Goal: Transaction & Acquisition: Purchase product/service

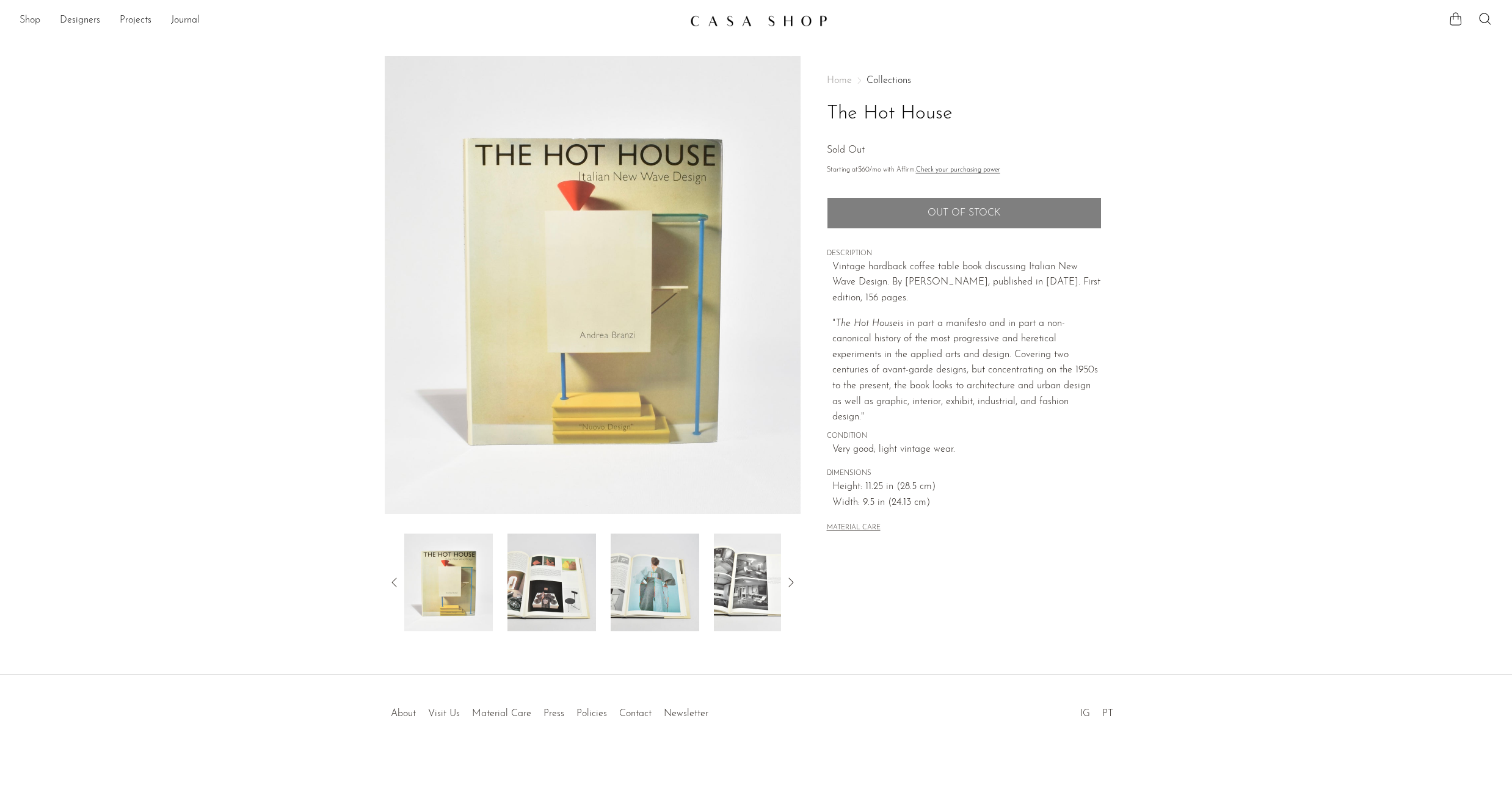
click at [23, 17] on link "Shop" at bounding box center [30, 21] width 21 height 16
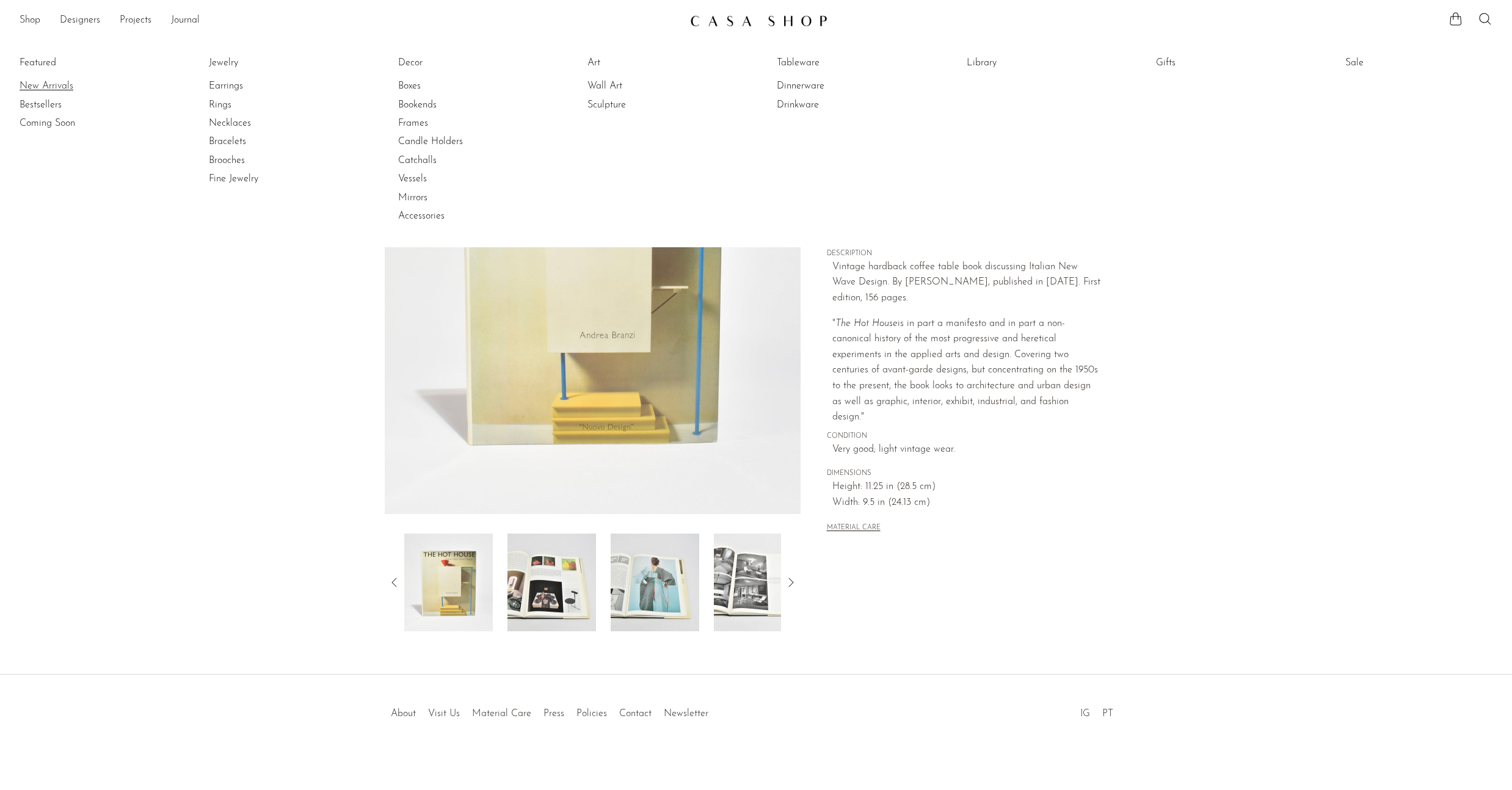
click at [61, 88] on link "New Arrivals" at bounding box center [65, 86] width 91 height 13
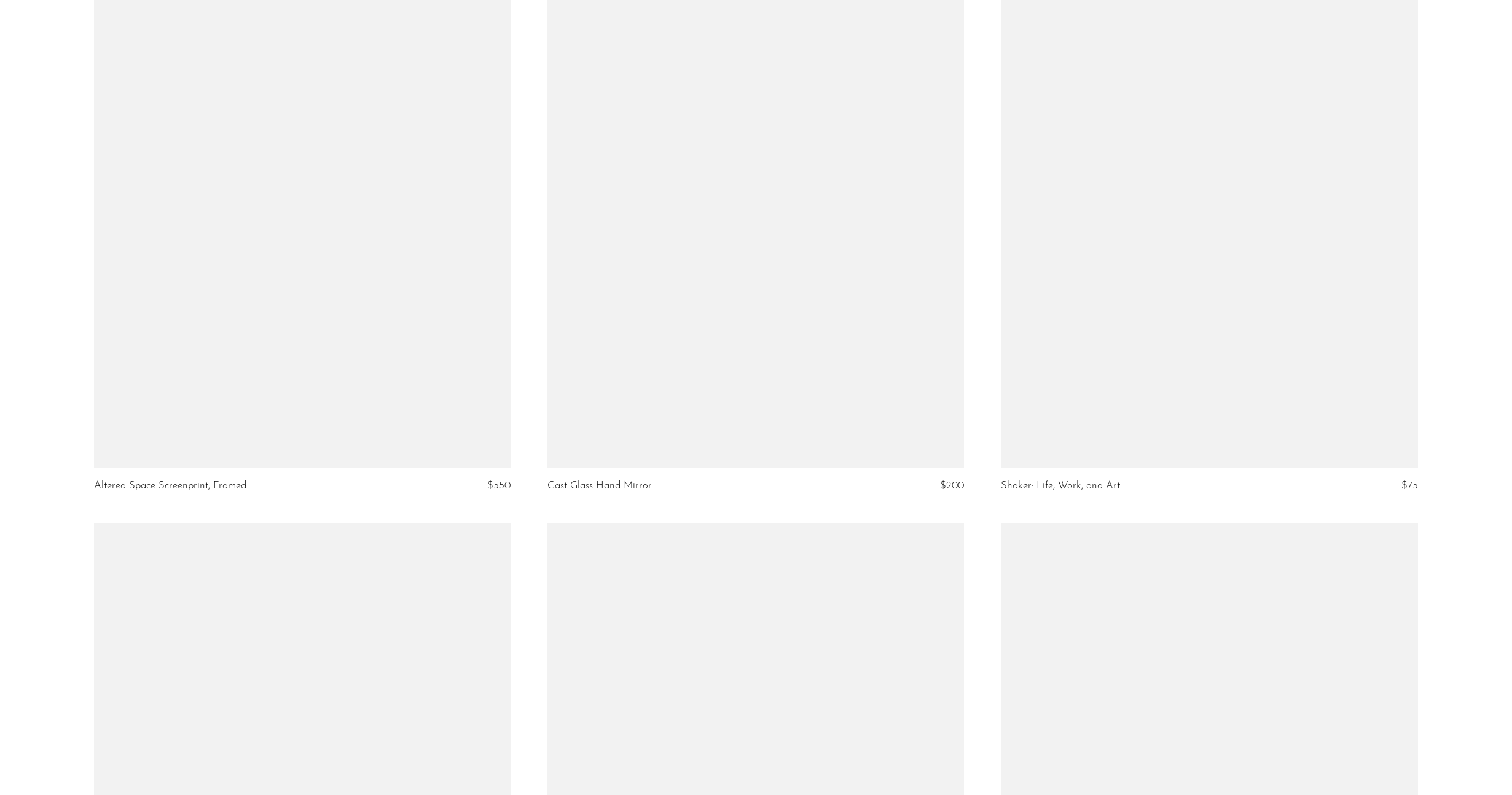
scroll to position [2717, 0]
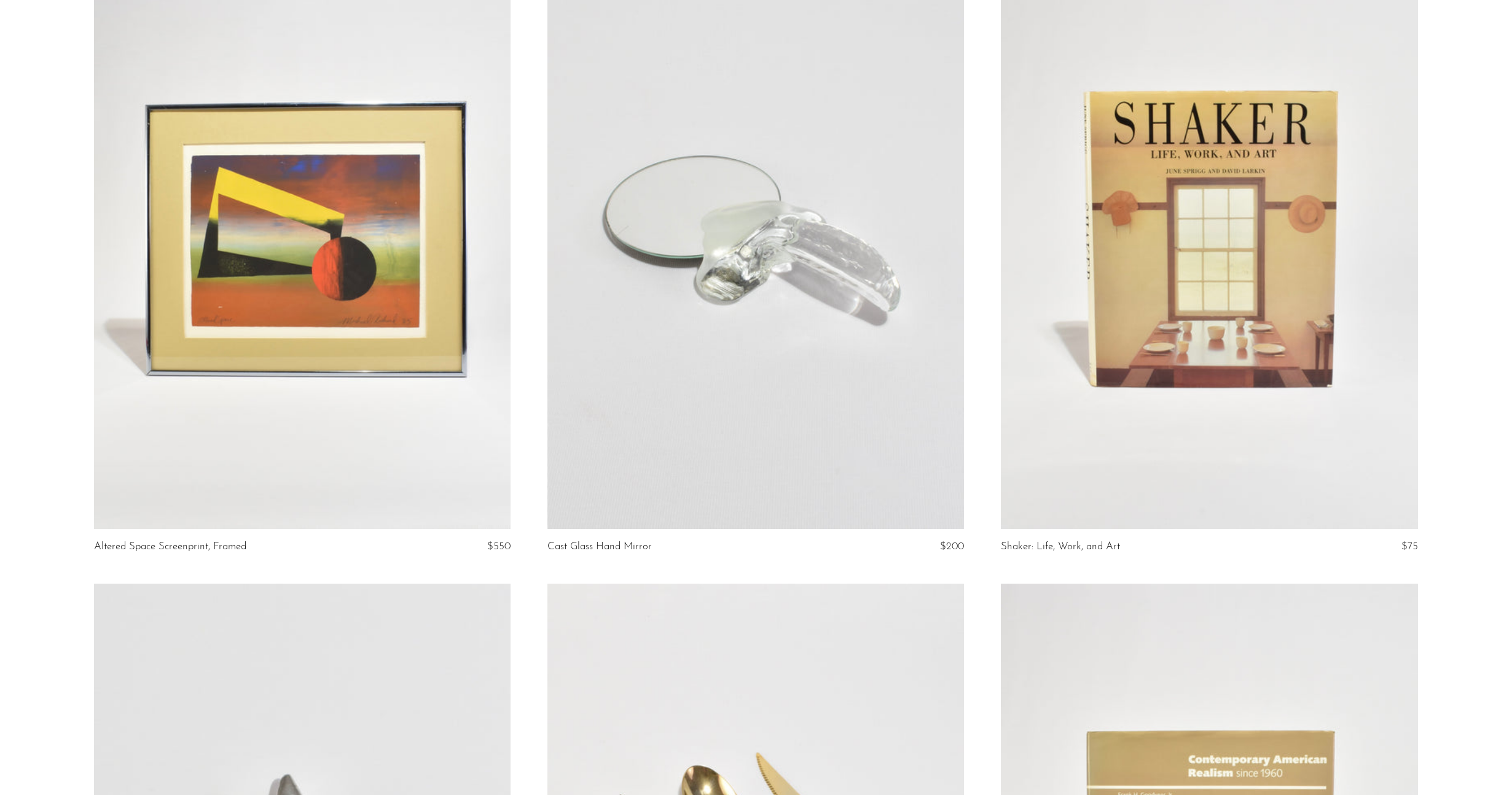
click at [1290, 289] on link at bounding box center [1209, 238] width 417 height 583
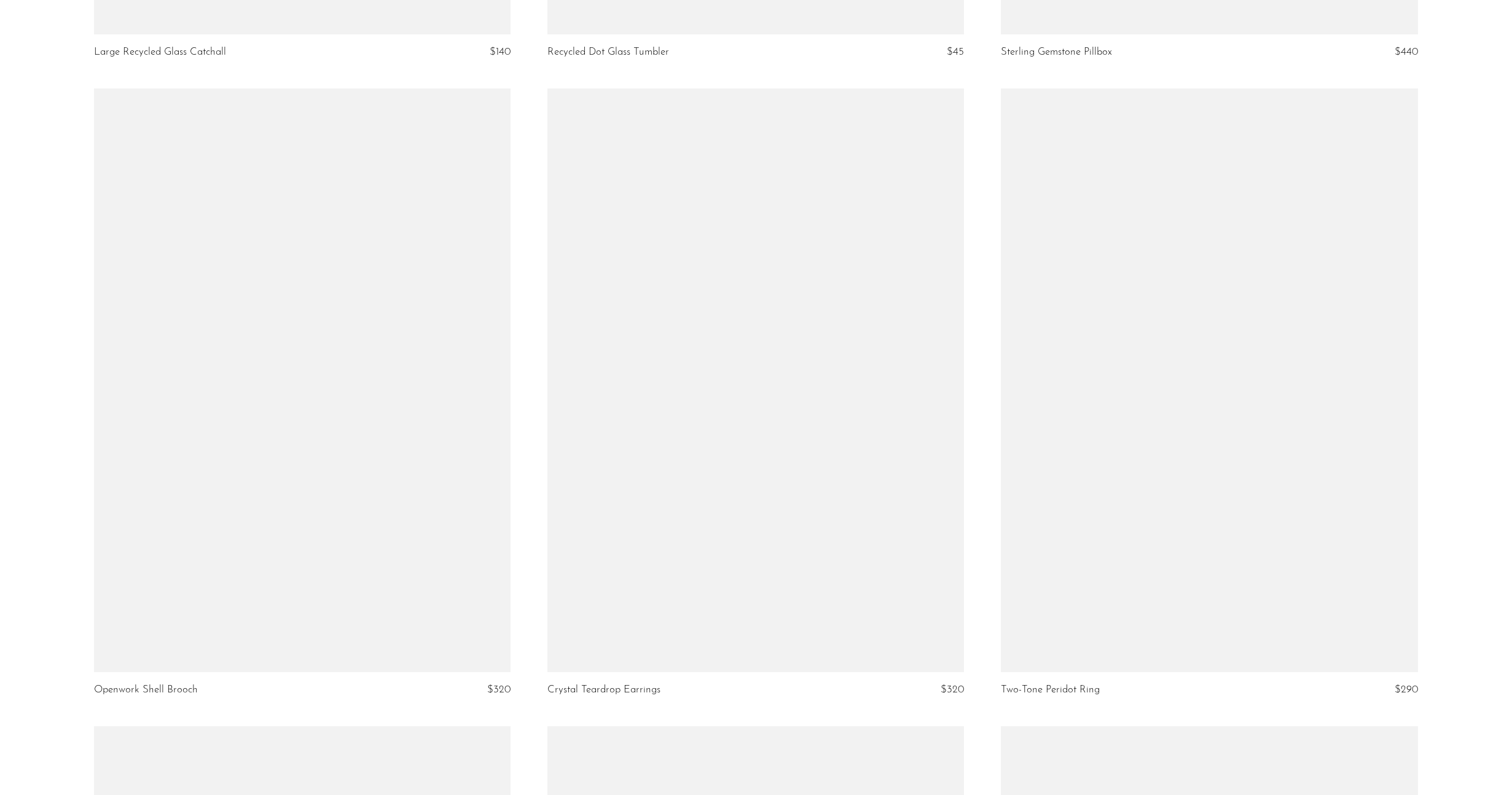
scroll to position [6450, 0]
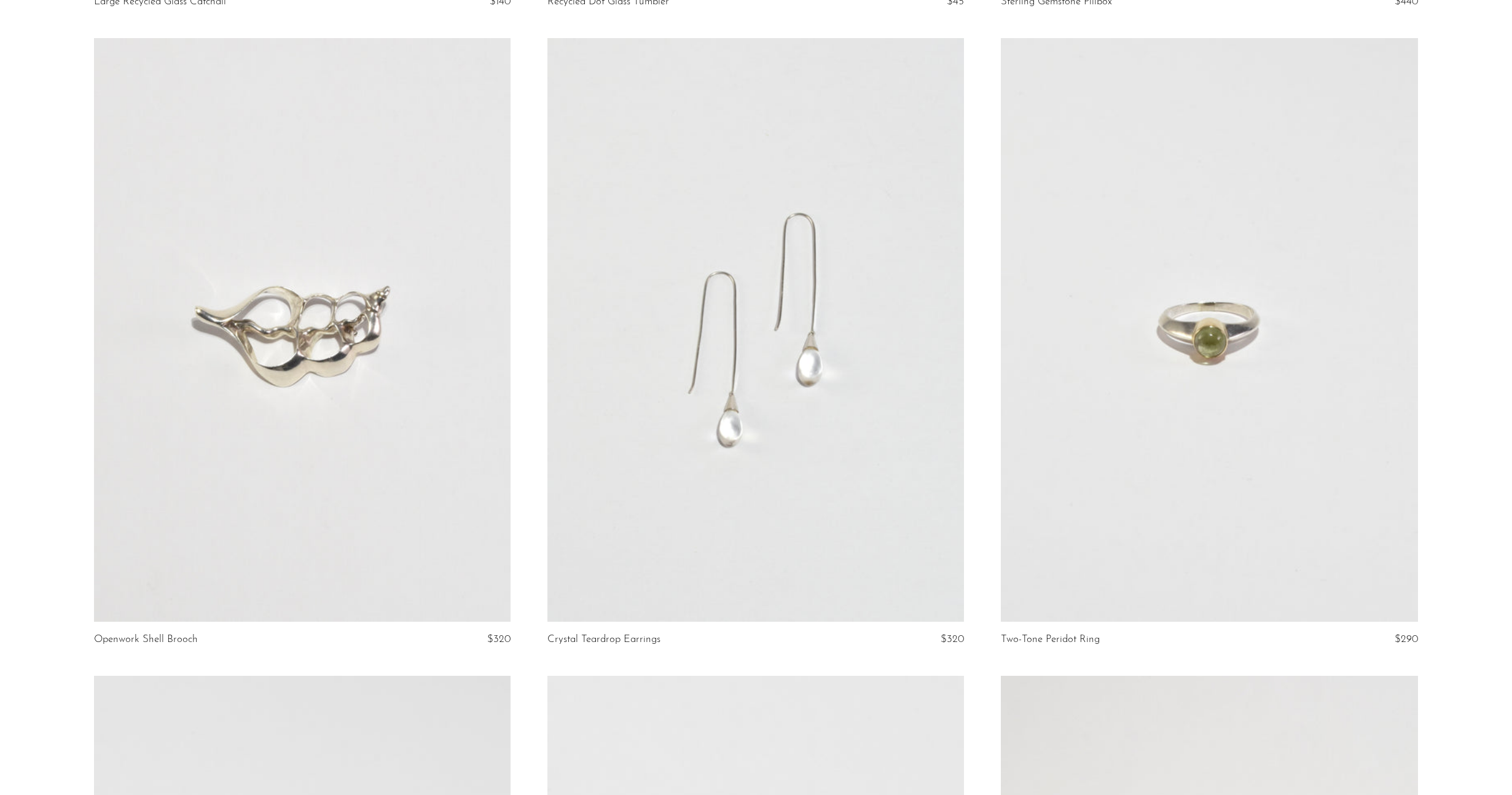
click at [1222, 314] on link at bounding box center [1209, 330] width 417 height 583
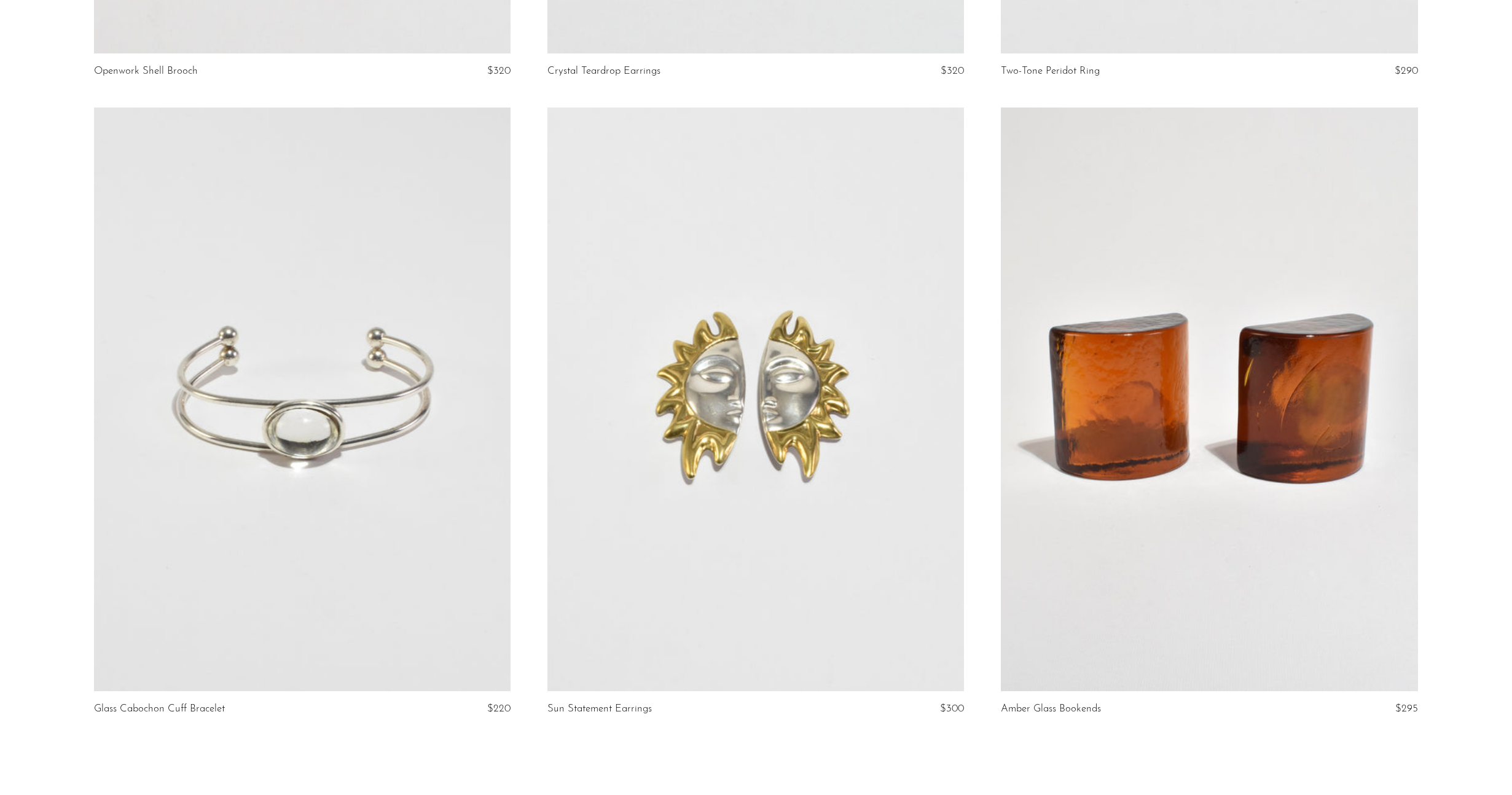
scroll to position [7255, 0]
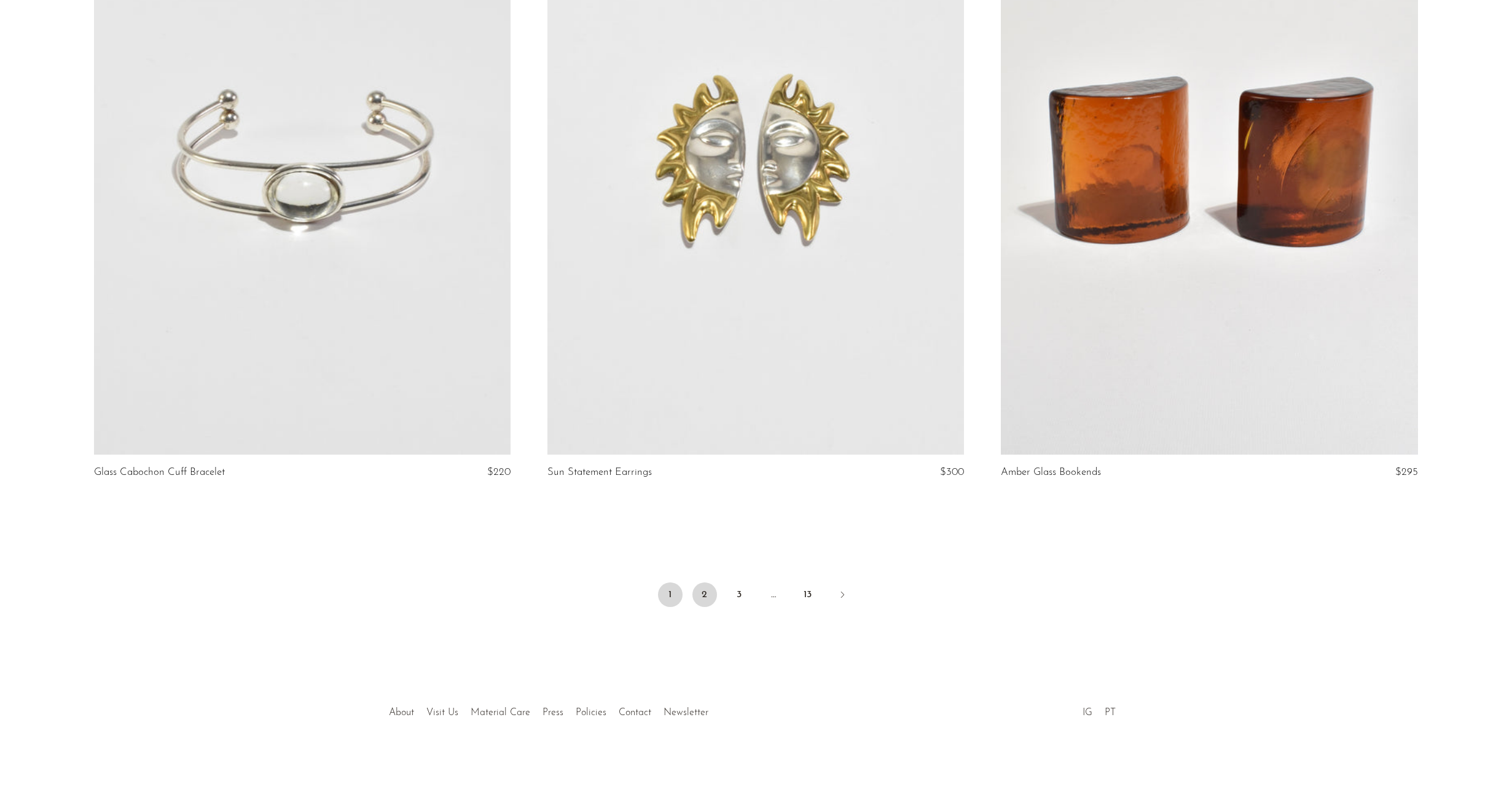
click at [697, 589] on link "2" at bounding box center [704, 594] width 24 height 24
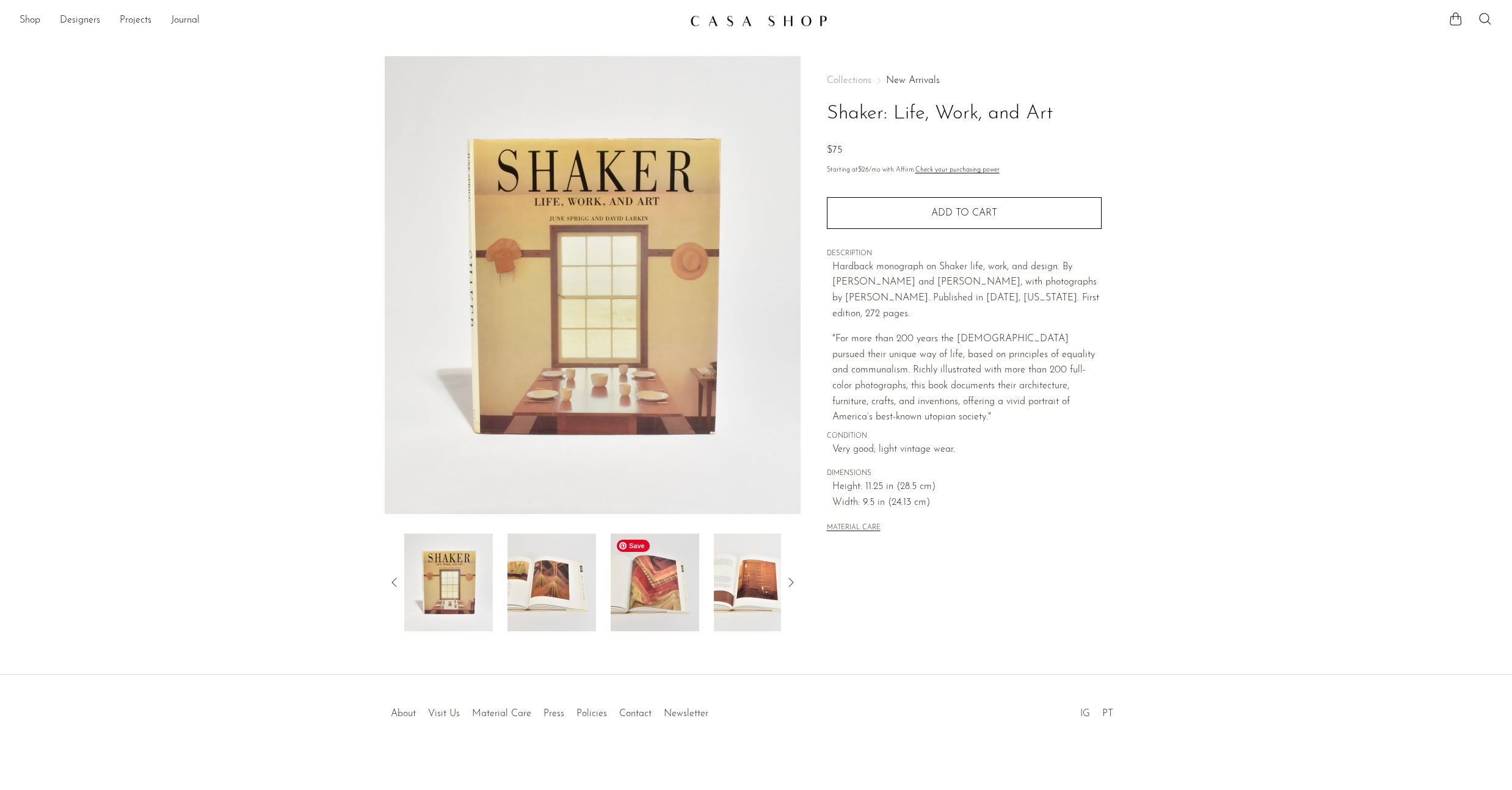
click at [674, 572] on img at bounding box center [654, 582] width 89 height 98
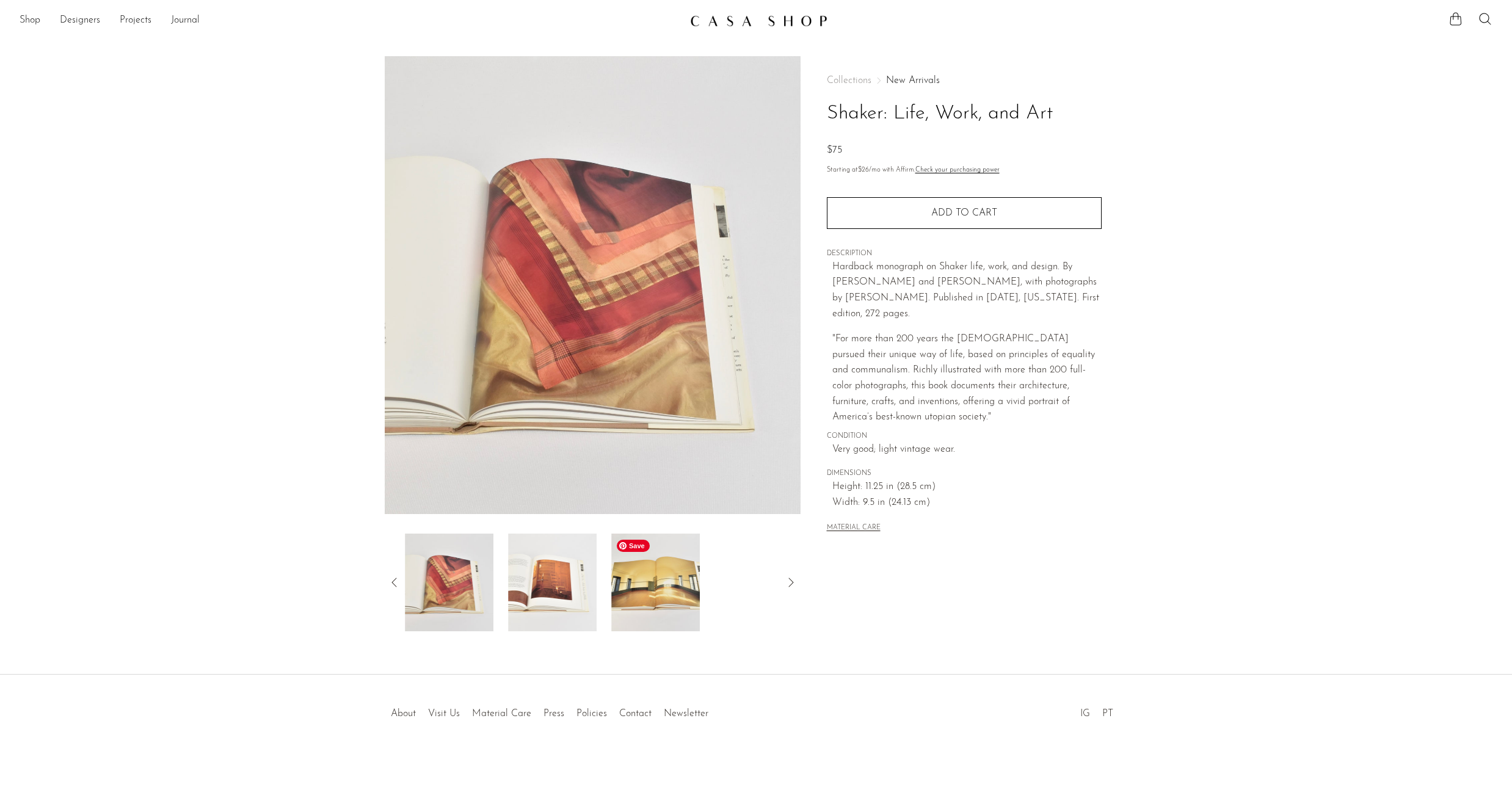
click at [674, 572] on img at bounding box center [655, 582] width 89 height 98
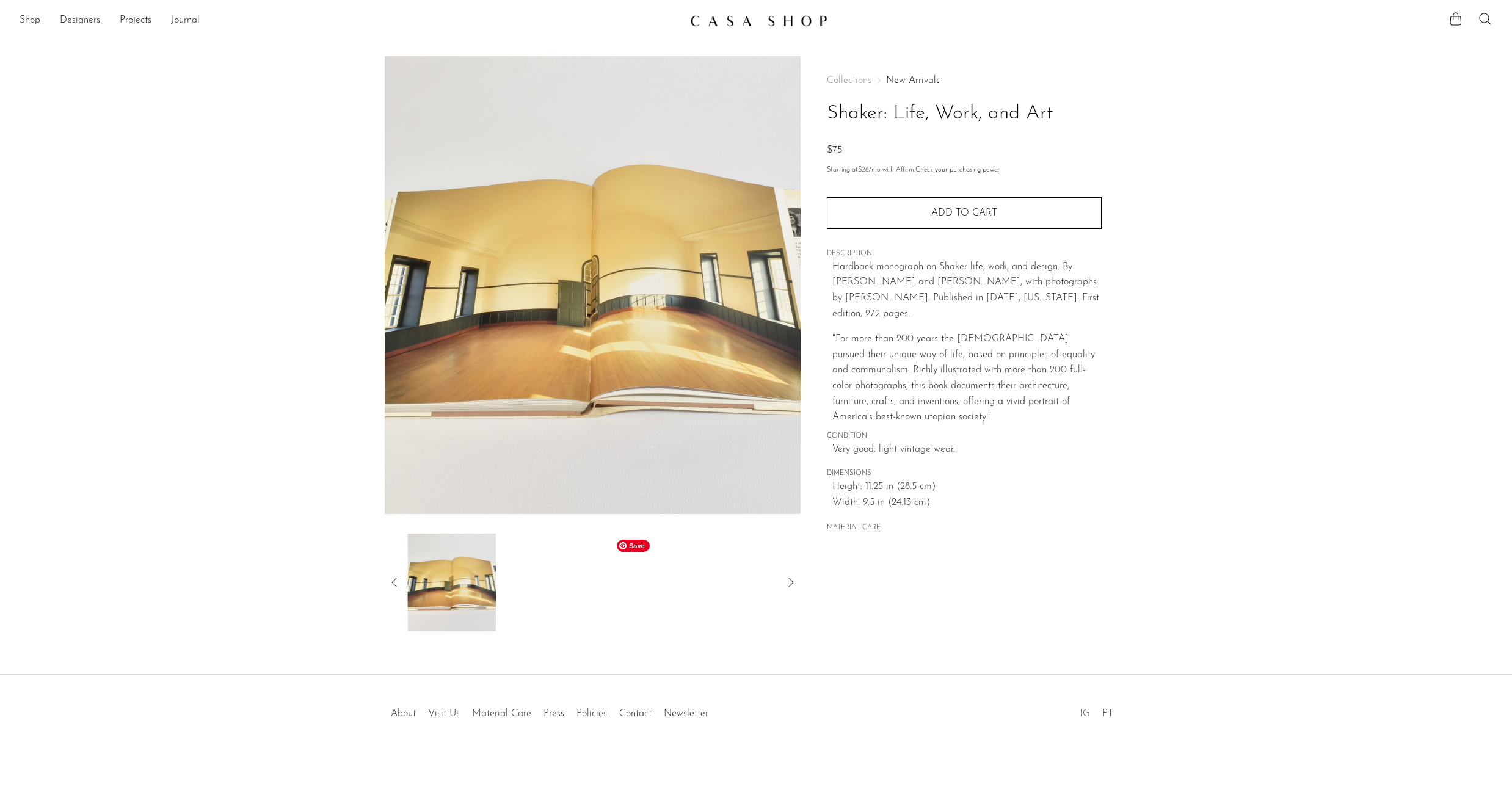
click at [674, 572] on div at bounding box center [593, 582] width 377 height 98
click at [958, 210] on span "Add to cart" at bounding box center [964, 213] width 66 height 12
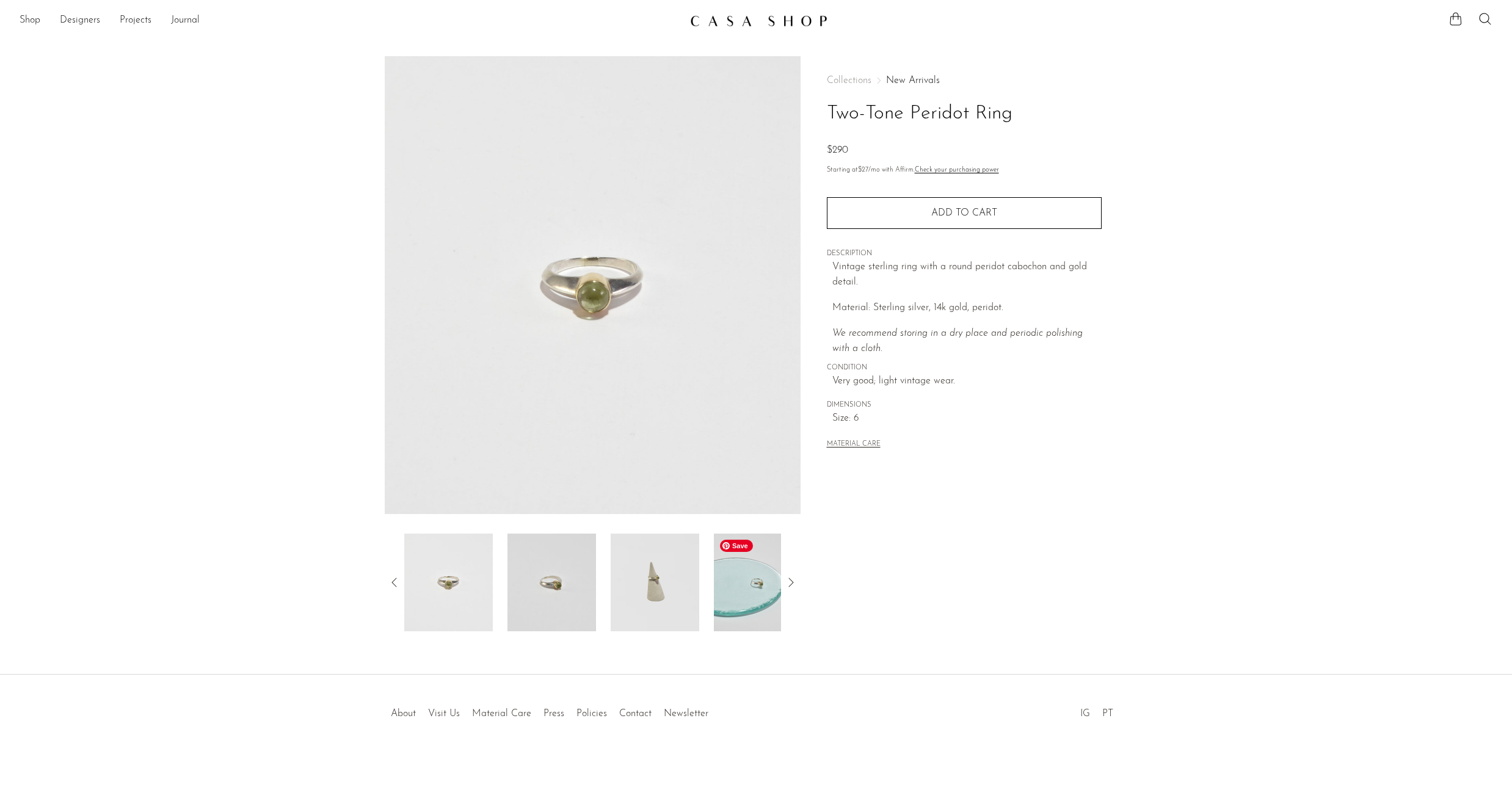
click at [748, 601] on img at bounding box center [758, 582] width 89 height 98
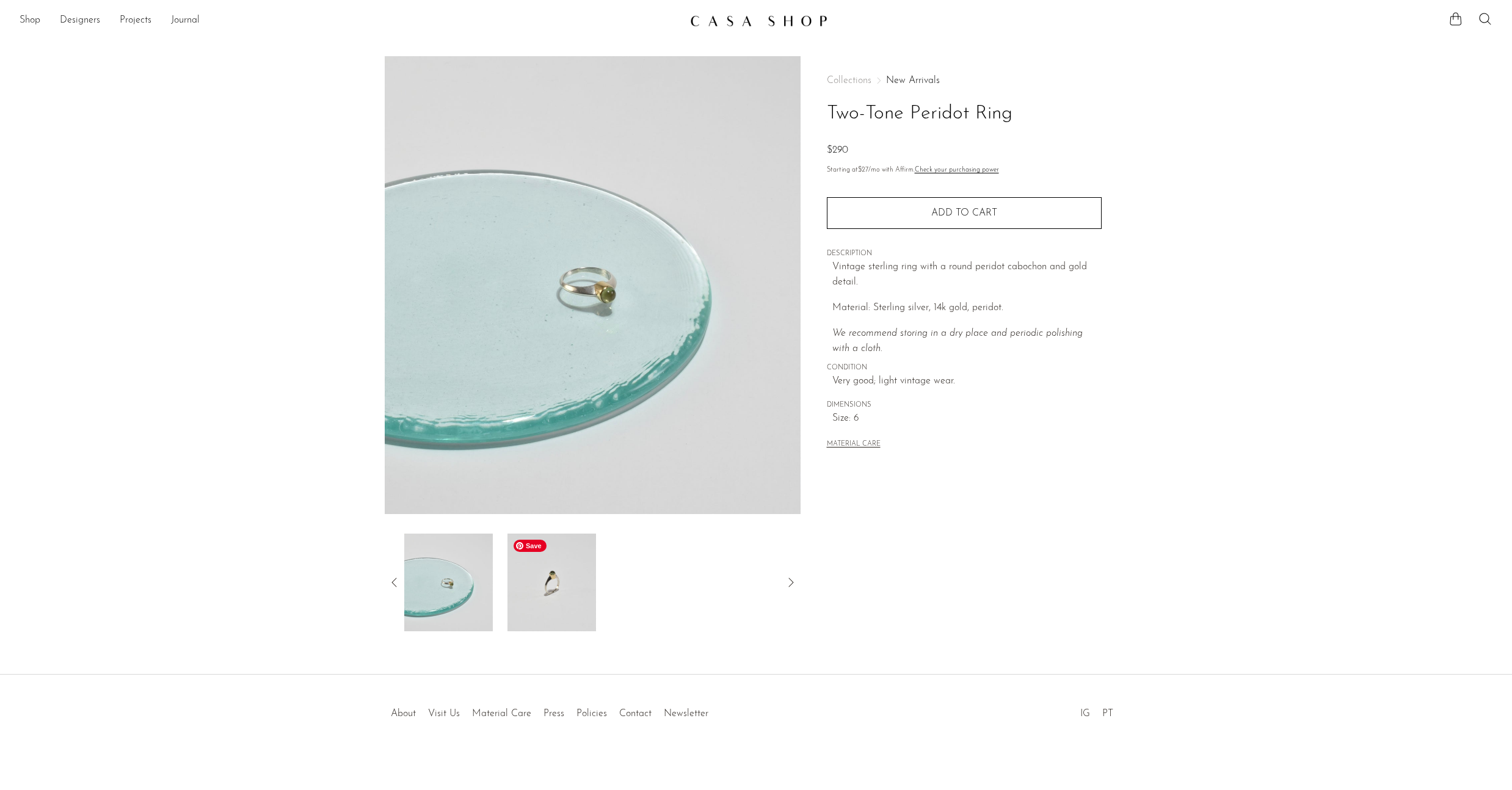
click at [557, 599] on img at bounding box center [551, 582] width 89 height 98
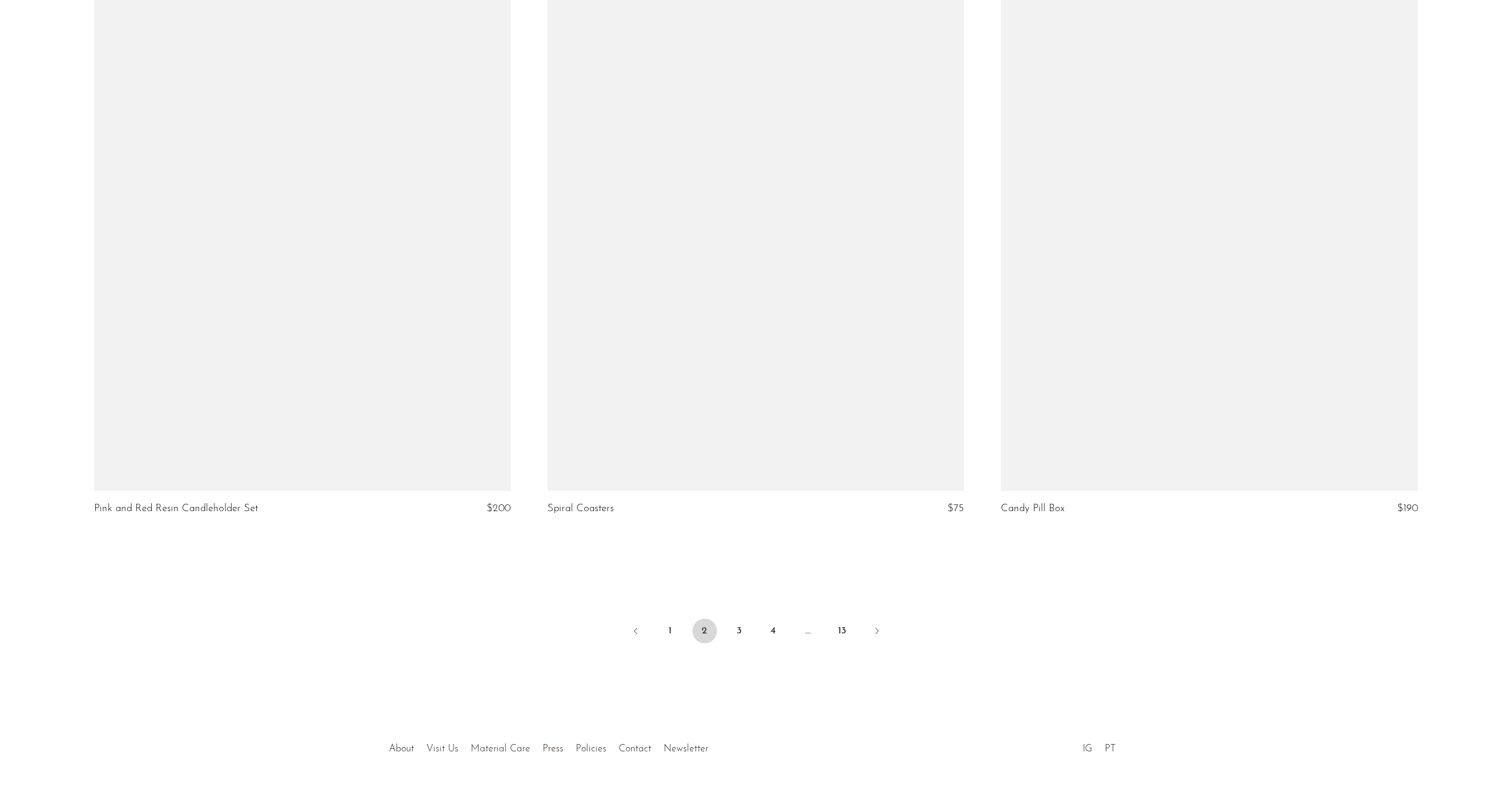
scroll to position [7255, 0]
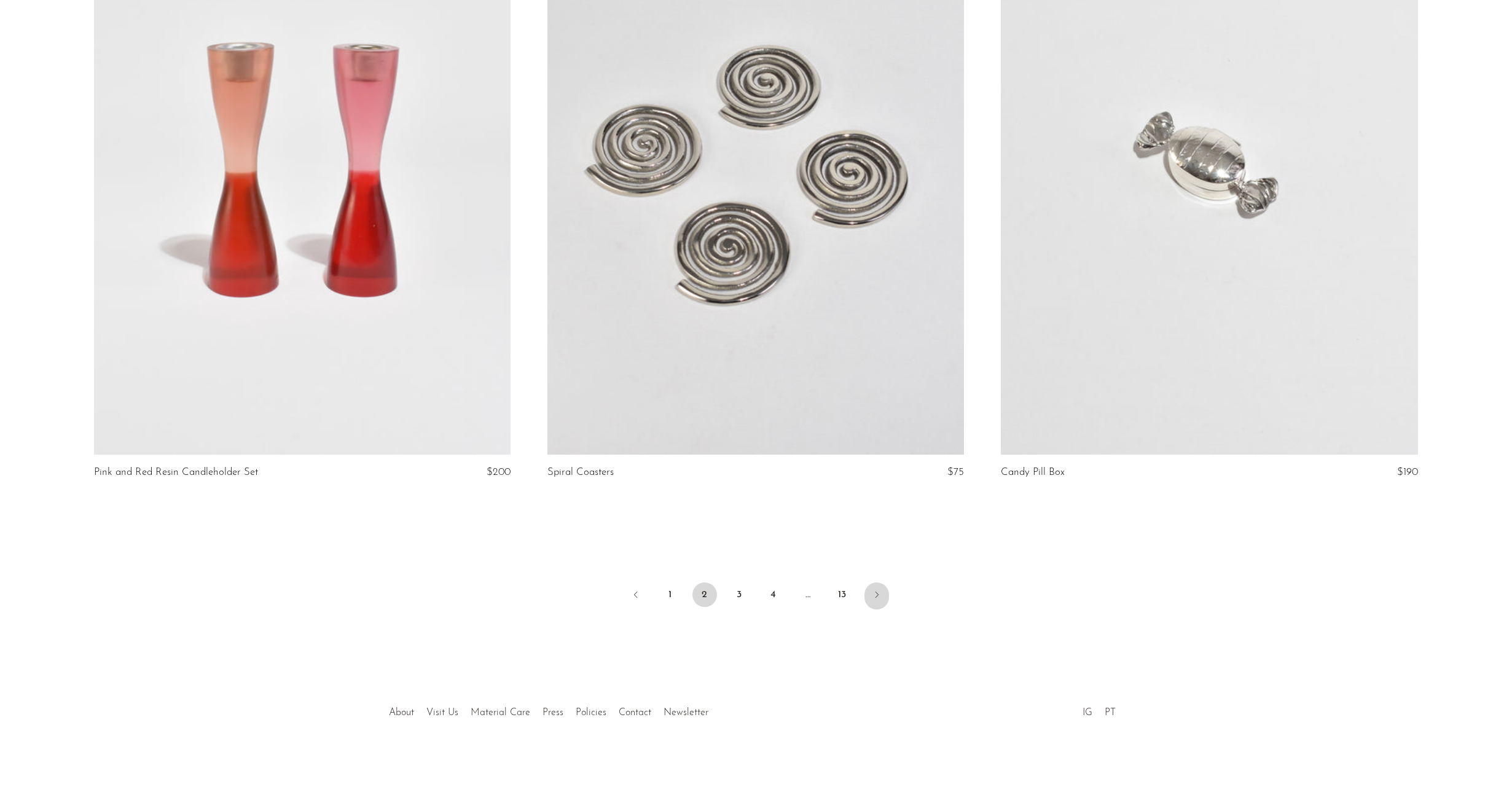
click at [873, 592] on icon "Next" at bounding box center [876, 594] width 10 height 10
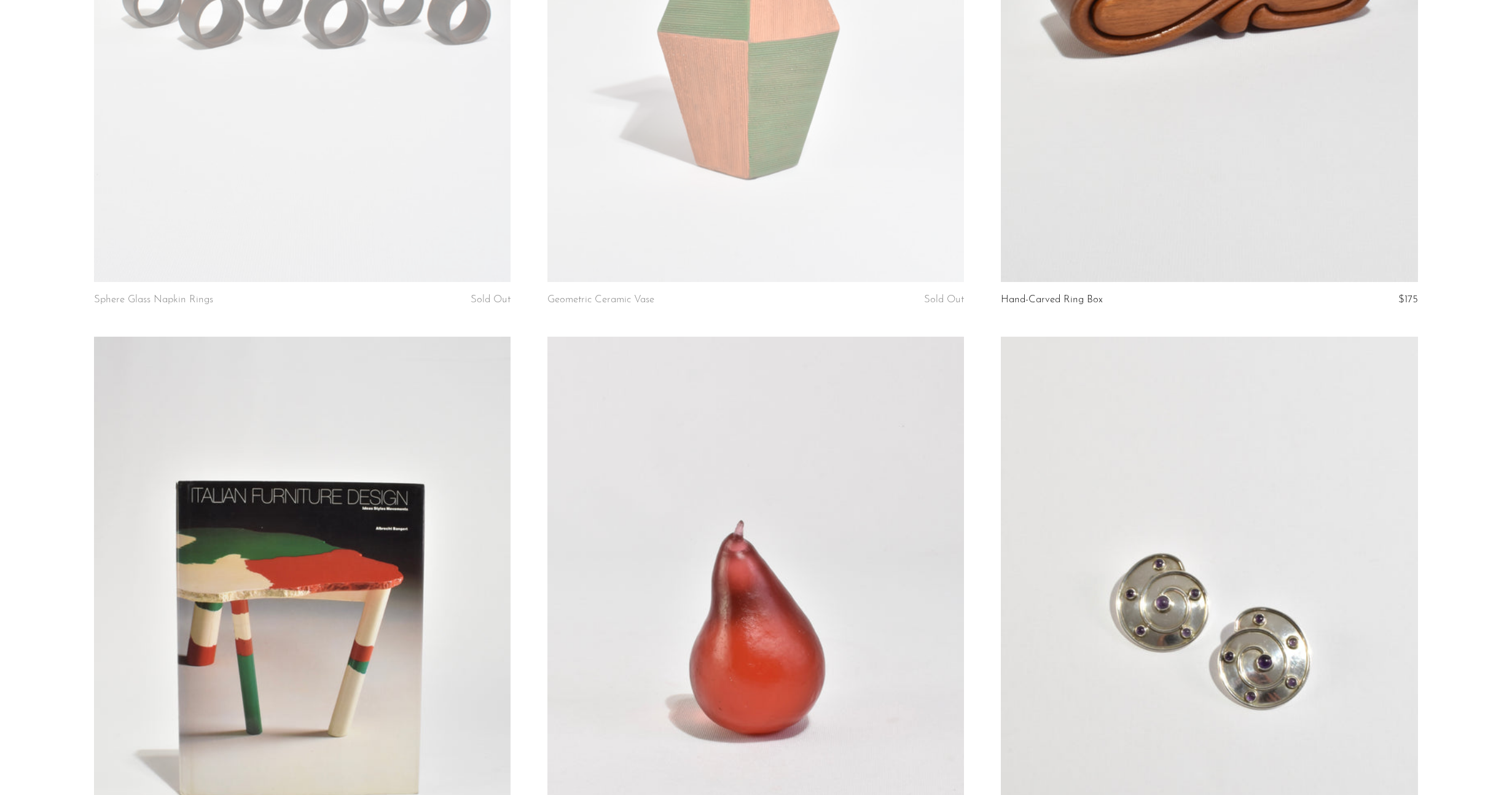
scroll to position [671, 0]
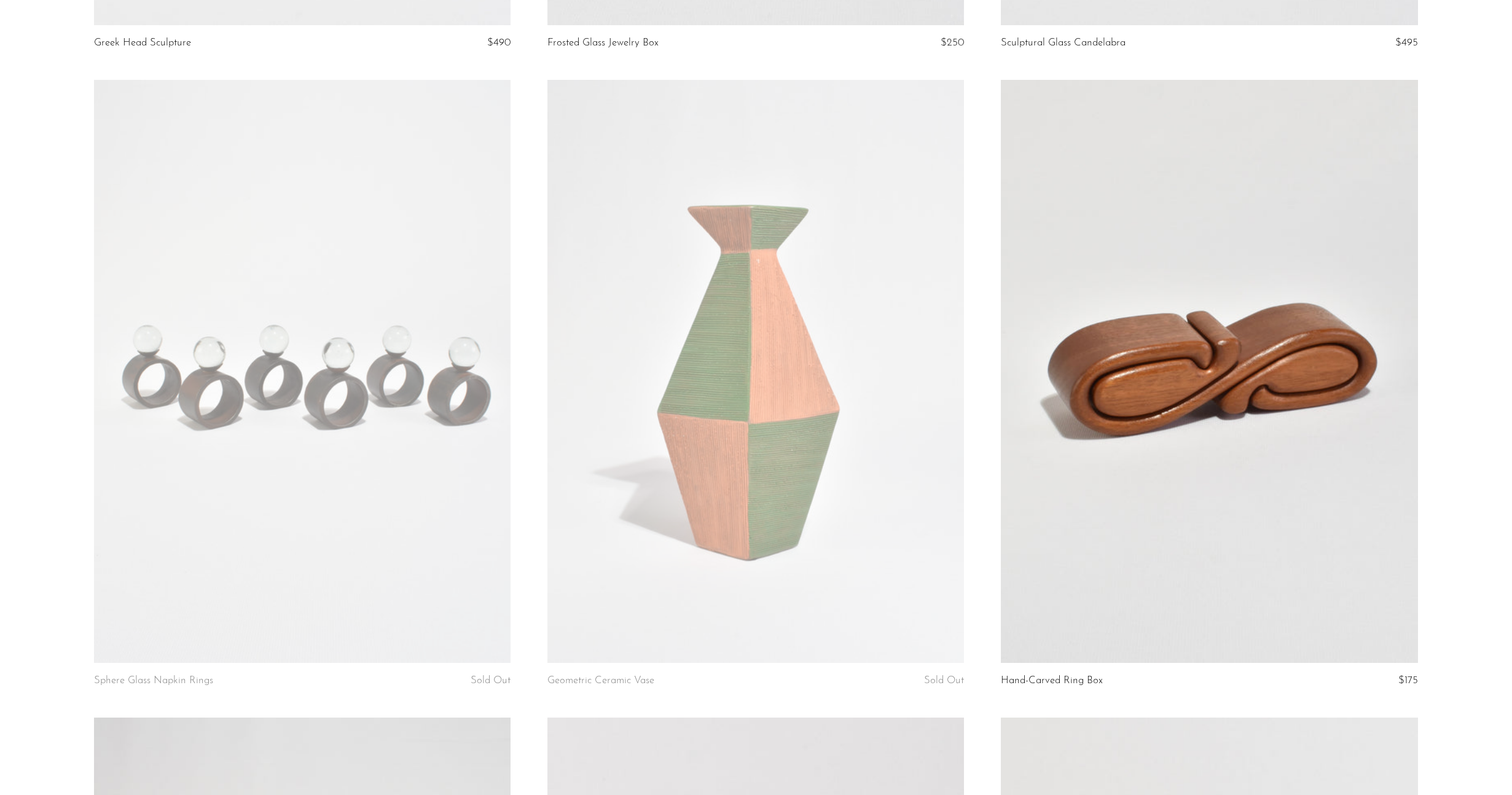
click at [1149, 387] on link at bounding box center [1209, 372] width 417 height 583
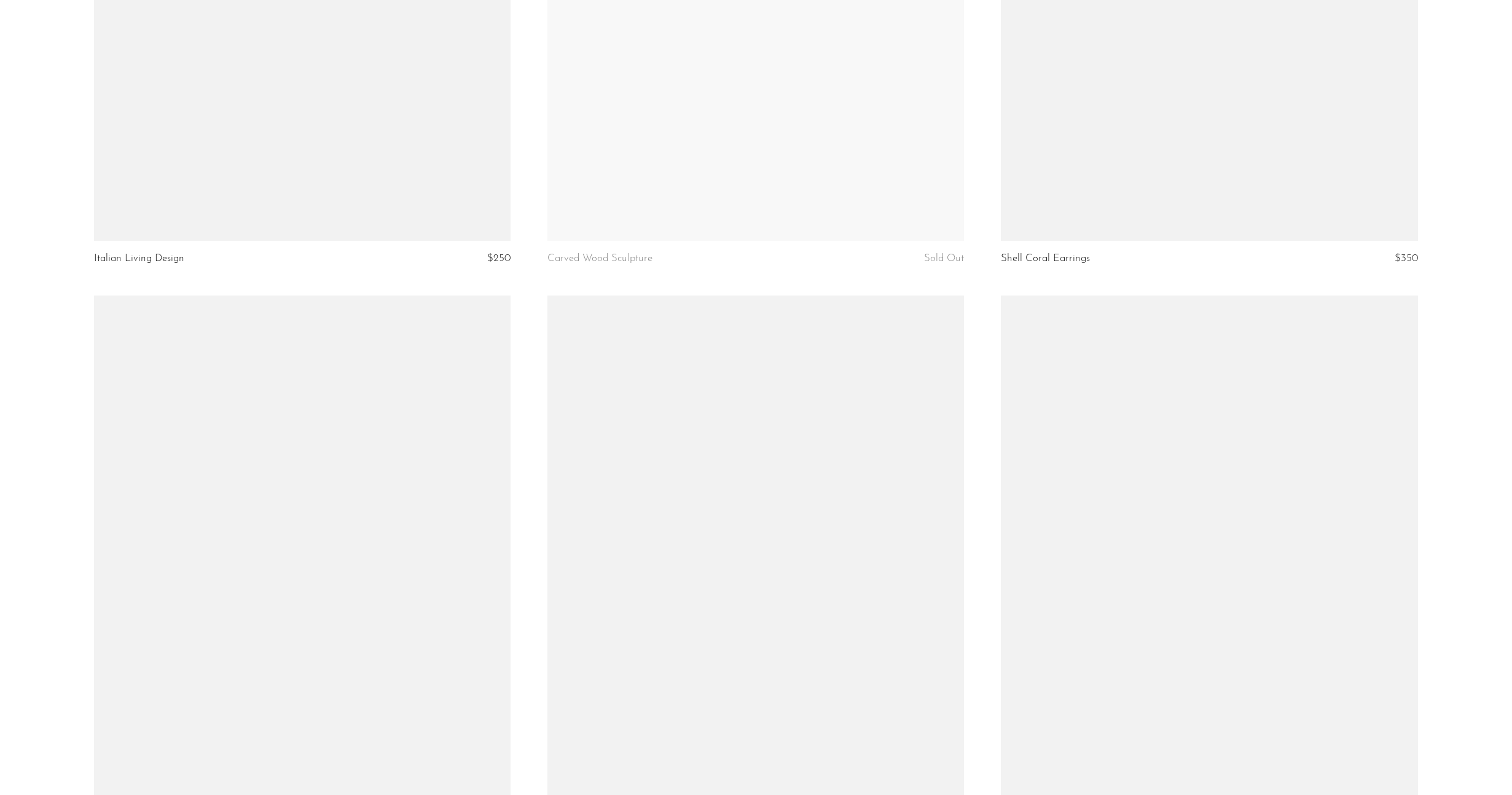
scroll to position [2640, 0]
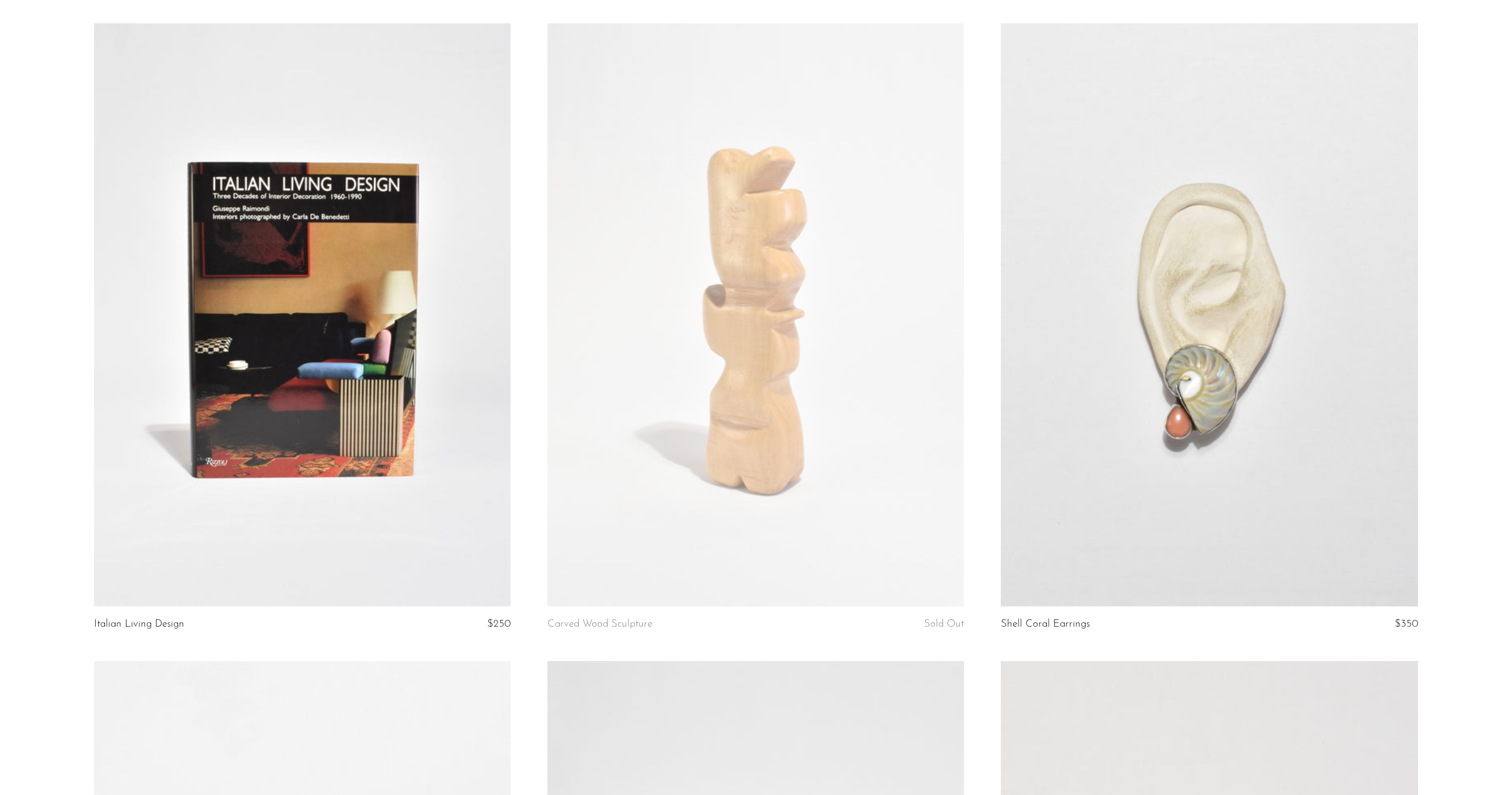
click at [299, 361] on link at bounding box center [302, 315] width 417 height 583
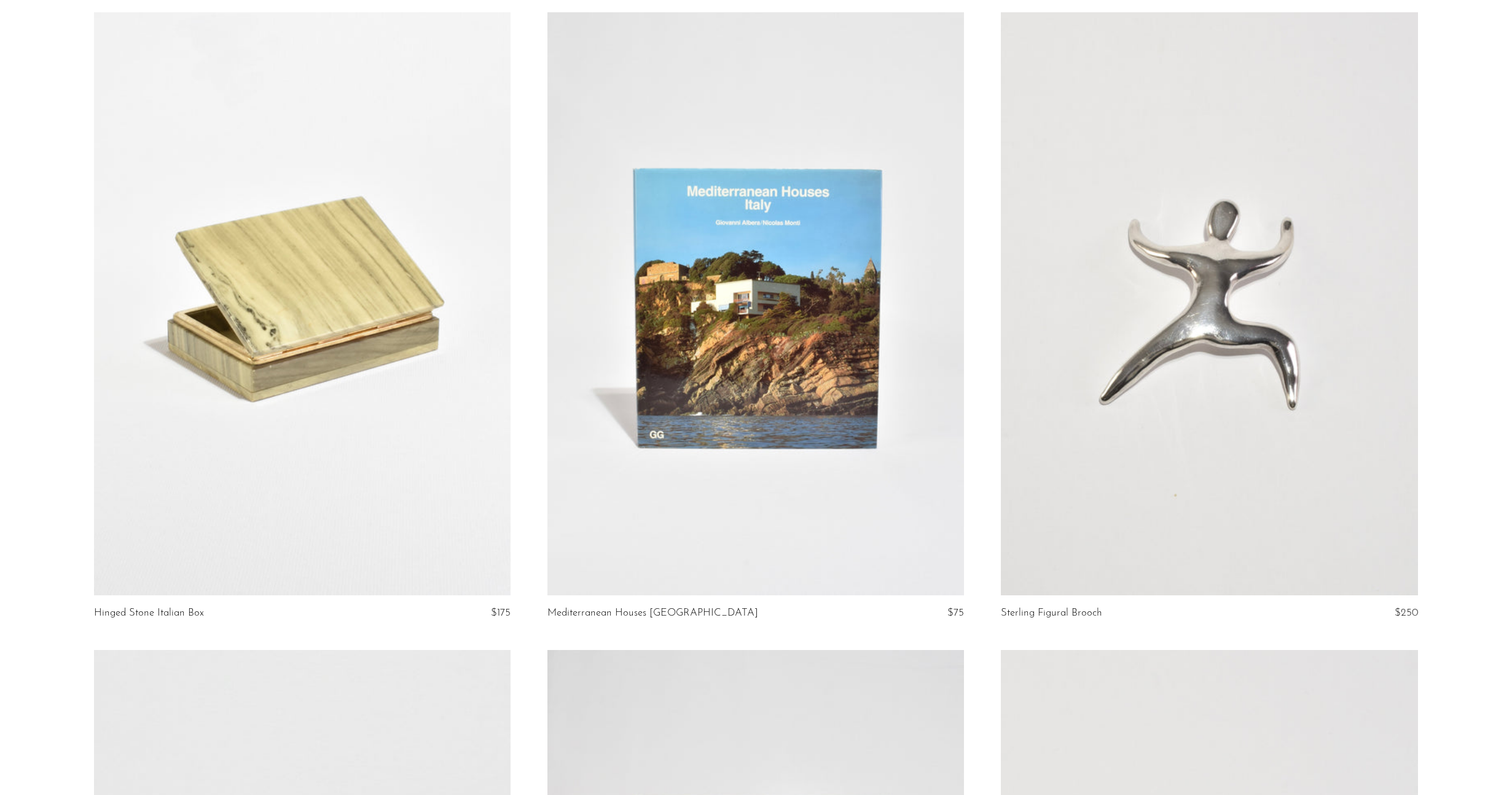
scroll to position [3405, 0]
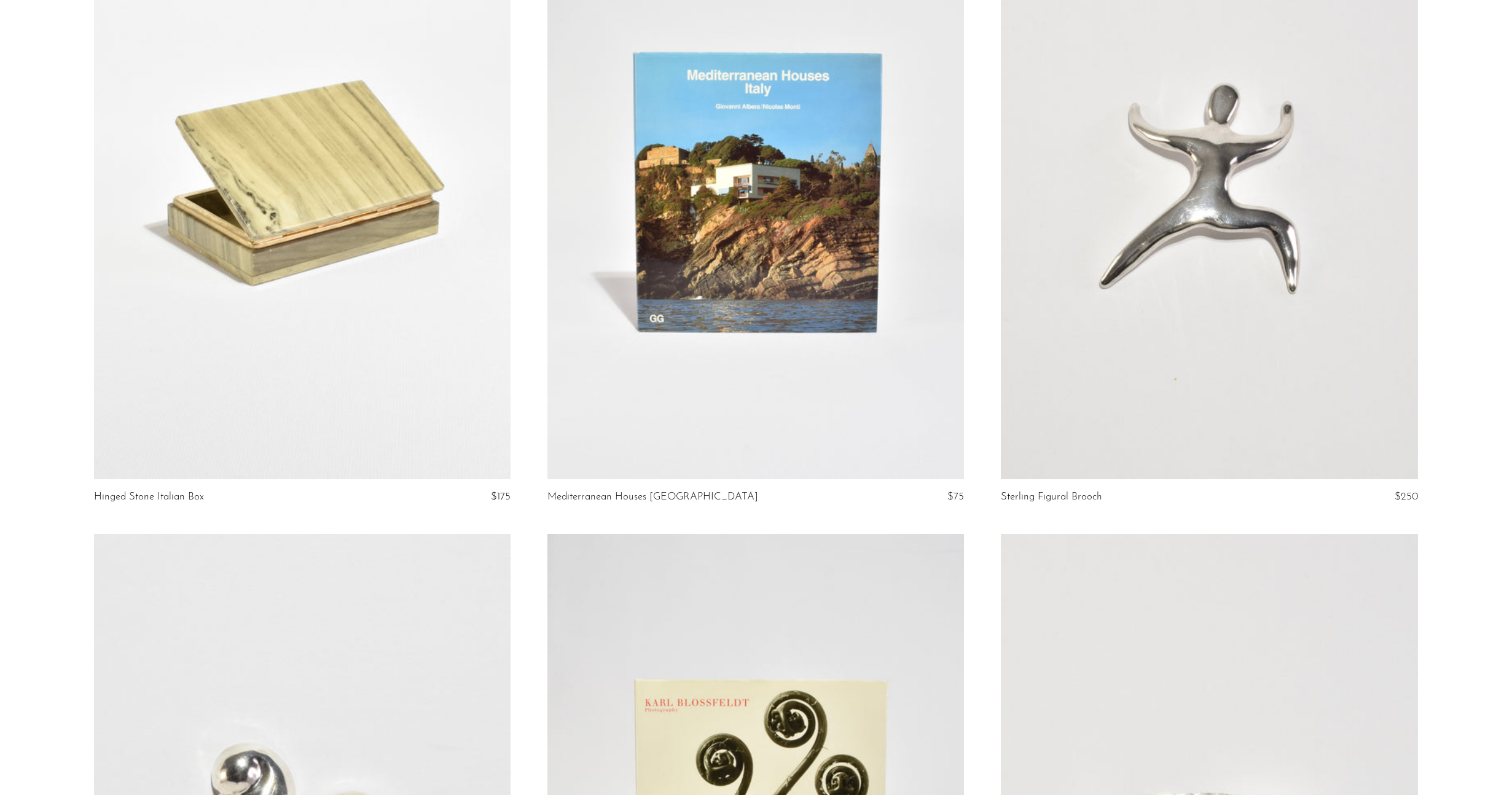
click at [815, 255] on link at bounding box center [756, 188] width 417 height 583
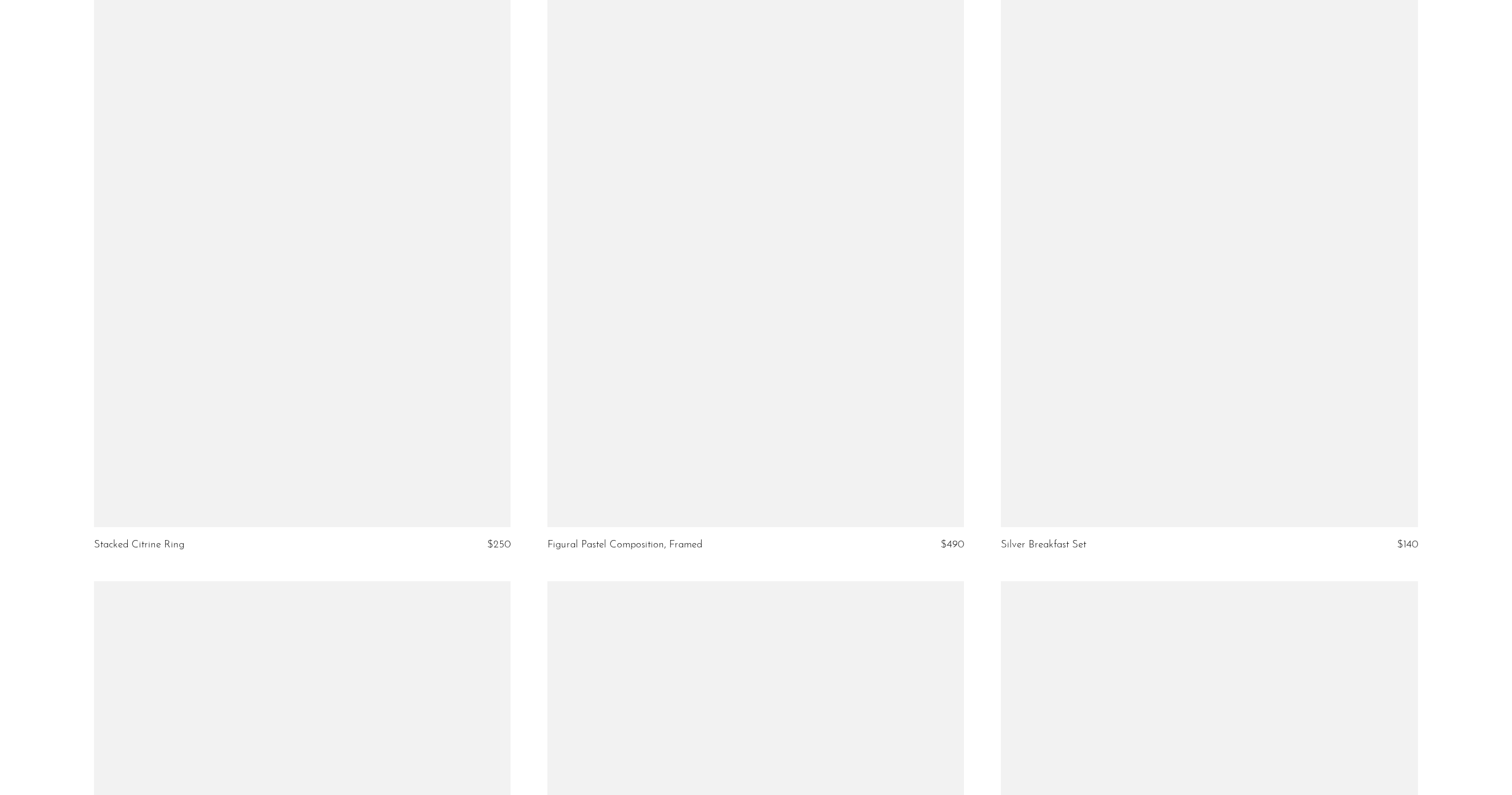
scroll to position [5452, 0]
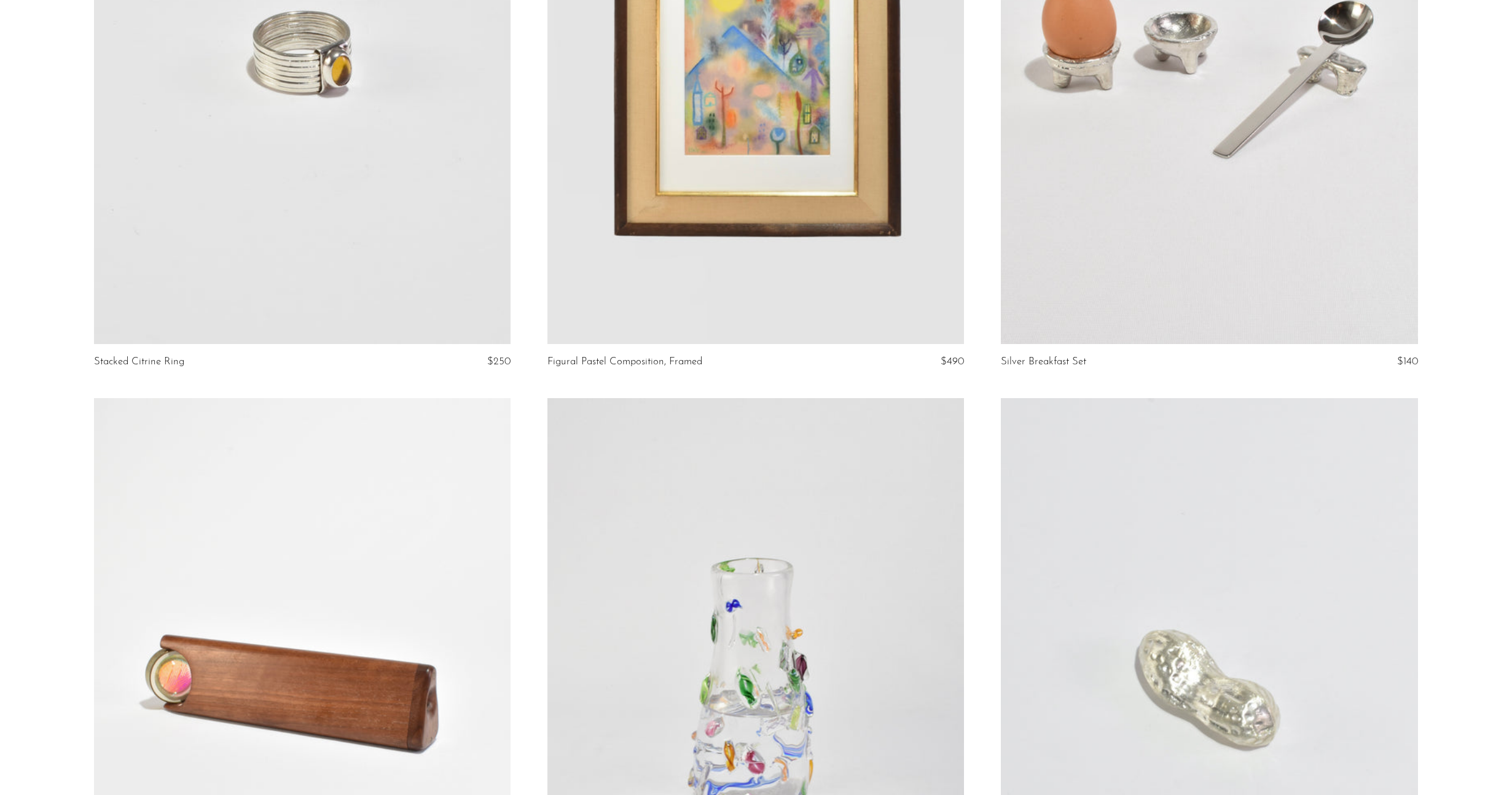
click at [314, 158] on link at bounding box center [302, 53] width 417 height 583
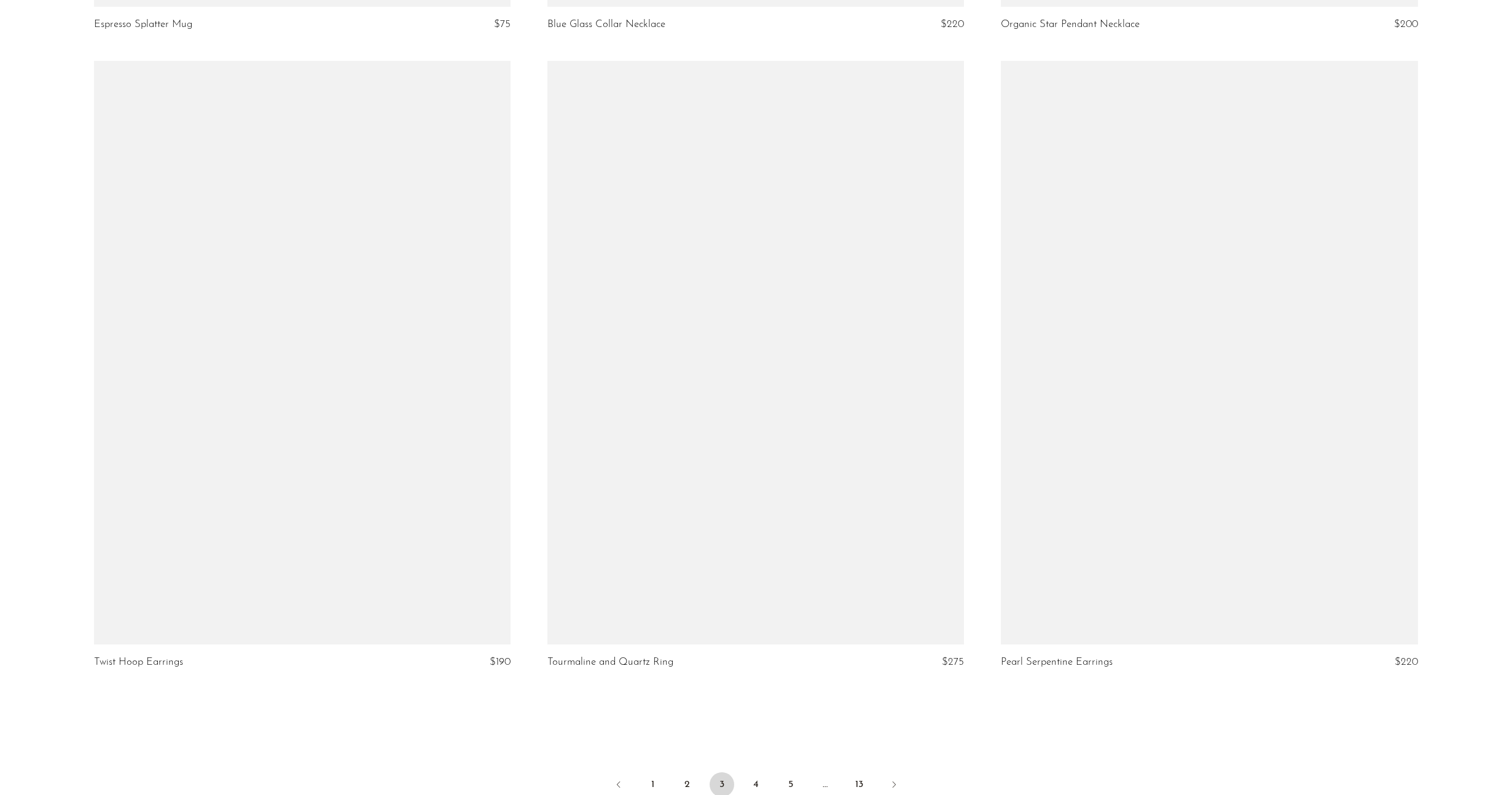
scroll to position [7255, 0]
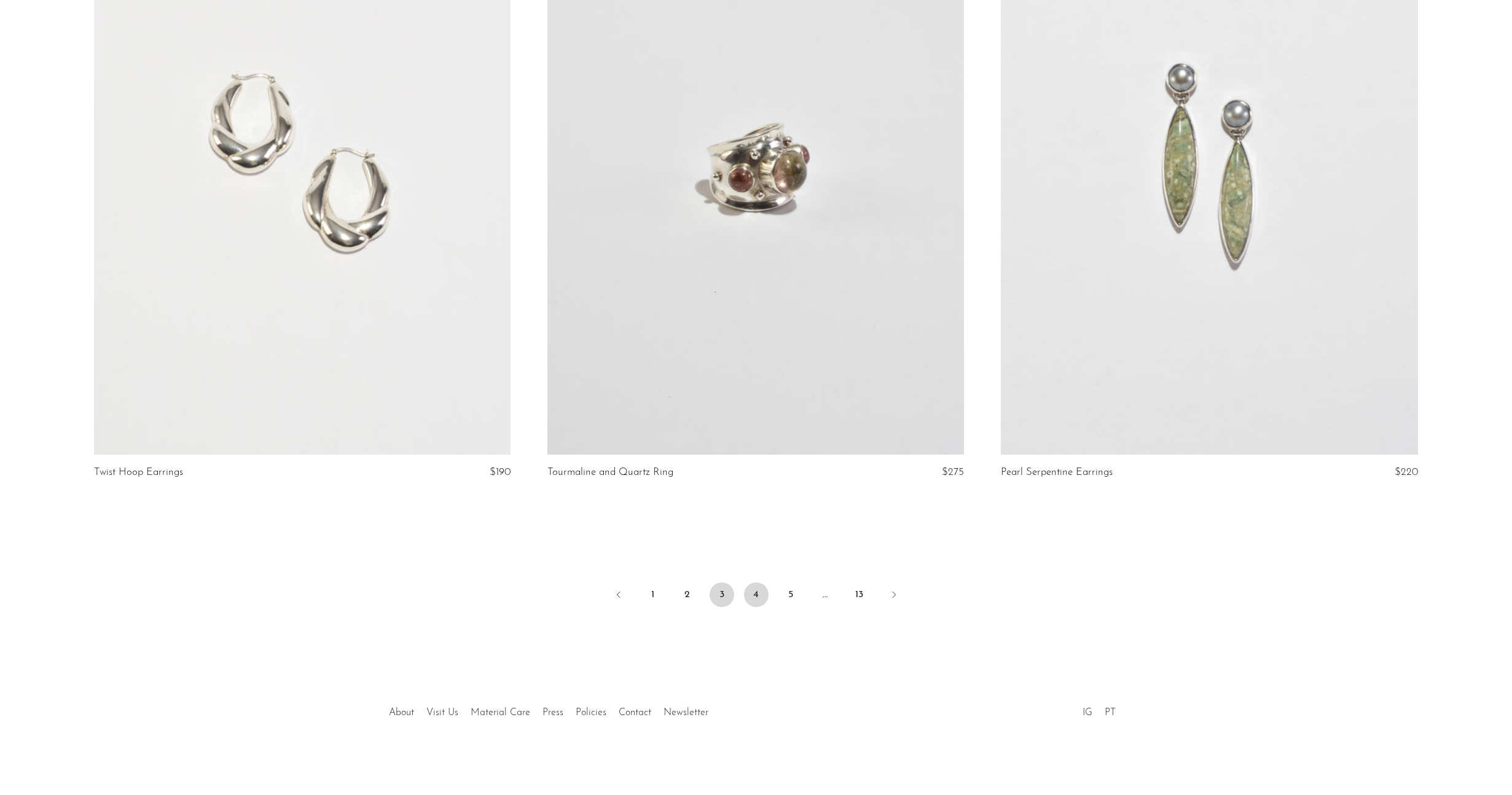
click at [761, 592] on link "4" at bounding box center [756, 594] width 24 height 24
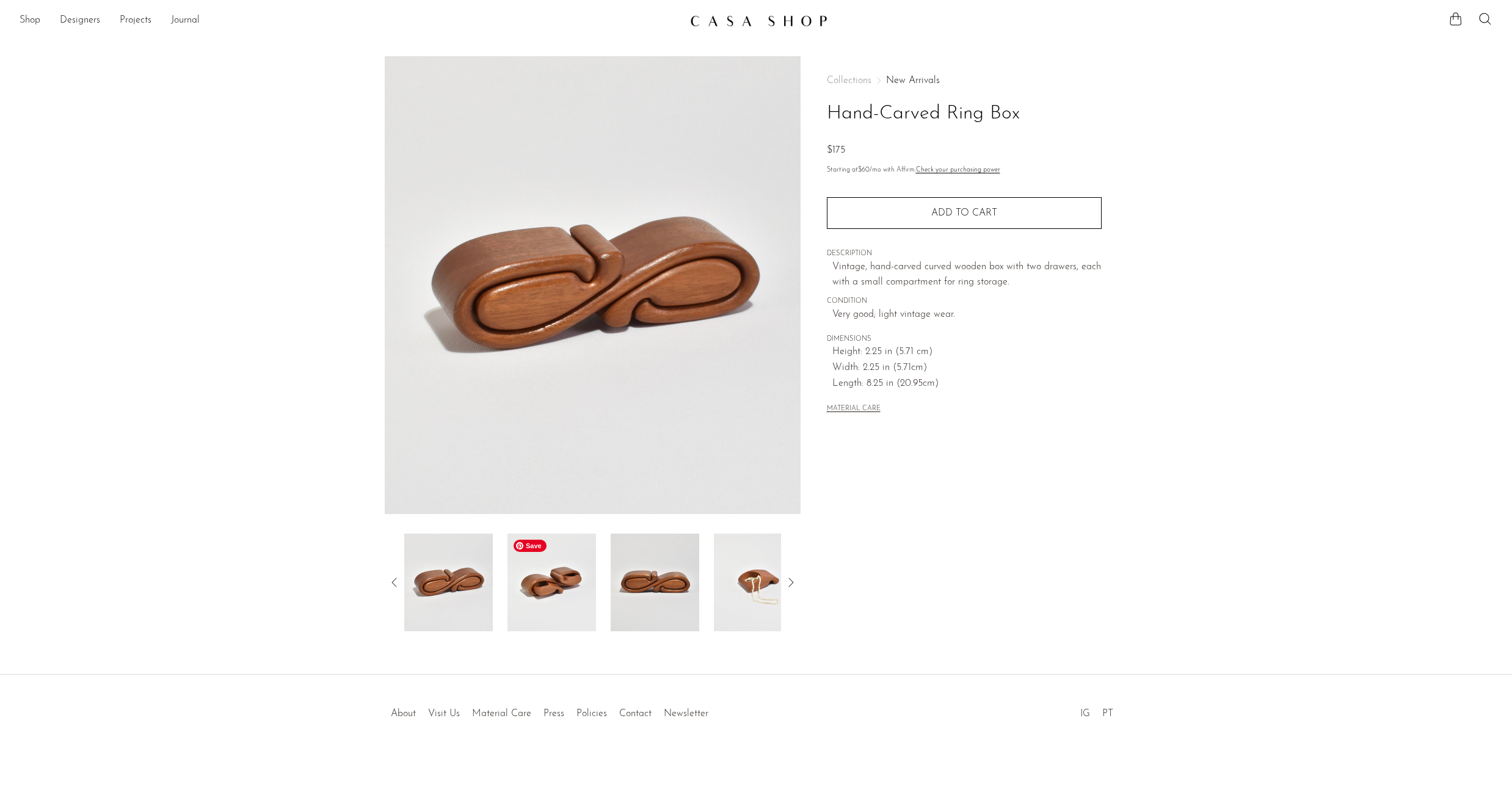
click at [576, 582] on img at bounding box center [551, 582] width 89 height 98
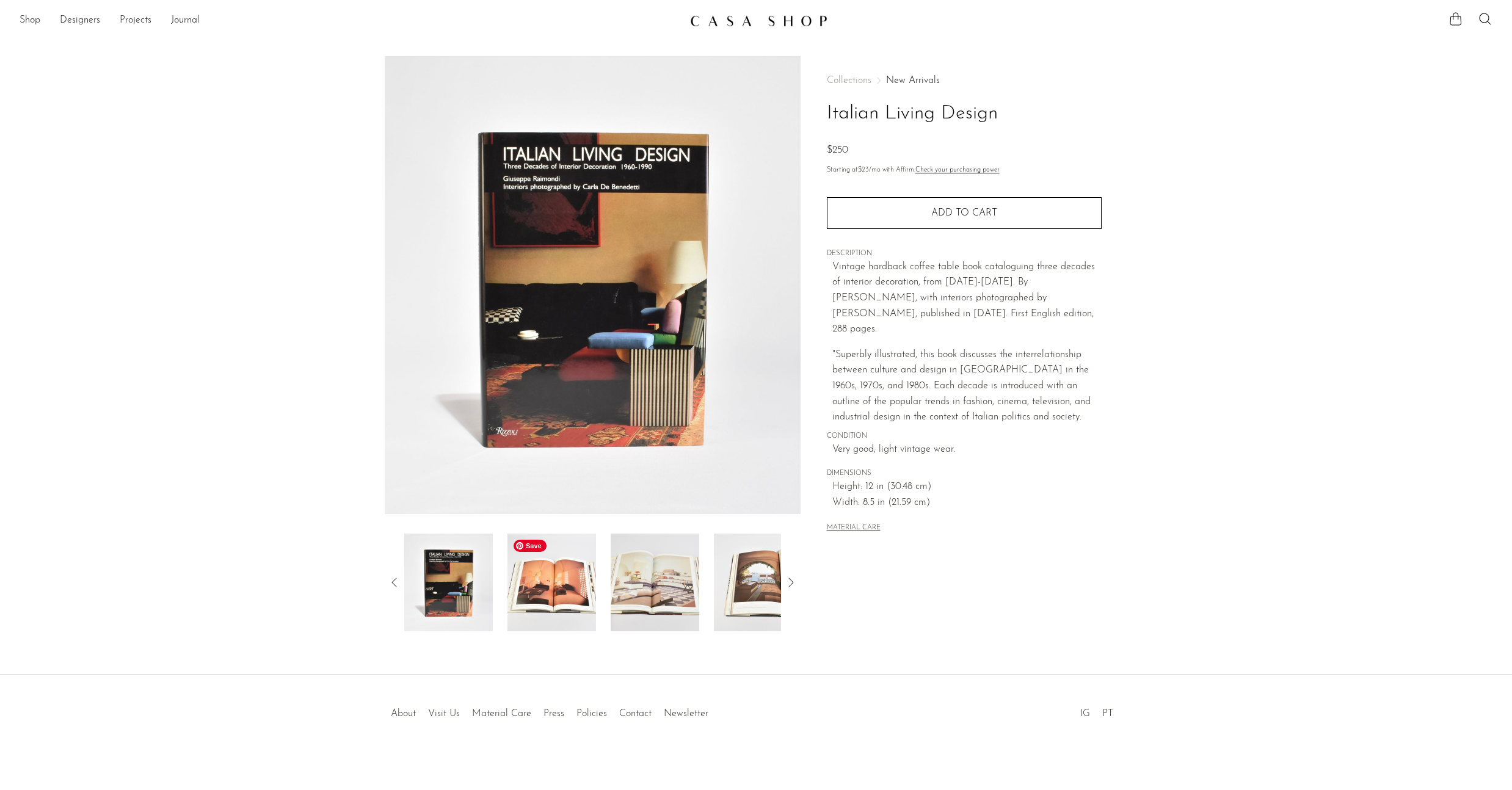
click at [576, 582] on img at bounding box center [551, 582] width 89 height 98
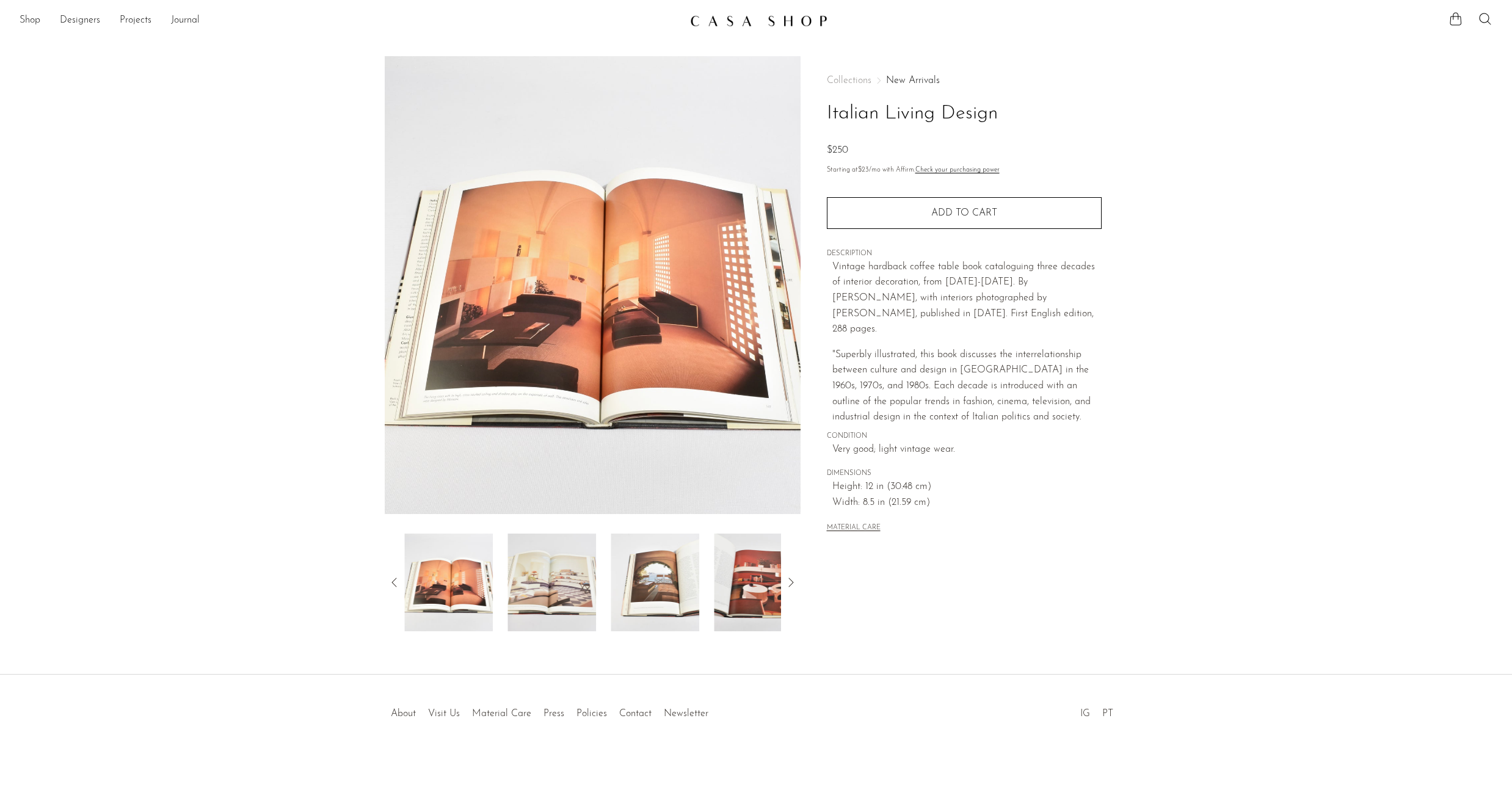
click at [600, 584] on div at bounding box center [593, 582] width 377 height 98
click at [572, 585] on img at bounding box center [551, 582] width 89 height 98
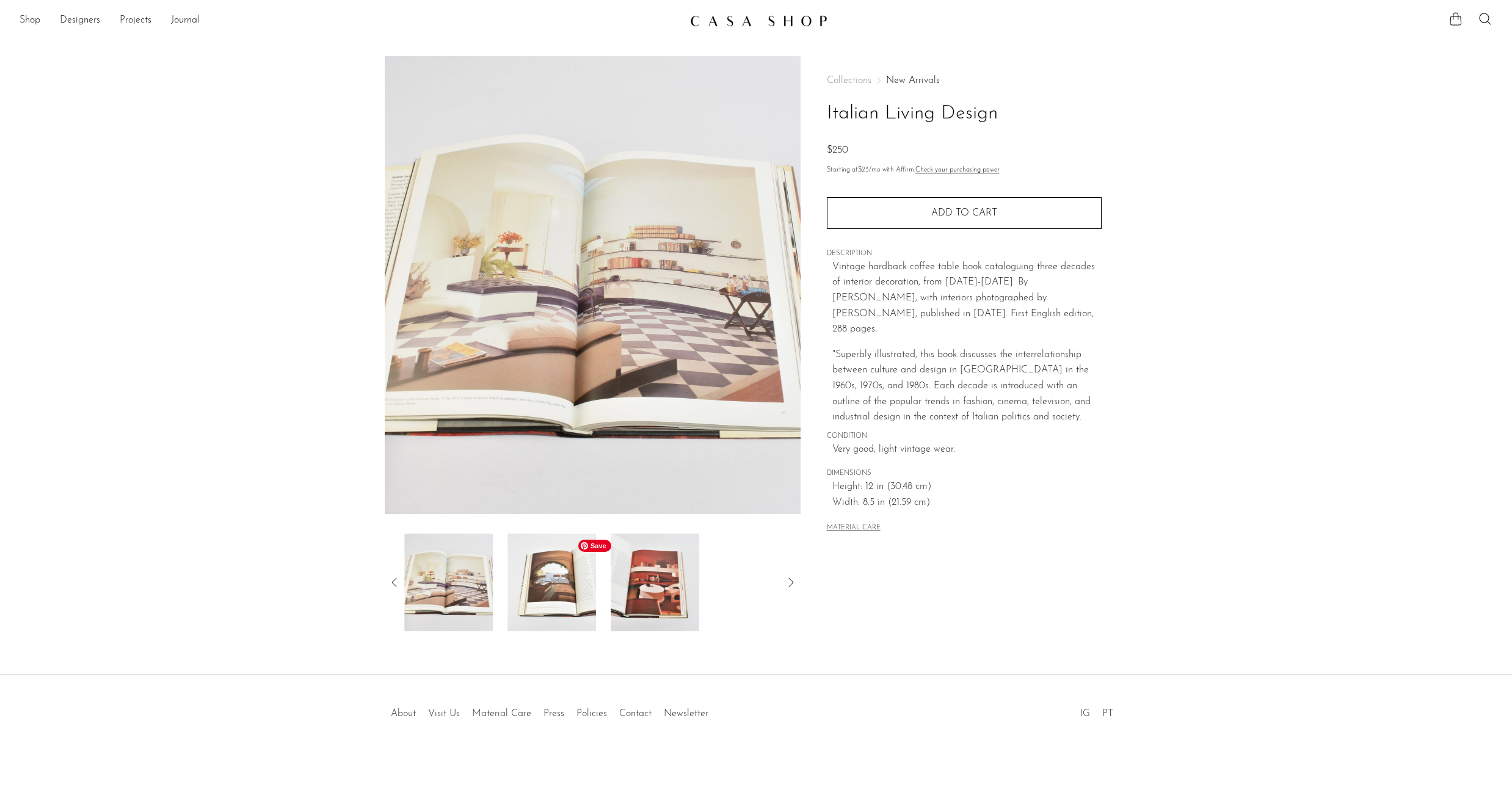
click at [588, 587] on img at bounding box center [551, 582] width 89 height 98
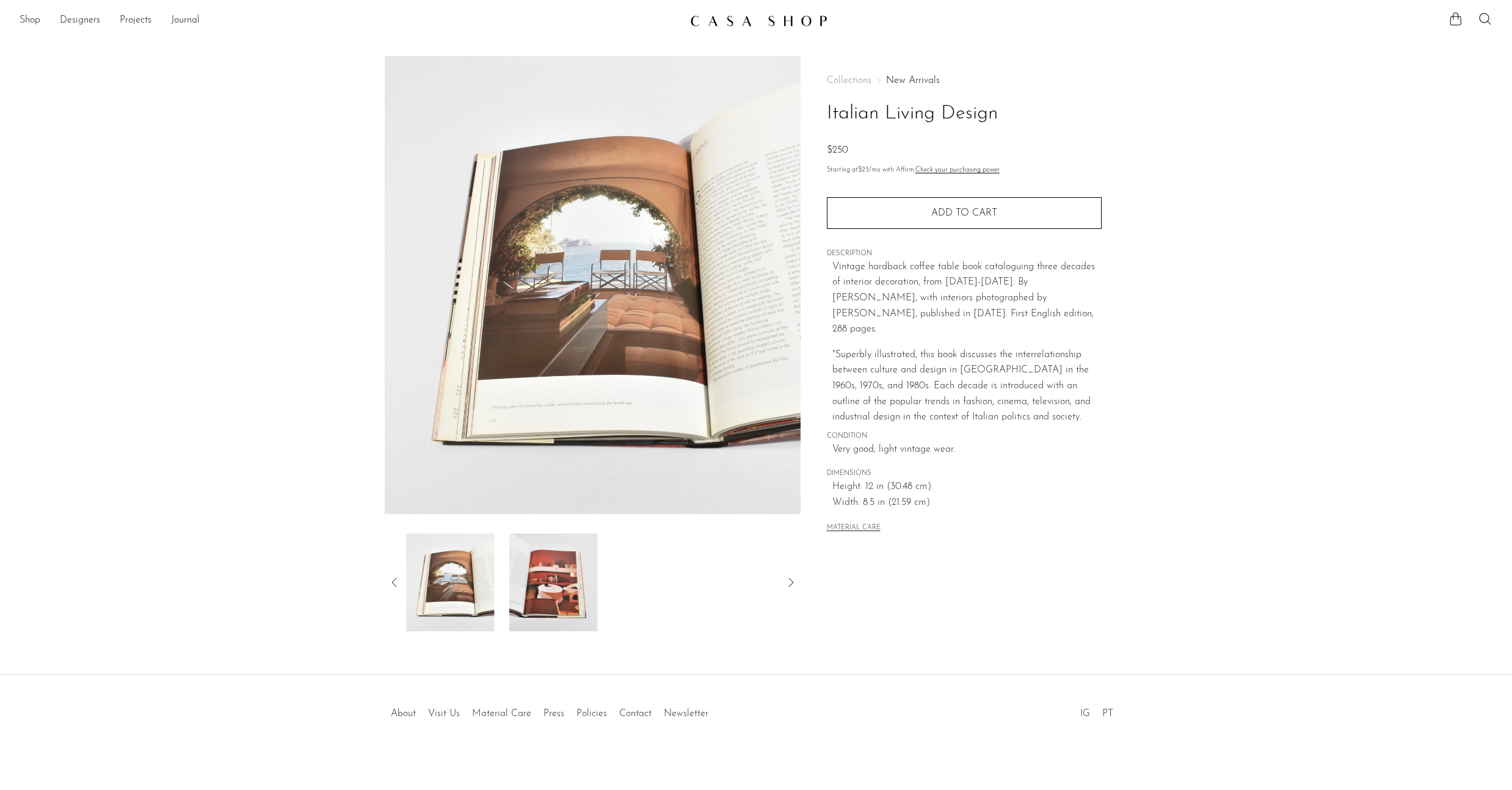
click at [606, 589] on div at bounding box center [593, 582] width 377 height 98
click at [557, 595] on img at bounding box center [551, 582] width 89 height 98
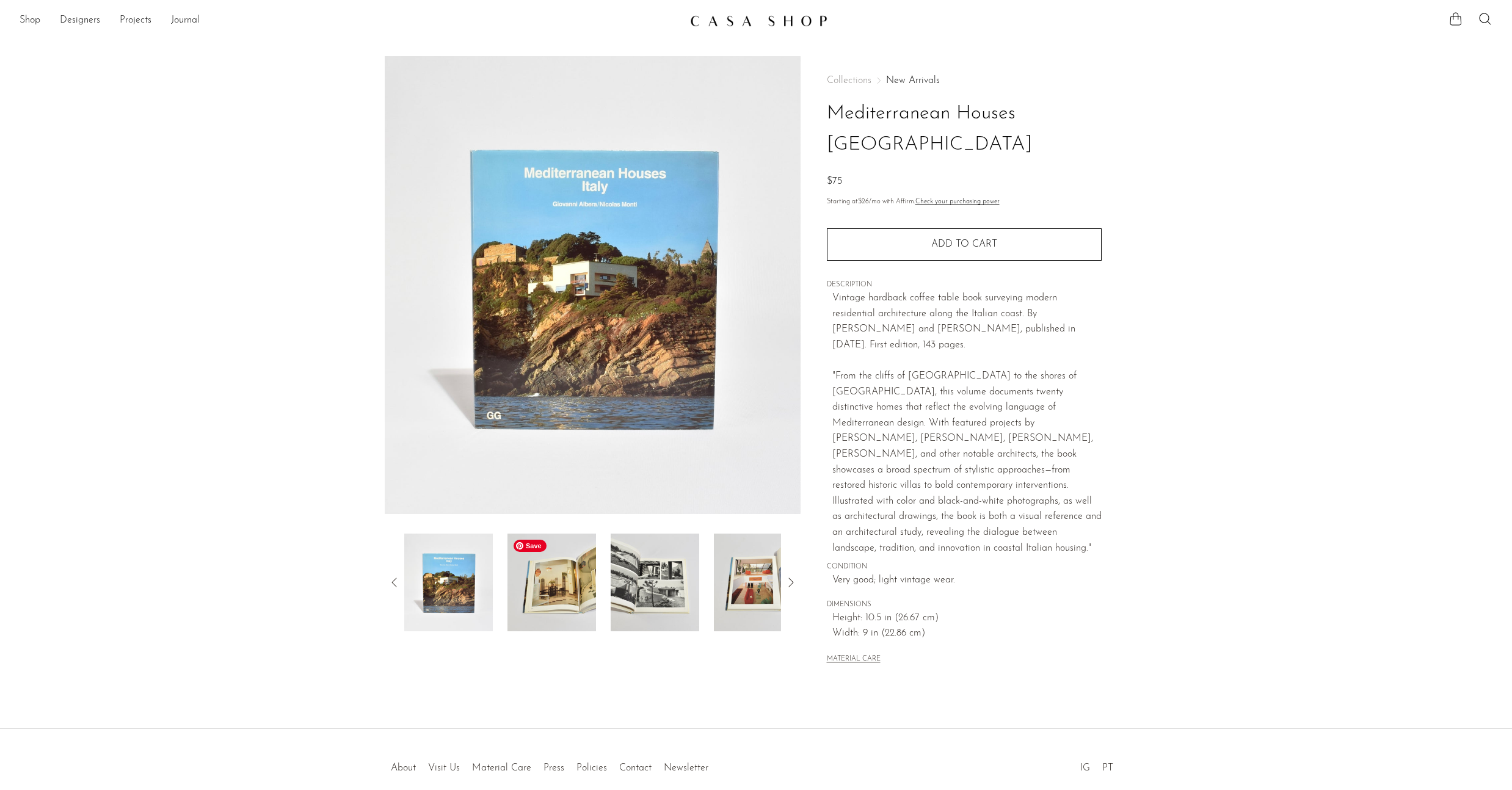
click at [557, 595] on img at bounding box center [551, 582] width 89 height 98
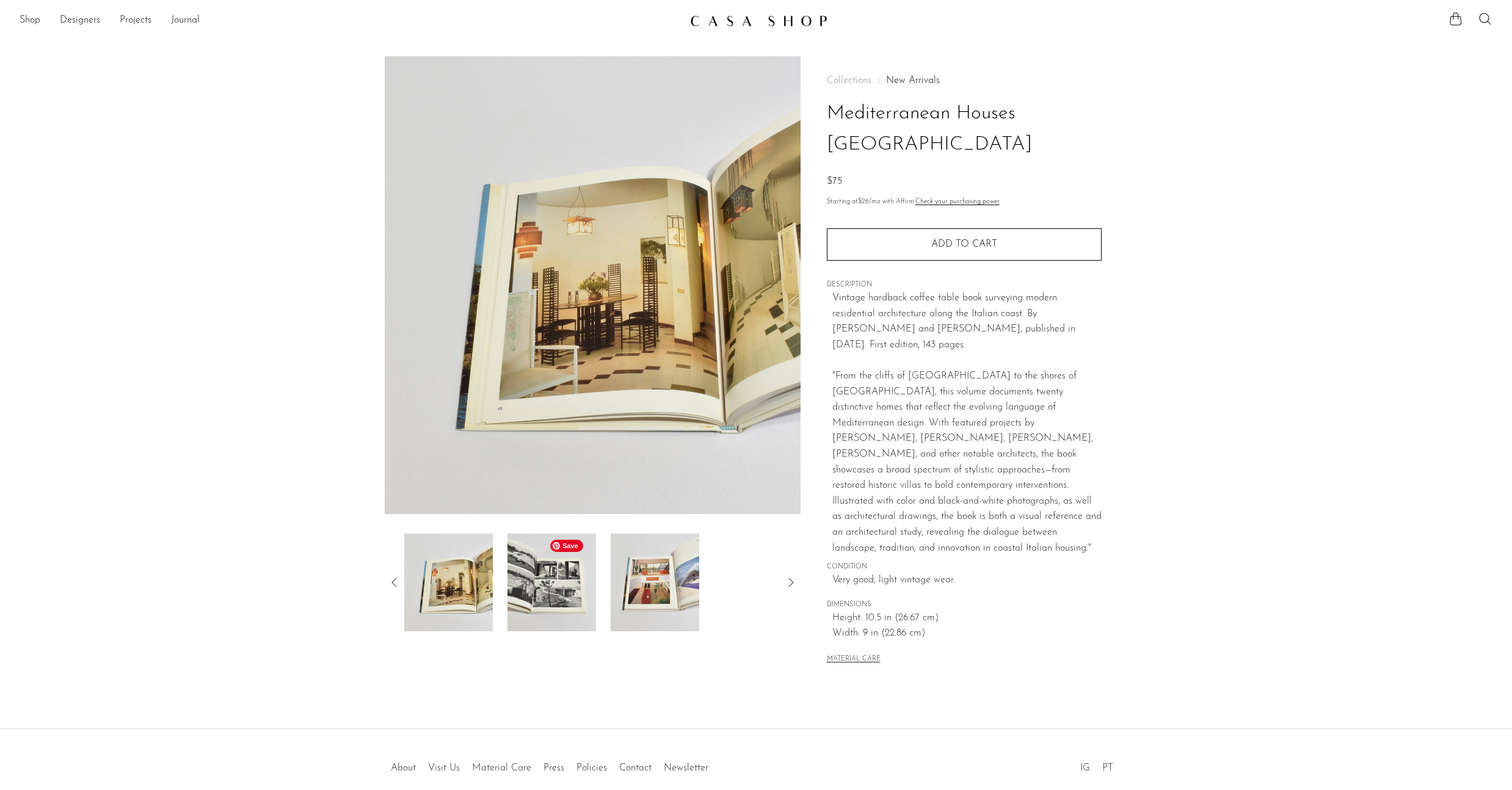
click at [552, 595] on img at bounding box center [551, 582] width 89 height 98
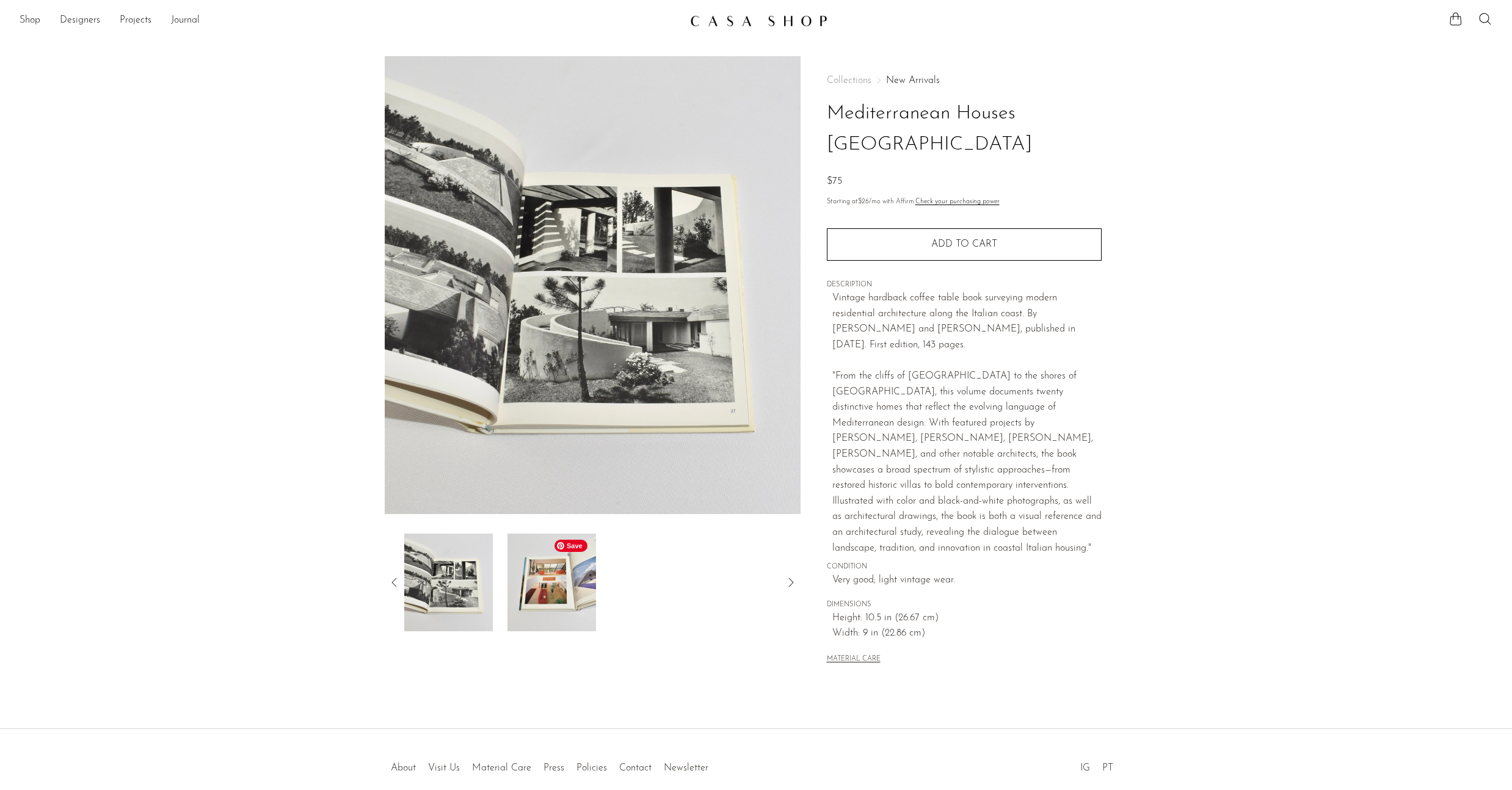
click at [556, 595] on img at bounding box center [551, 582] width 89 height 98
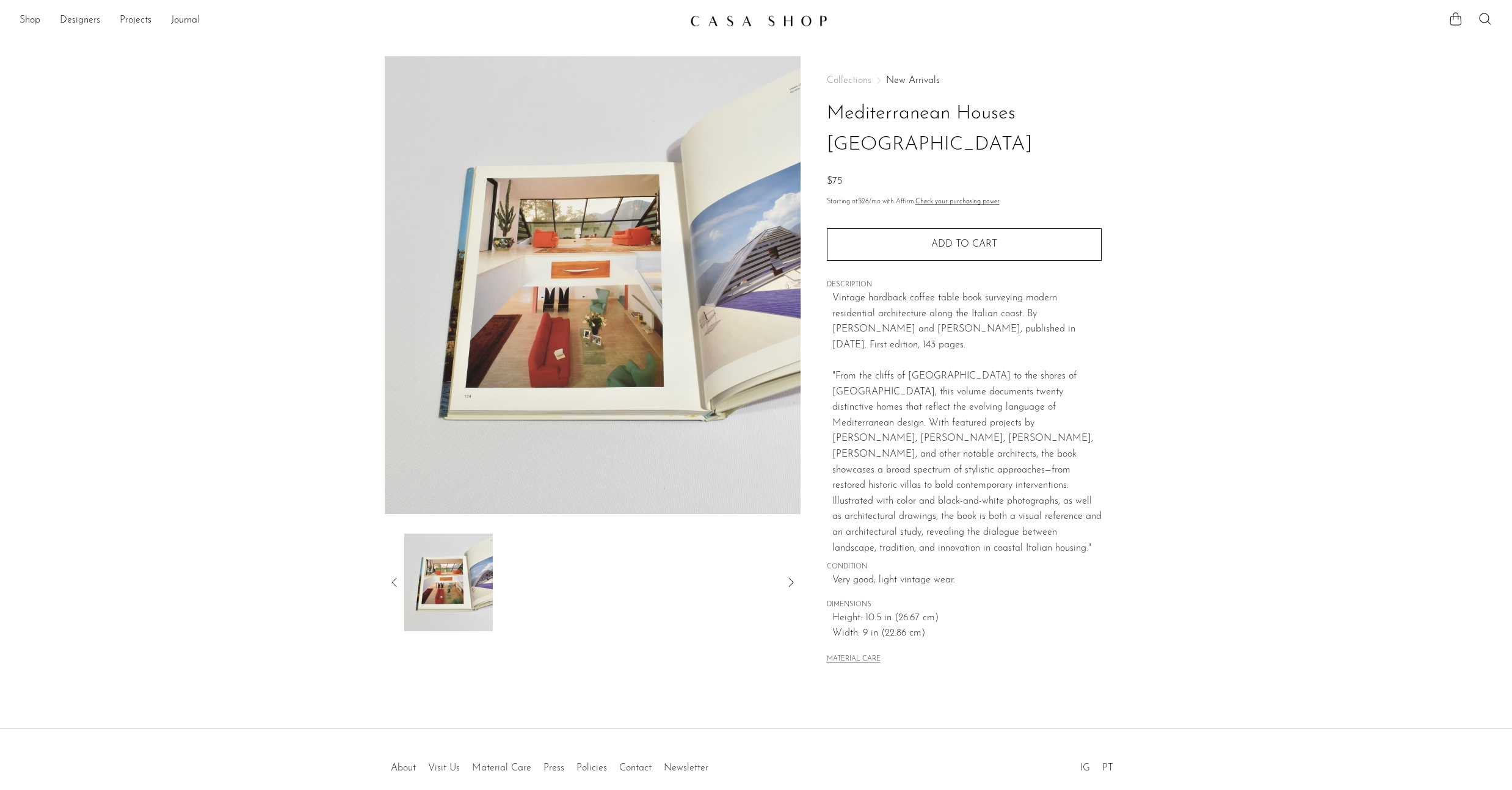
click at [397, 583] on icon at bounding box center [395, 582] width 14 height 14
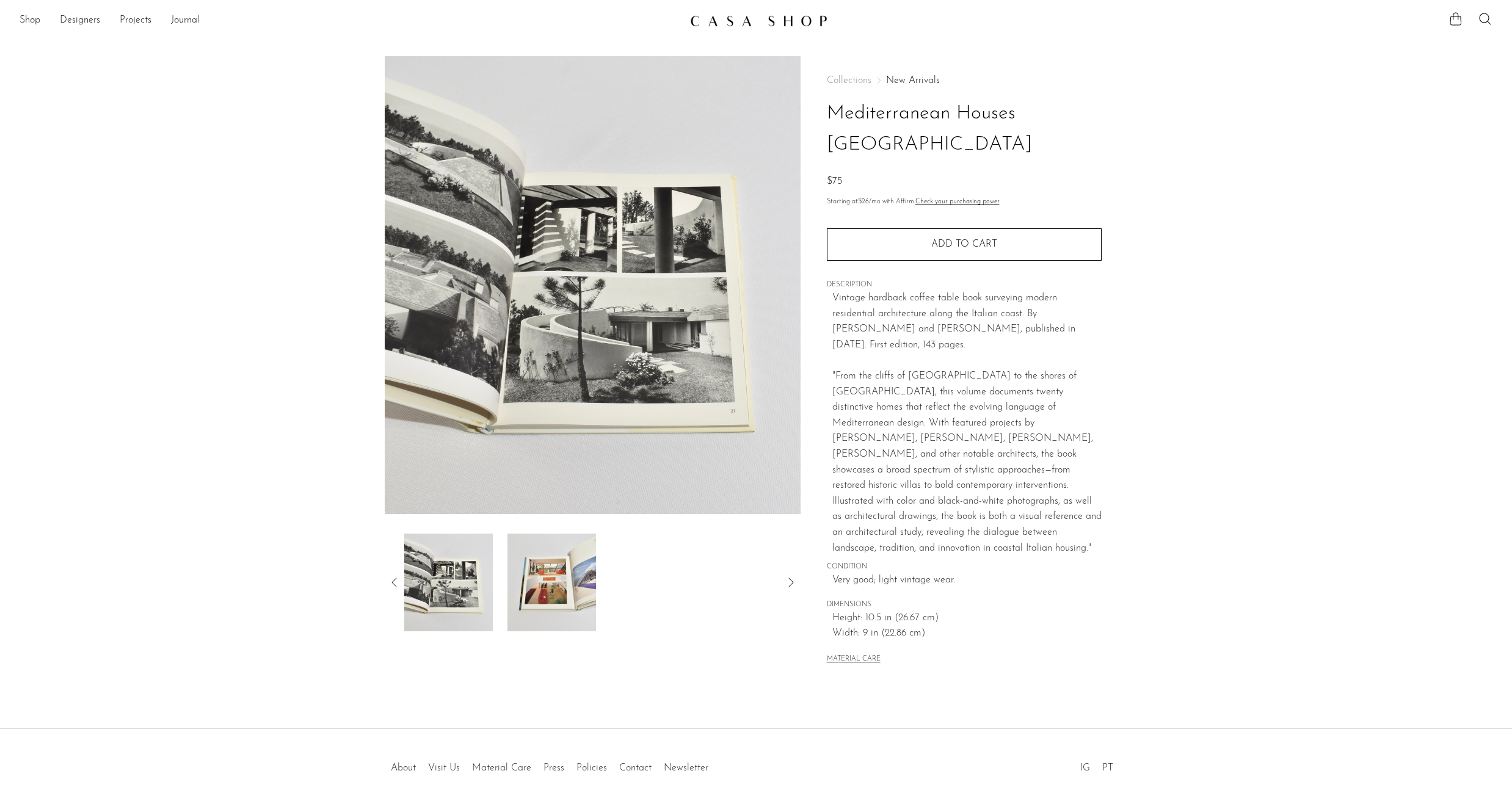
click at [385, 579] on div at bounding box center [593, 582] width 416 height 98
click at [394, 581] on icon at bounding box center [395, 582] width 14 height 14
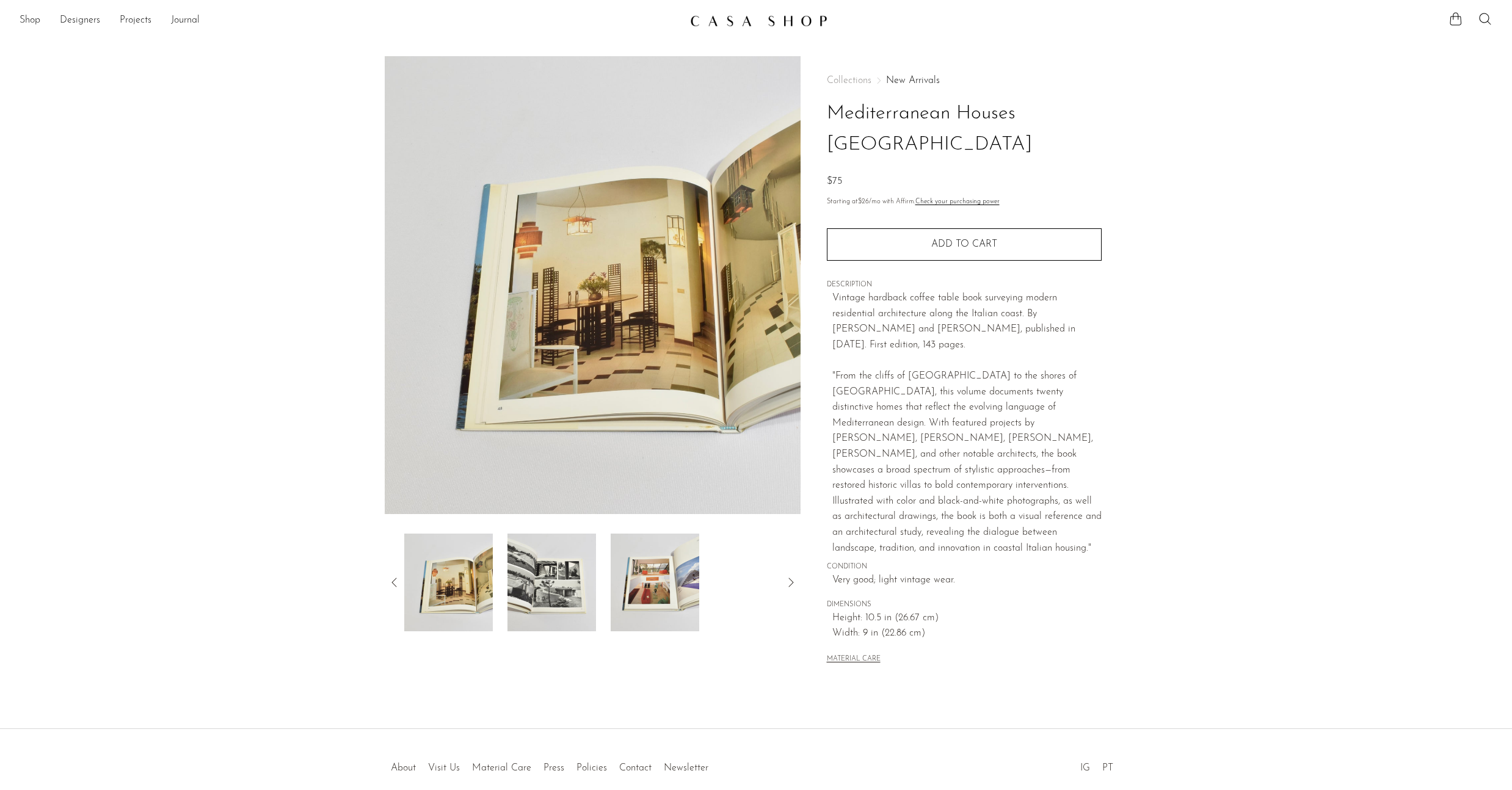
click at [394, 581] on icon at bounding box center [395, 582] width 14 height 14
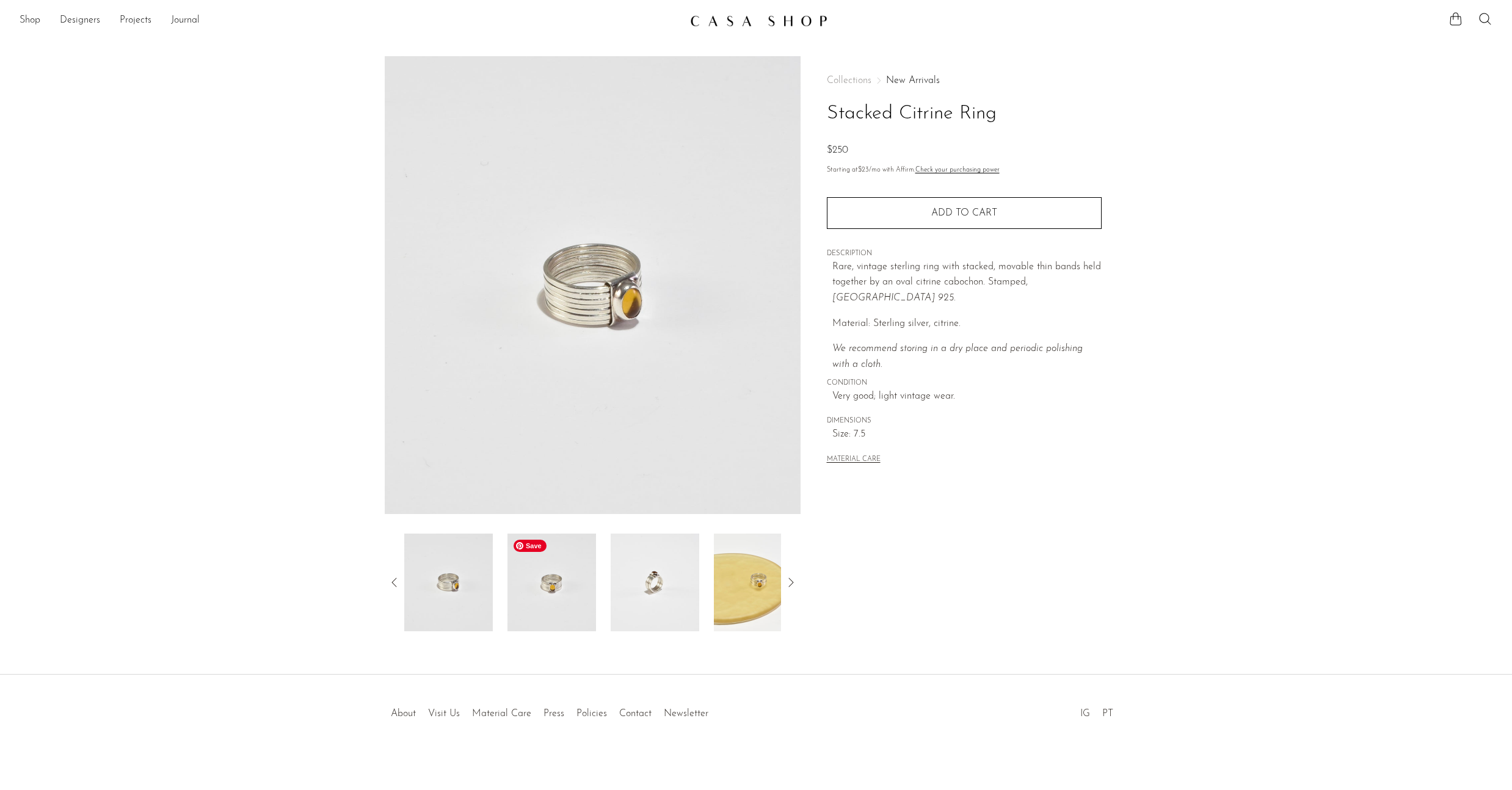
click at [589, 585] on img at bounding box center [551, 582] width 89 height 98
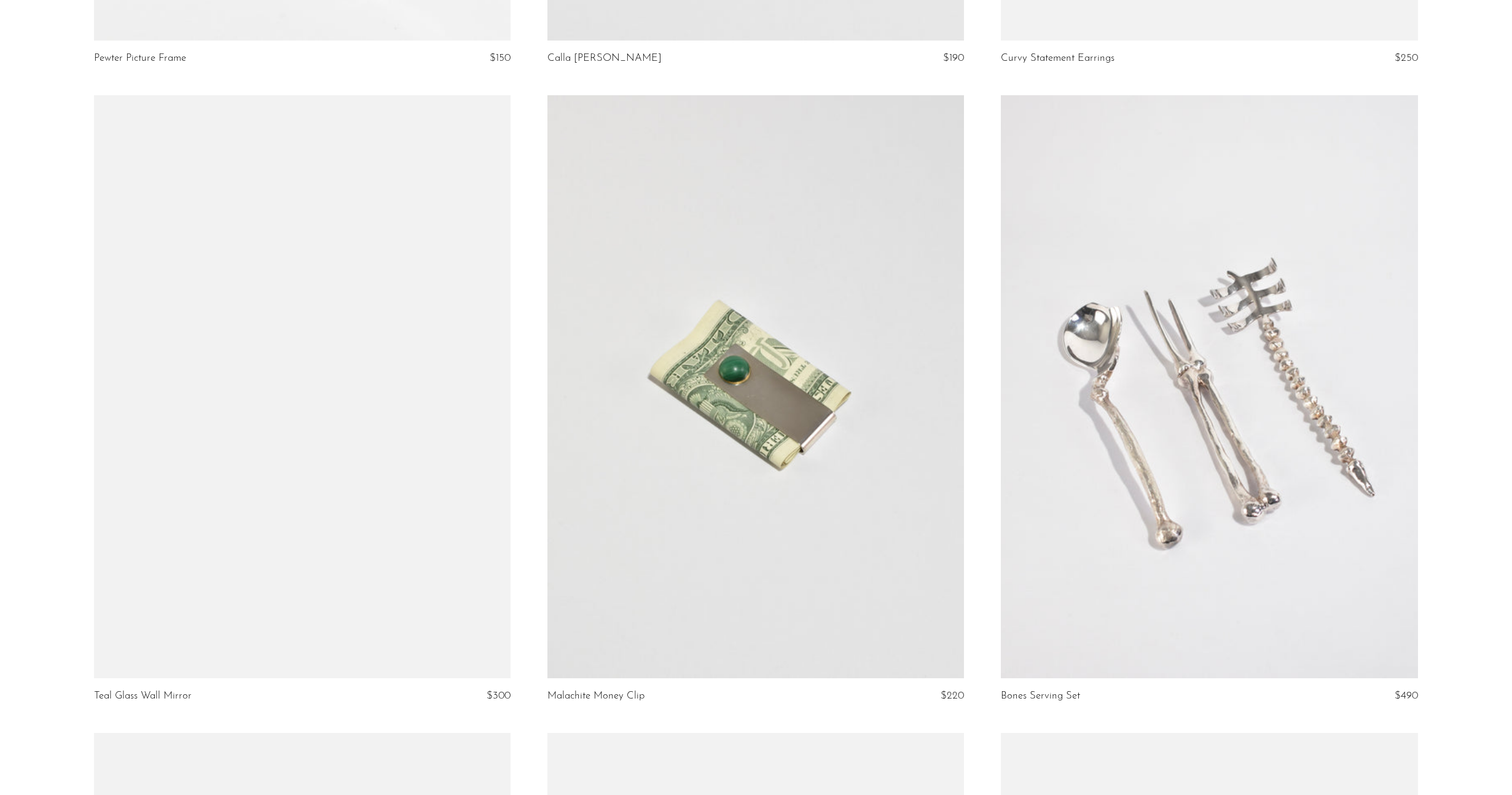
scroll to position [4120, 0]
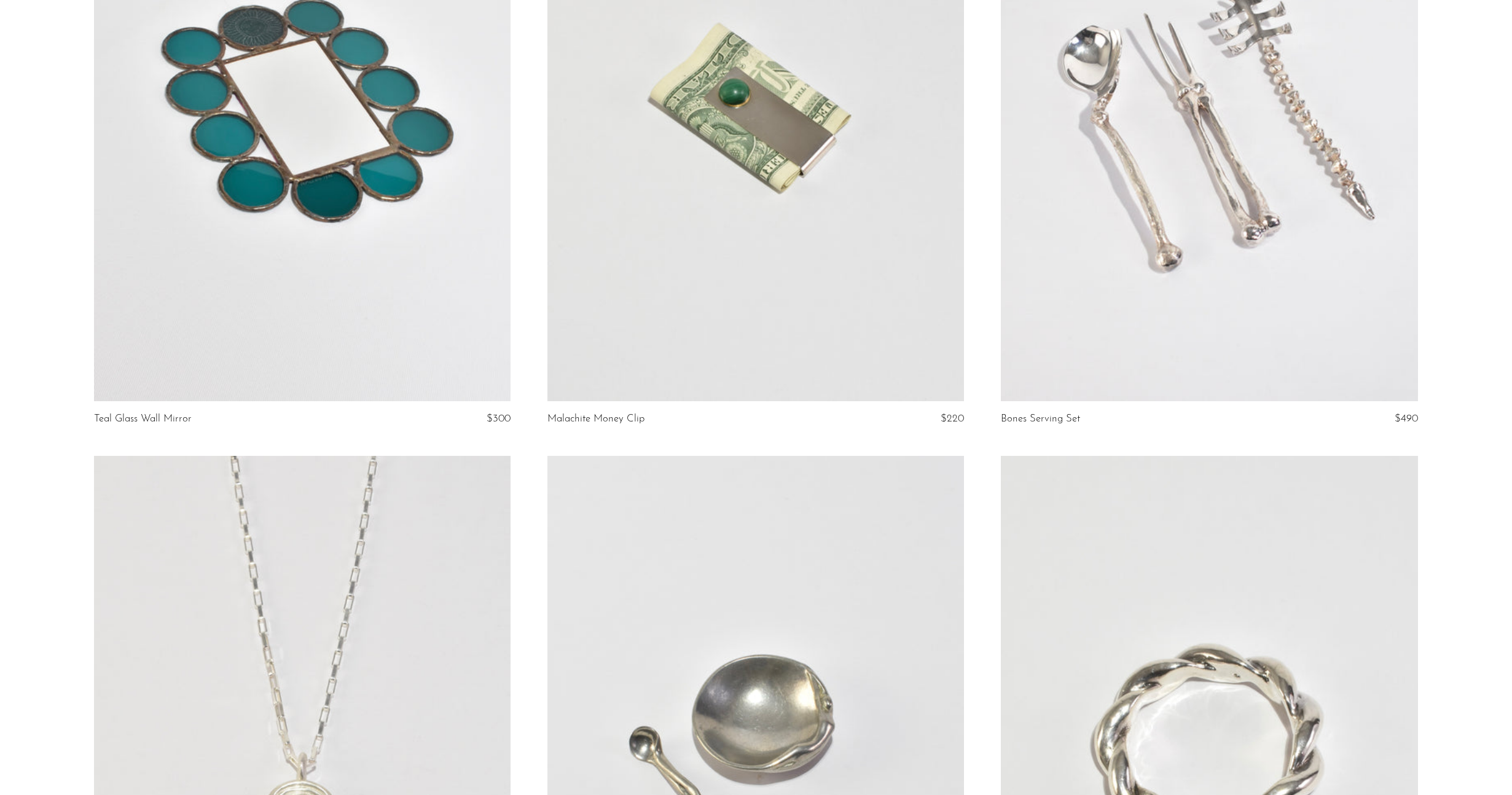
click at [350, 144] on link at bounding box center [302, 110] width 417 height 583
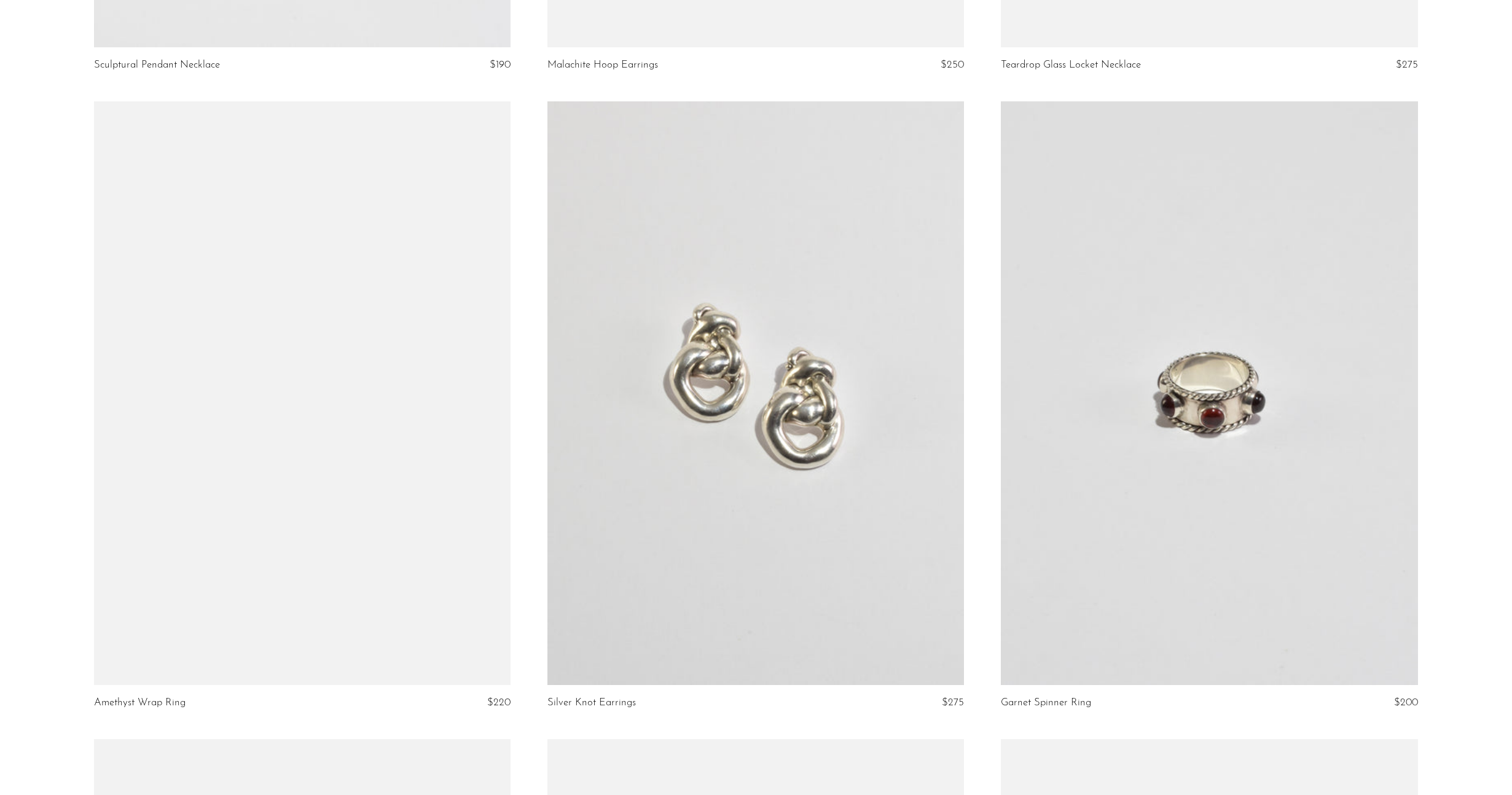
scroll to position [6577, 0]
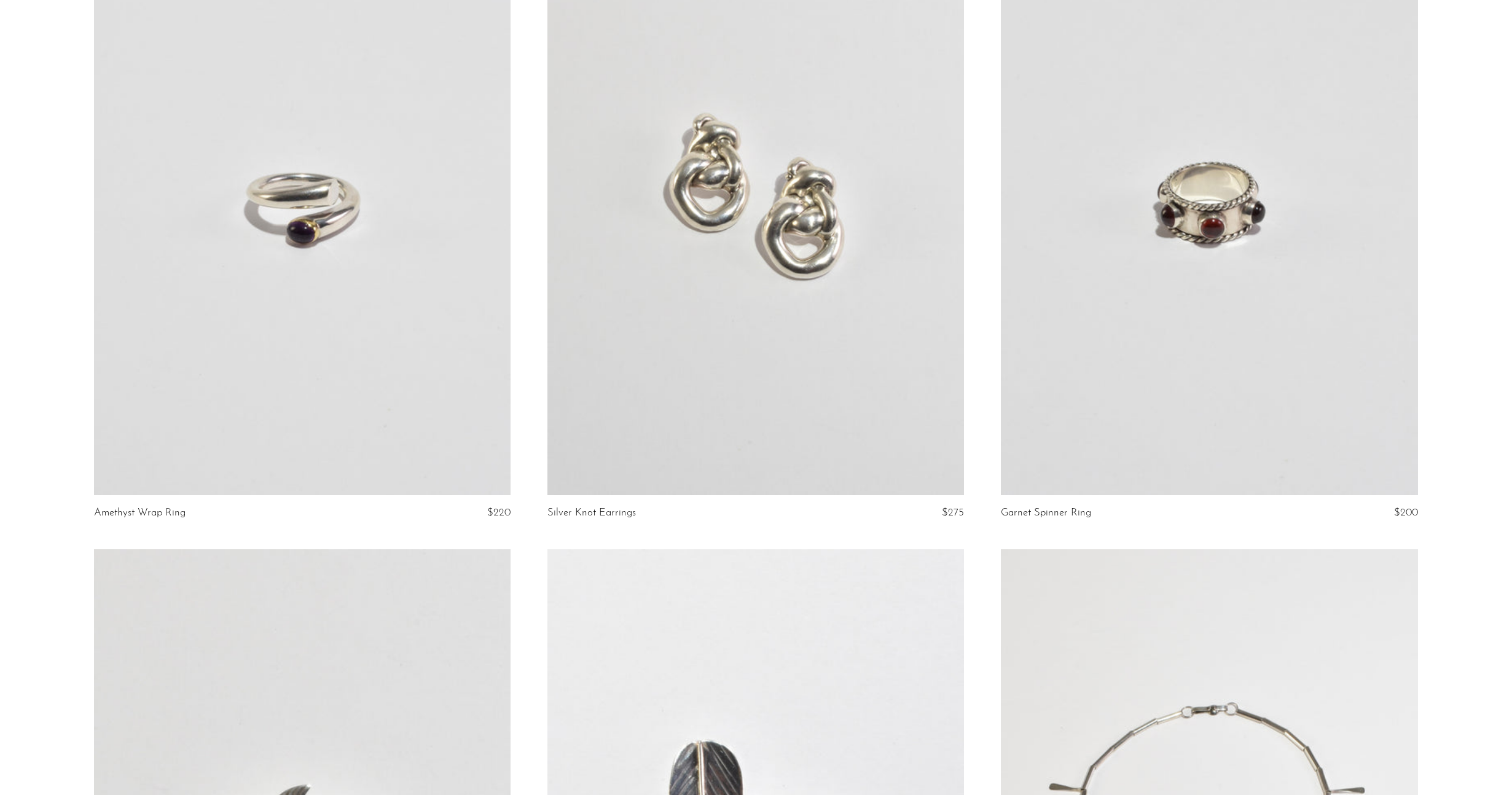
click at [350, 144] on link at bounding box center [302, 203] width 417 height 583
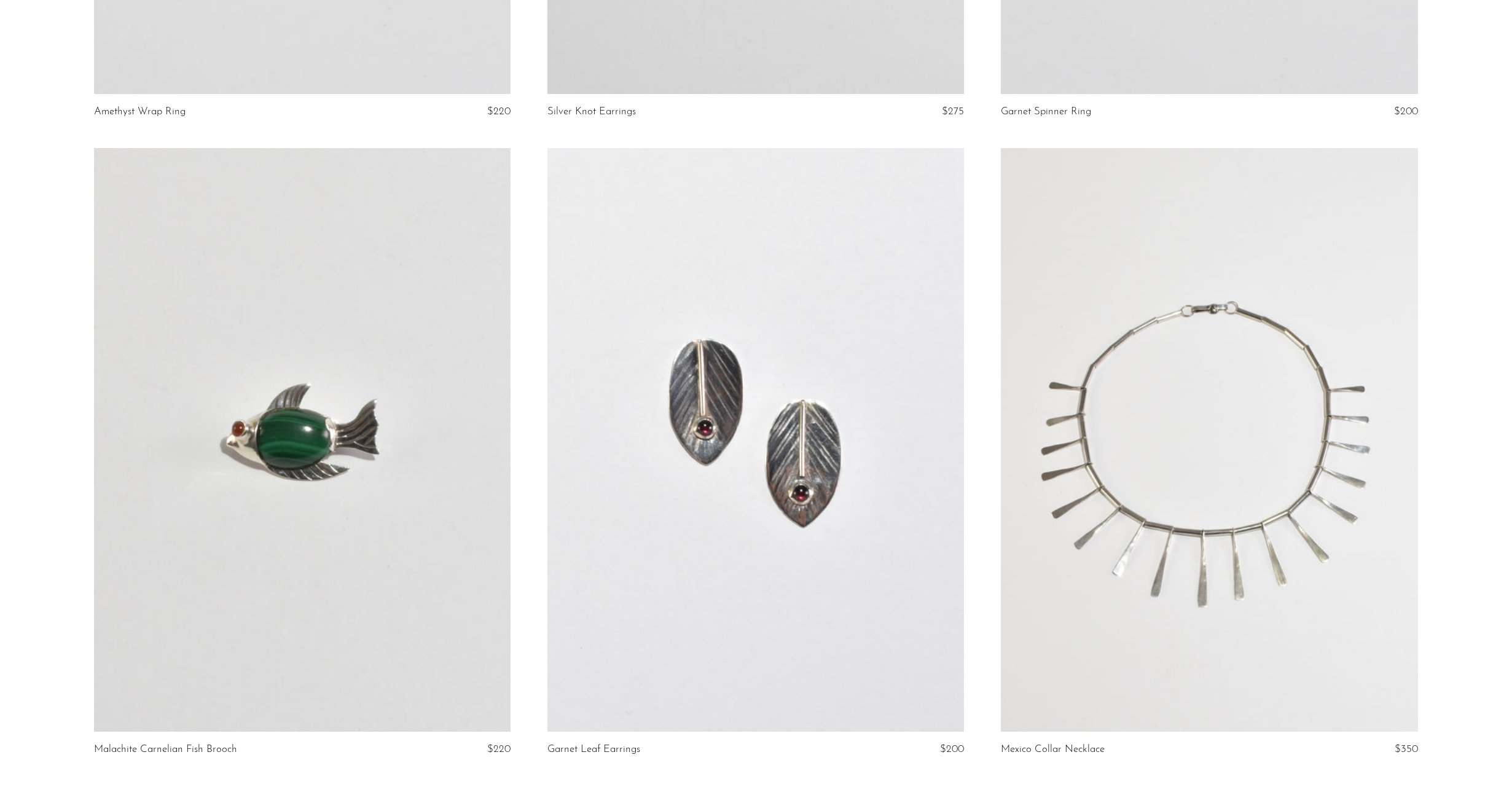
scroll to position [7157, 0]
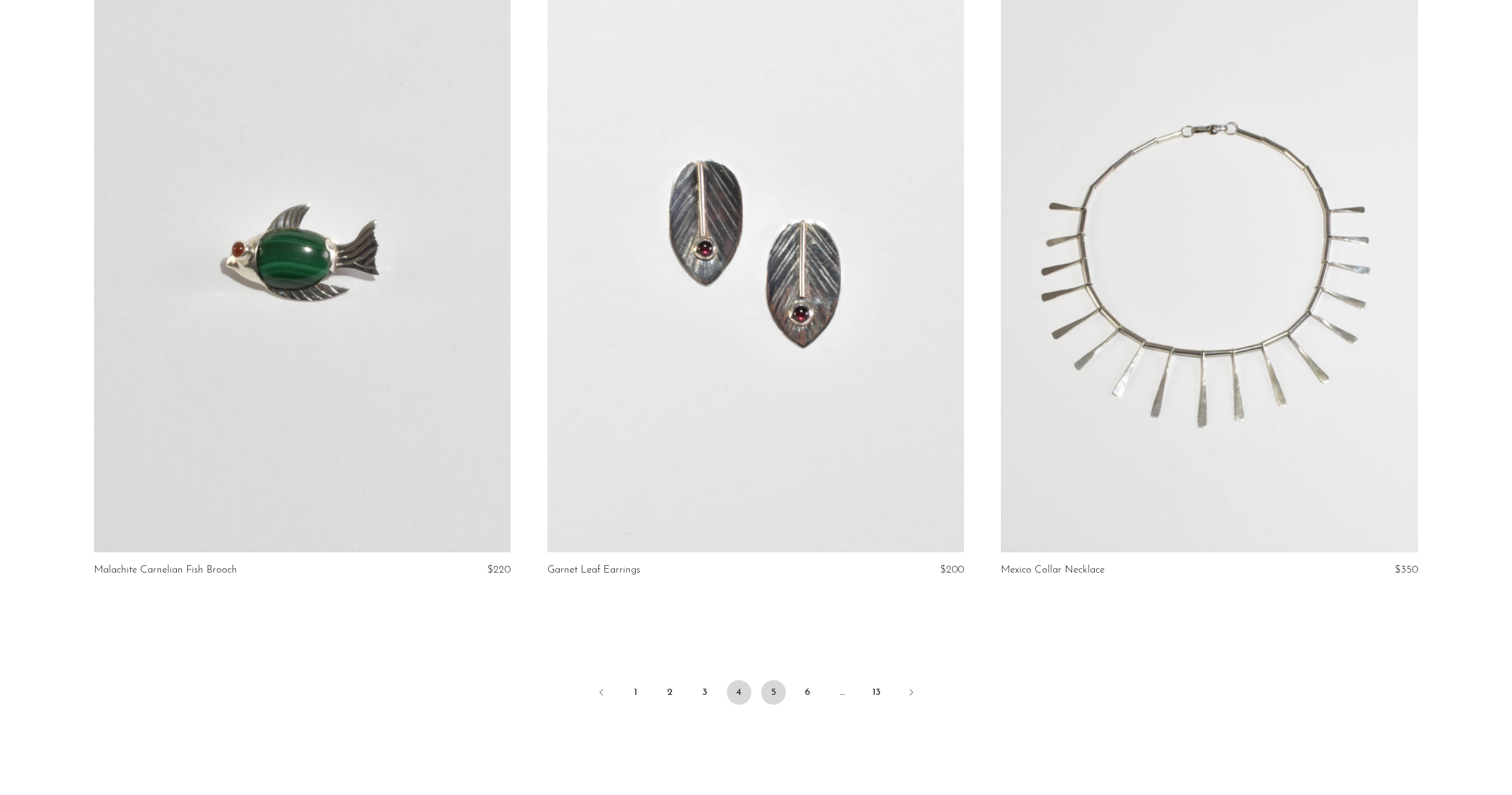
click at [768, 689] on link "5" at bounding box center [773, 691] width 24 height 24
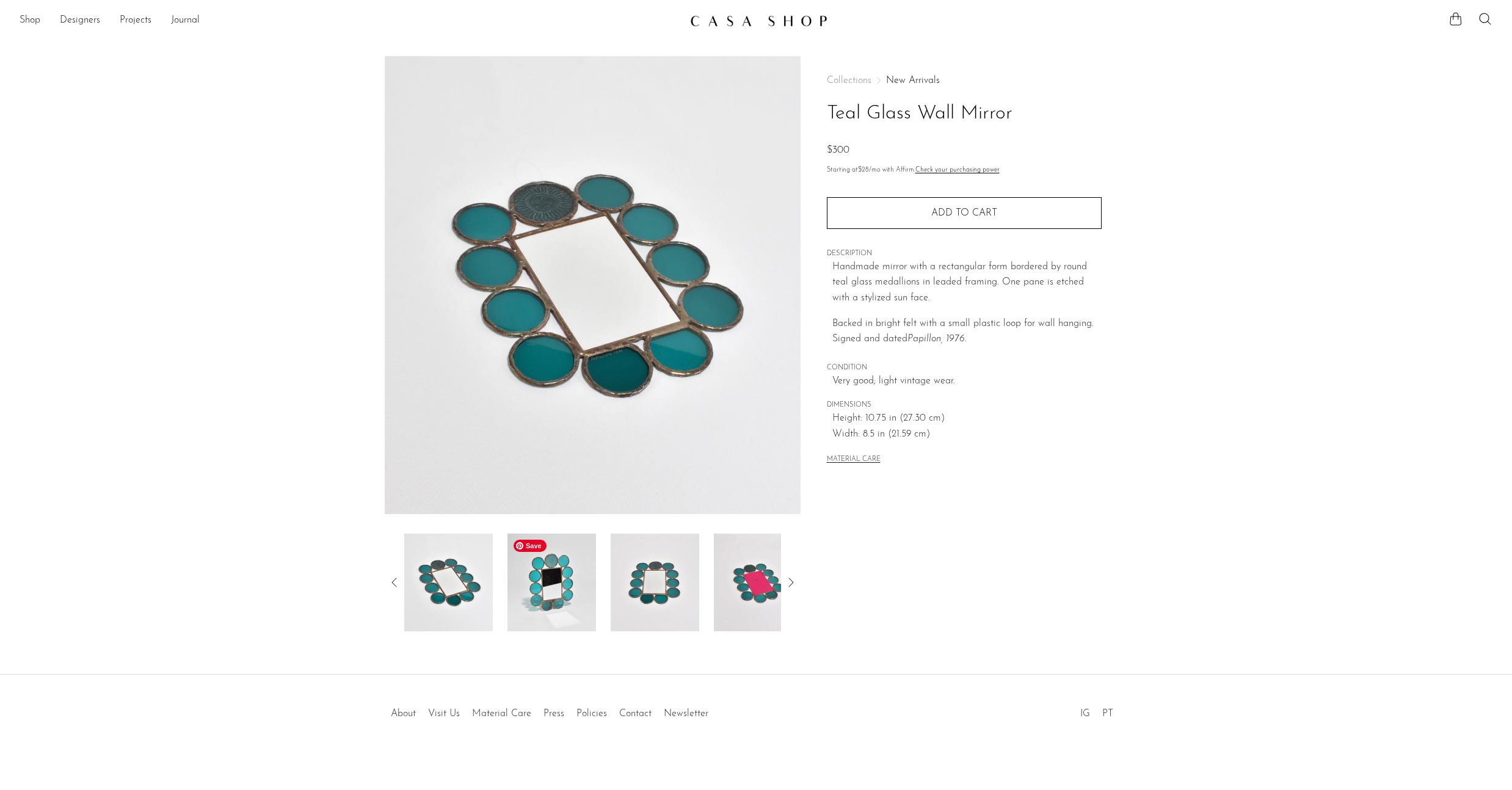
click at [565, 585] on img at bounding box center [551, 582] width 89 height 98
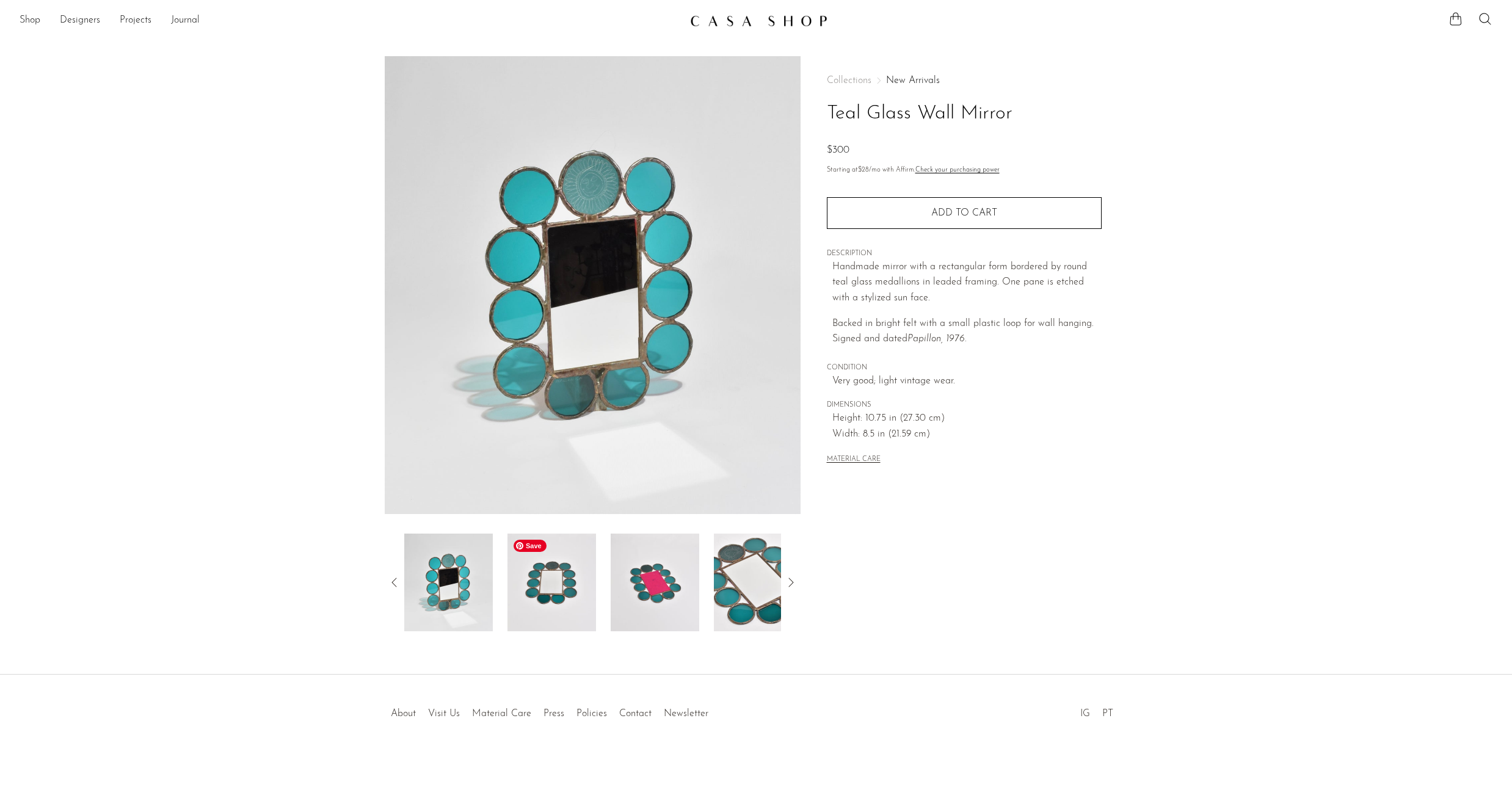
click at [565, 585] on img at bounding box center [551, 582] width 89 height 98
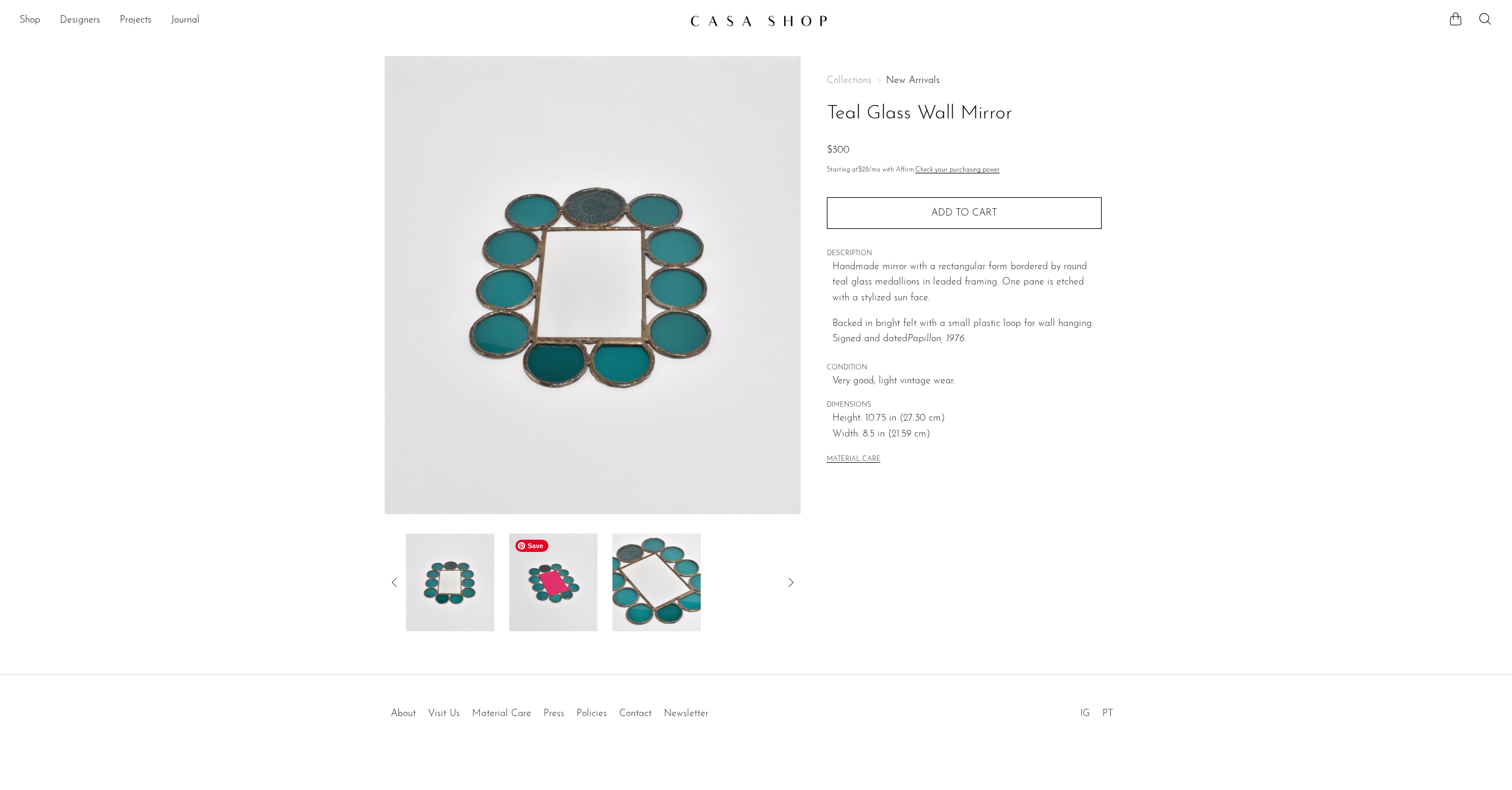
click at [565, 585] on img at bounding box center [553, 582] width 89 height 98
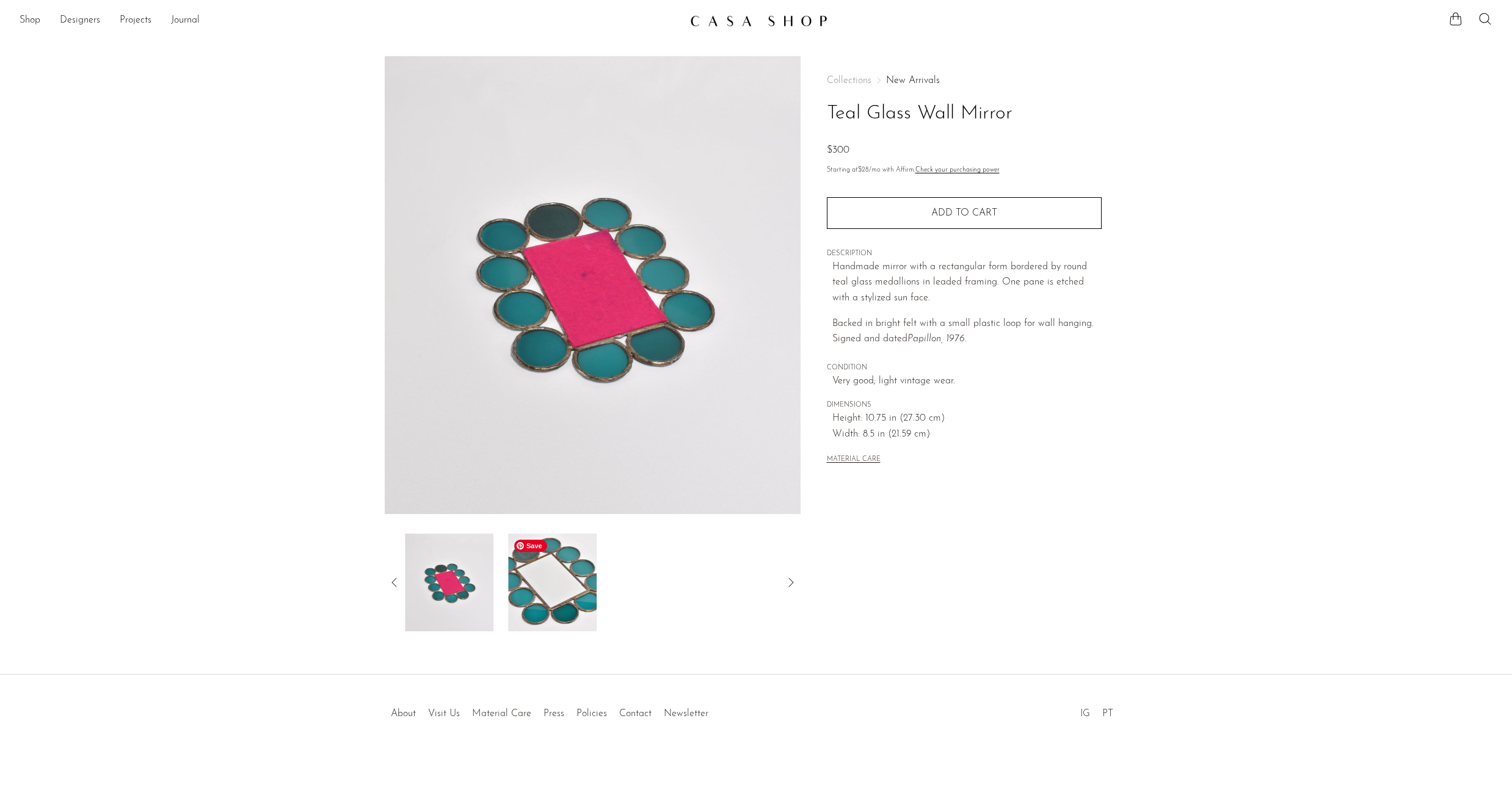
click at [565, 585] on img at bounding box center [552, 582] width 89 height 98
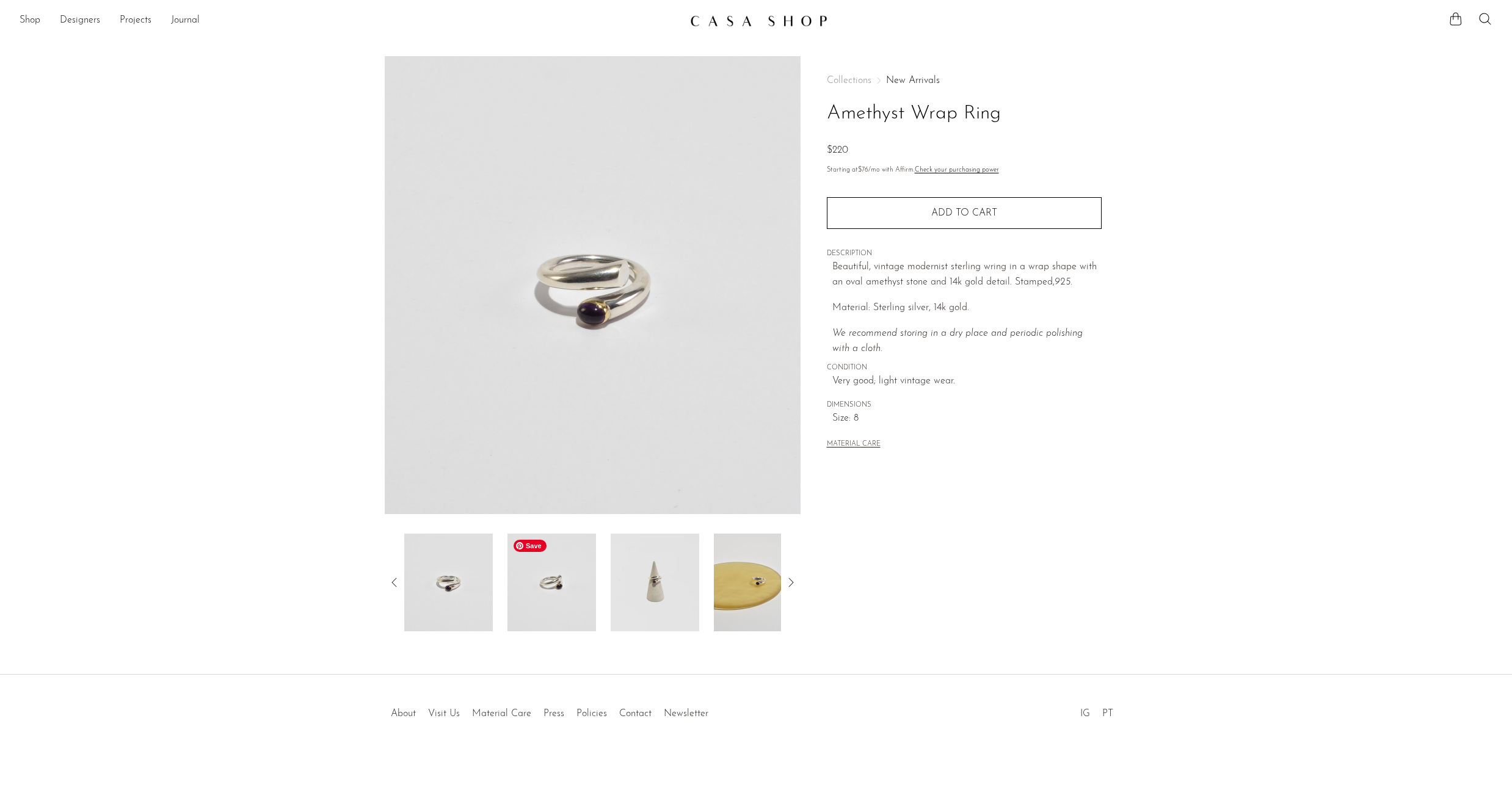
click at [565, 585] on img at bounding box center [551, 582] width 89 height 98
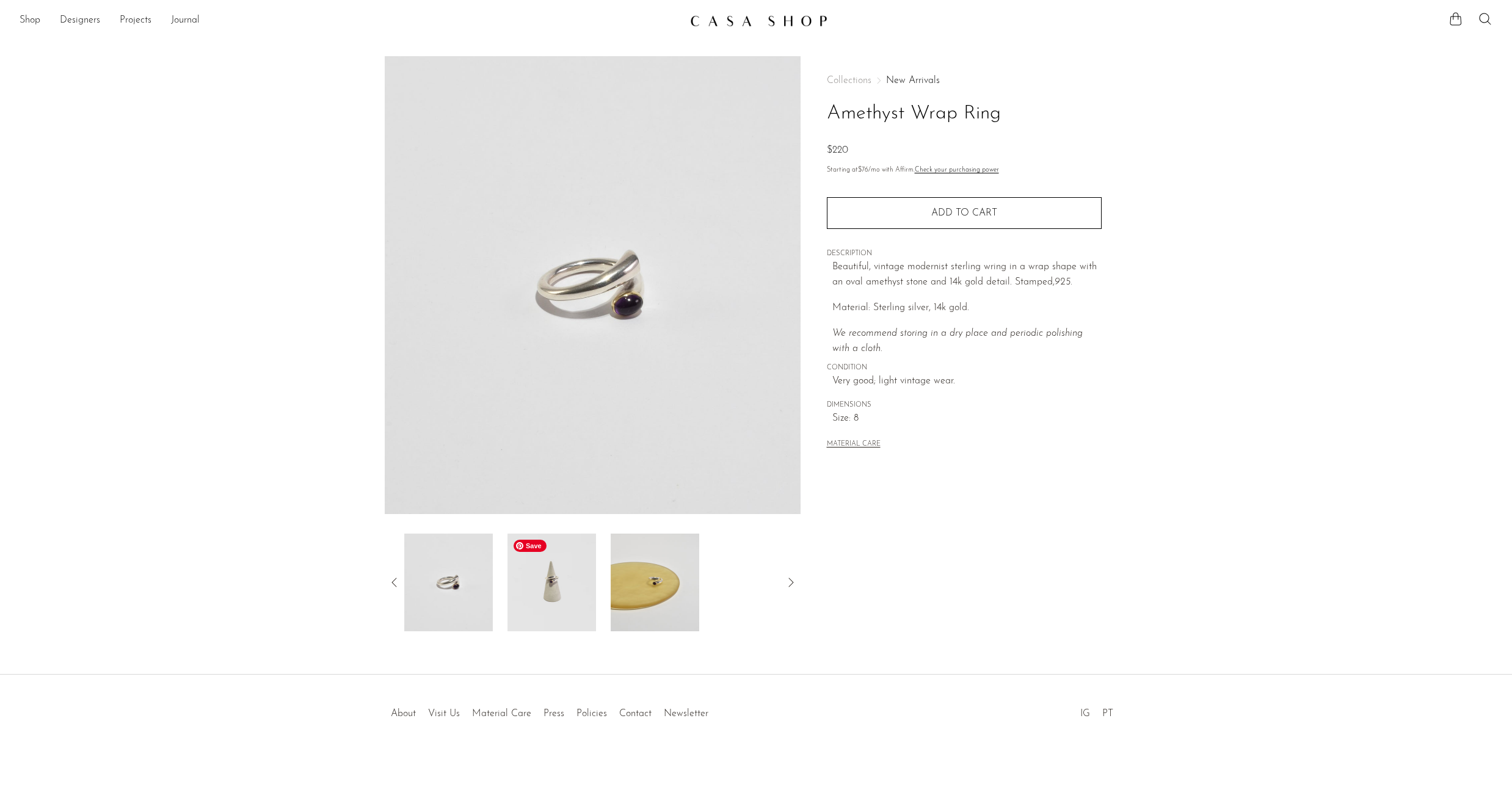
click at [565, 585] on img at bounding box center [551, 582] width 89 height 98
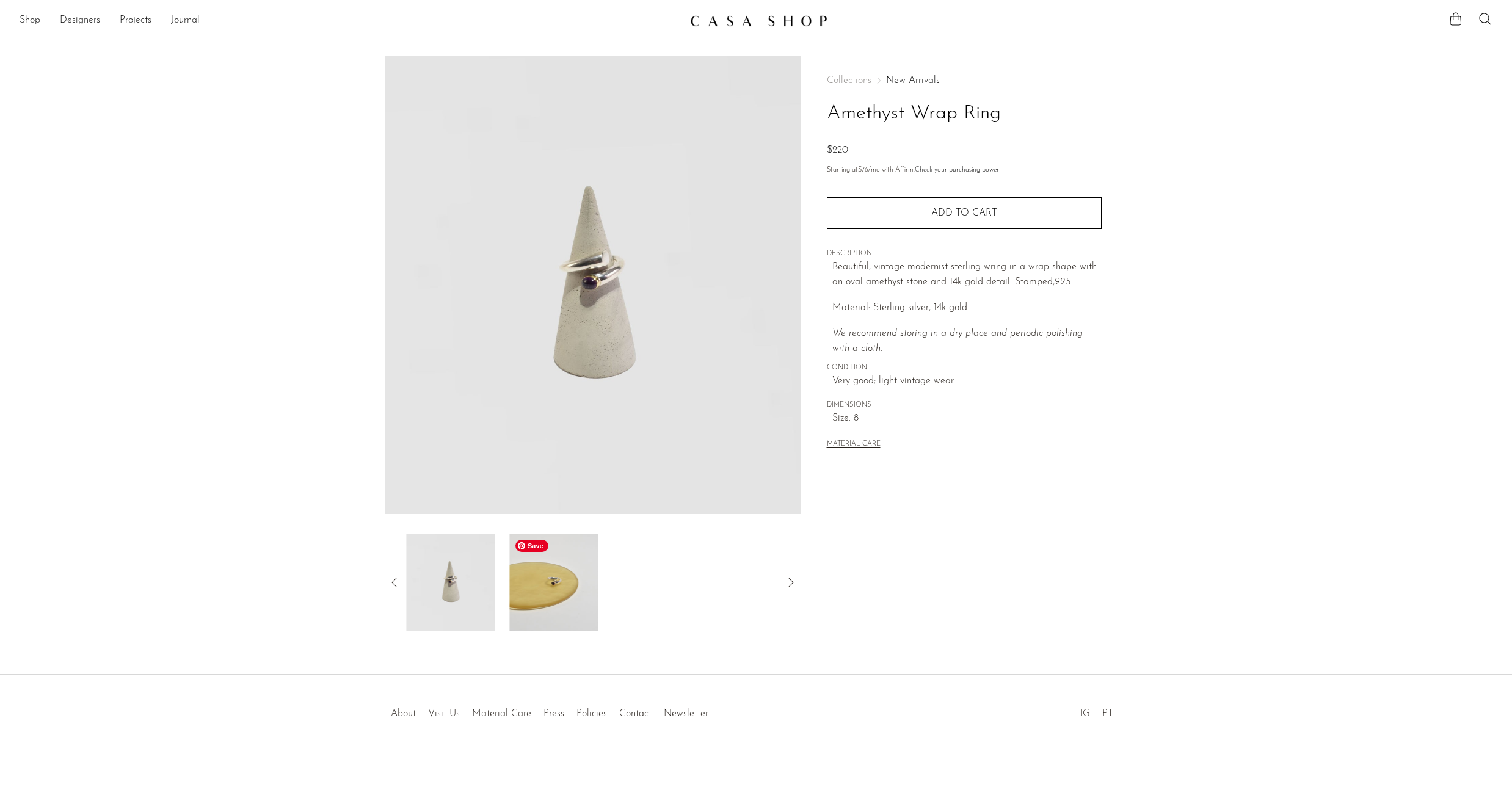
click at [565, 585] on img at bounding box center [553, 582] width 89 height 98
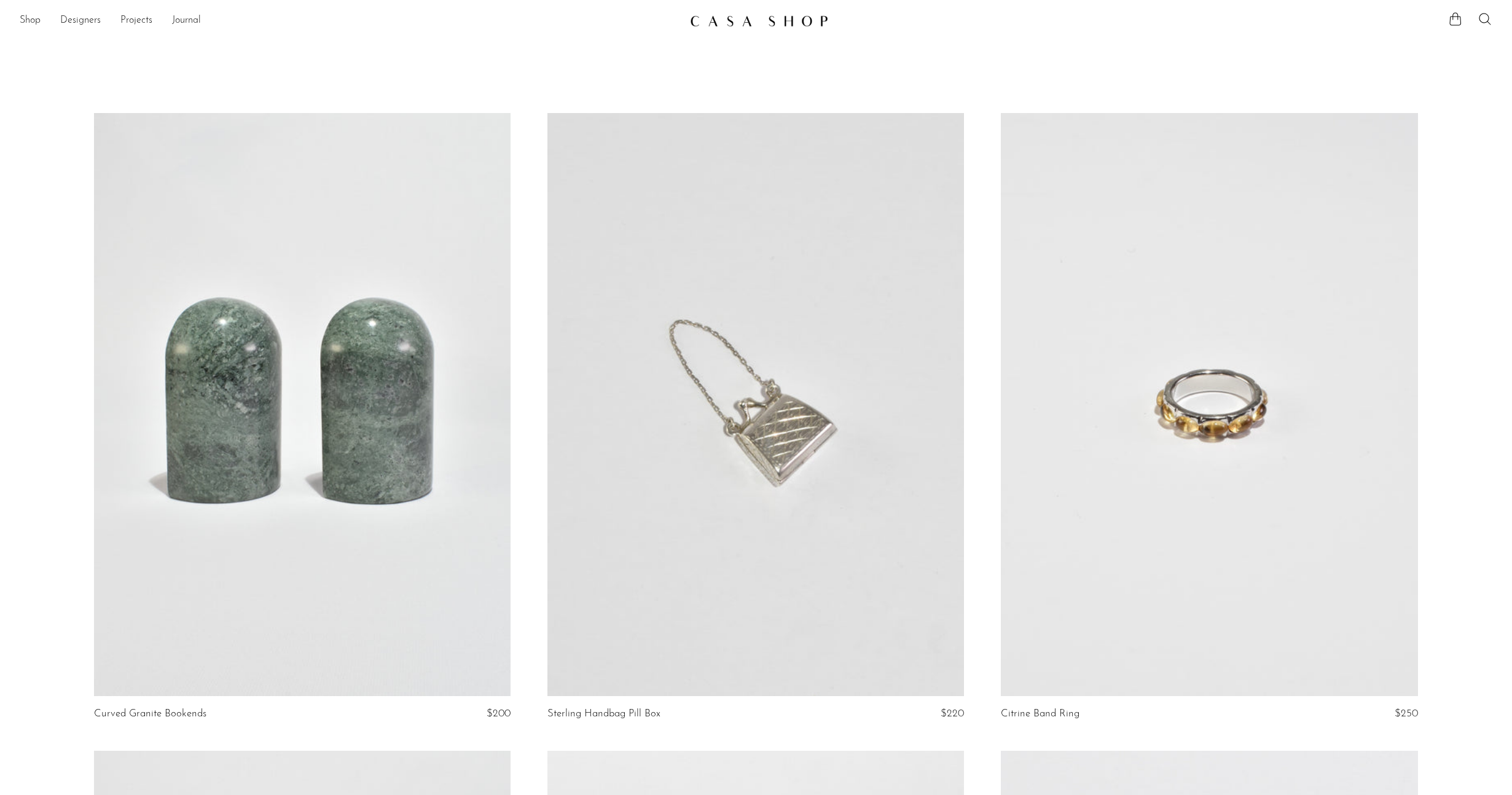
click at [1195, 351] on link at bounding box center [1209, 405] width 417 height 583
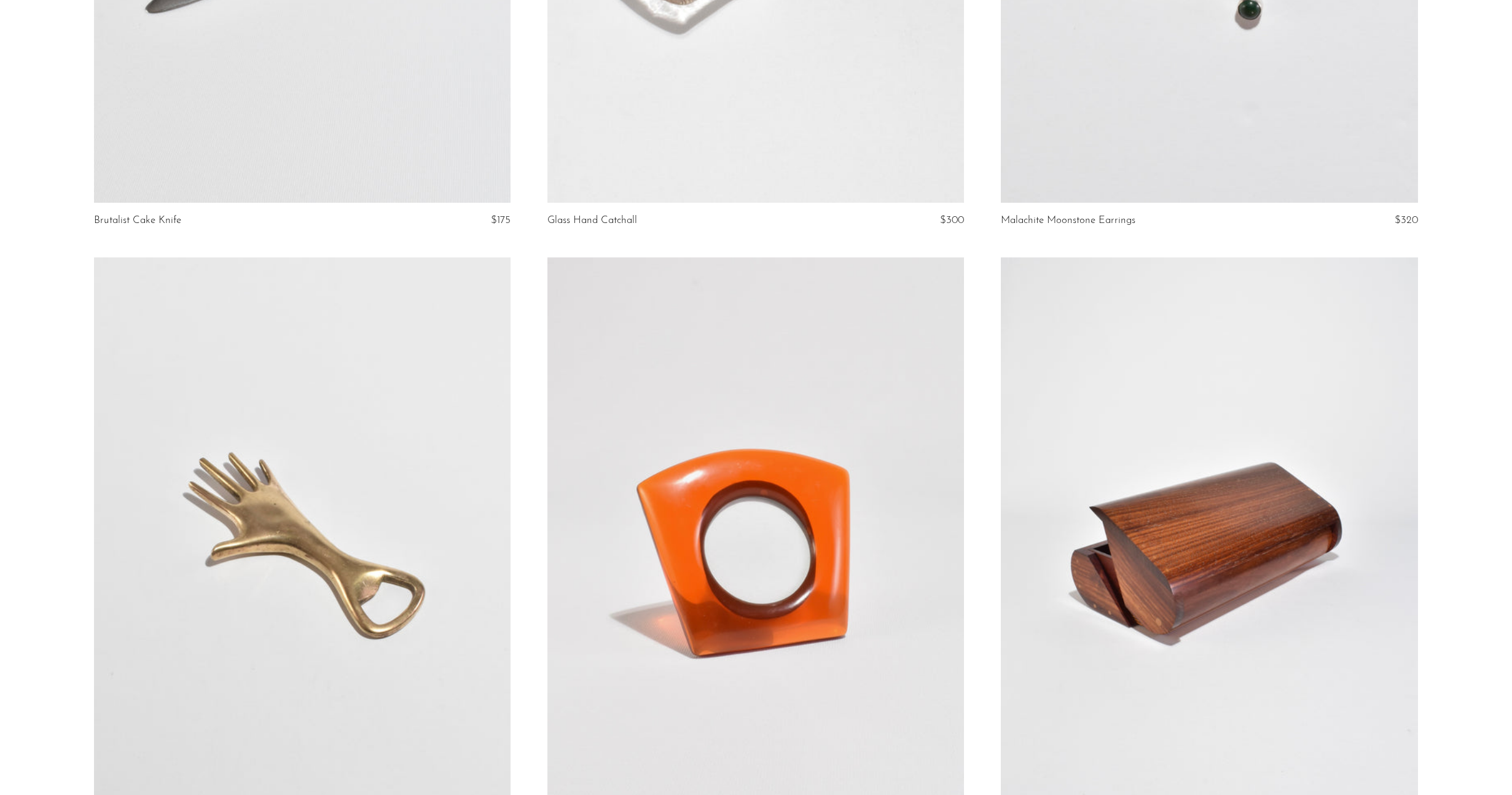
scroll to position [1271, 0]
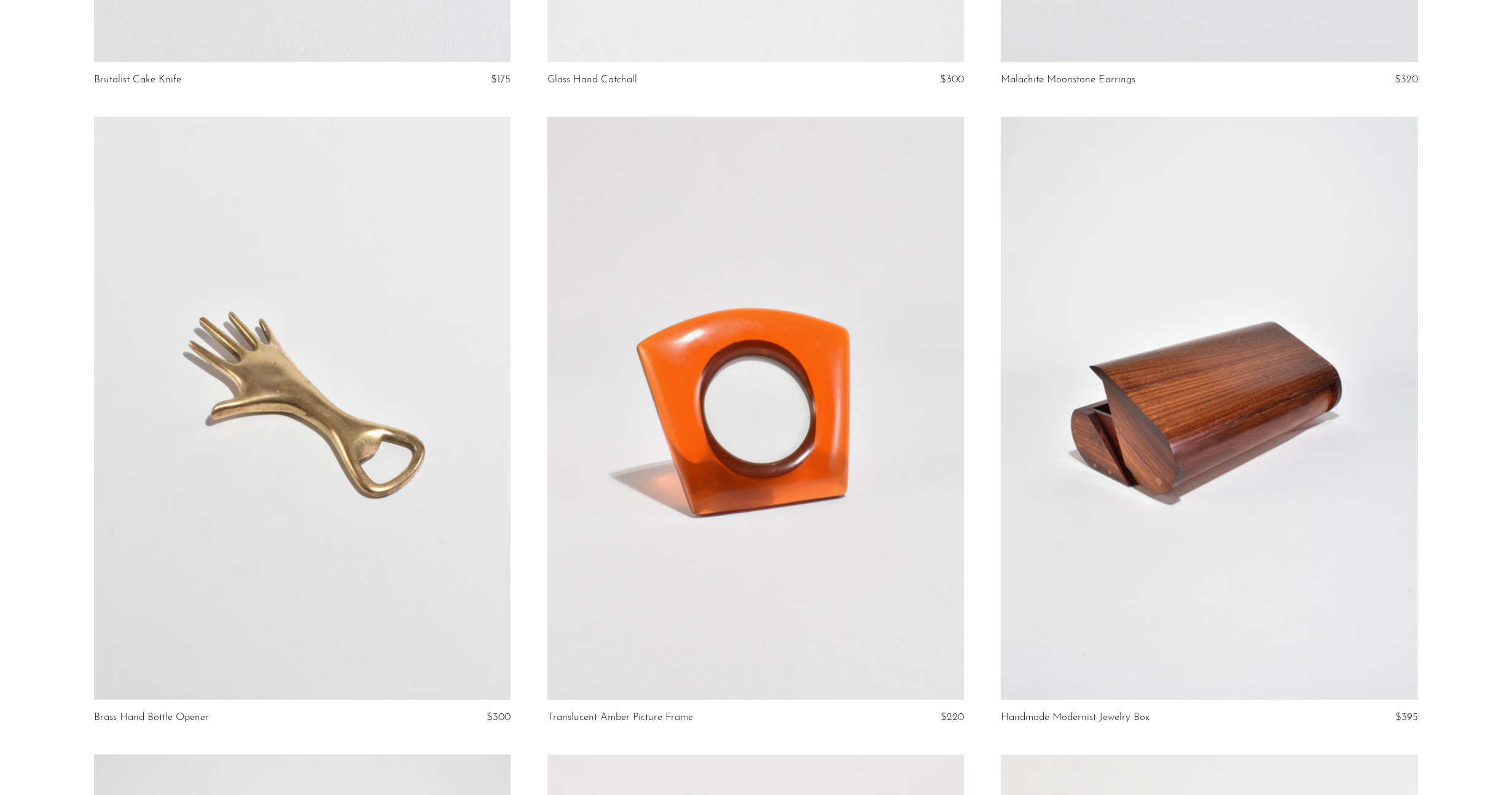
click at [825, 429] on link at bounding box center [756, 409] width 417 height 583
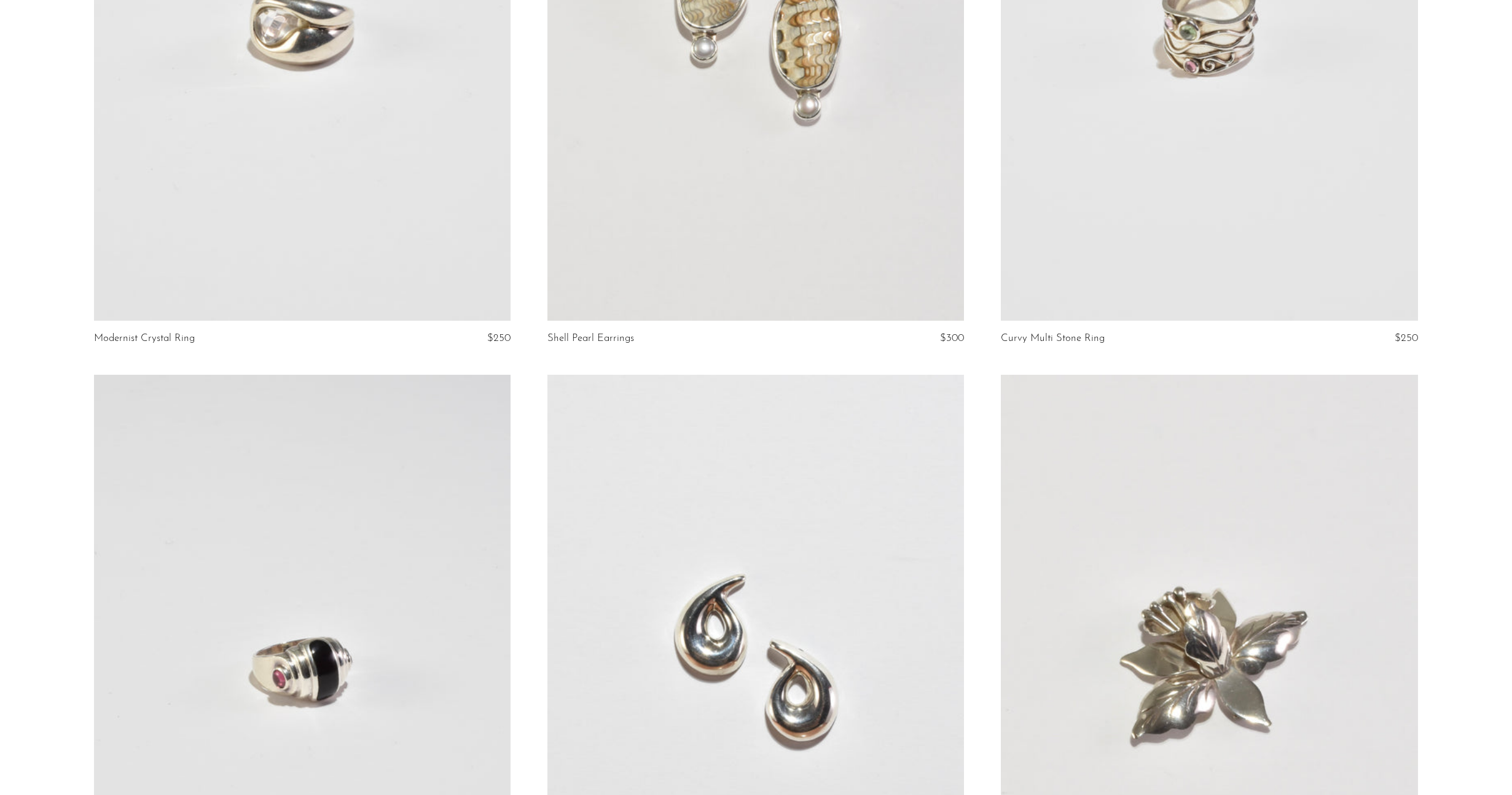
scroll to position [5362, 0]
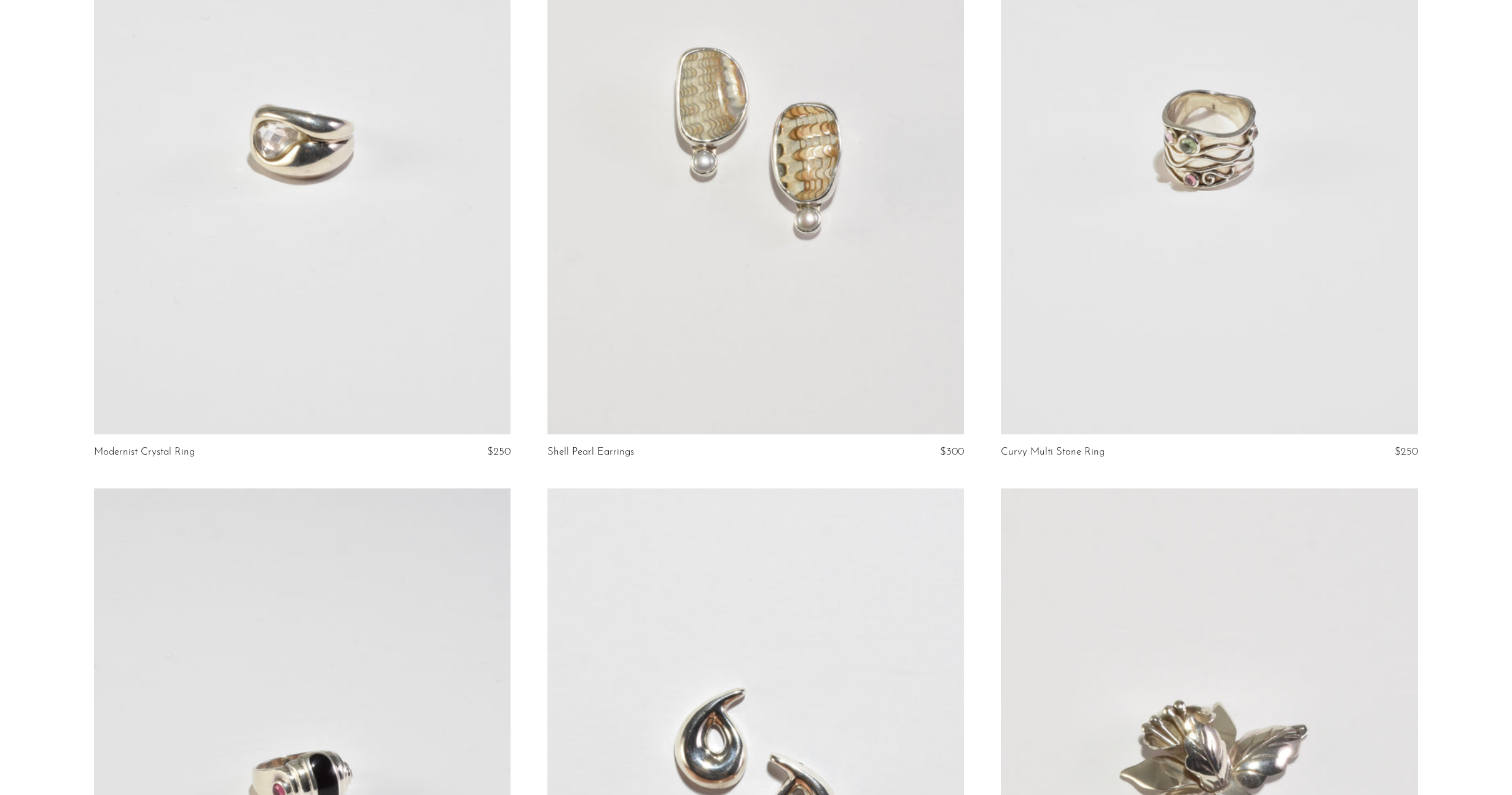
click at [261, 135] on link at bounding box center [302, 143] width 417 height 583
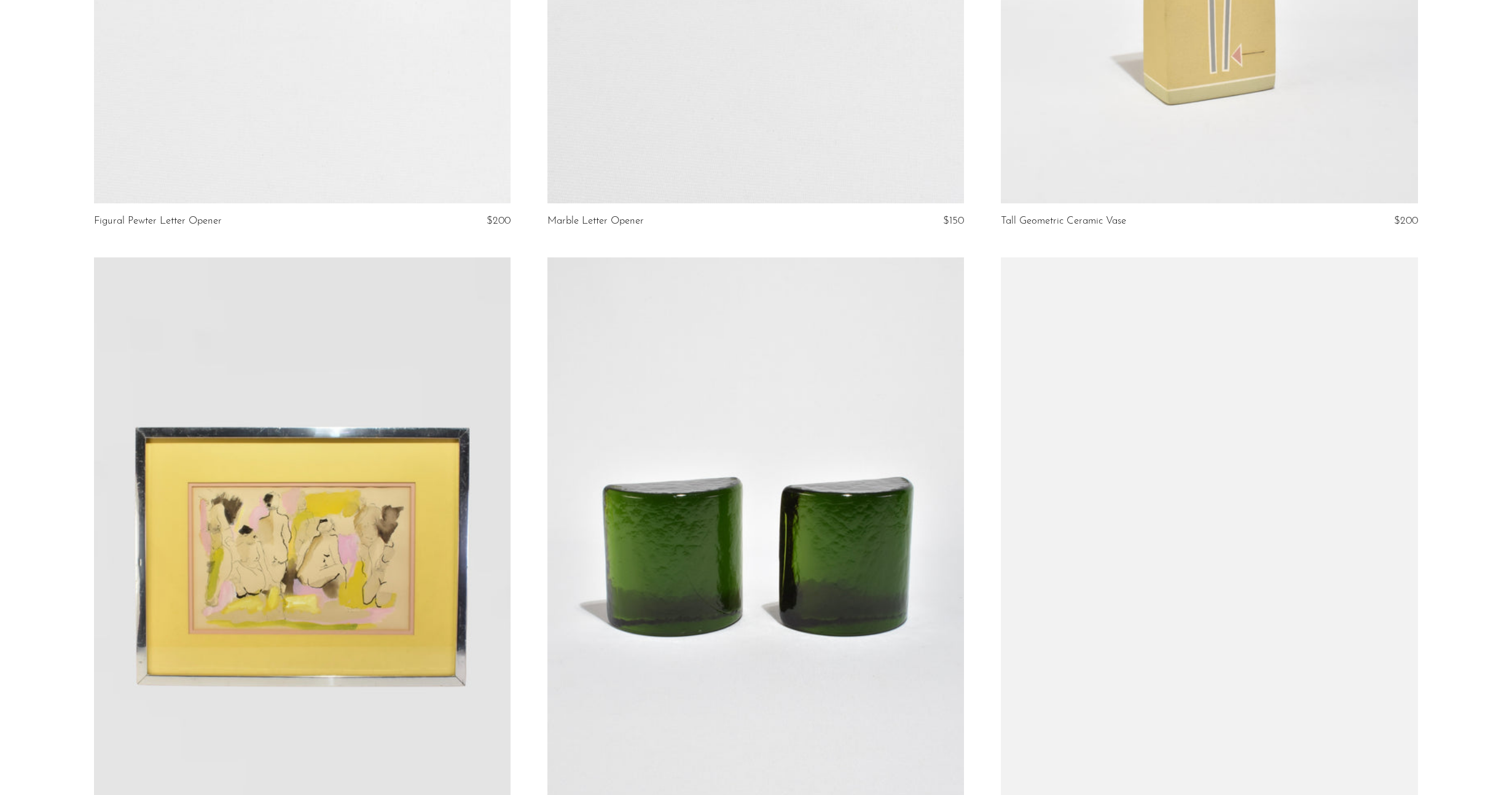
scroll to position [7255, 0]
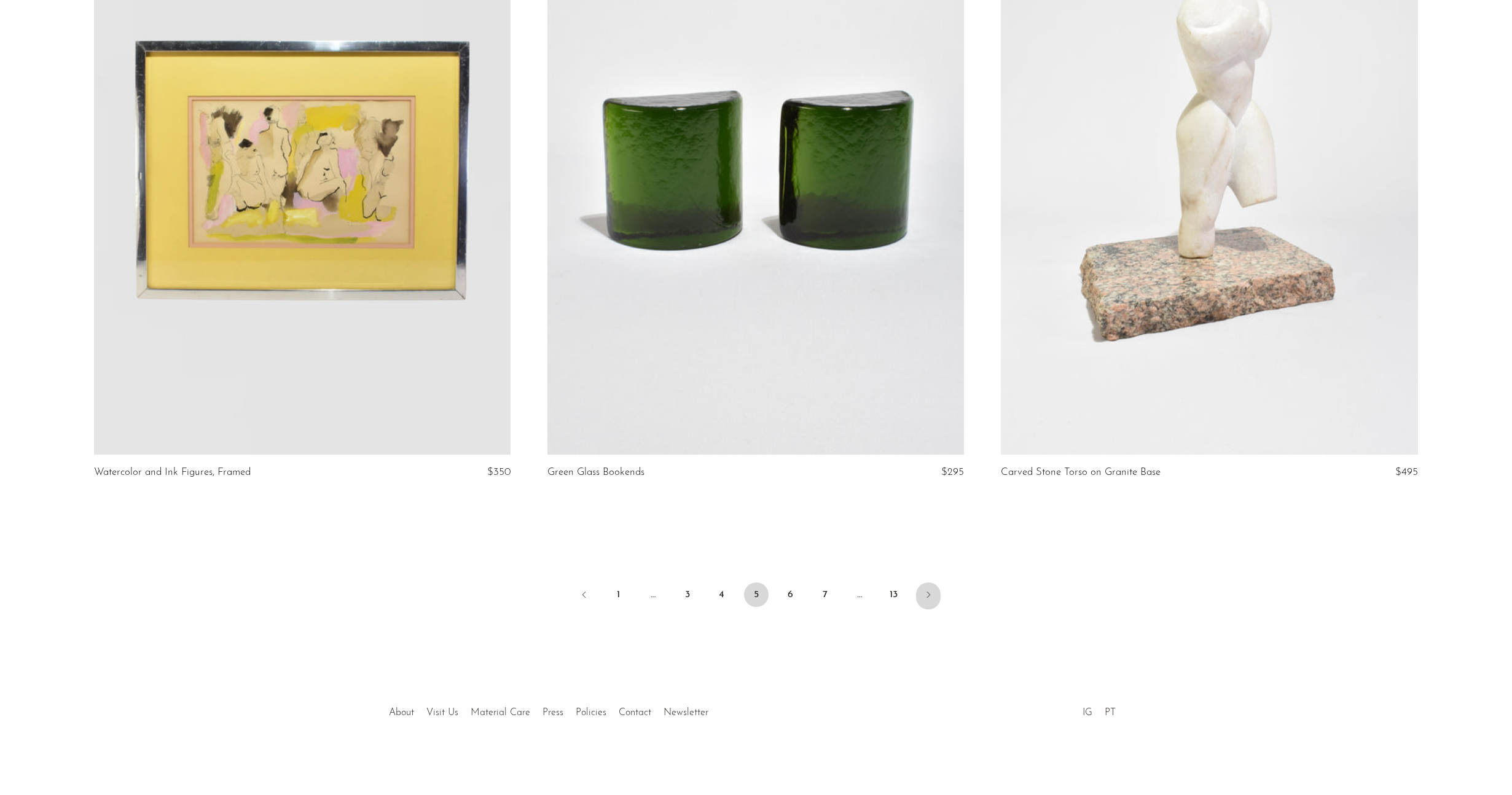
click at [938, 592] on link "Next" at bounding box center [928, 596] width 24 height 27
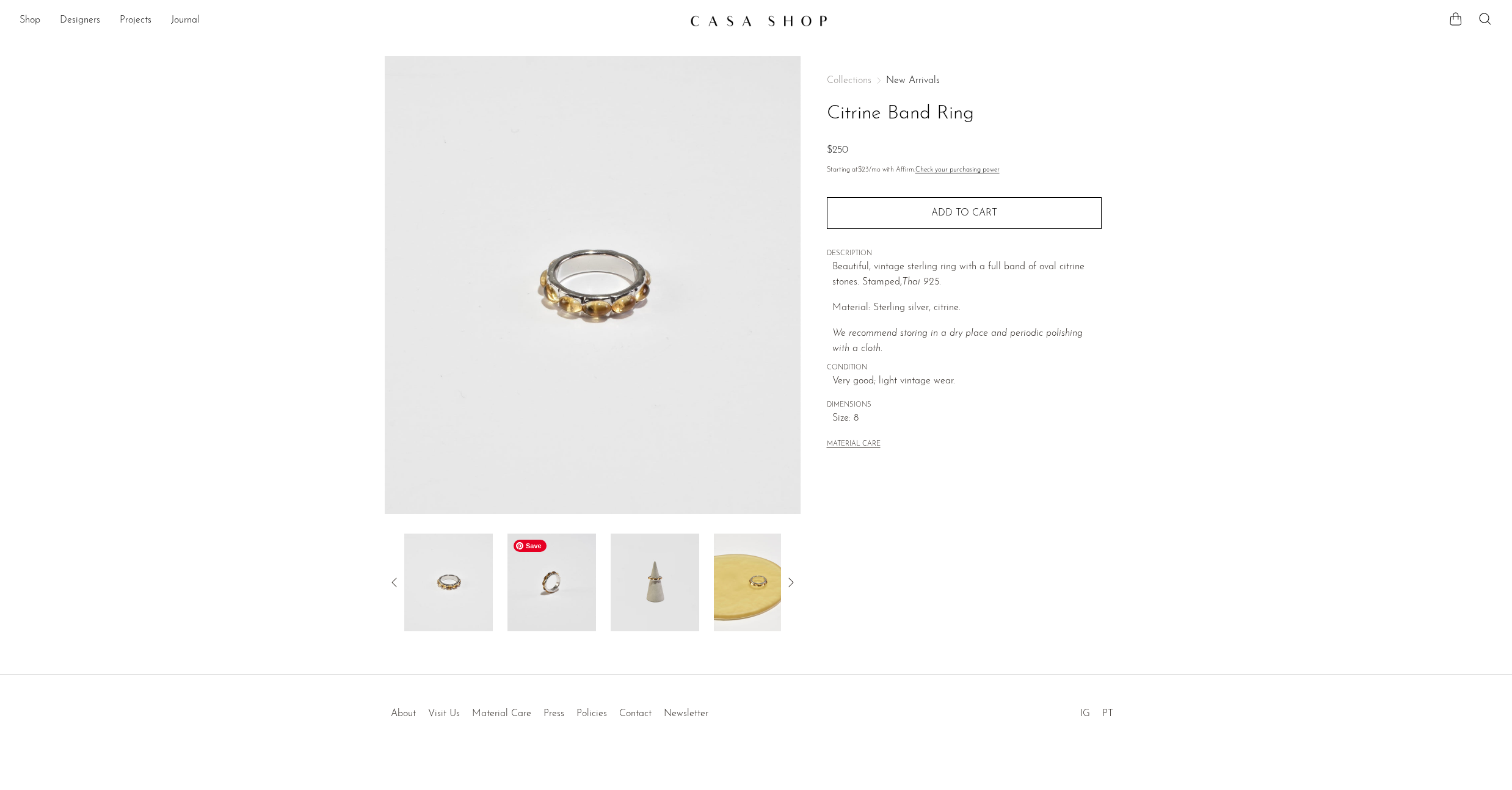
click at [565, 585] on img at bounding box center [551, 582] width 89 height 98
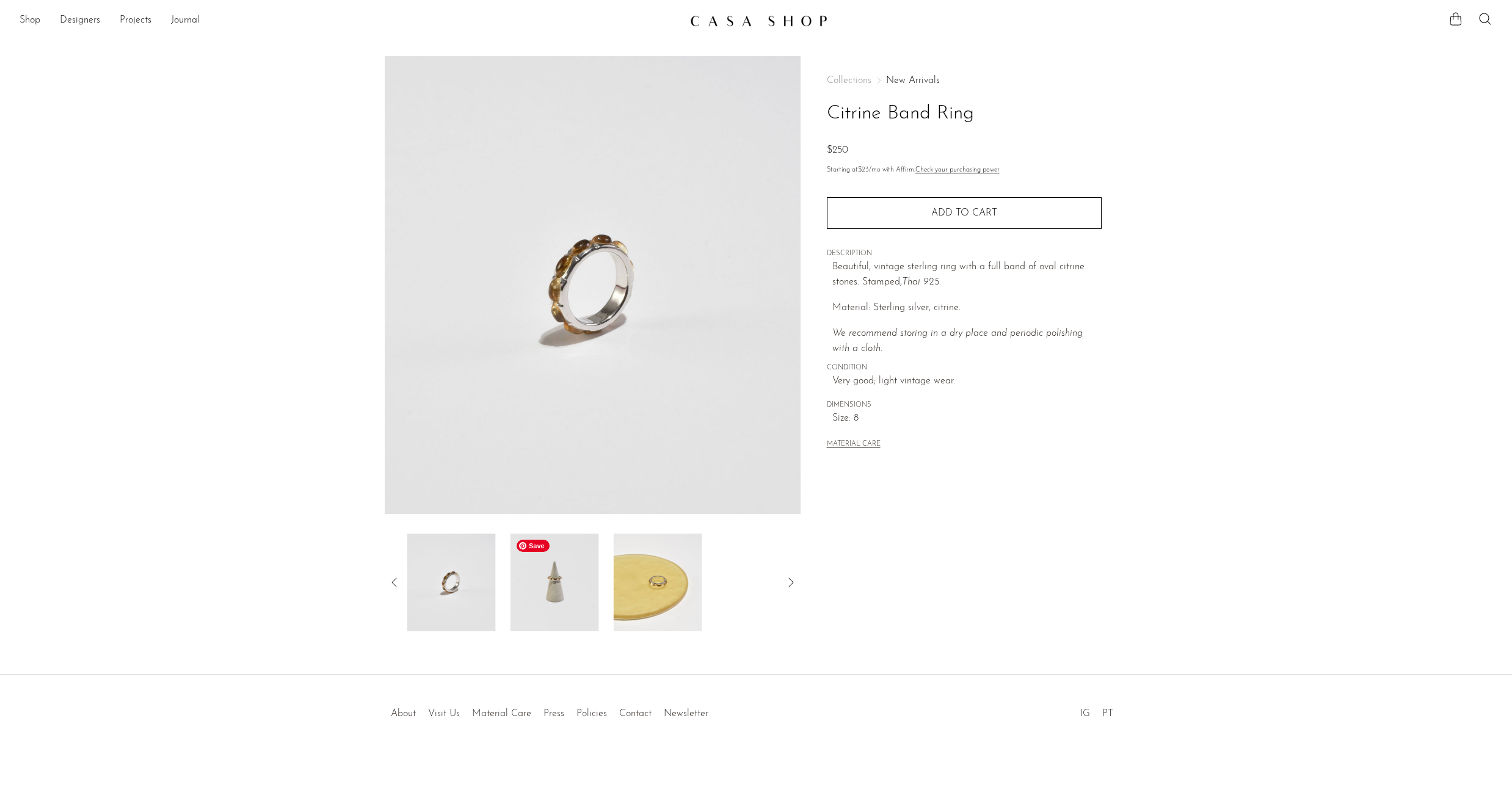
click at [565, 585] on img at bounding box center [554, 582] width 89 height 98
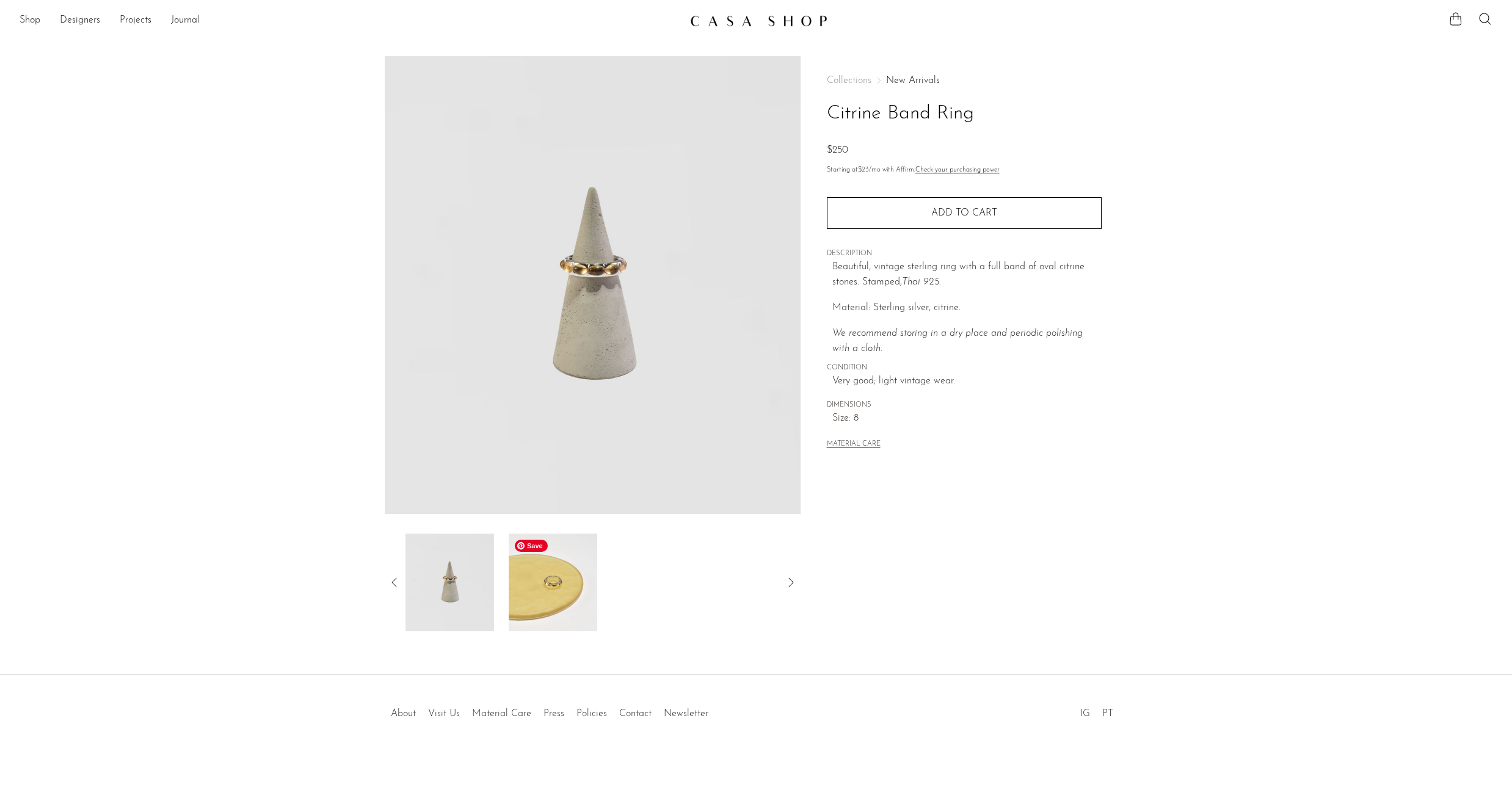
click at [565, 585] on img at bounding box center [552, 582] width 89 height 98
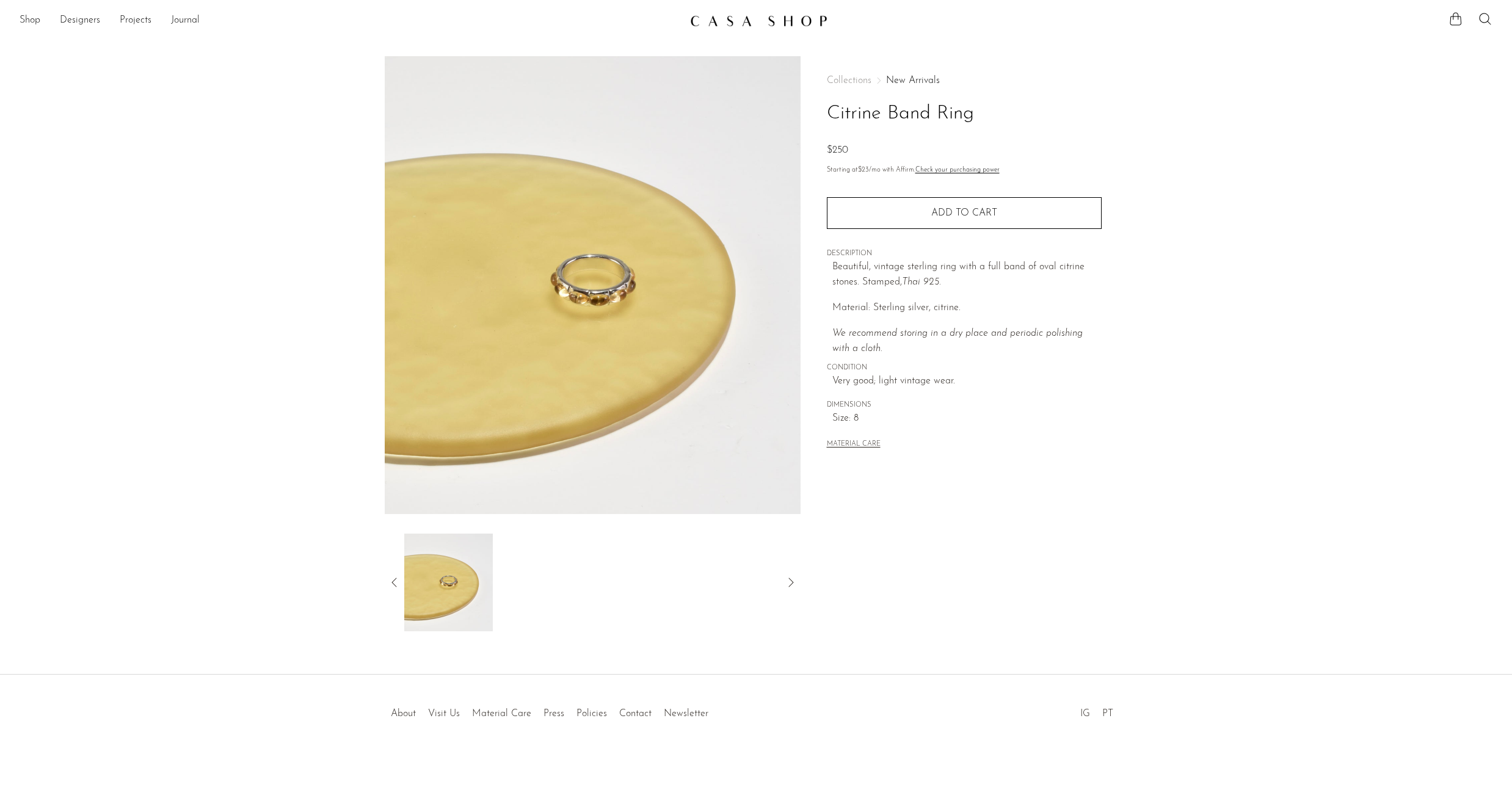
click at [399, 583] on icon at bounding box center [395, 582] width 14 height 14
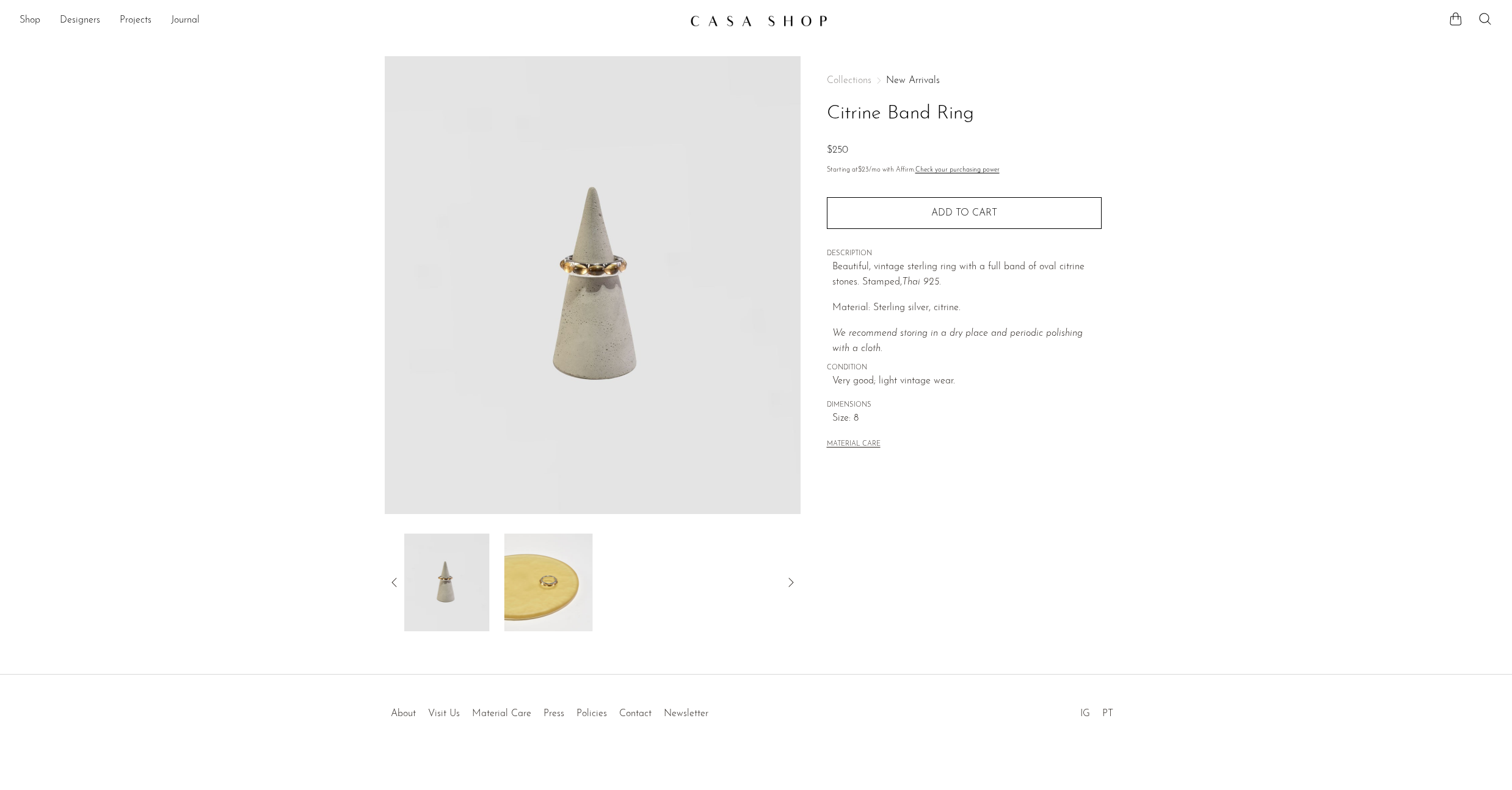
click at [399, 583] on icon at bounding box center [395, 582] width 14 height 14
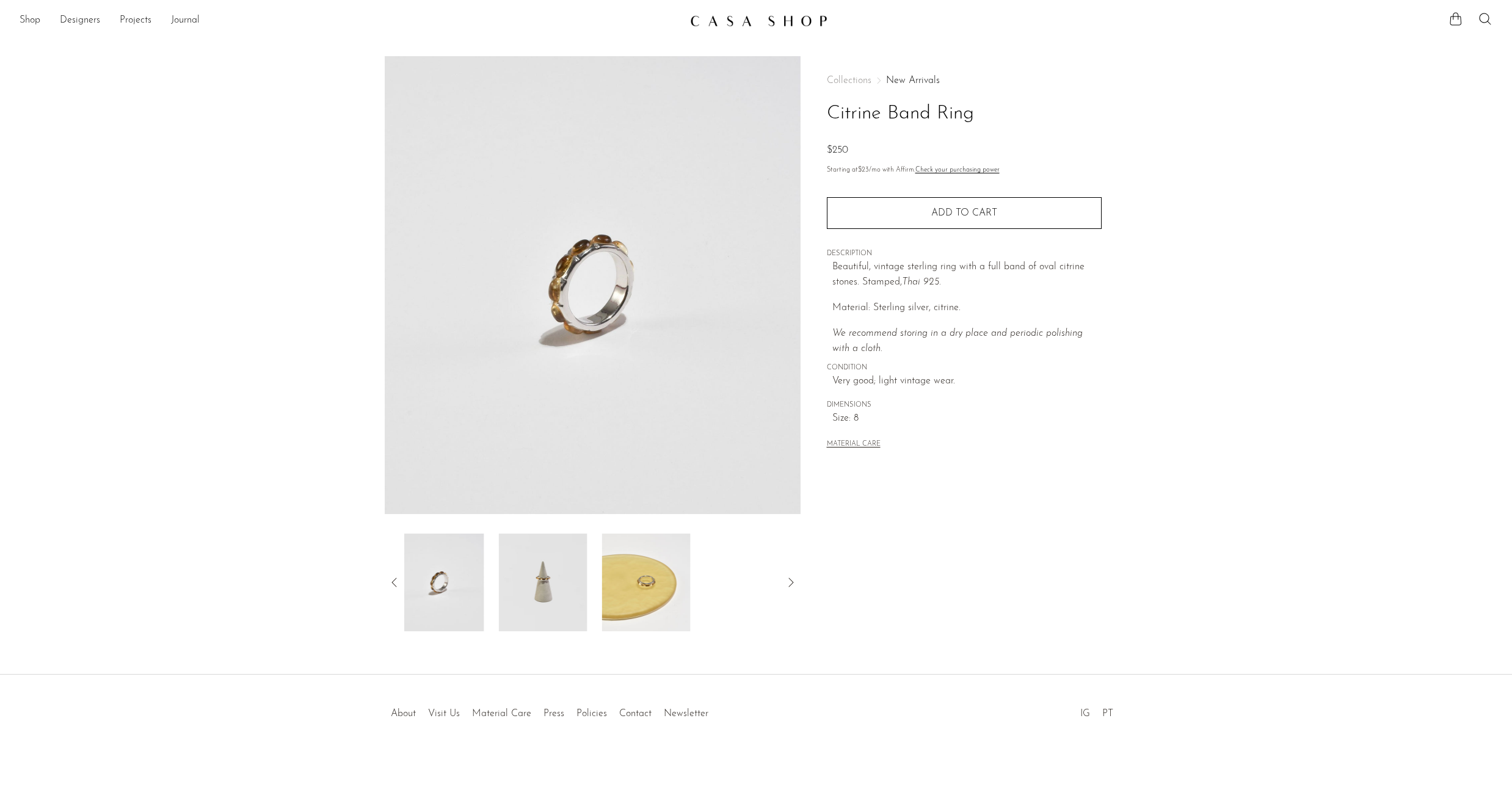
click at [399, 583] on icon at bounding box center [395, 582] width 14 height 14
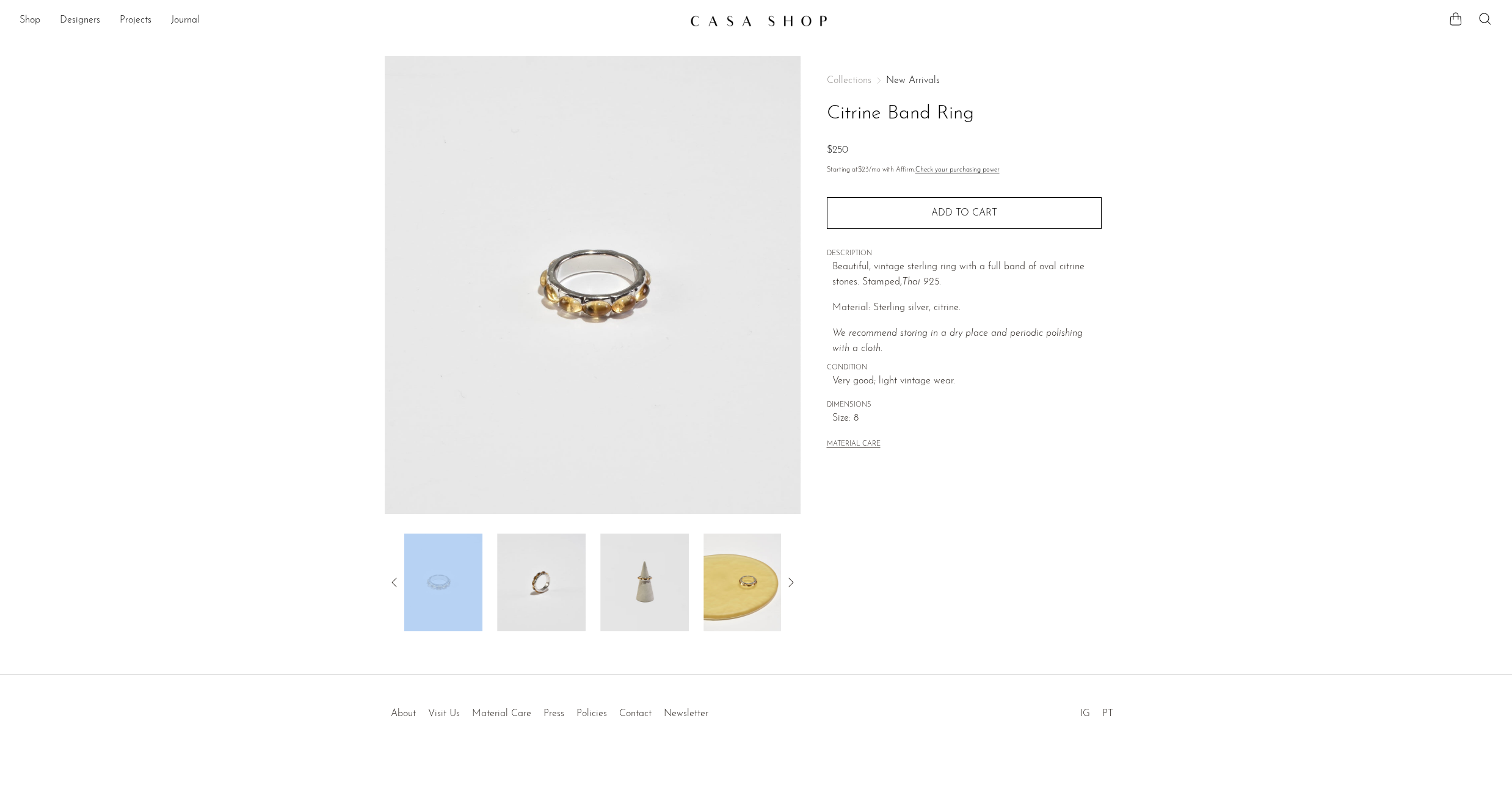
click at [399, 583] on icon at bounding box center [395, 582] width 14 height 14
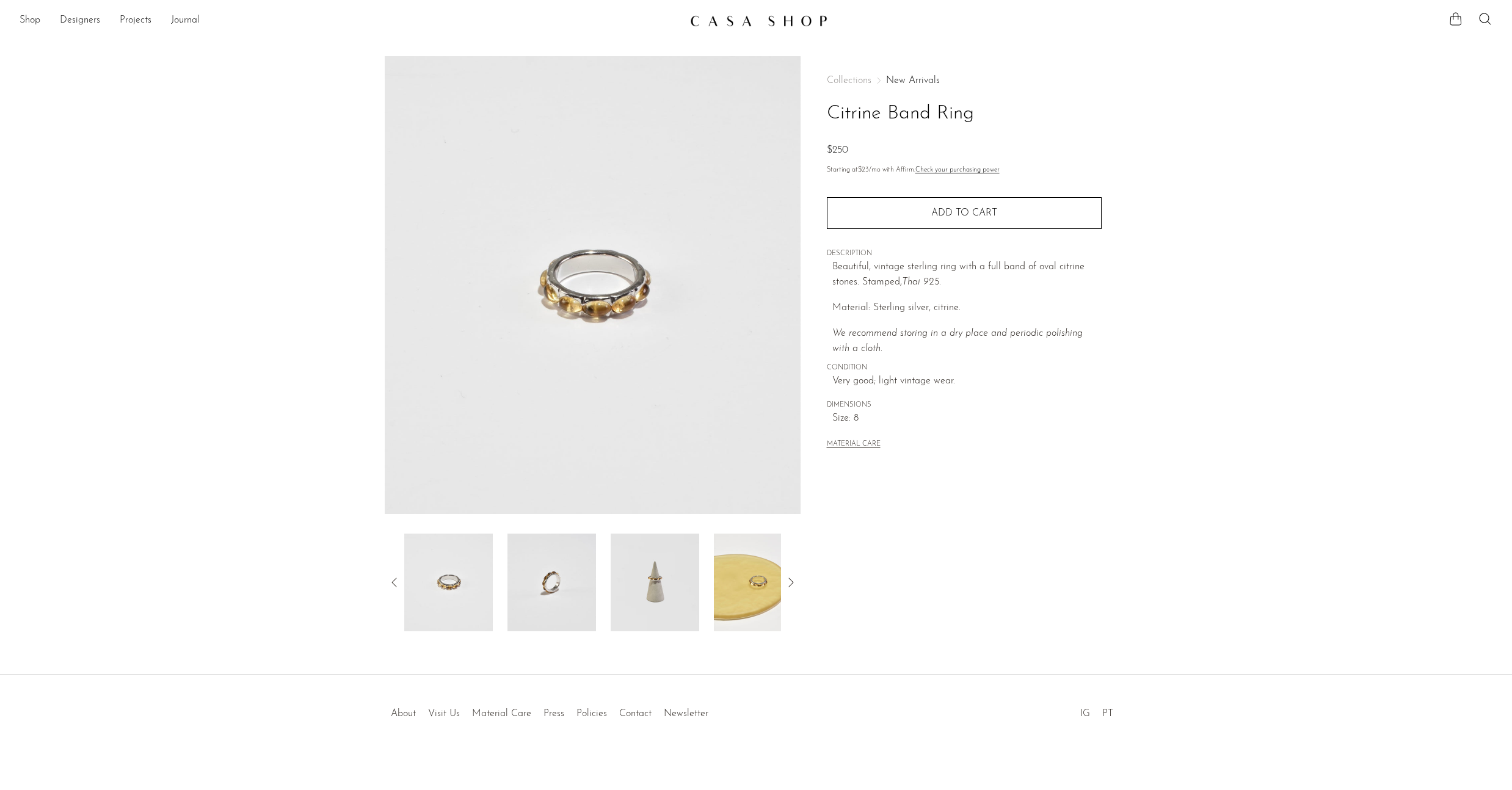
click at [399, 583] on icon at bounding box center [395, 582] width 14 height 14
click at [431, 590] on img at bounding box center [448, 582] width 89 height 98
click at [534, 603] on img at bounding box center [551, 582] width 89 height 98
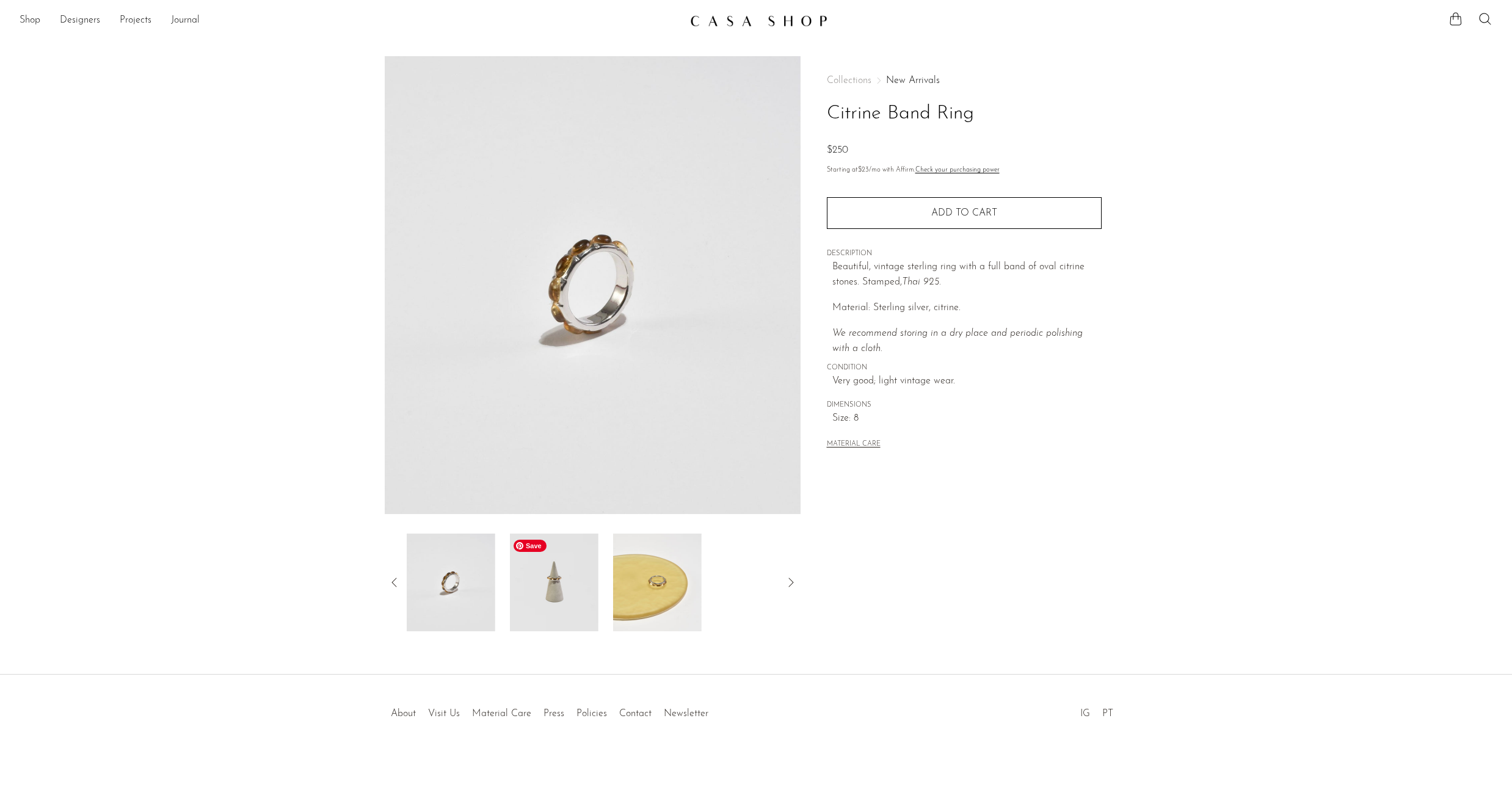
click at [534, 603] on img at bounding box center [554, 582] width 89 height 98
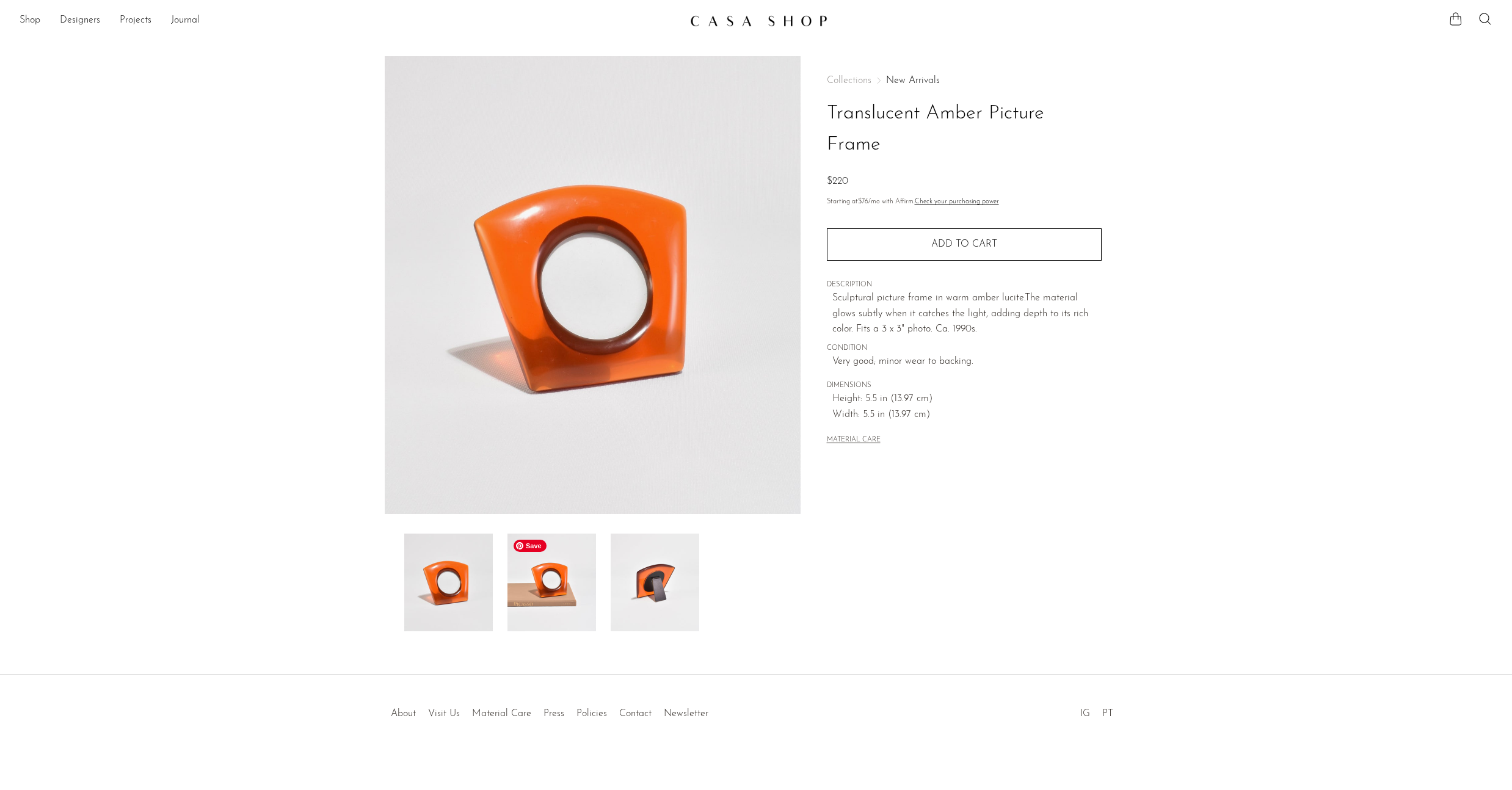
click at [534, 603] on img at bounding box center [551, 582] width 89 height 98
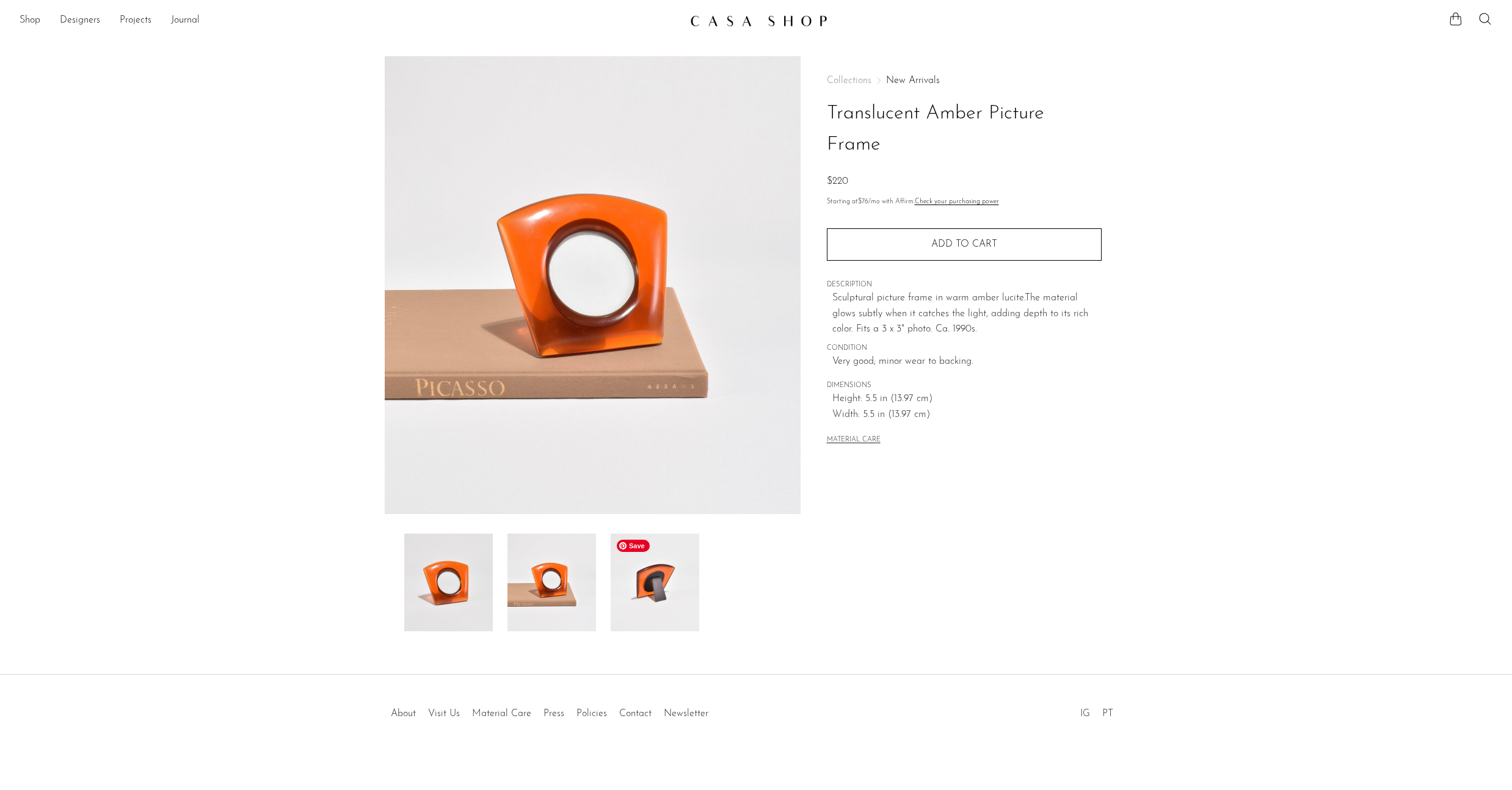
click at [633, 602] on img at bounding box center [654, 582] width 89 height 98
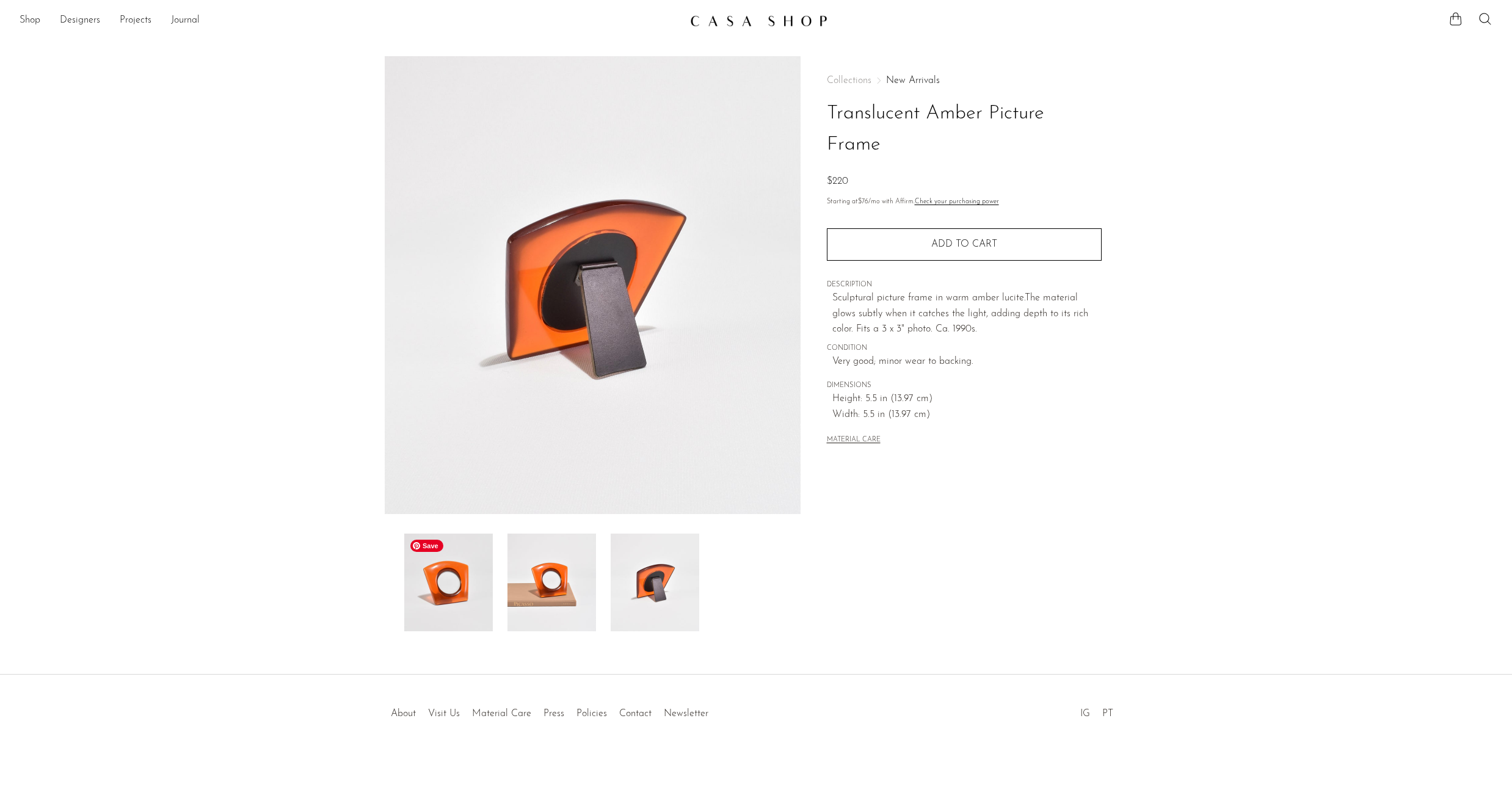
click at [449, 593] on img at bounding box center [448, 582] width 89 height 98
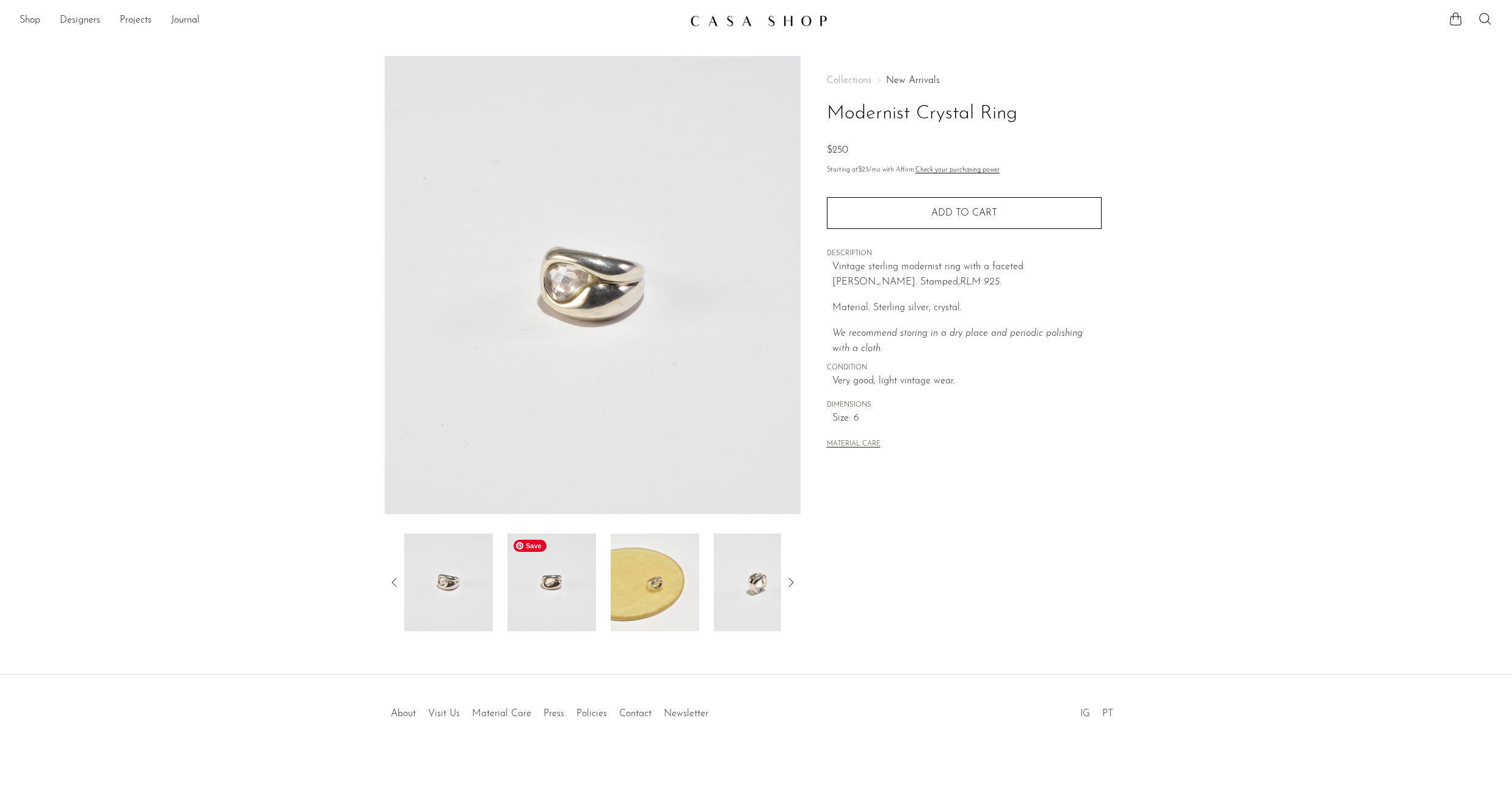
click at [585, 599] on img at bounding box center [551, 582] width 89 height 98
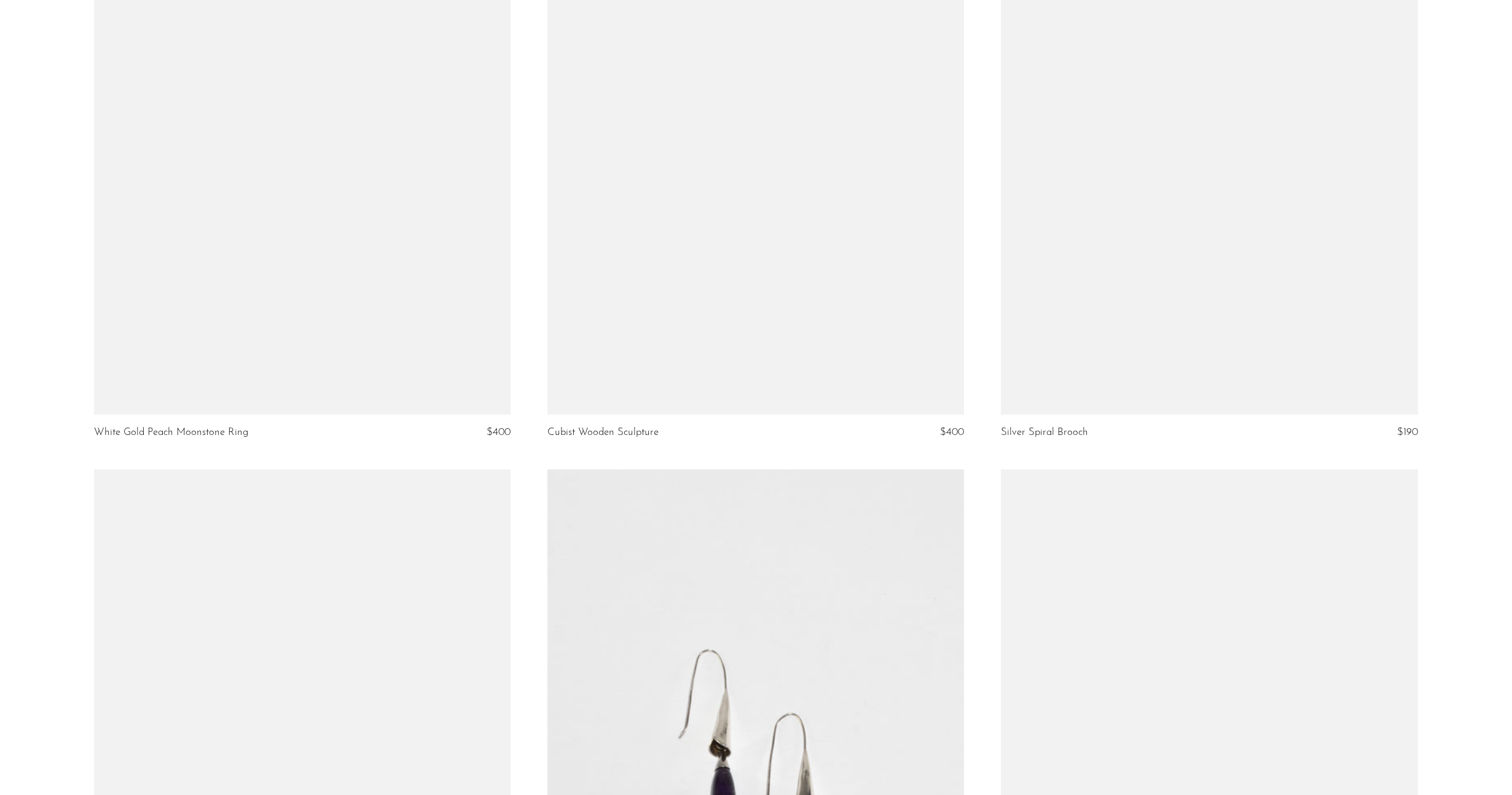
scroll to position [2777, 0]
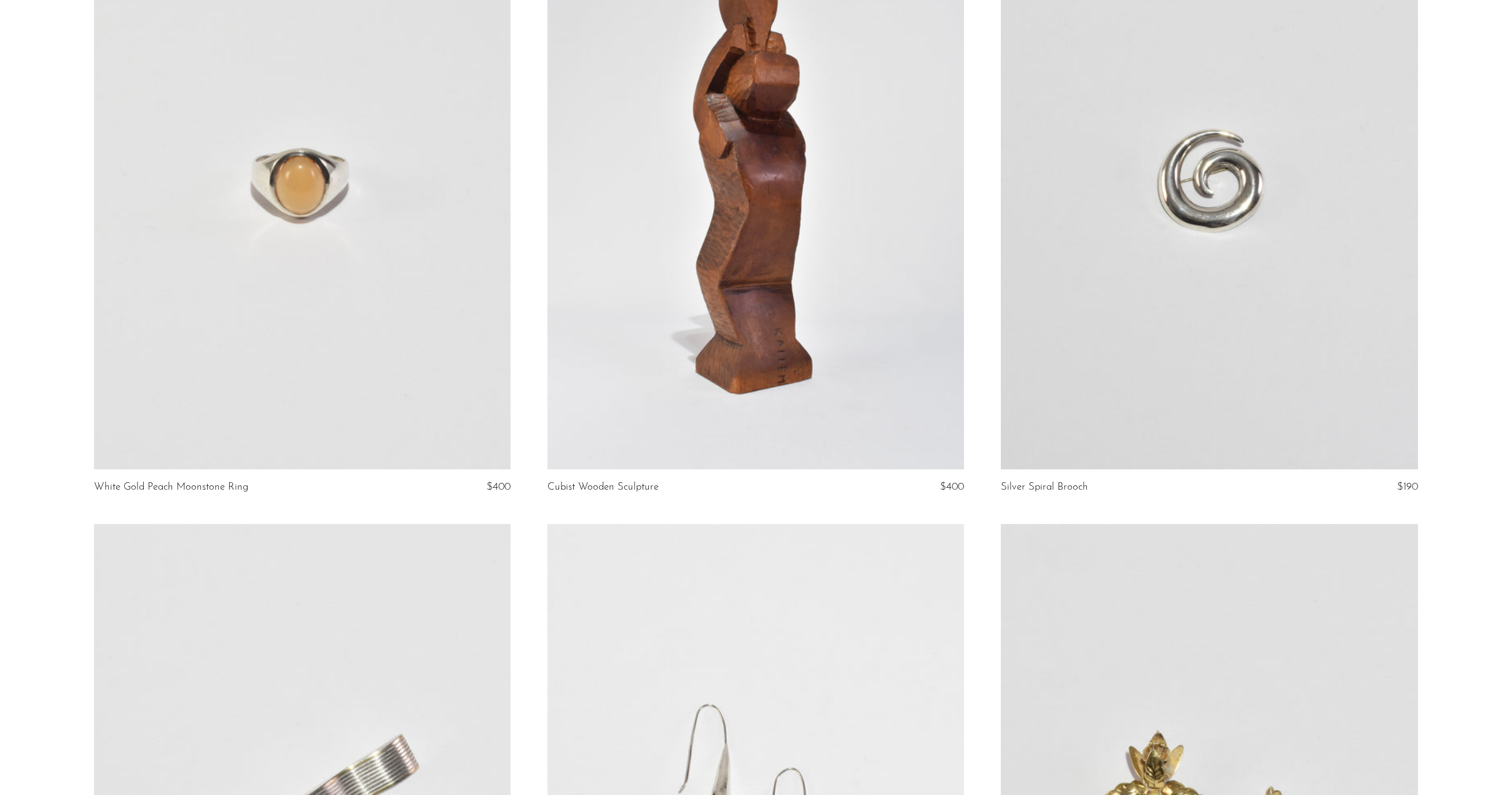
click at [377, 274] on link at bounding box center [302, 178] width 417 height 583
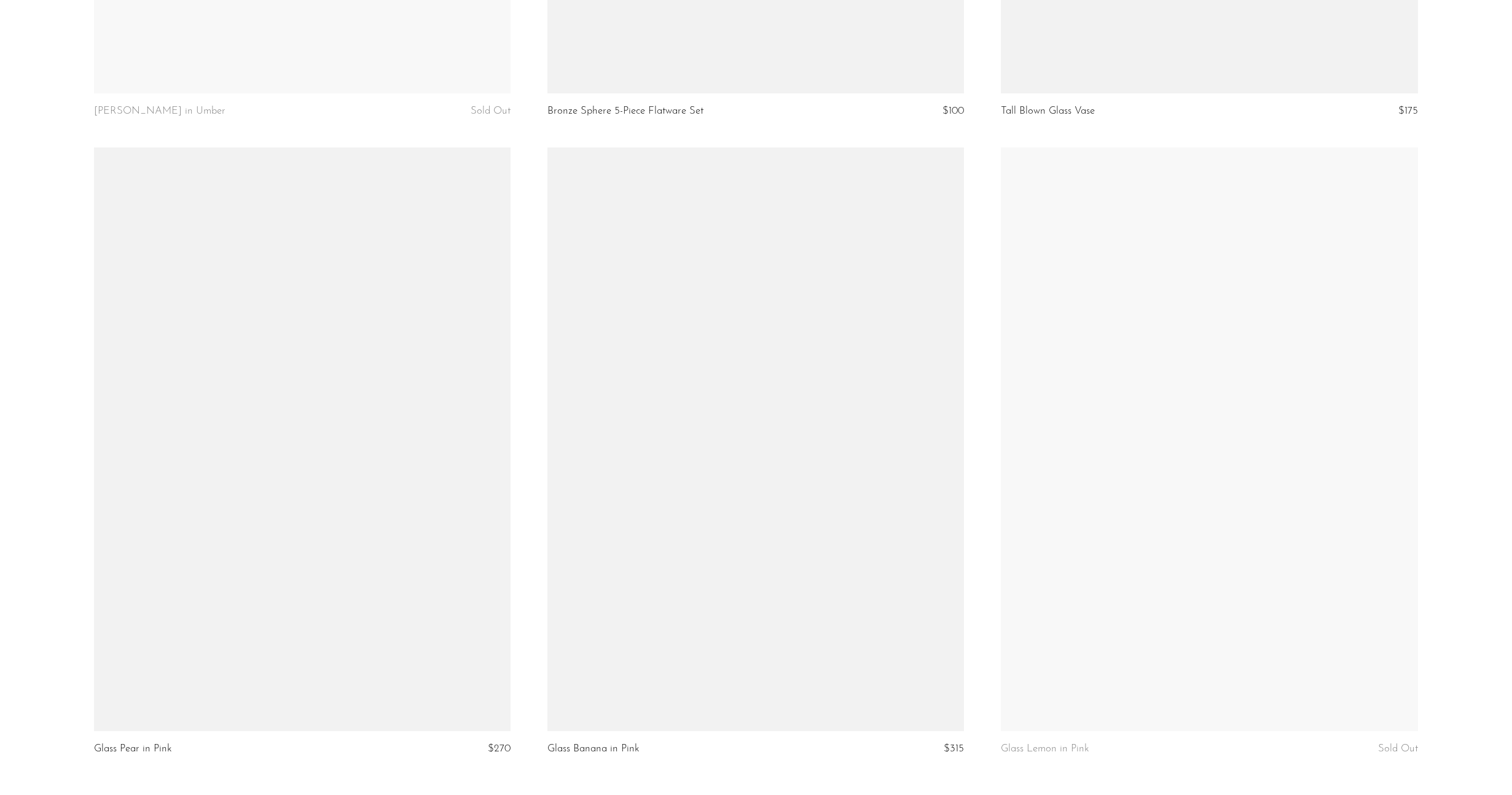
scroll to position [7255, 0]
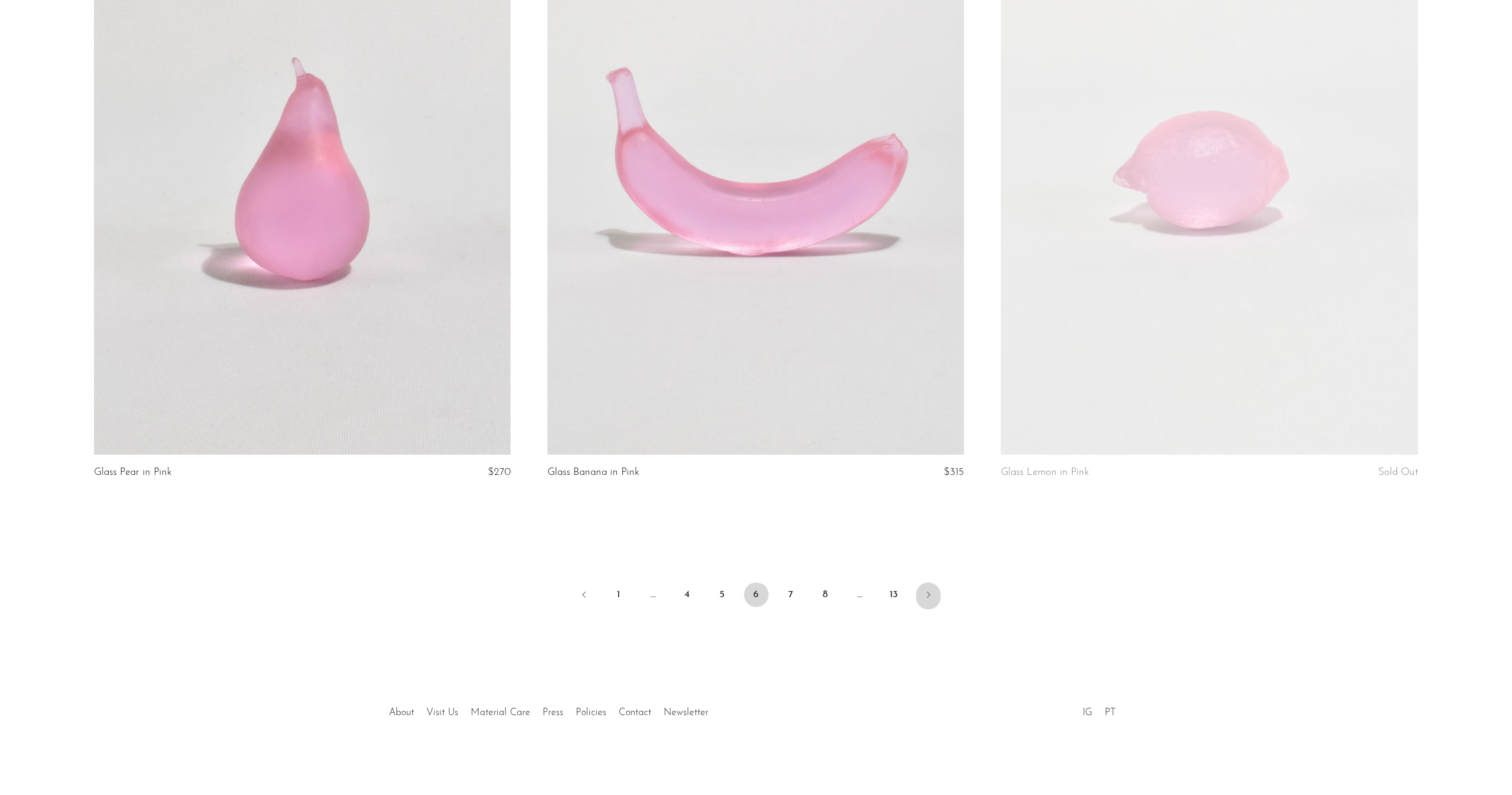
click at [931, 592] on icon "Next" at bounding box center [928, 594] width 10 height 10
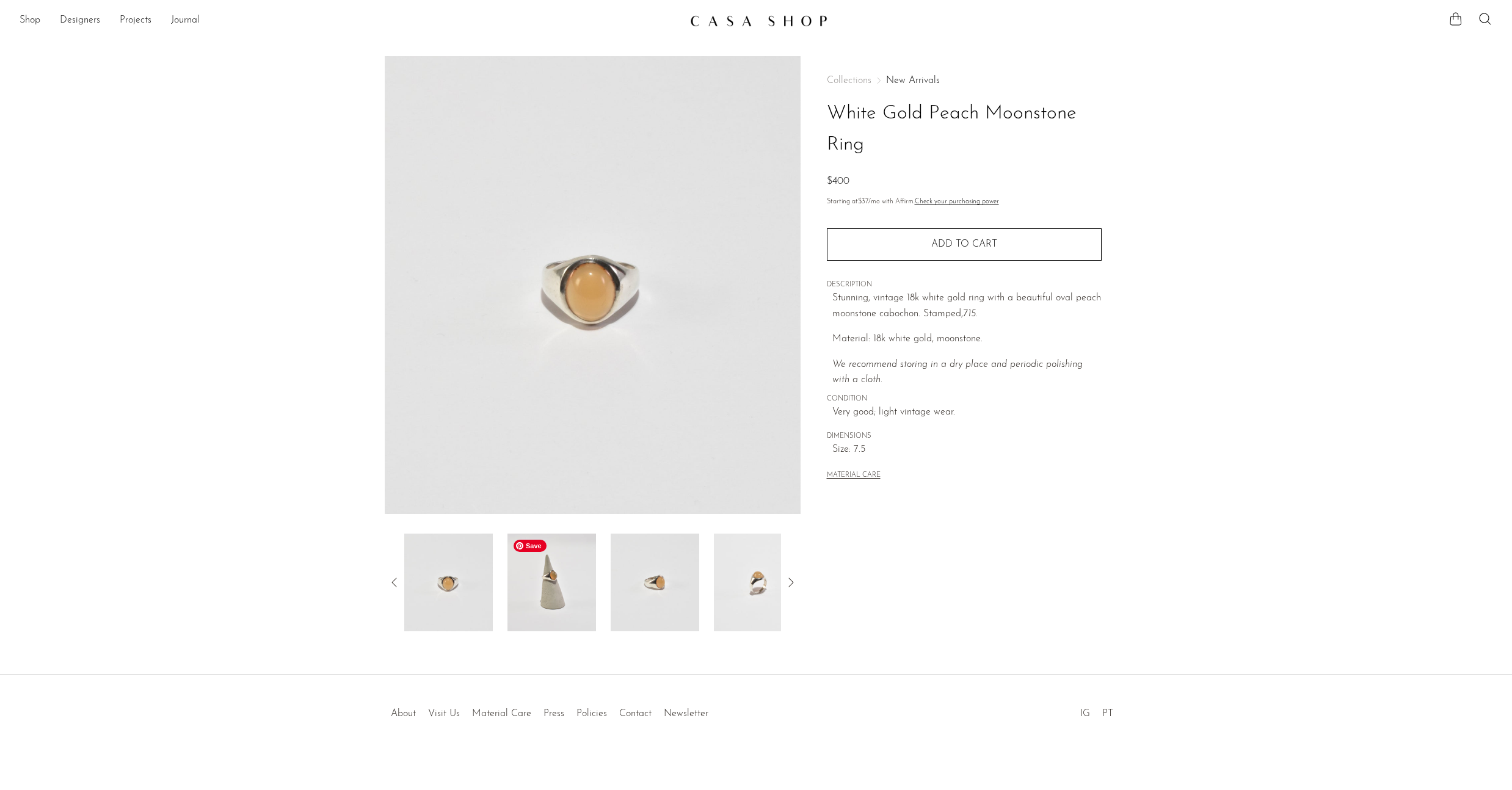
click at [551, 597] on img at bounding box center [551, 582] width 89 height 98
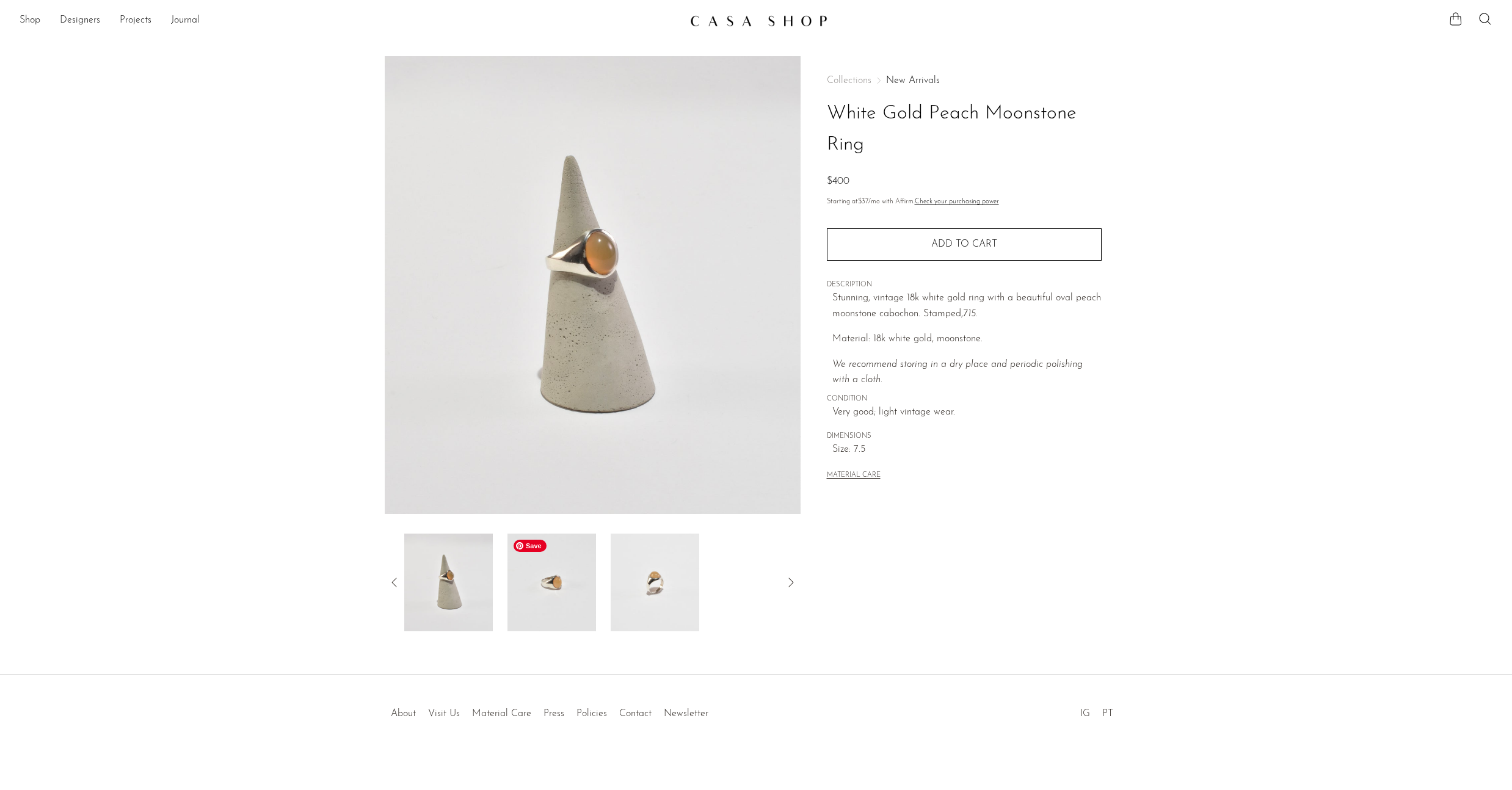
click at [551, 597] on img at bounding box center [551, 582] width 89 height 98
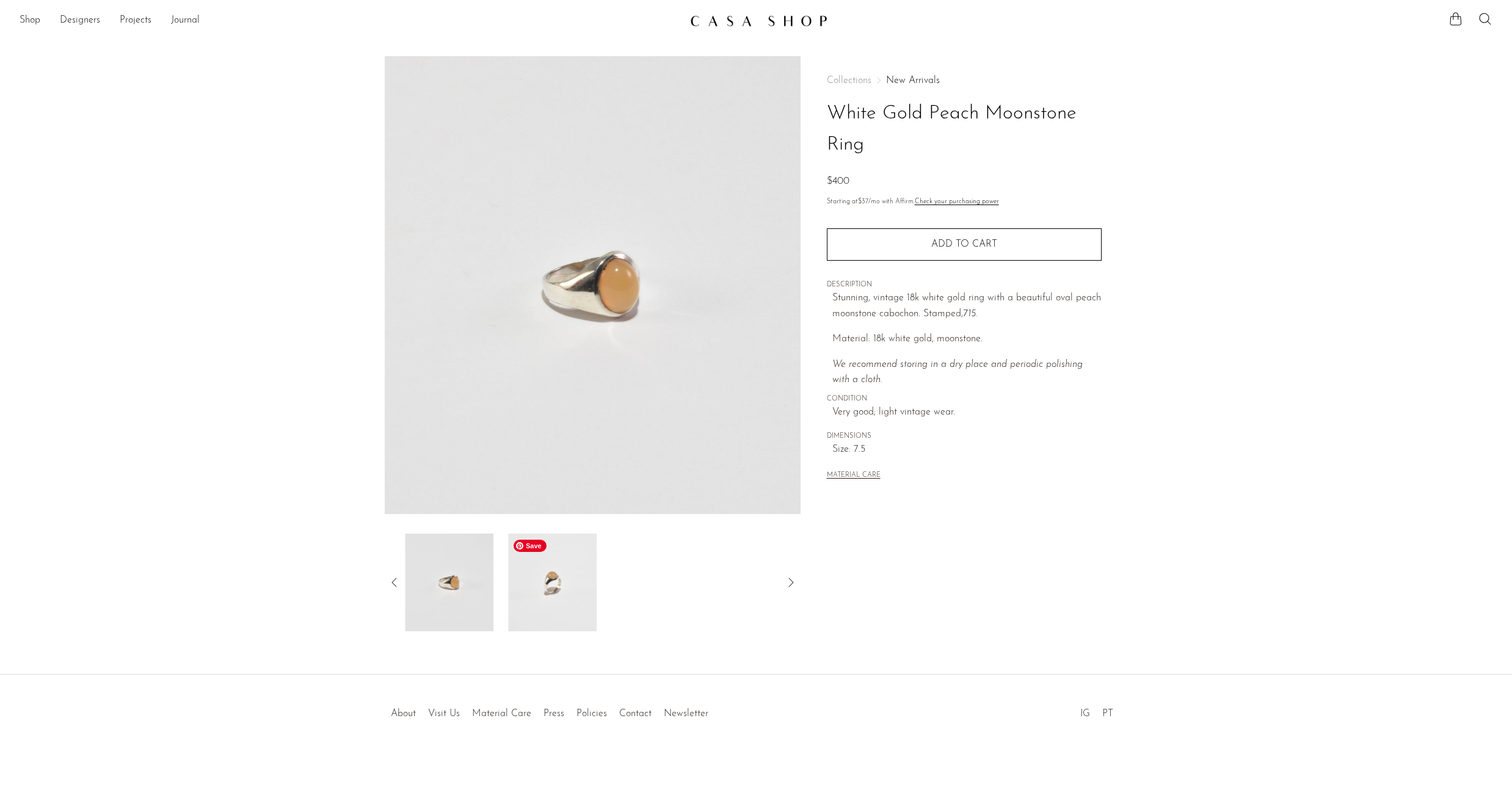
click at [551, 597] on img at bounding box center [552, 582] width 89 height 98
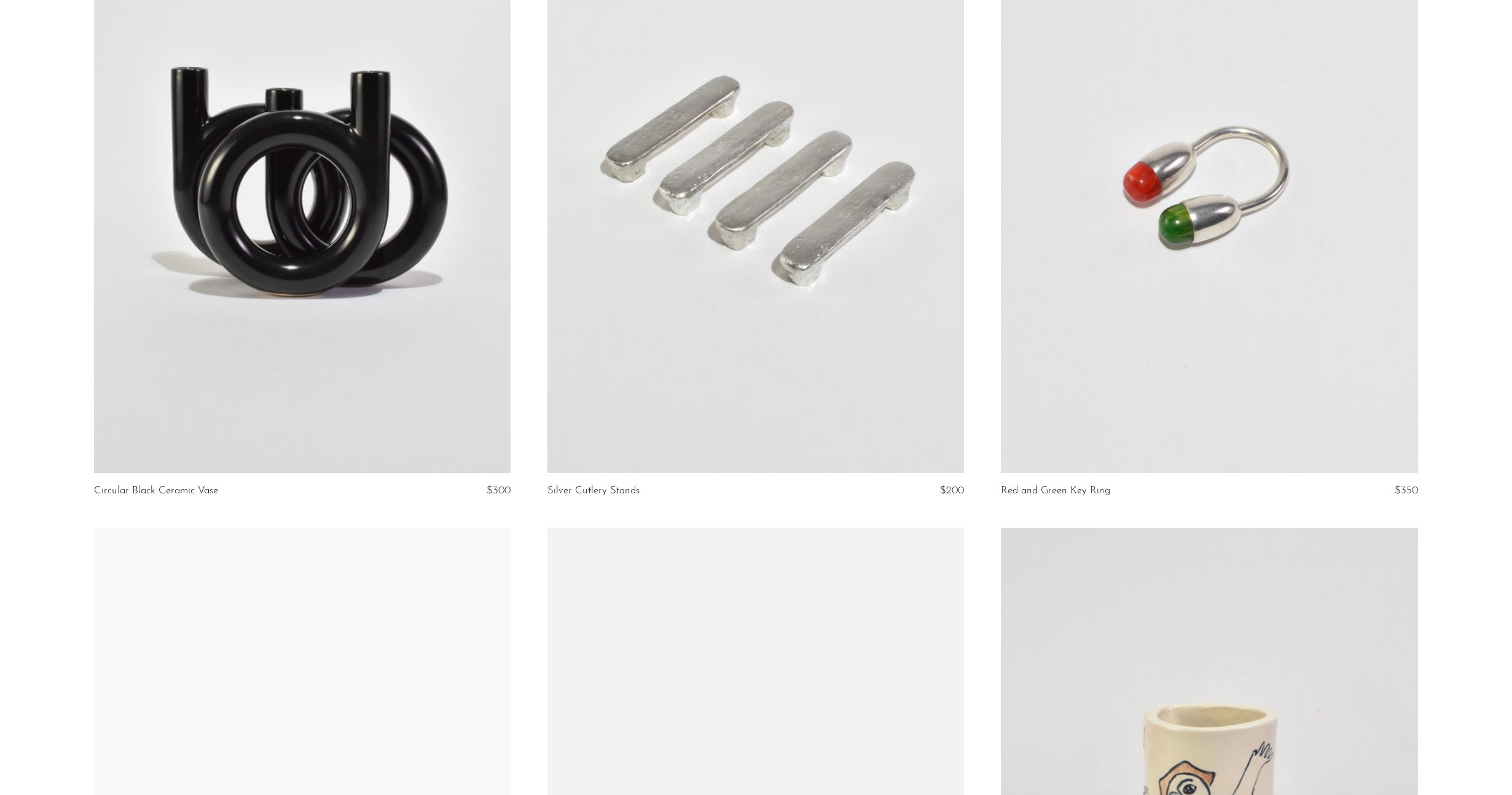
scroll to position [1420, 0]
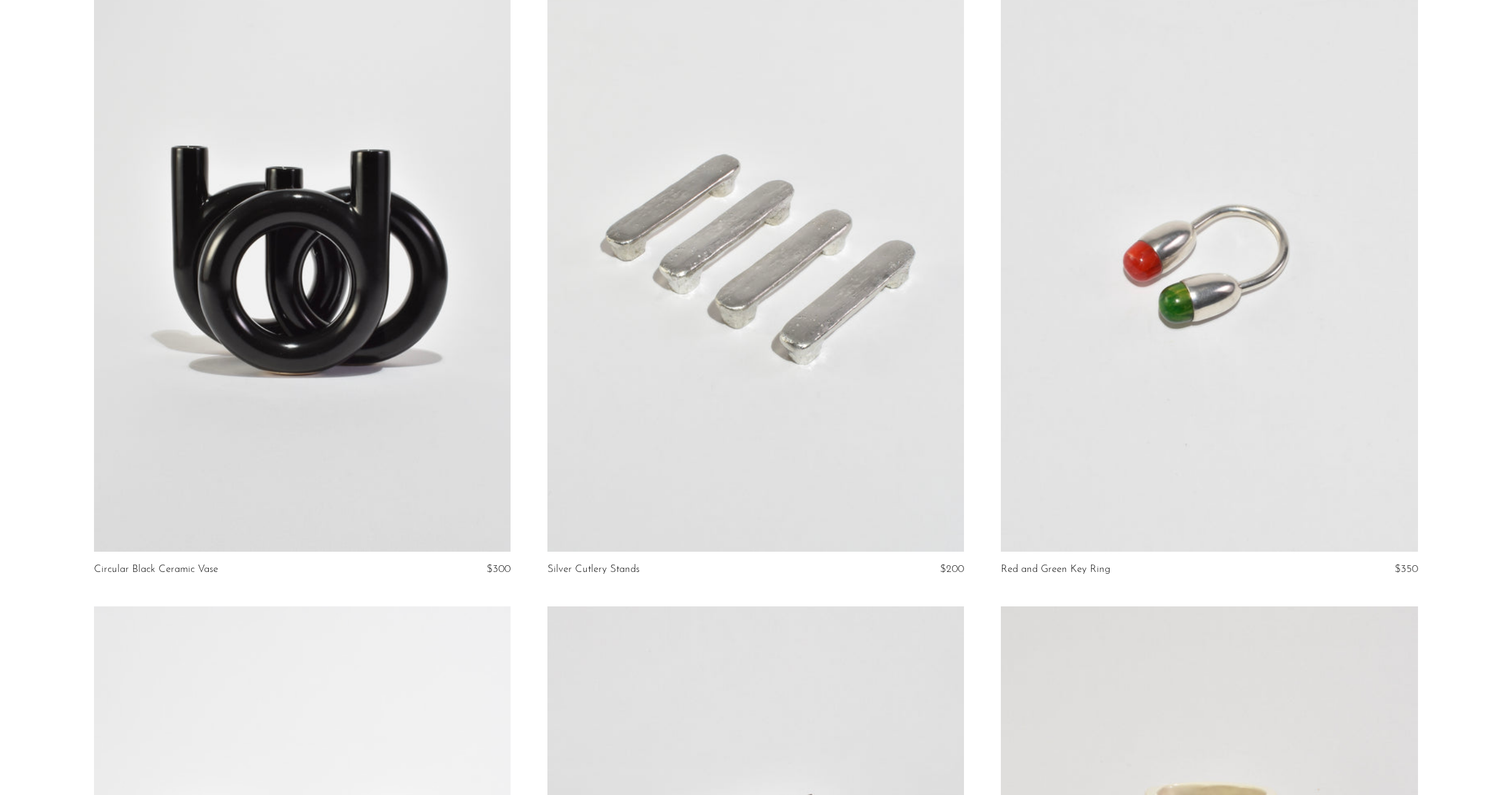
click at [1267, 313] on link at bounding box center [1209, 260] width 417 height 583
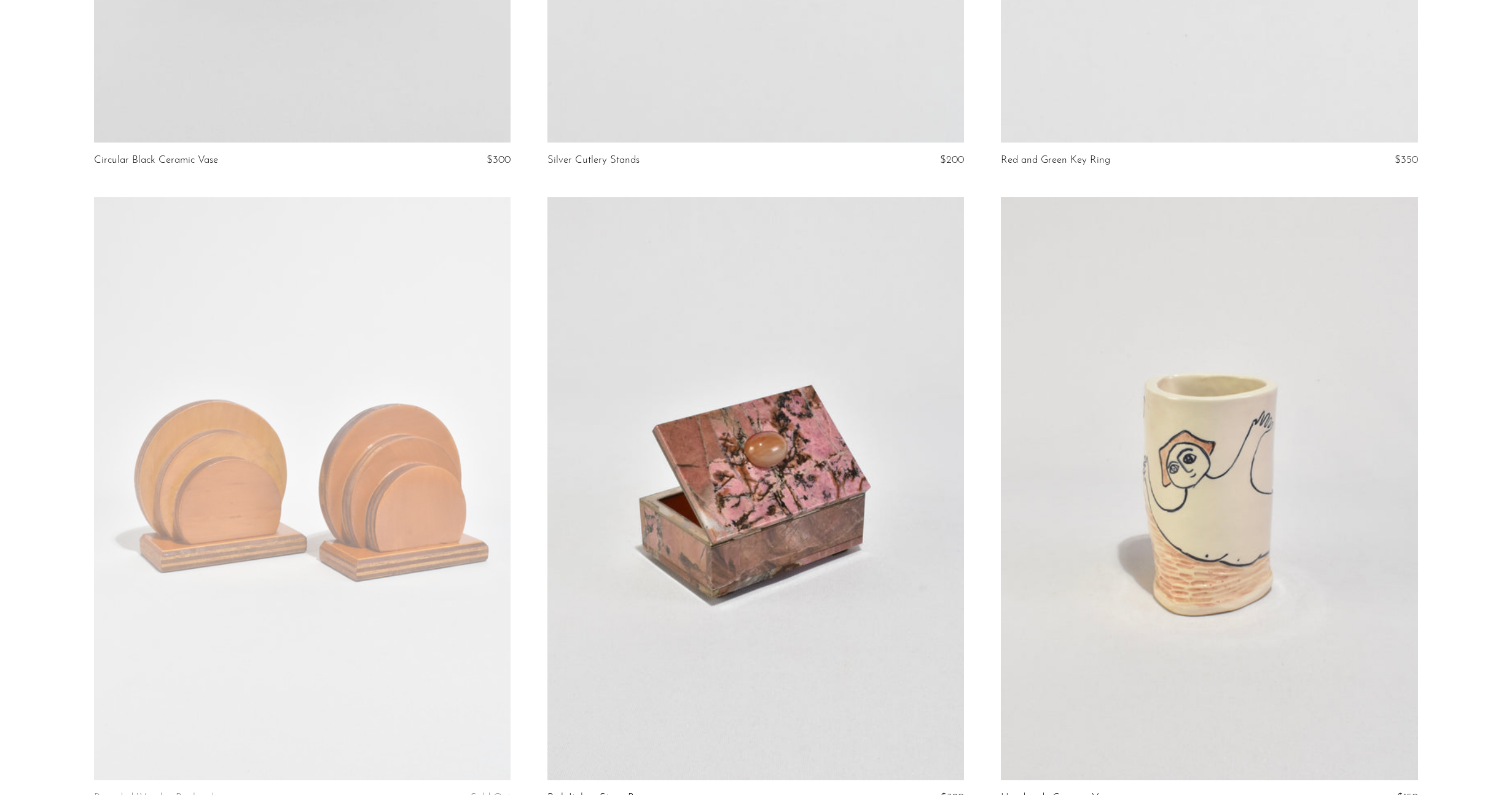
scroll to position [2028, 0]
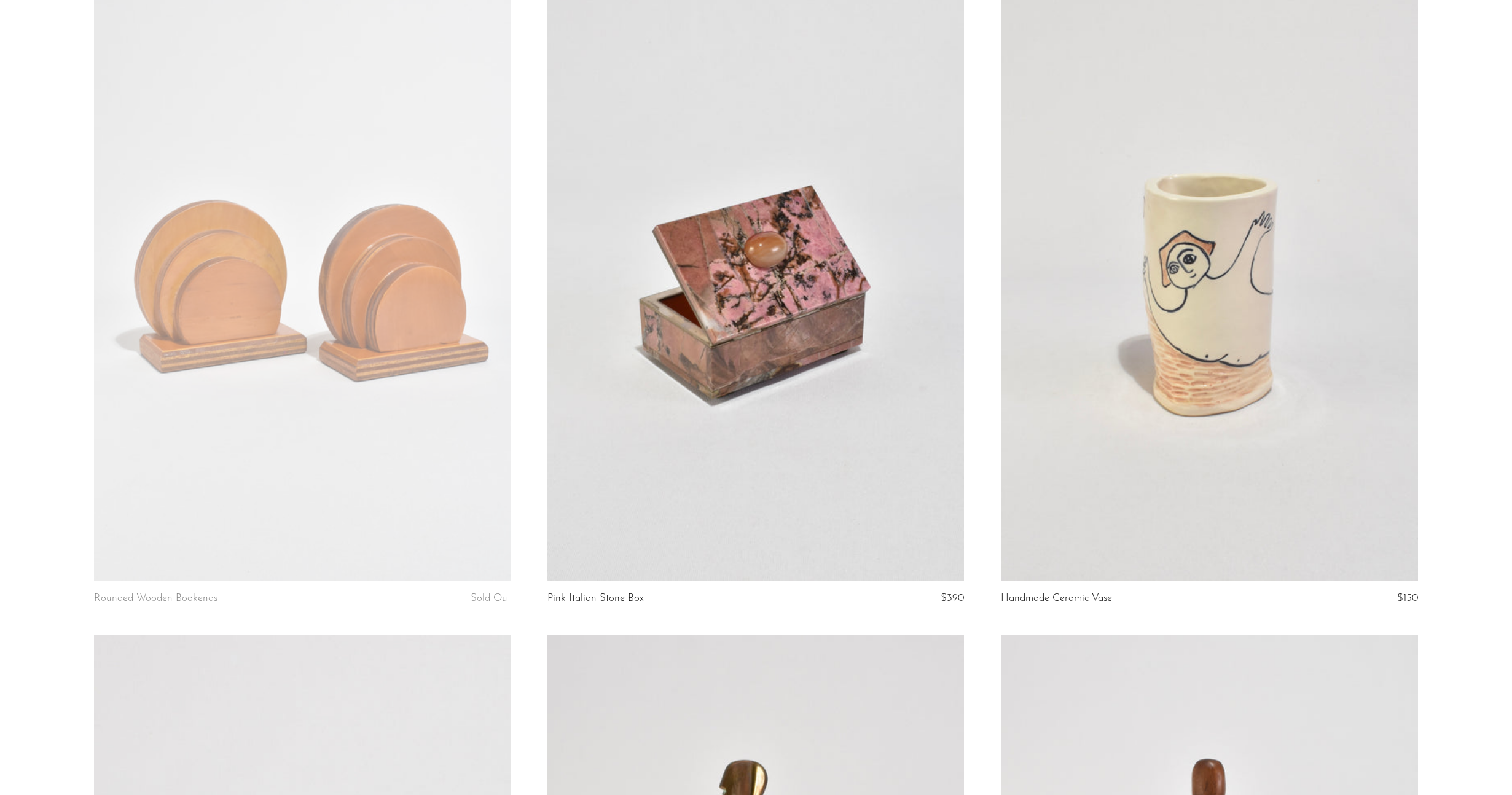
click at [856, 258] on link at bounding box center [756, 289] width 417 height 583
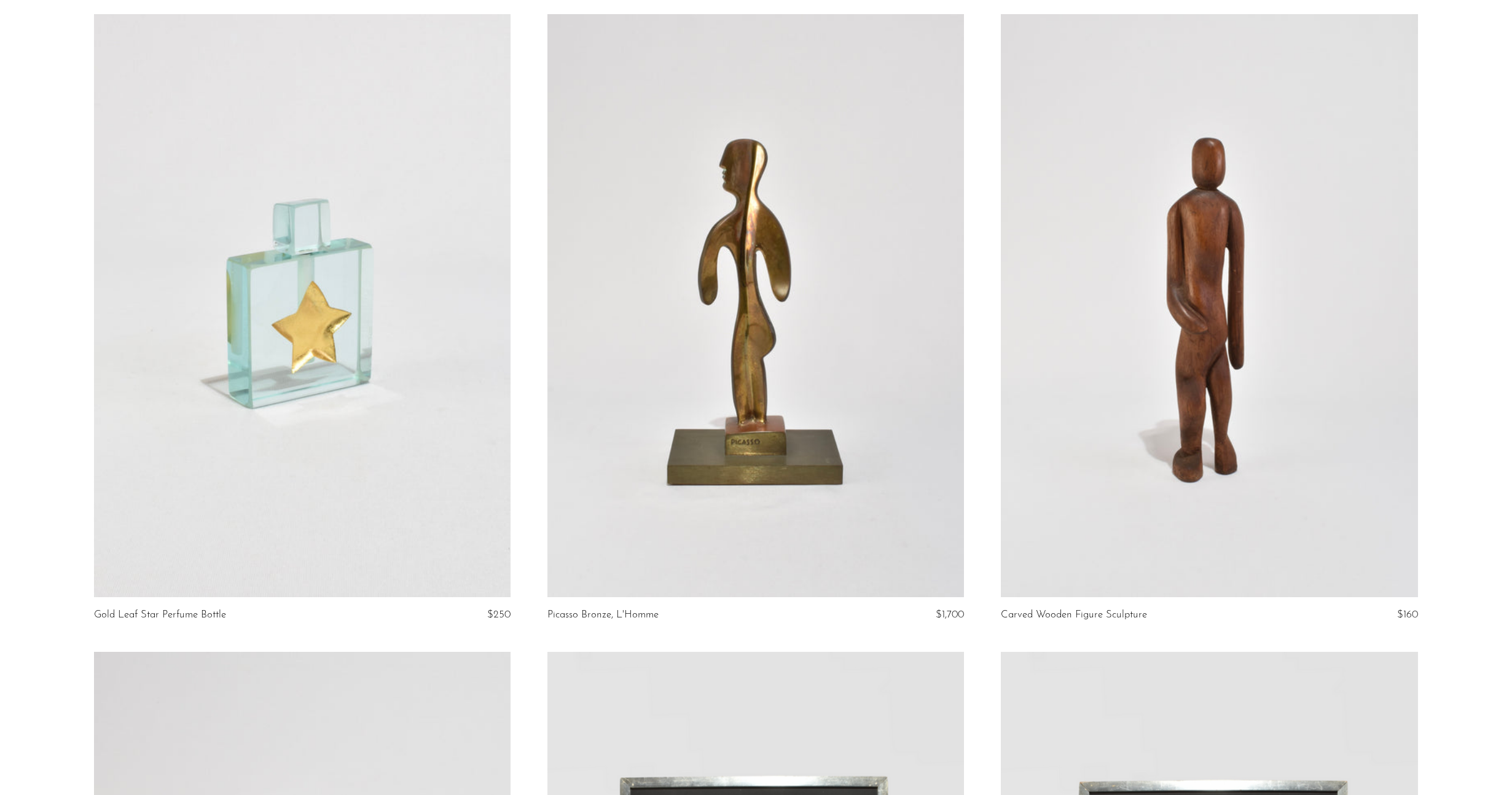
scroll to position [2632, 0]
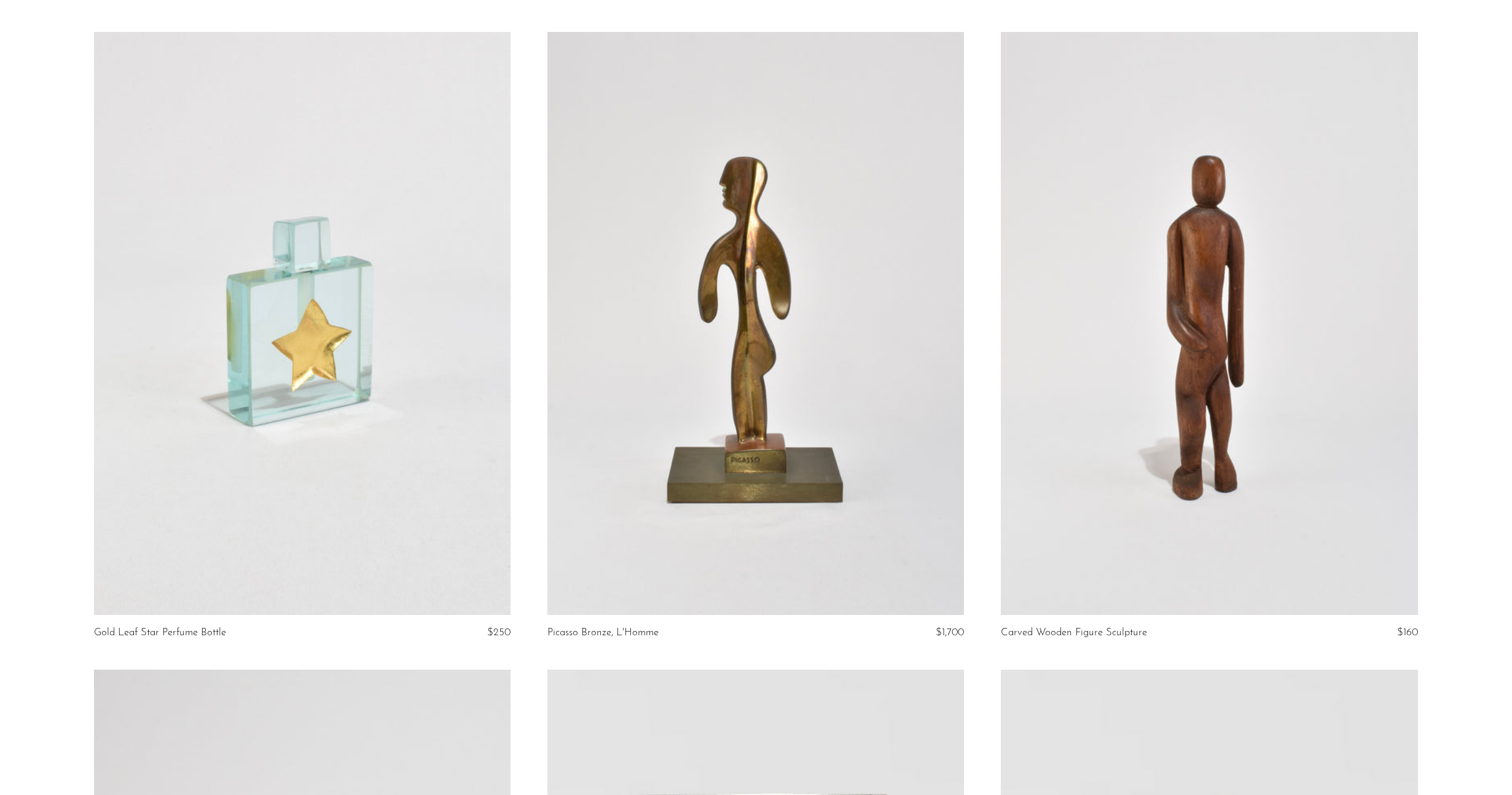
click at [292, 293] on link at bounding box center [302, 323] width 417 height 583
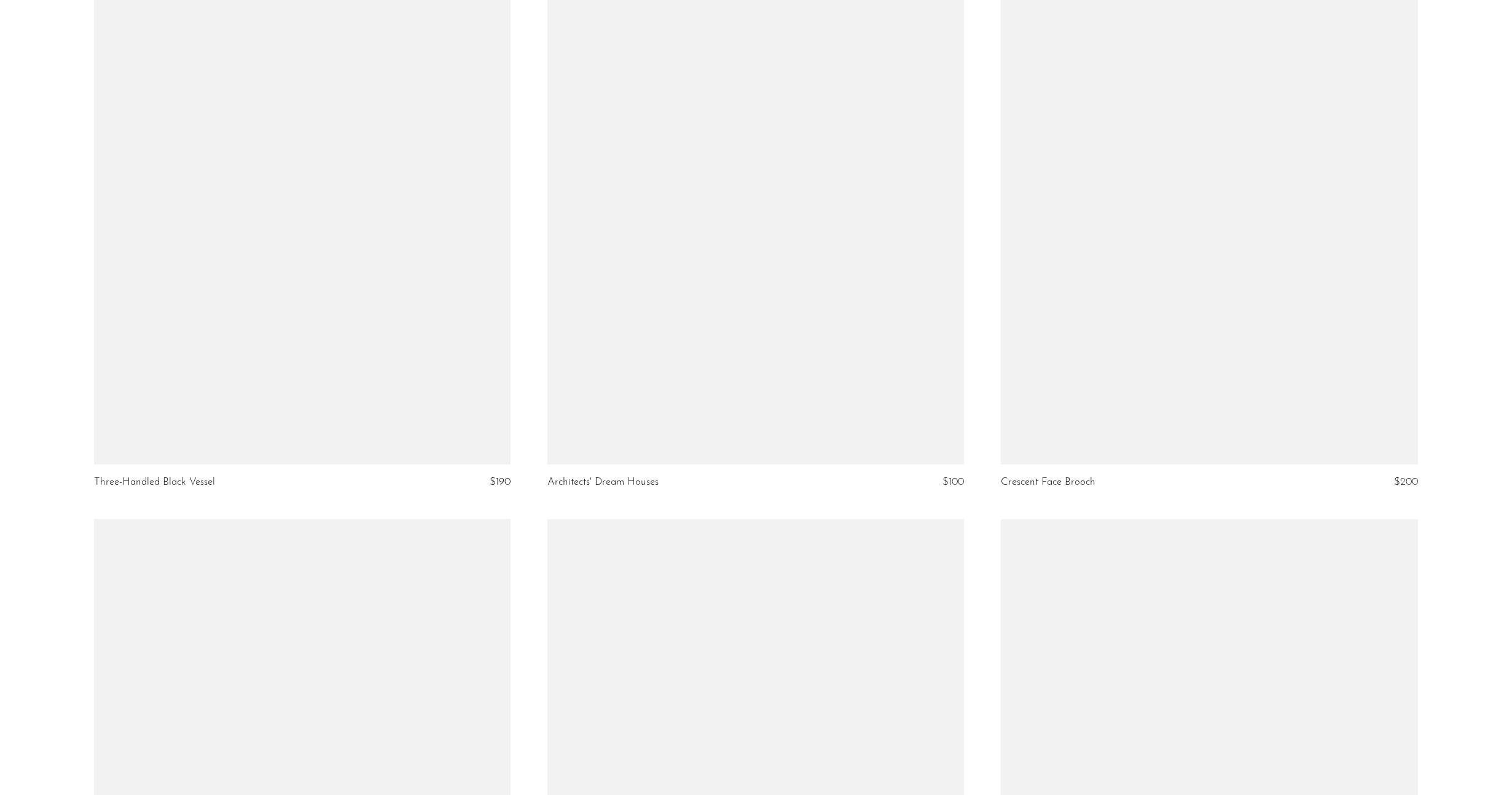
scroll to position [3929, 0]
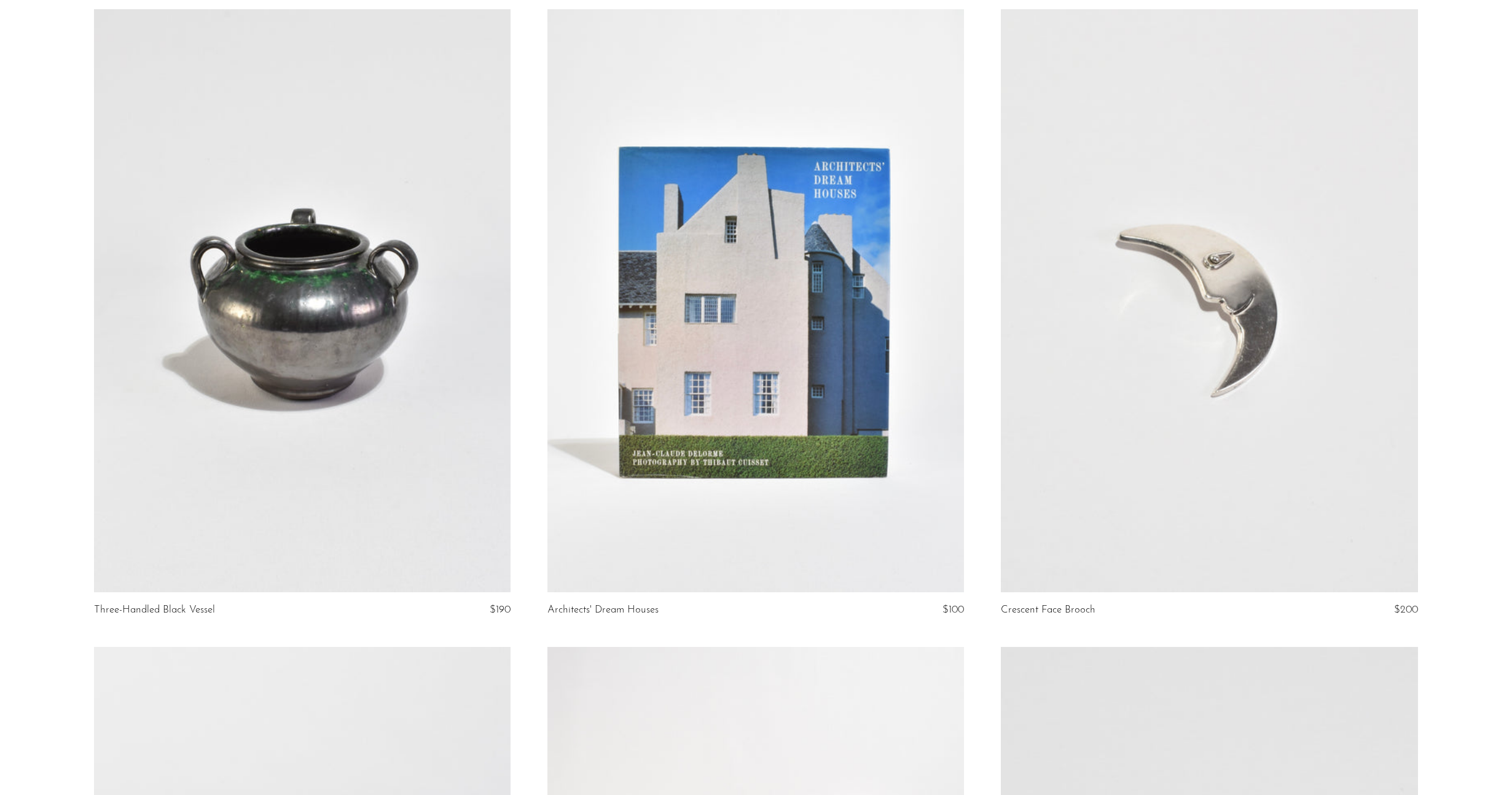
click at [737, 365] on link at bounding box center [756, 301] width 417 height 583
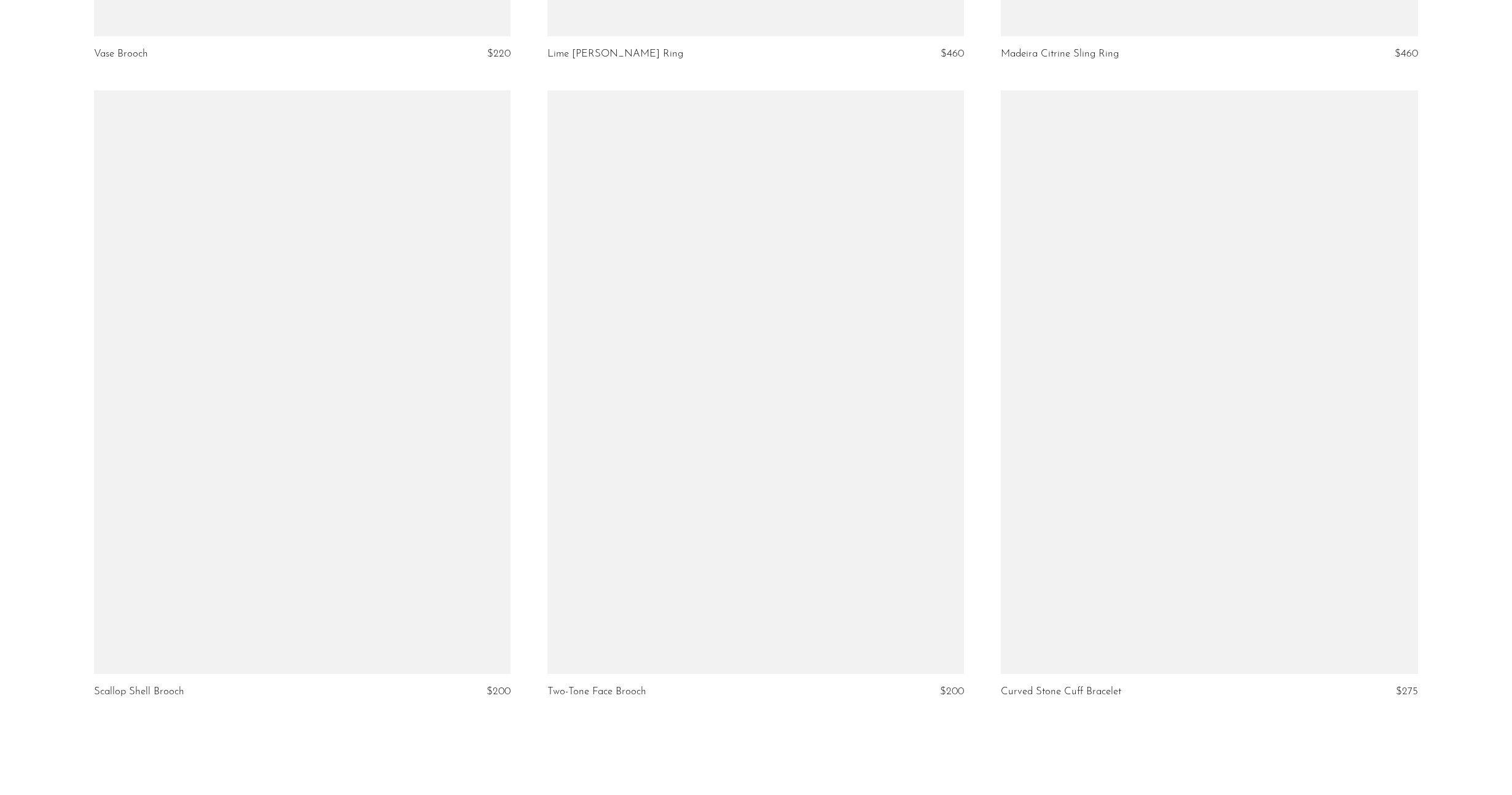
scroll to position [7255, 0]
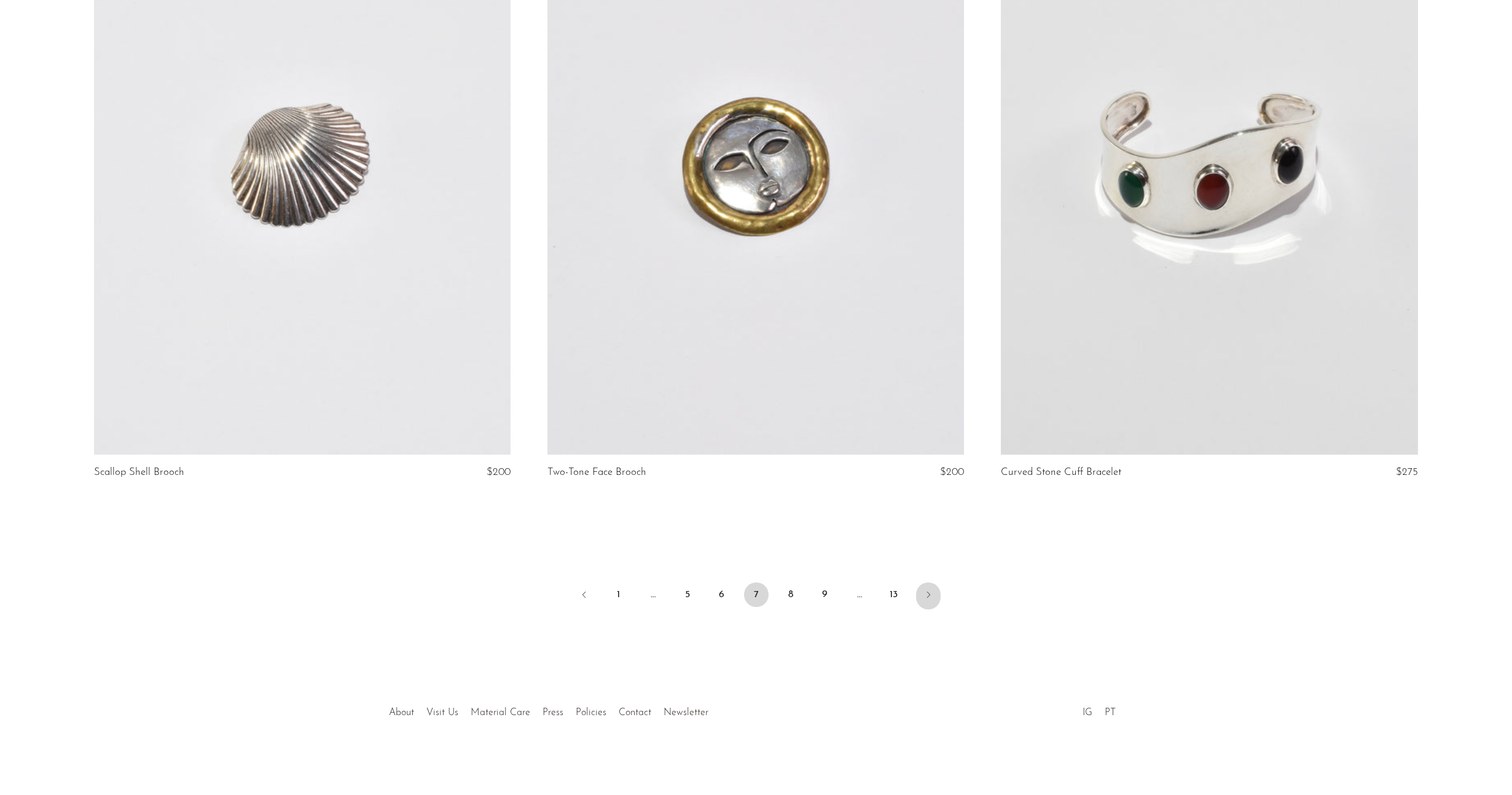
click at [937, 594] on link "Next" at bounding box center [928, 596] width 24 height 27
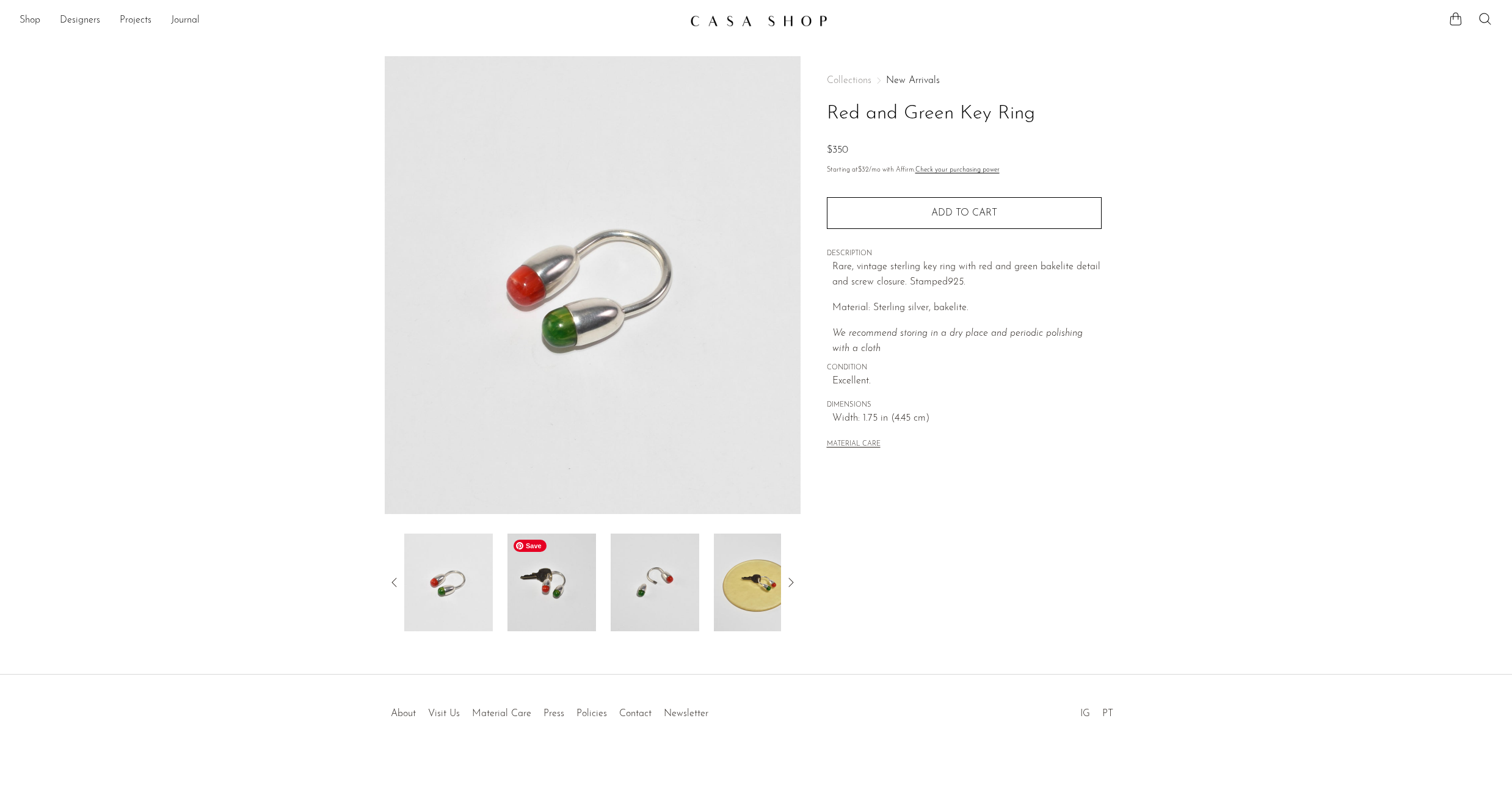
click at [551, 597] on img at bounding box center [551, 582] width 89 height 98
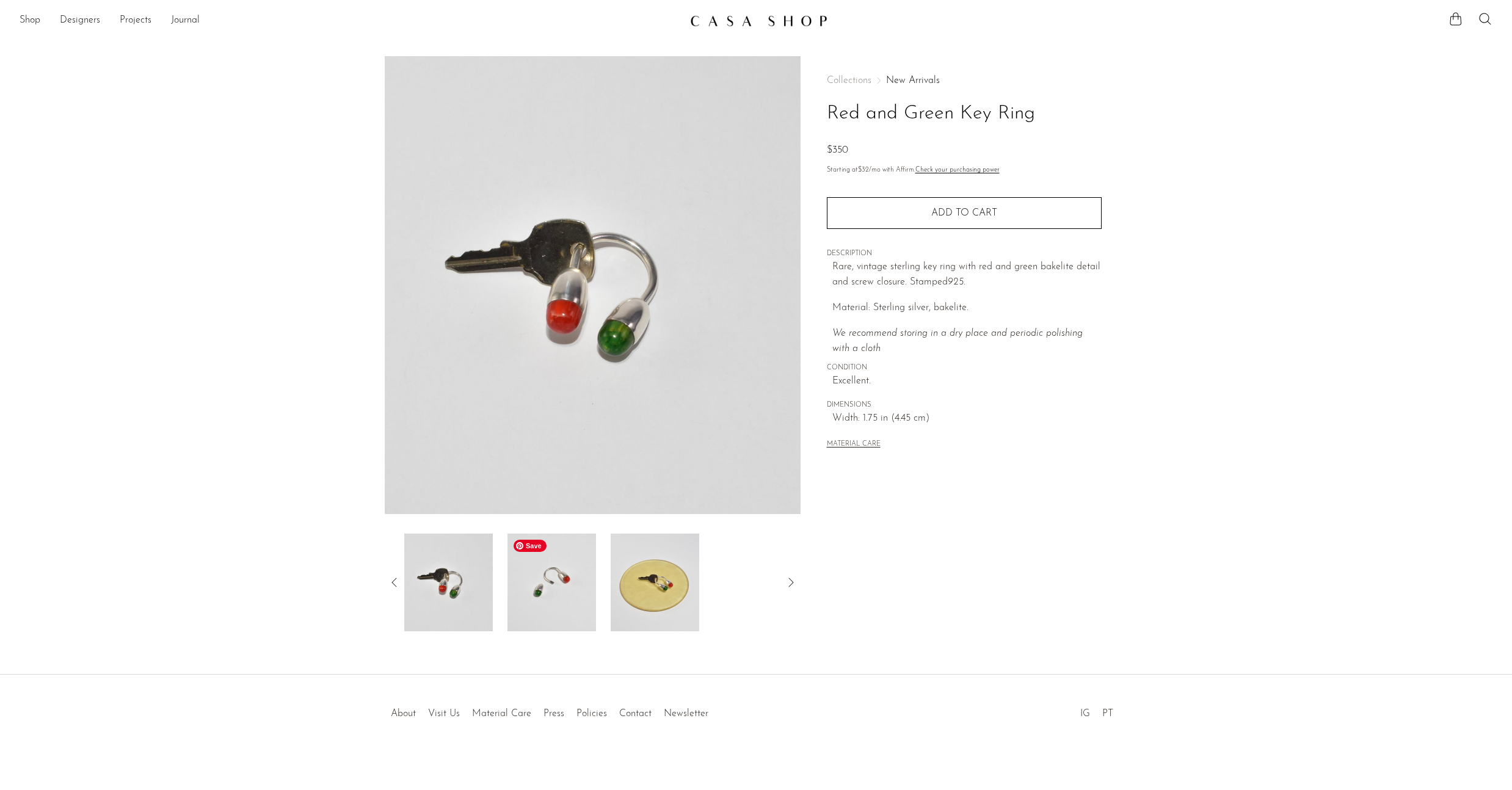
click at [551, 597] on img at bounding box center [551, 582] width 89 height 98
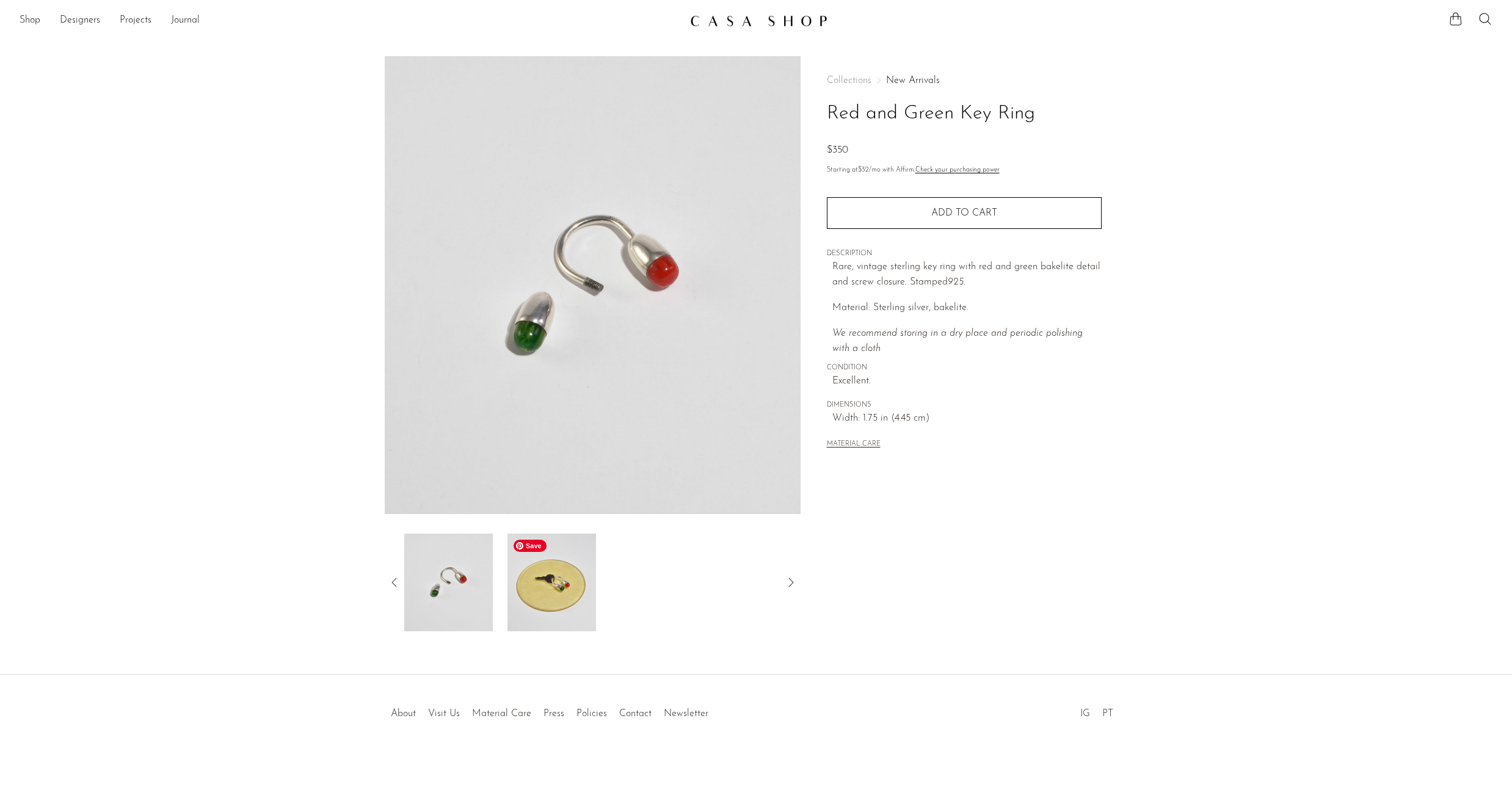
click at [551, 597] on img at bounding box center [551, 582] width 89 height 98
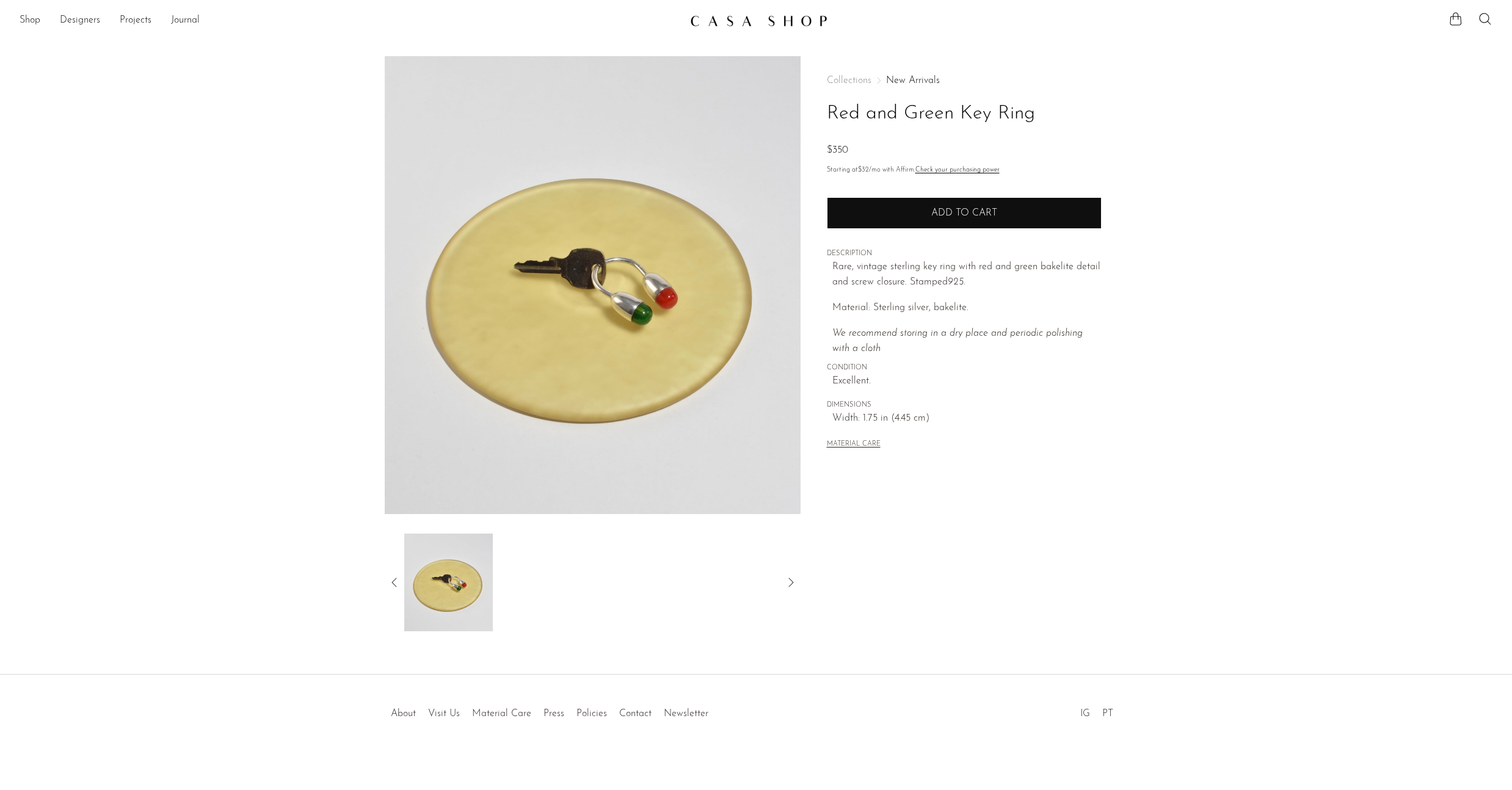
click at [961, 225] on button "Add to cart" at bounding box center [964, 212] width 275 height 31
click at [32, 21] on link "Shop" at bounding box center [30, 21] width 21 height 16
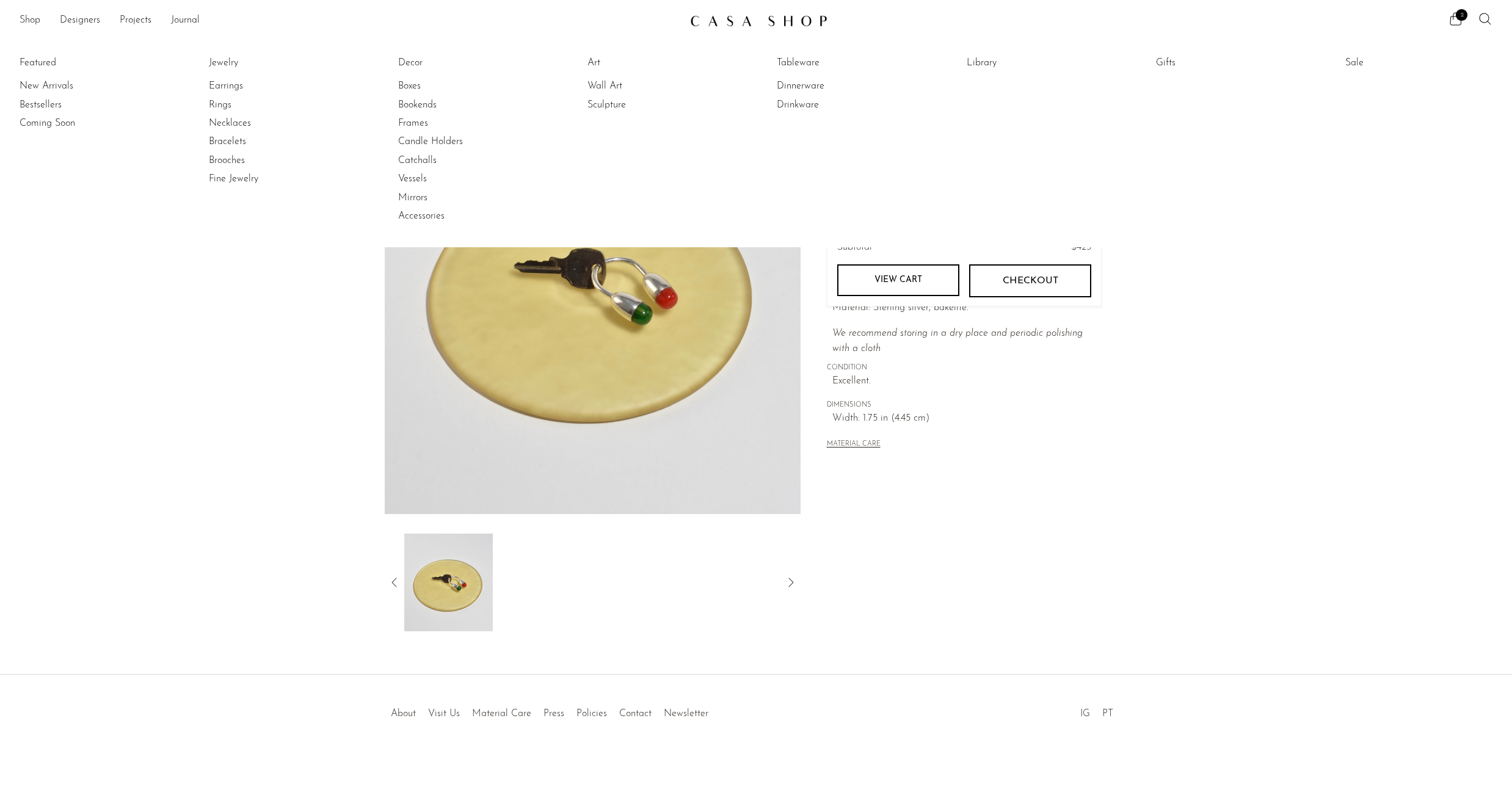
click at [1487, 13] on icon at bounding box center [1485, 19] width 14 height 14
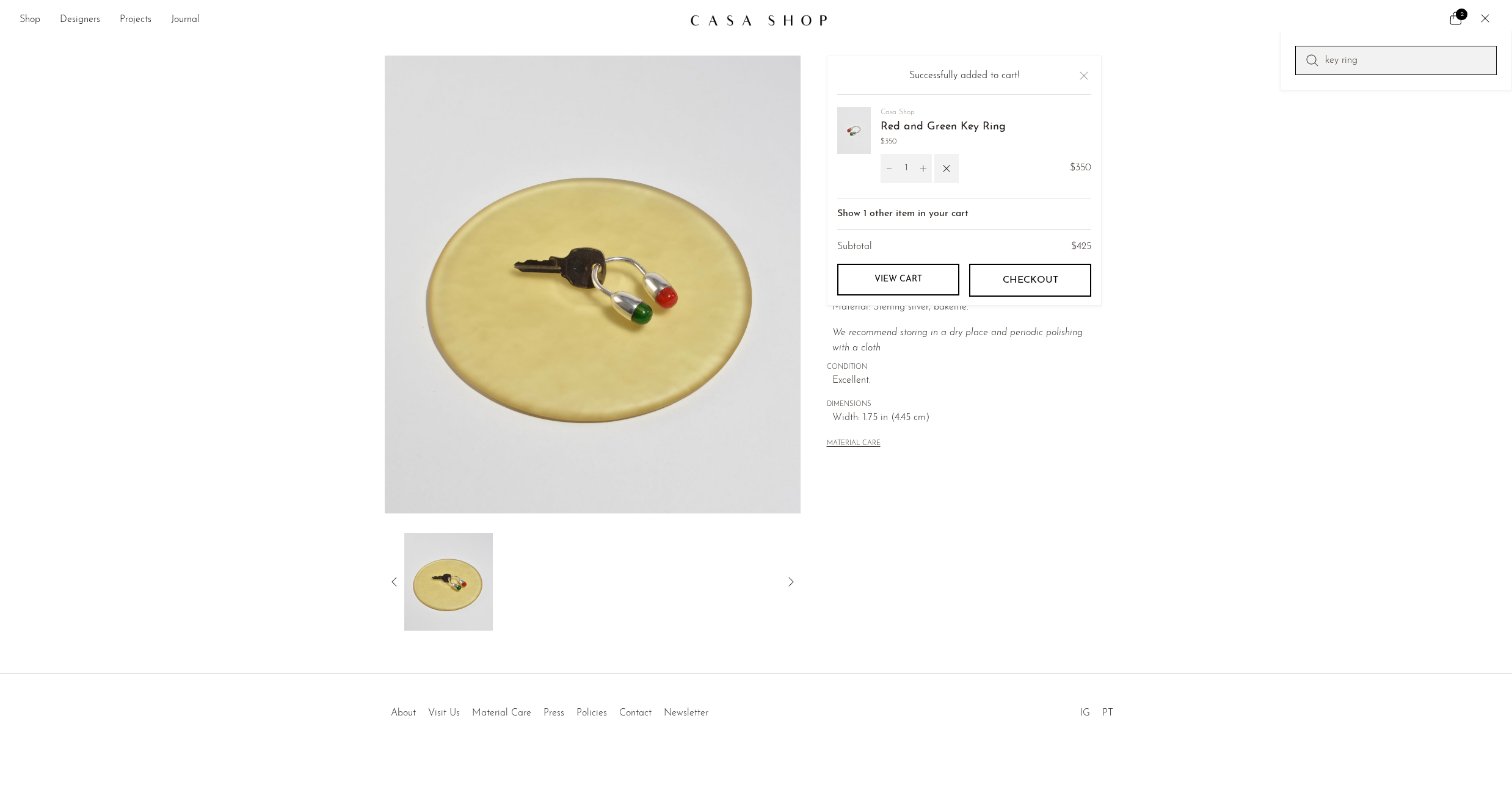
type input "key ring"
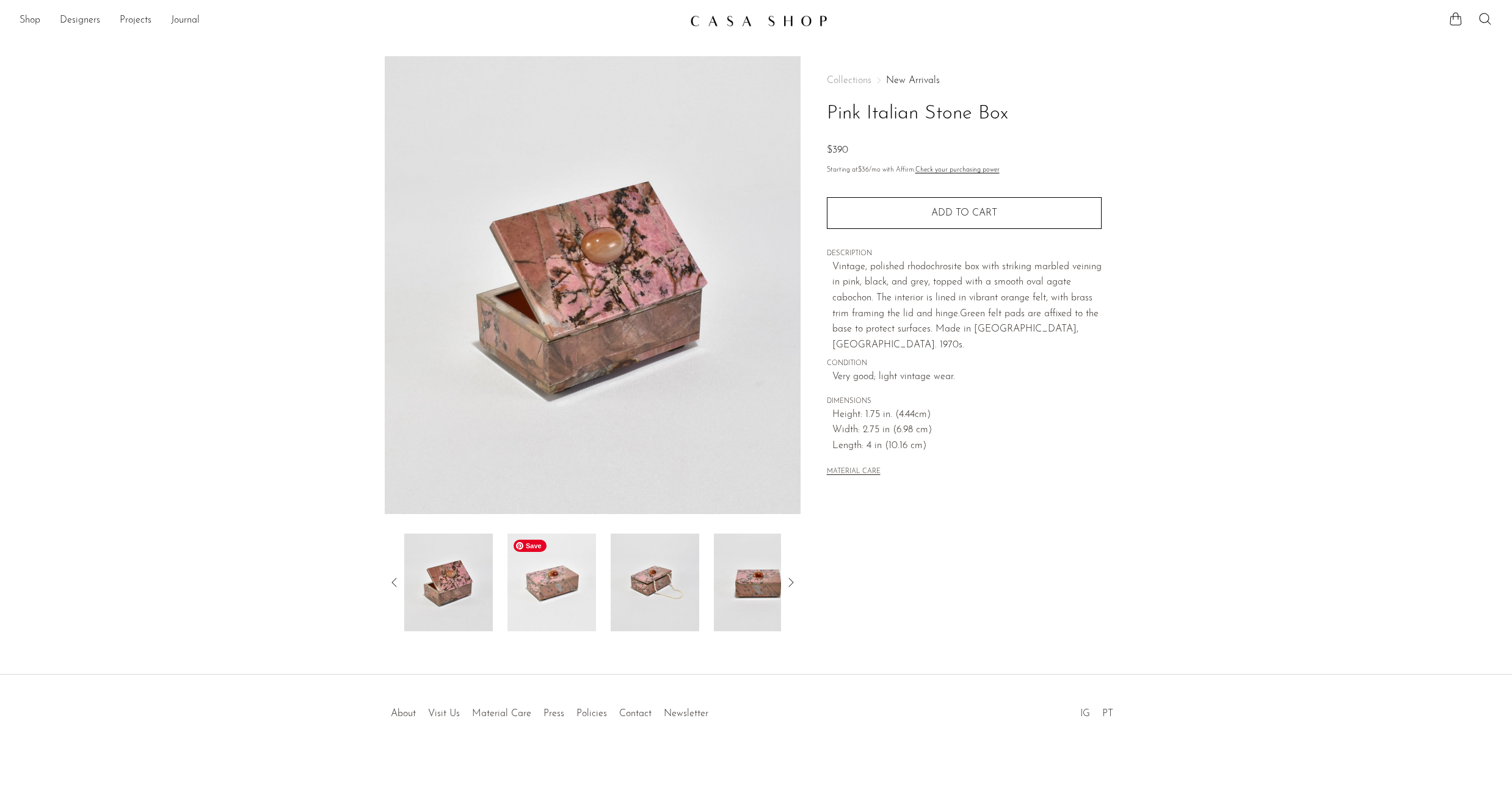
click at [562, 593] on img at bounding box center [551, 582] width 89 height 98
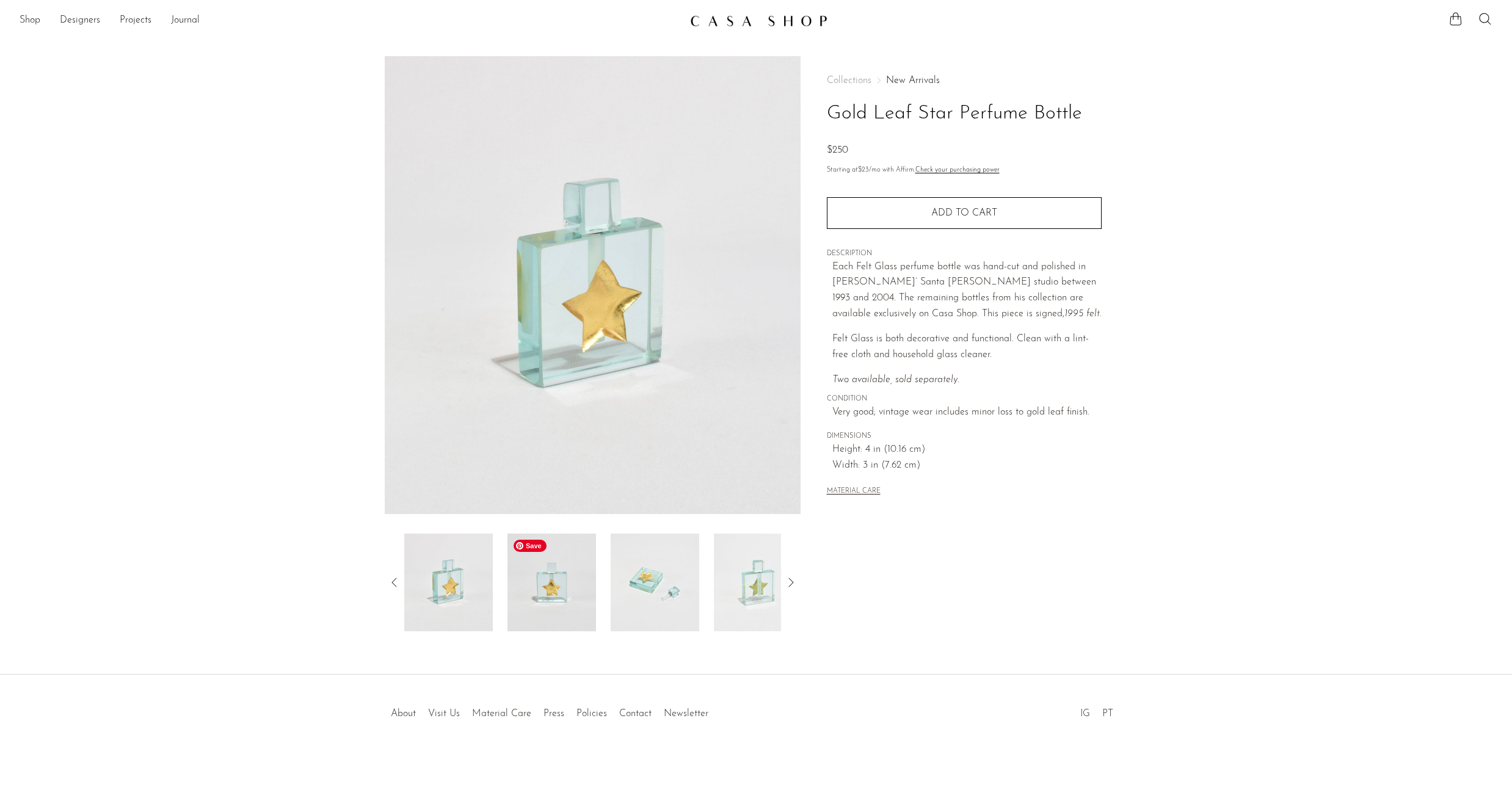
click at [561, 593] on img at bounding box center [551, 582] width 89 height 98
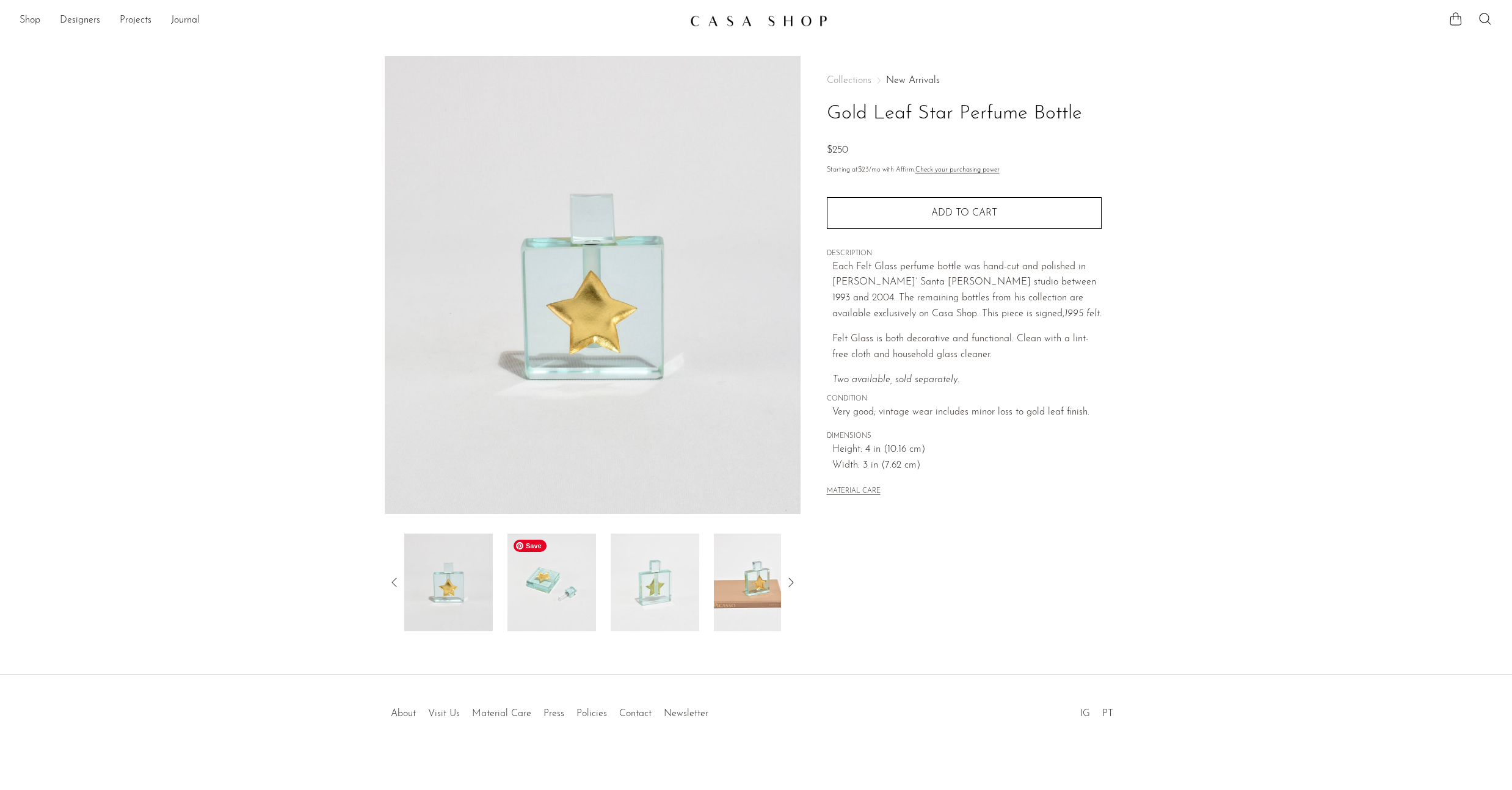
click at [561, 593] on img at bounding box center [551, 582] width 89 height 98
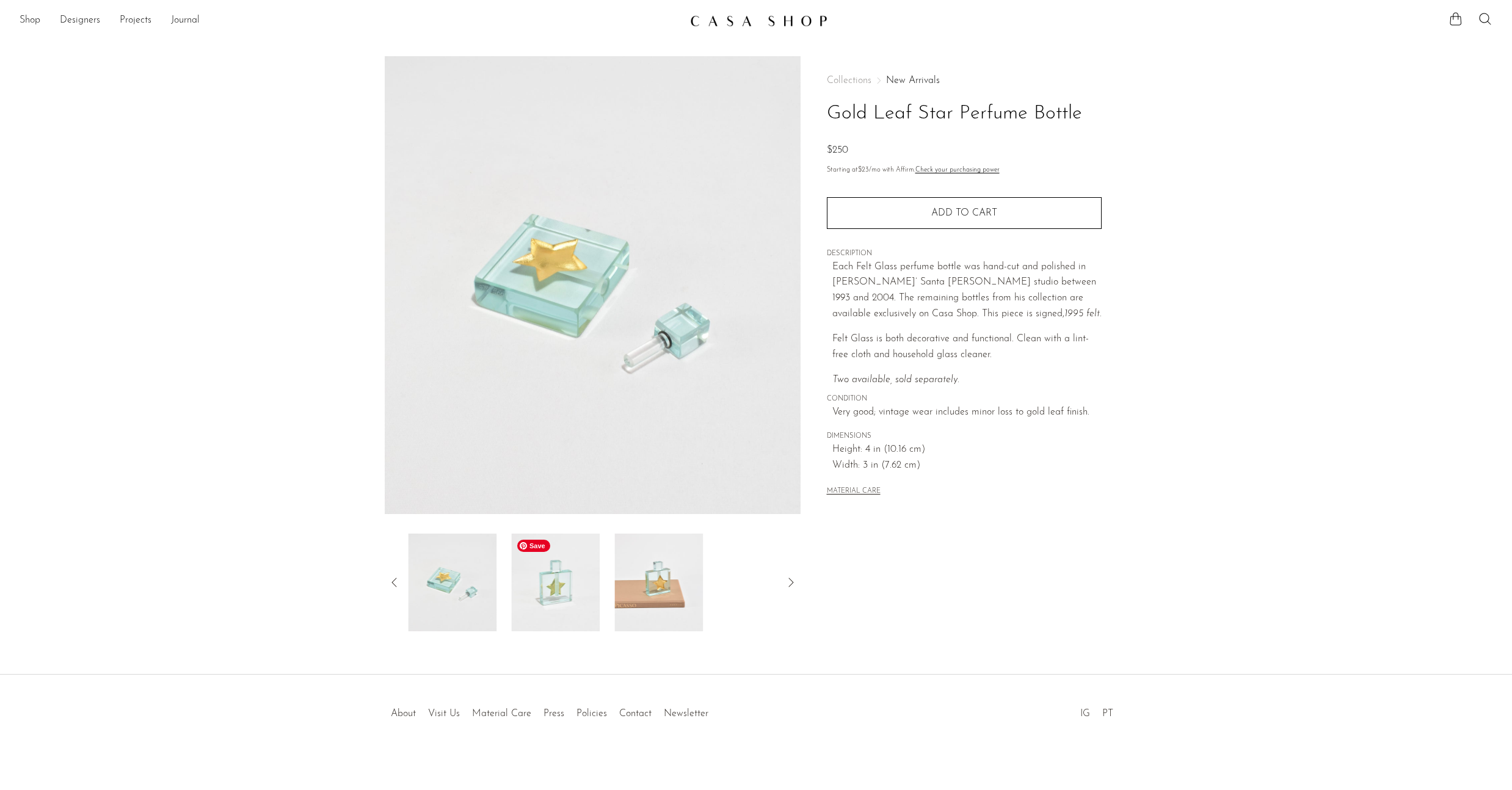
click at [561, 593] on img at bounding box center [555, 582] width 89 height 98
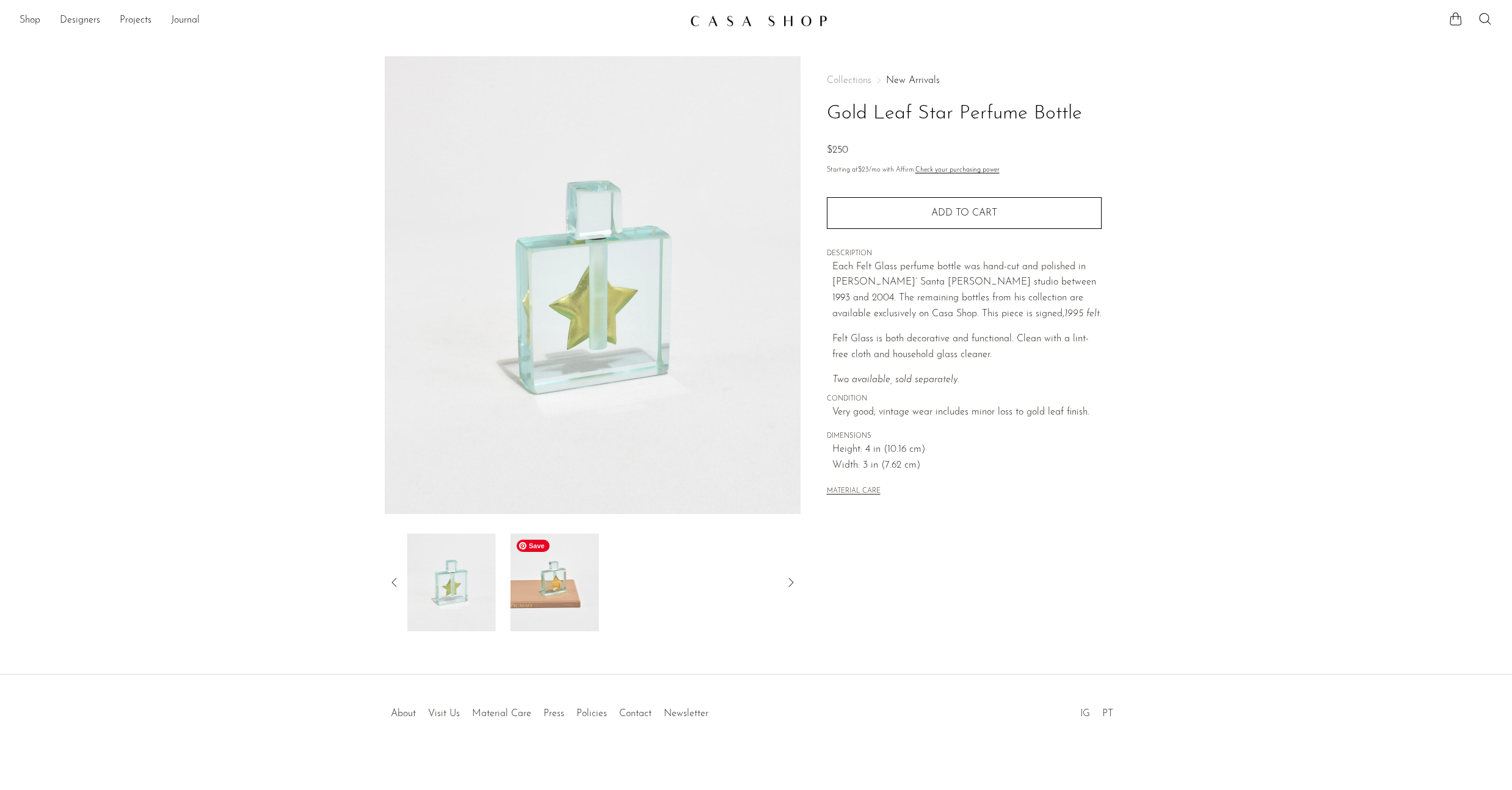
click at [561, 593] on img at bounding box center [554, 582] width 89 height 98
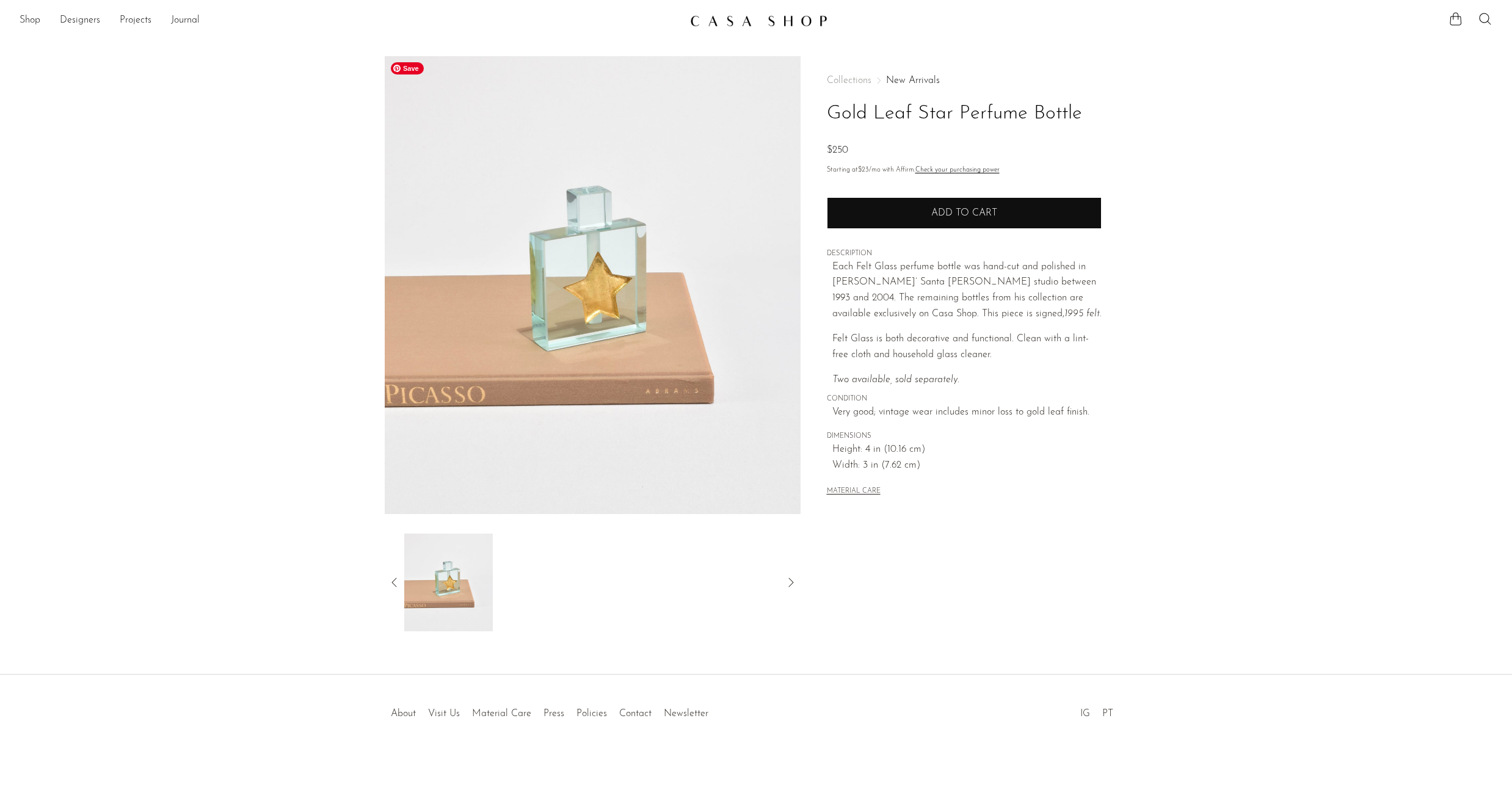
click at [908, 220] on button "Add to cart" at bounding box center [964, 212] width 275 height 31
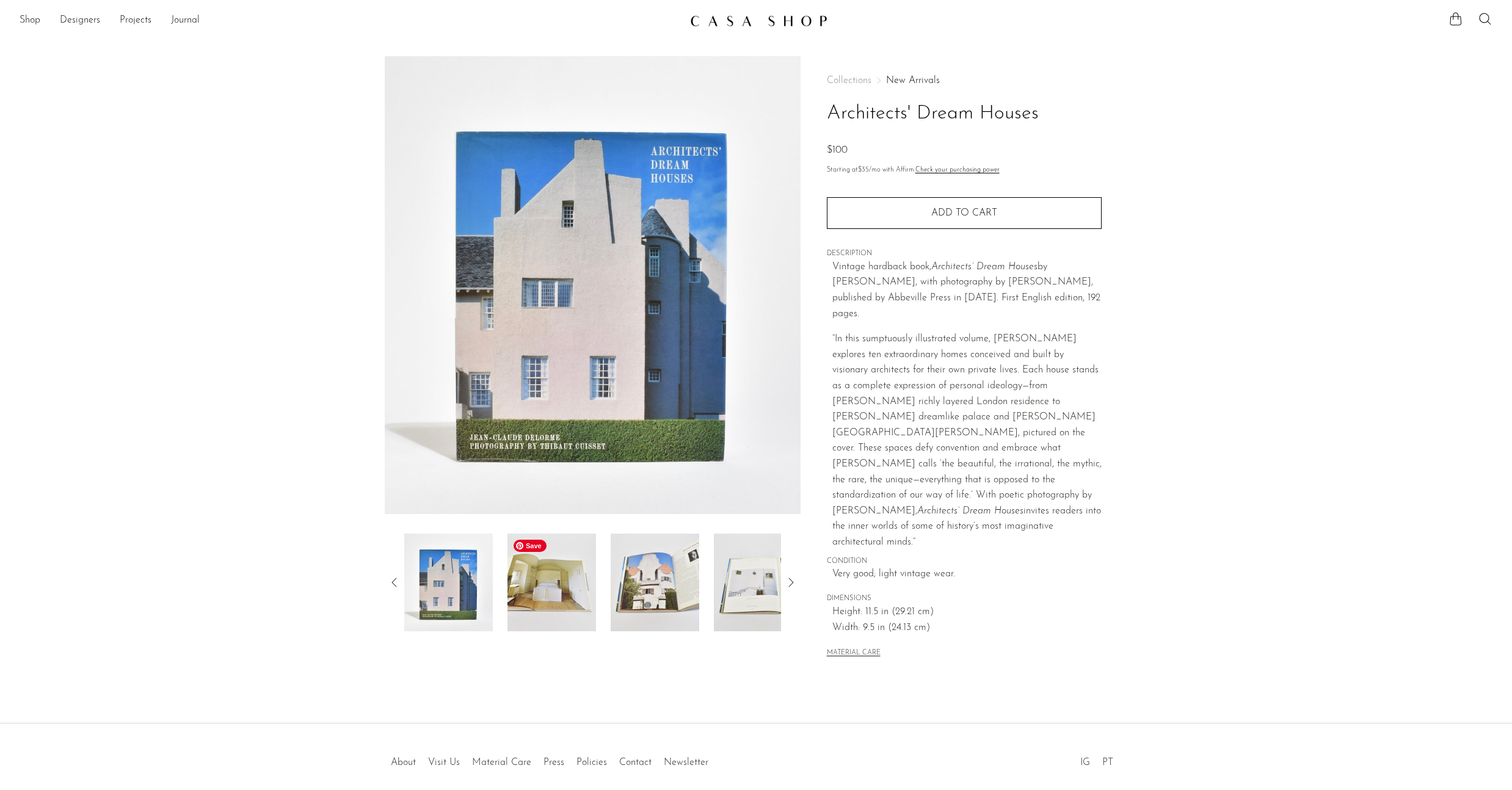
click at [552, 584] on img at bounding box center [551, 582] width 89 height 98
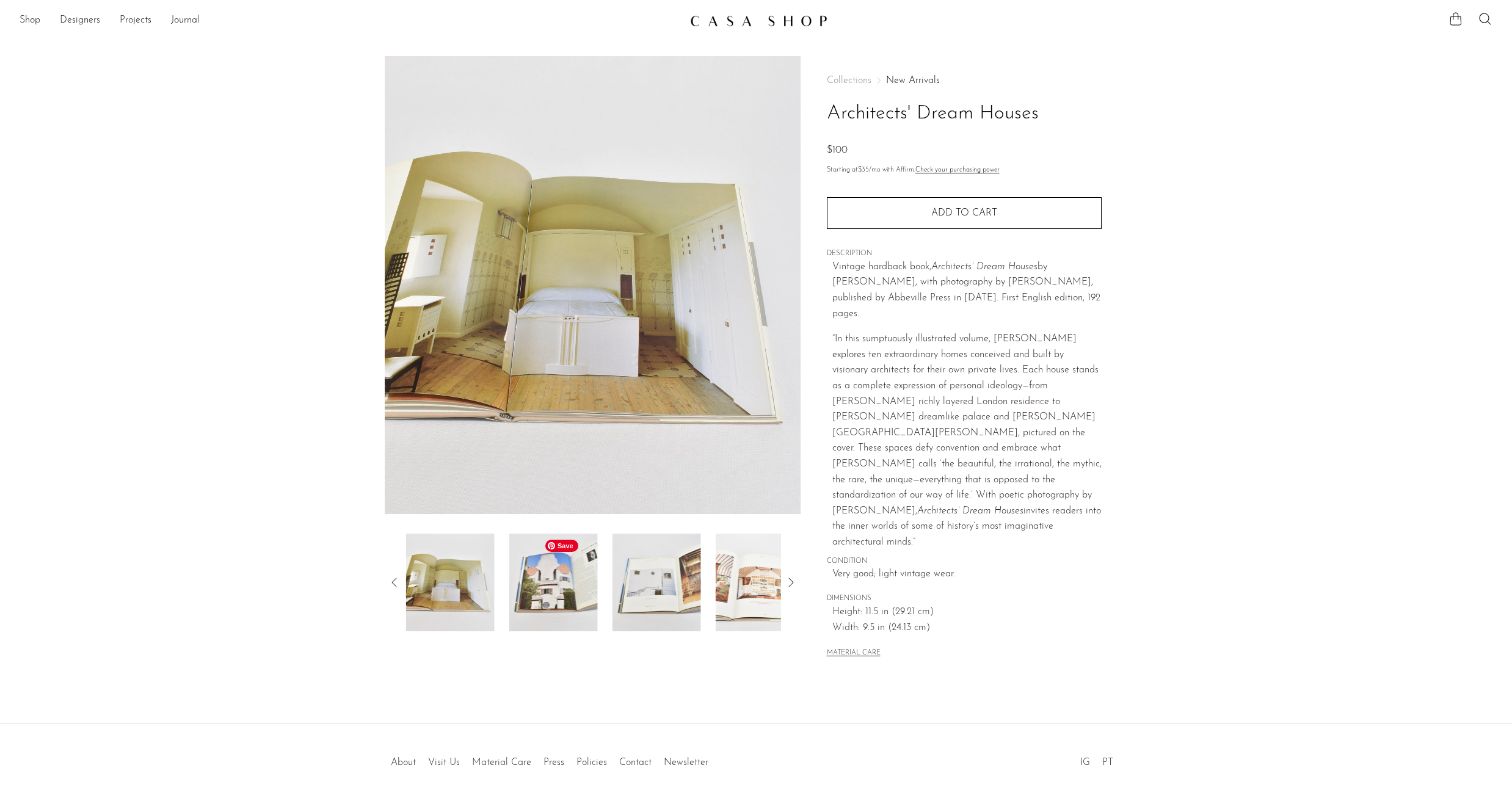
click at [562, 585] on img at bounding box center [553, 582] width 89 height 98
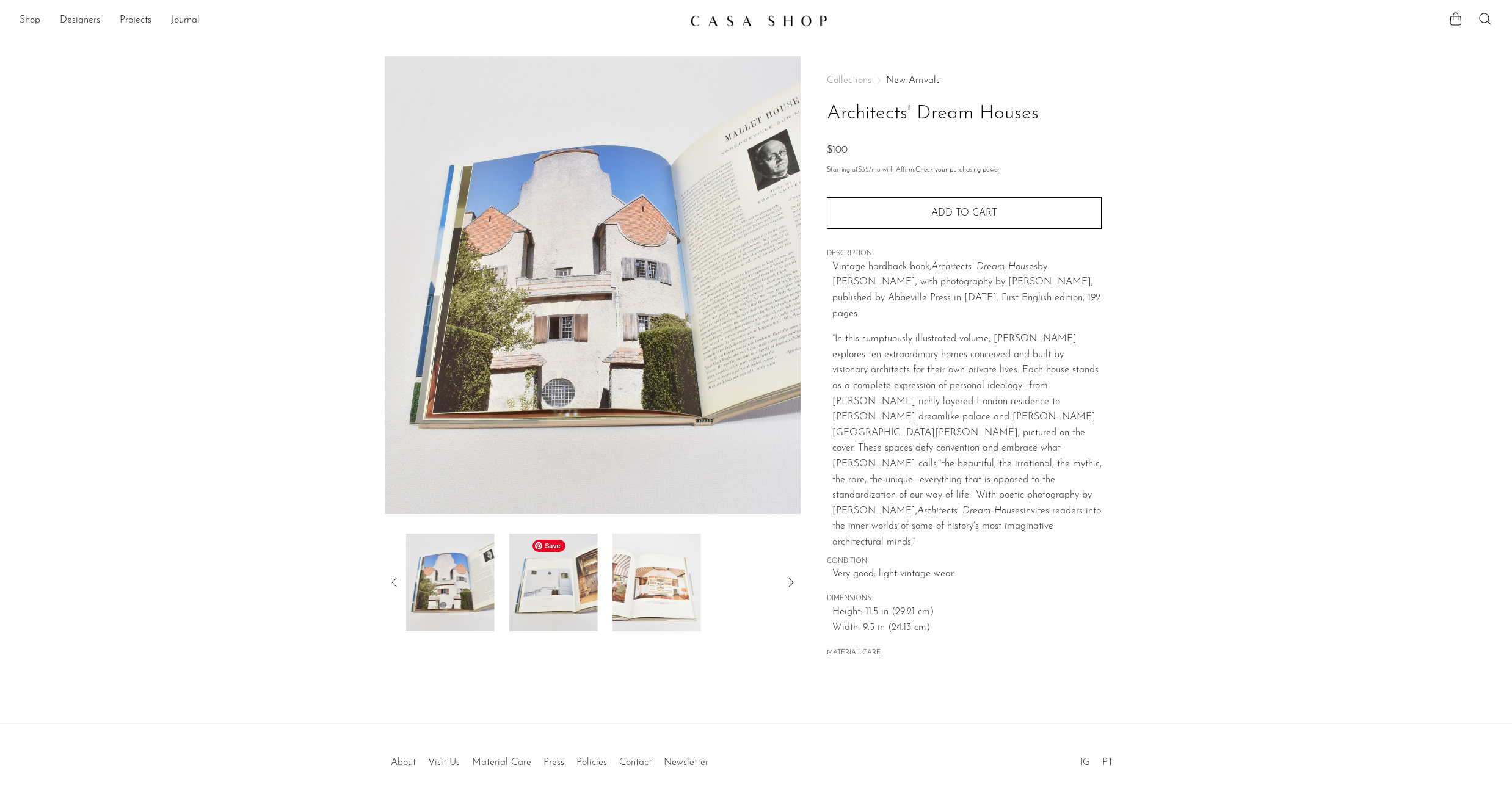
click at [570, 585] on img at bounding box center [553, 582] width 89 height 98
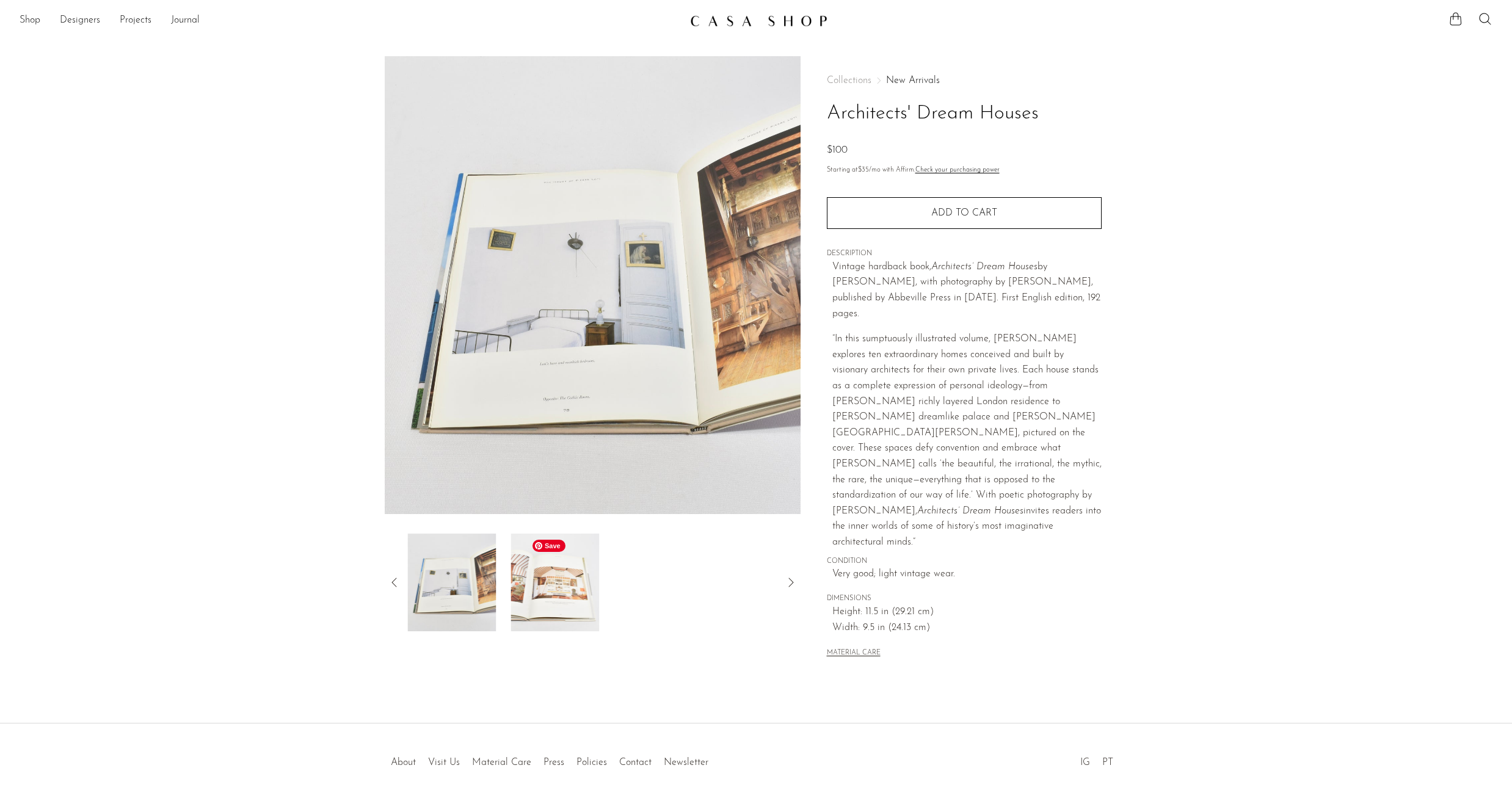
click at [570, 585] on img at bounding box center [554, 582] width 89 height 98
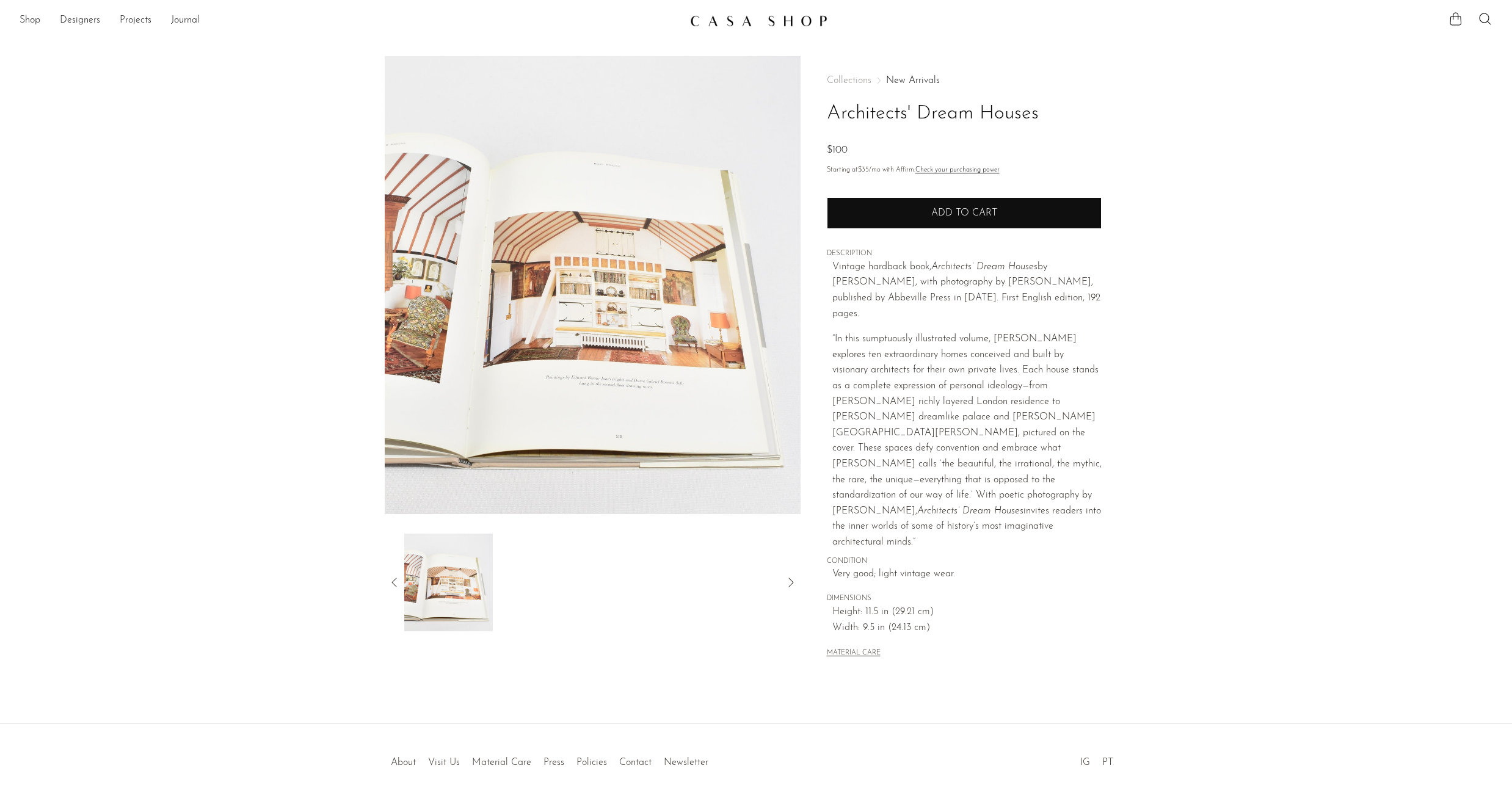
click at [945, 217] on span "Add to cart" at bounding box center [964, 213] width 66 height 12
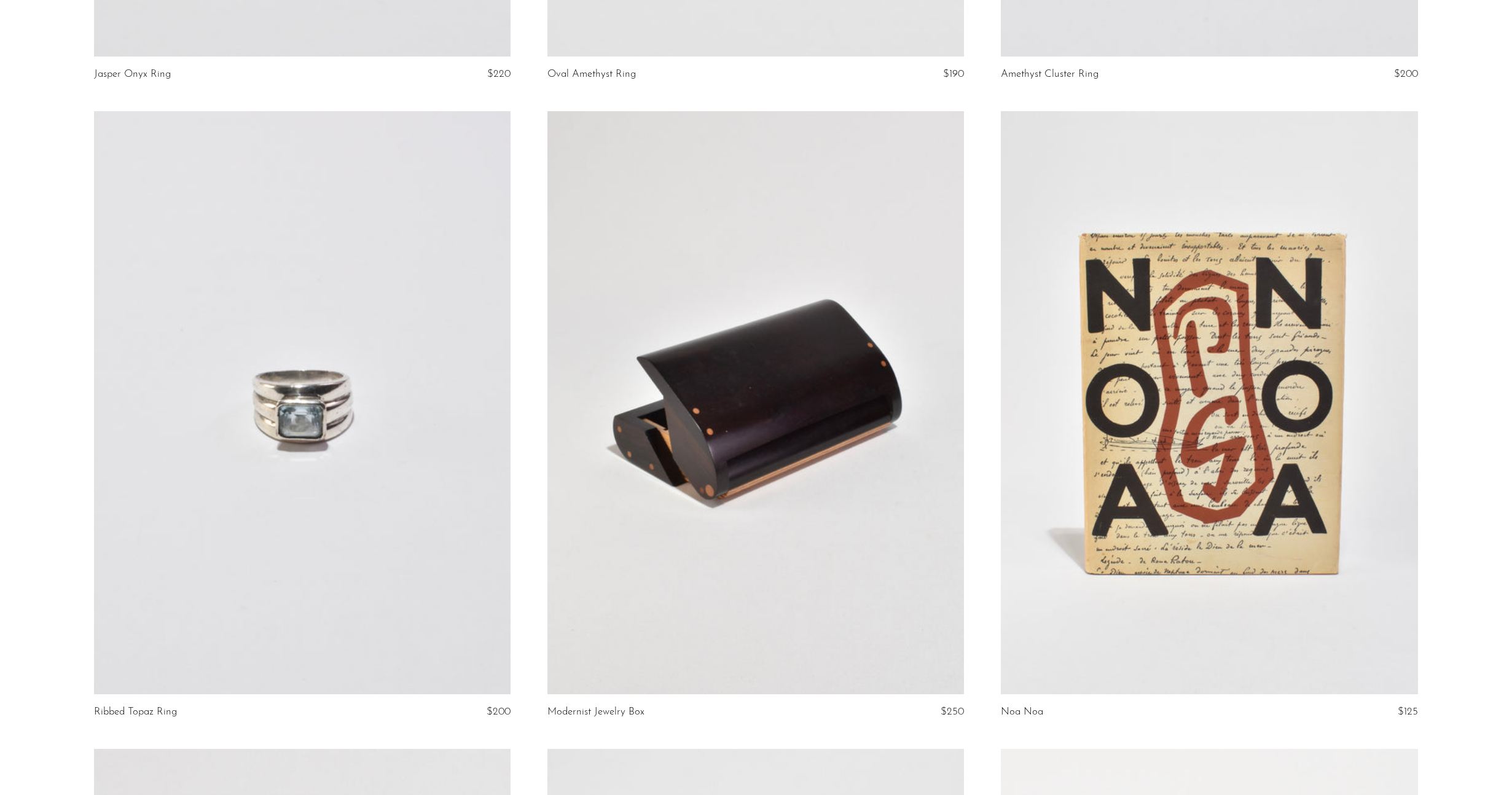
scroll to position [2076, 0]
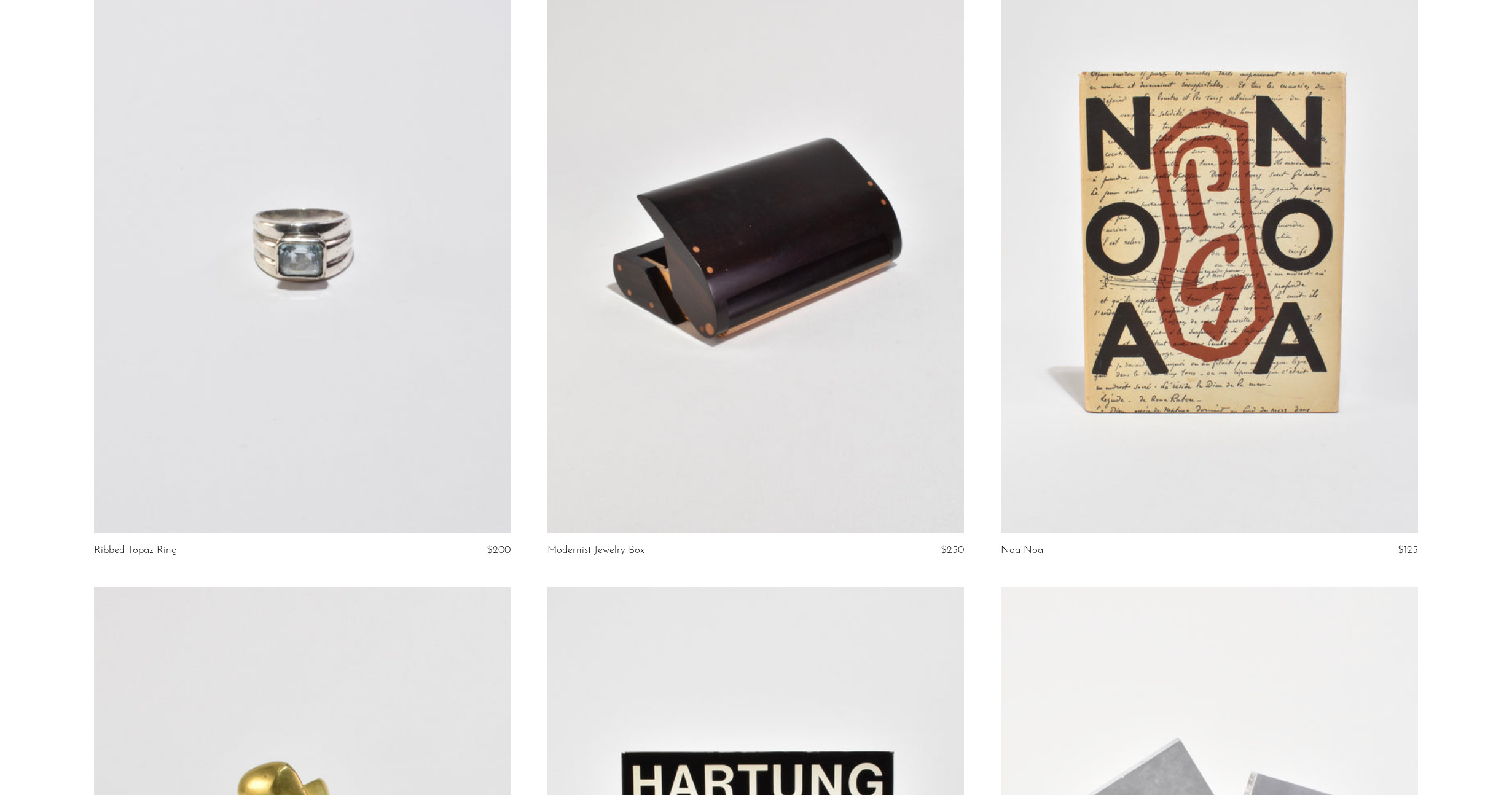
click at [753, 295] on link at bounding box center [756, 241] width 417 height 583
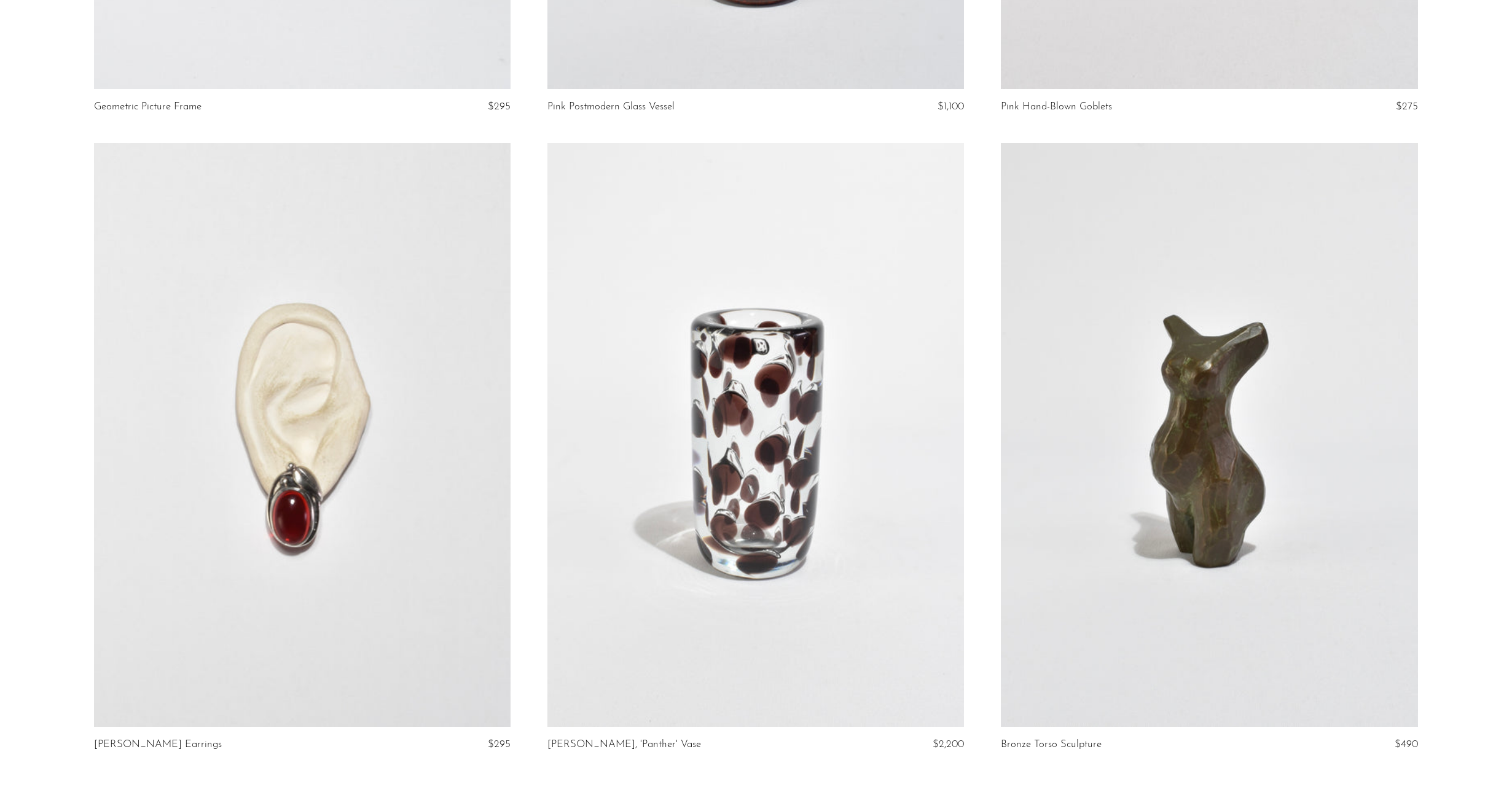
scroll to position [7078, 0]
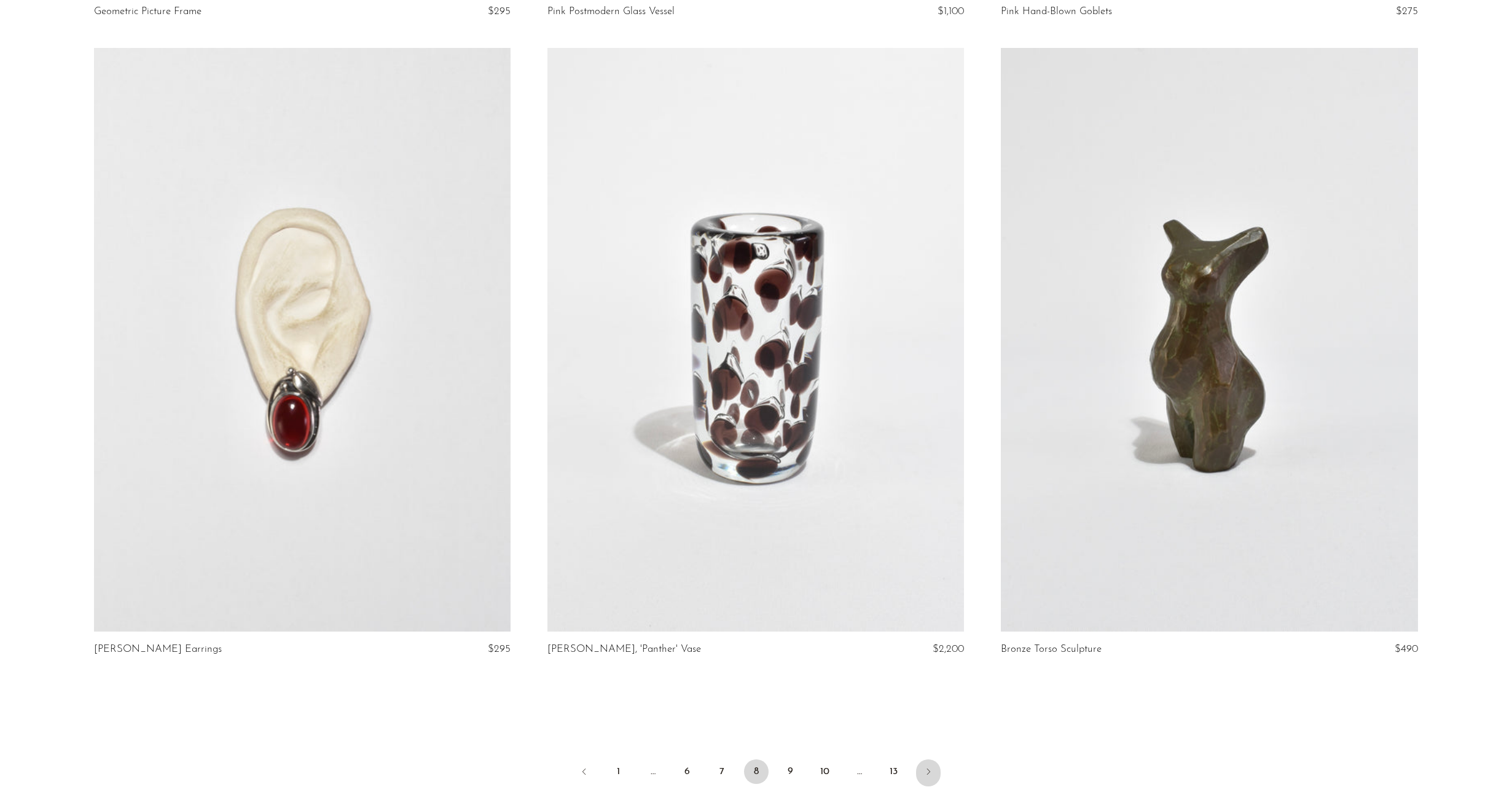
click at [936, 772] on link "Next" at bounding box center [928, 772] width 24 height 27
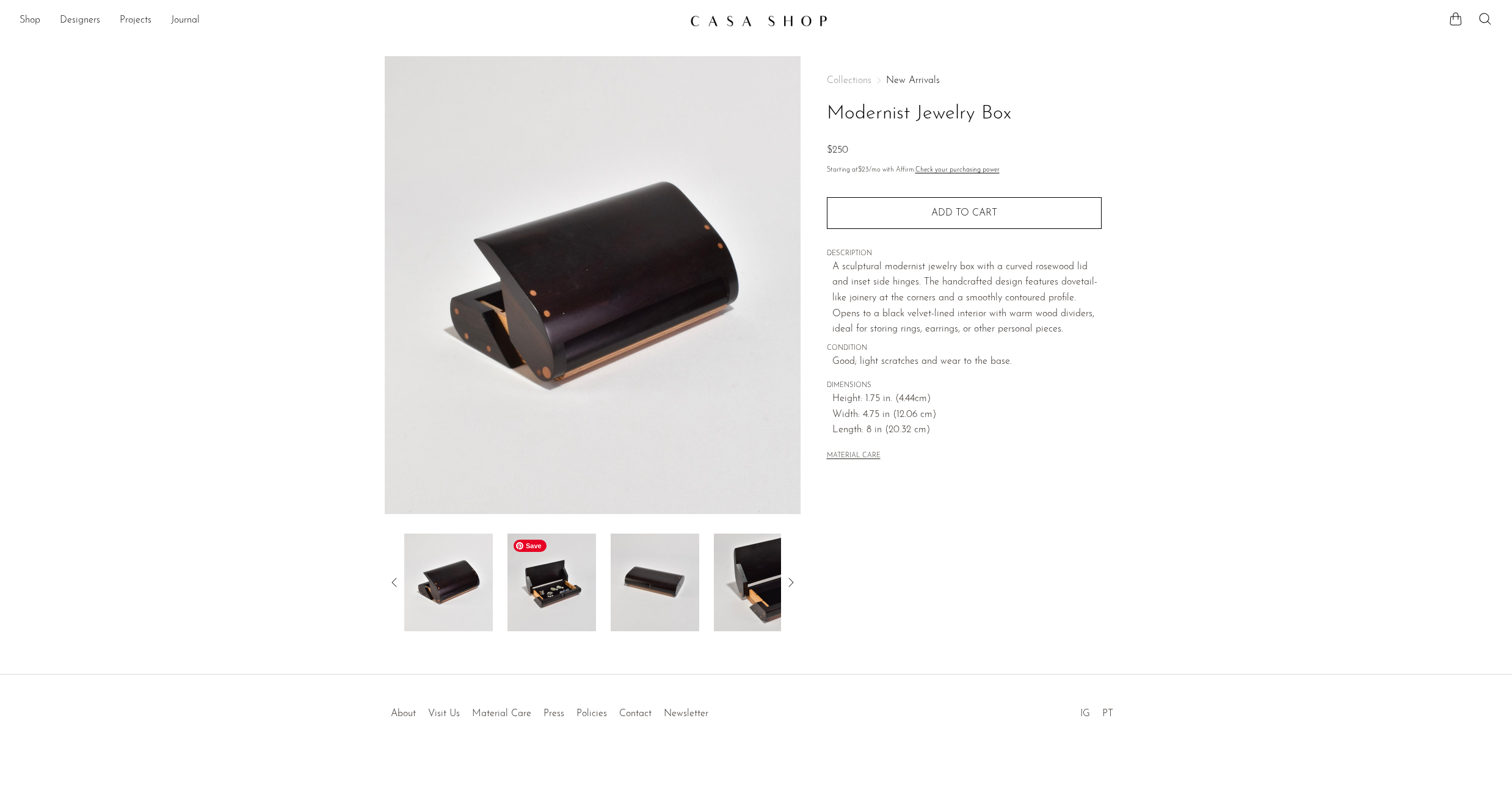
click at [545, 598] on img at bounding box center [551, 582] width 89 height 98
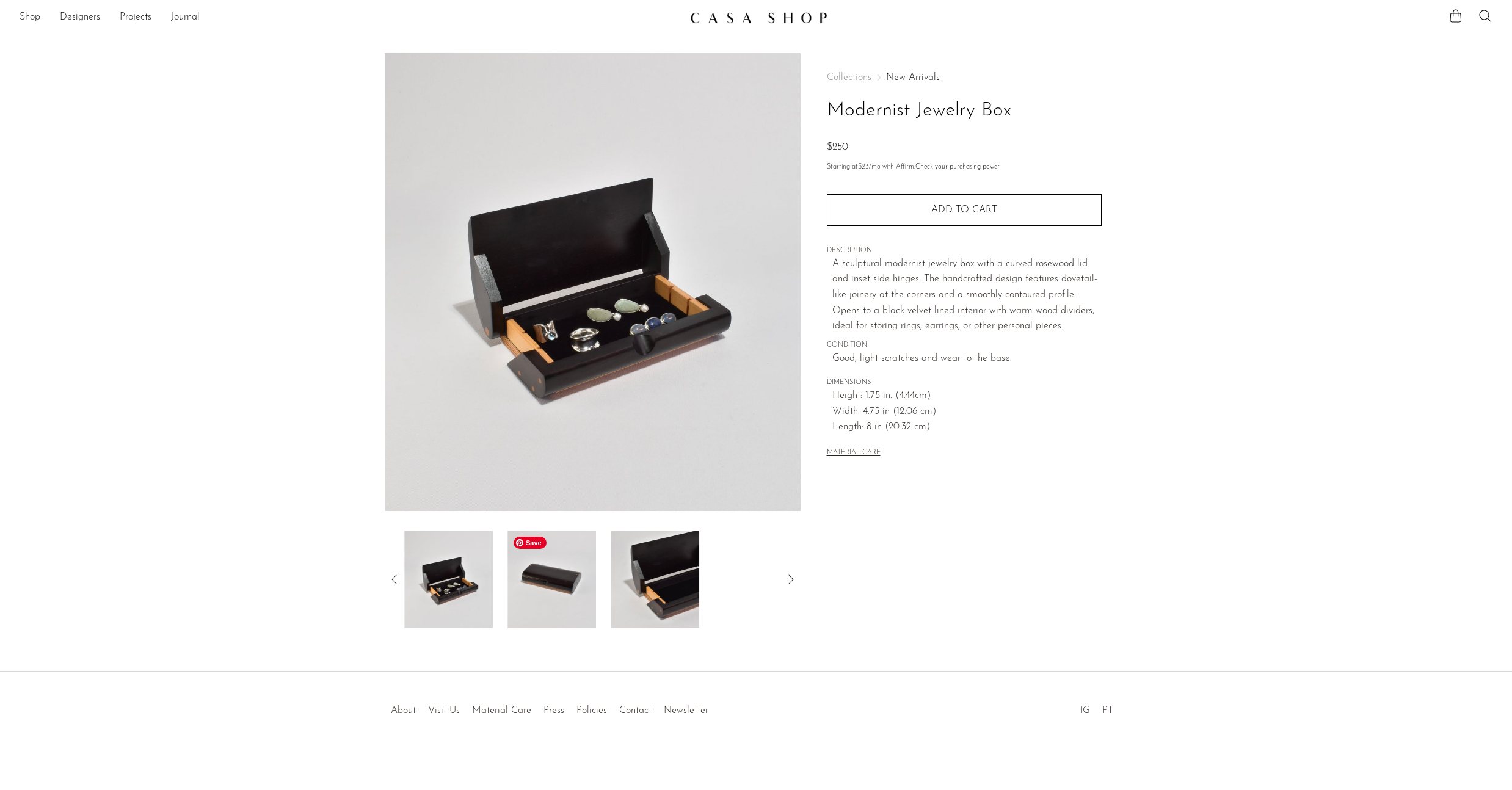
click at [545, 599] on img at bounding box center [551, 579] width 89 height 98
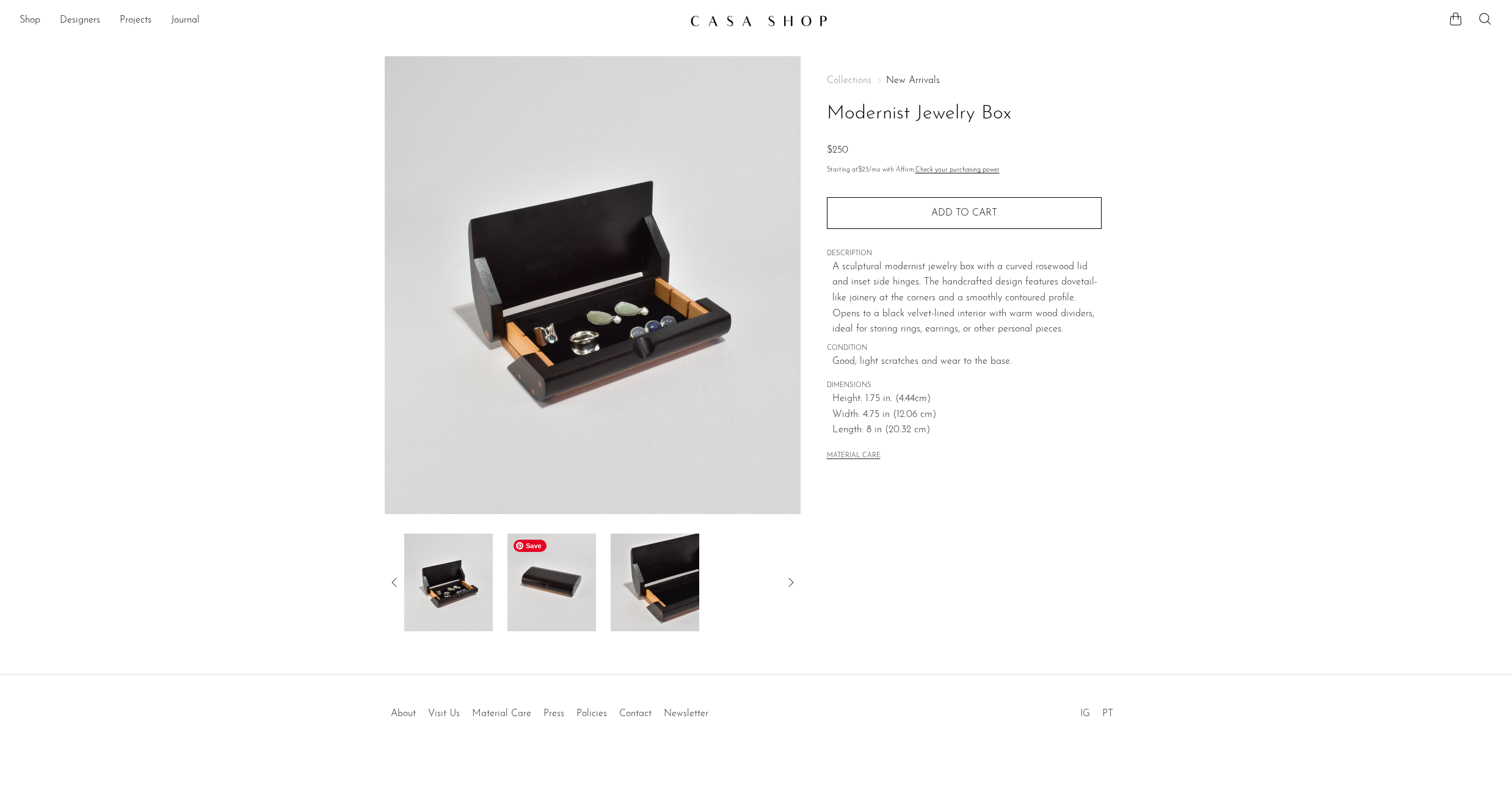
click at [560, 586] on img at bounding box center [551, 582] width 89 height 98
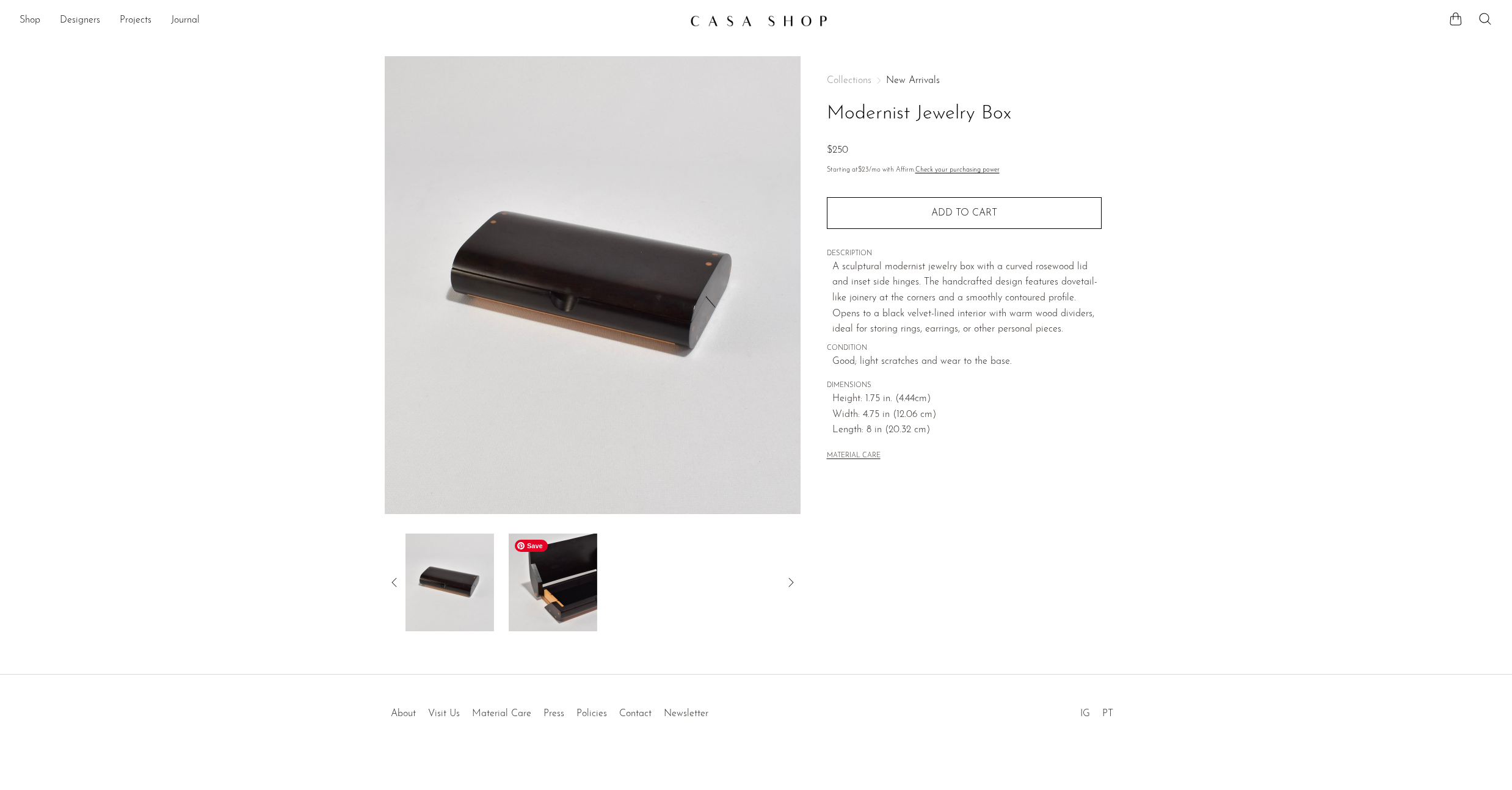
click at [560, 586] on img at bounding box center [552, 582] width 89 height 98
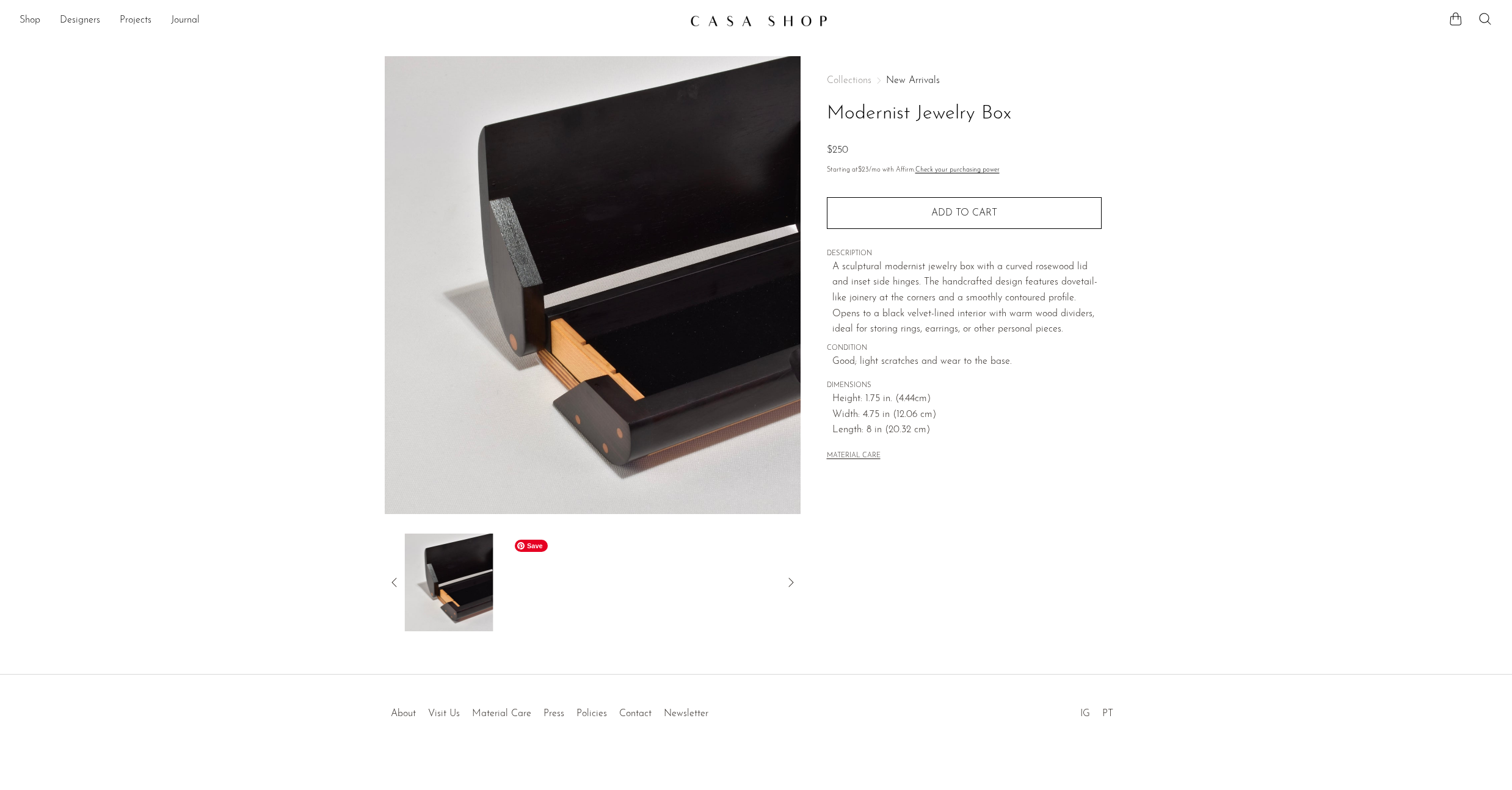
scroll to position [1, 0]
click at [560, 586] on div at bounding box center [593, 581] width 377 height 98
drag, startPoint x: 380, startPoint y: 583, endPoint x: 386, endPoint y: 581, distance: 6.3
click at [383, 582] on article "Modernist Jewelry Box $250" at bounding box center [756, 342] width 782 height 575
click at [386, 581] on div at bounding box center [593, 581] width 416 height 98
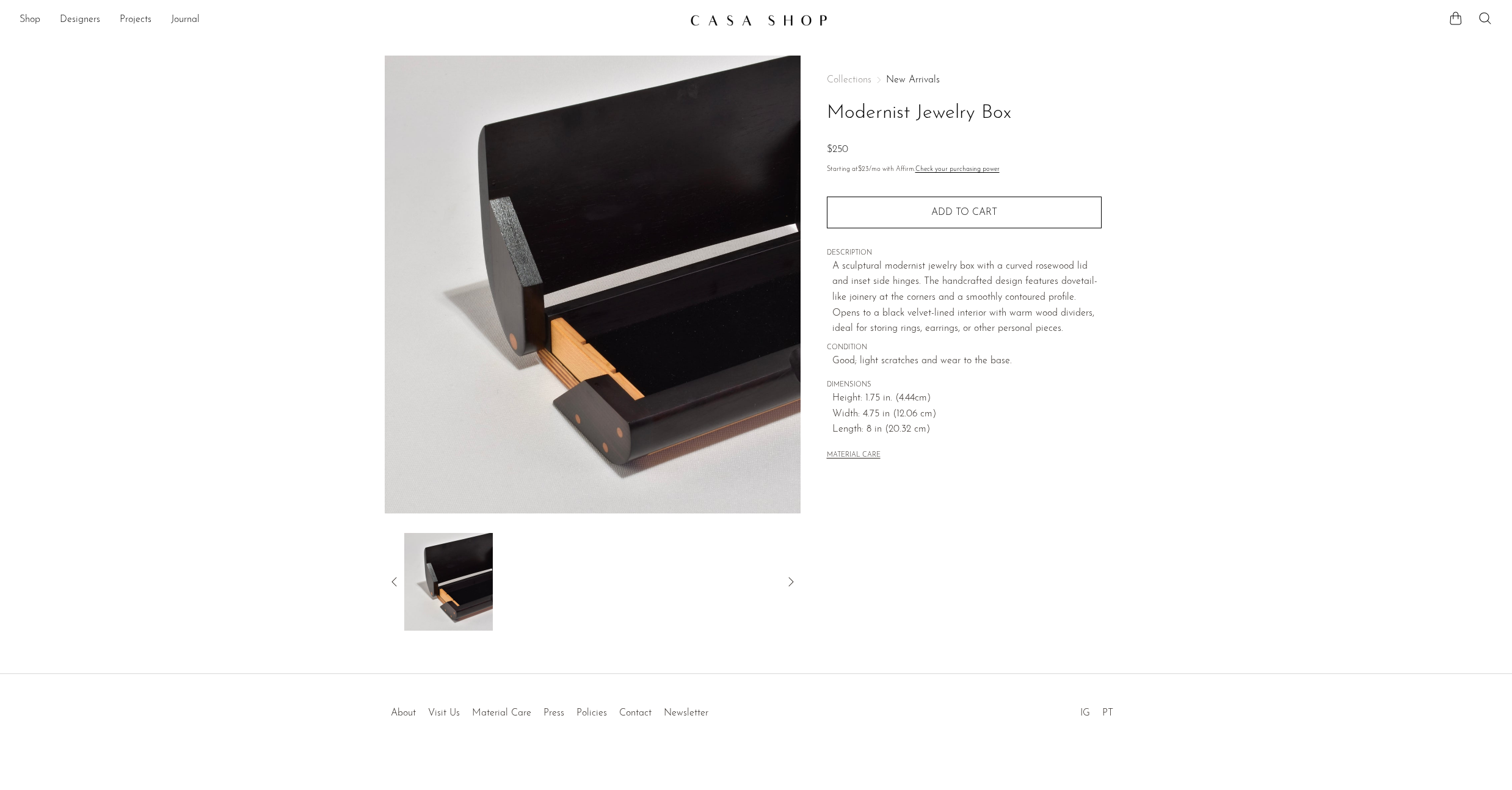
scroll to position [0, 0]
click at [395, 581] on icon at bounding box center [395, 582] width 14 height 14
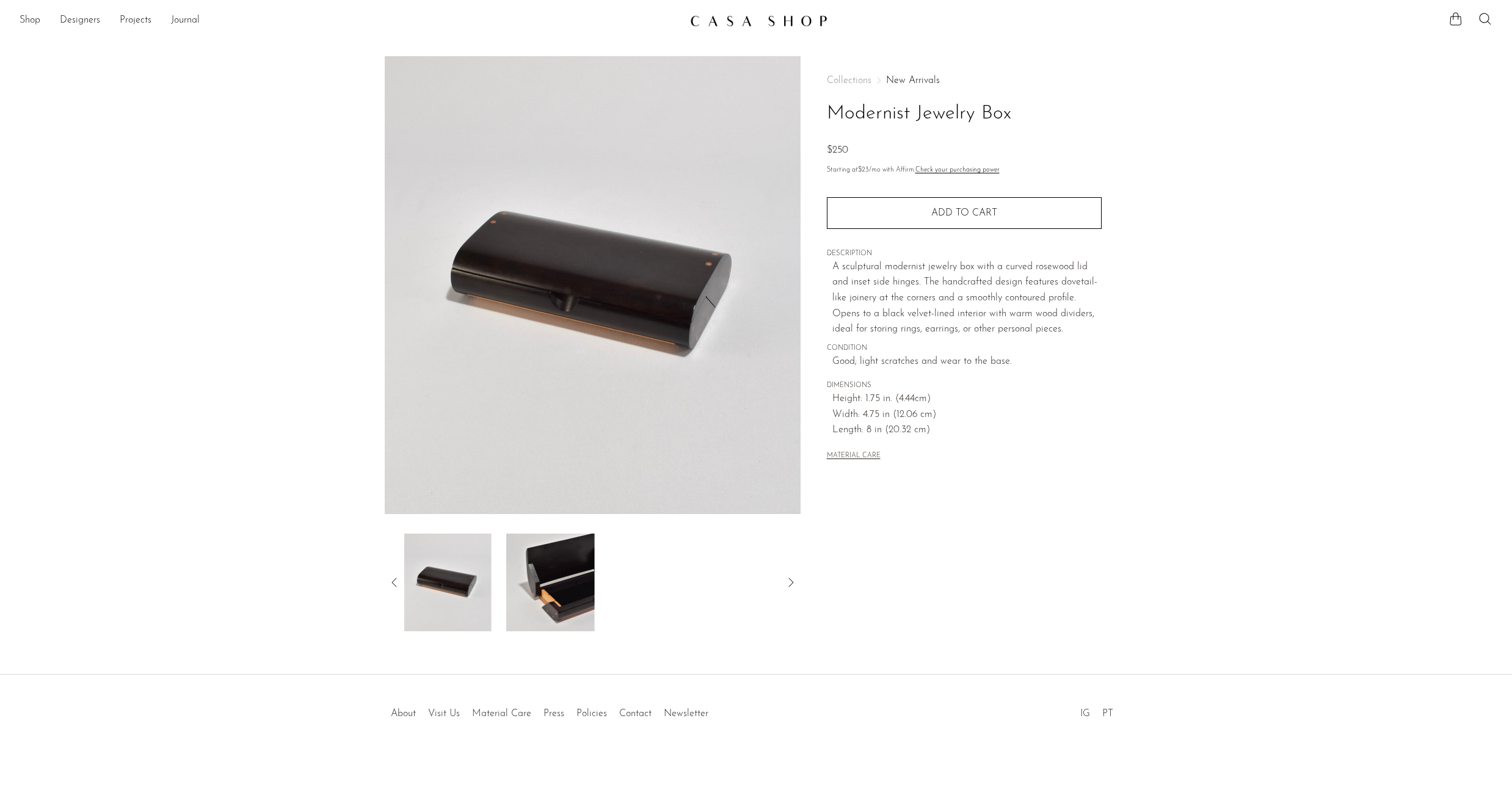
click at [395, 581] on icon at bounding box center [395, 582] width 14 height 14
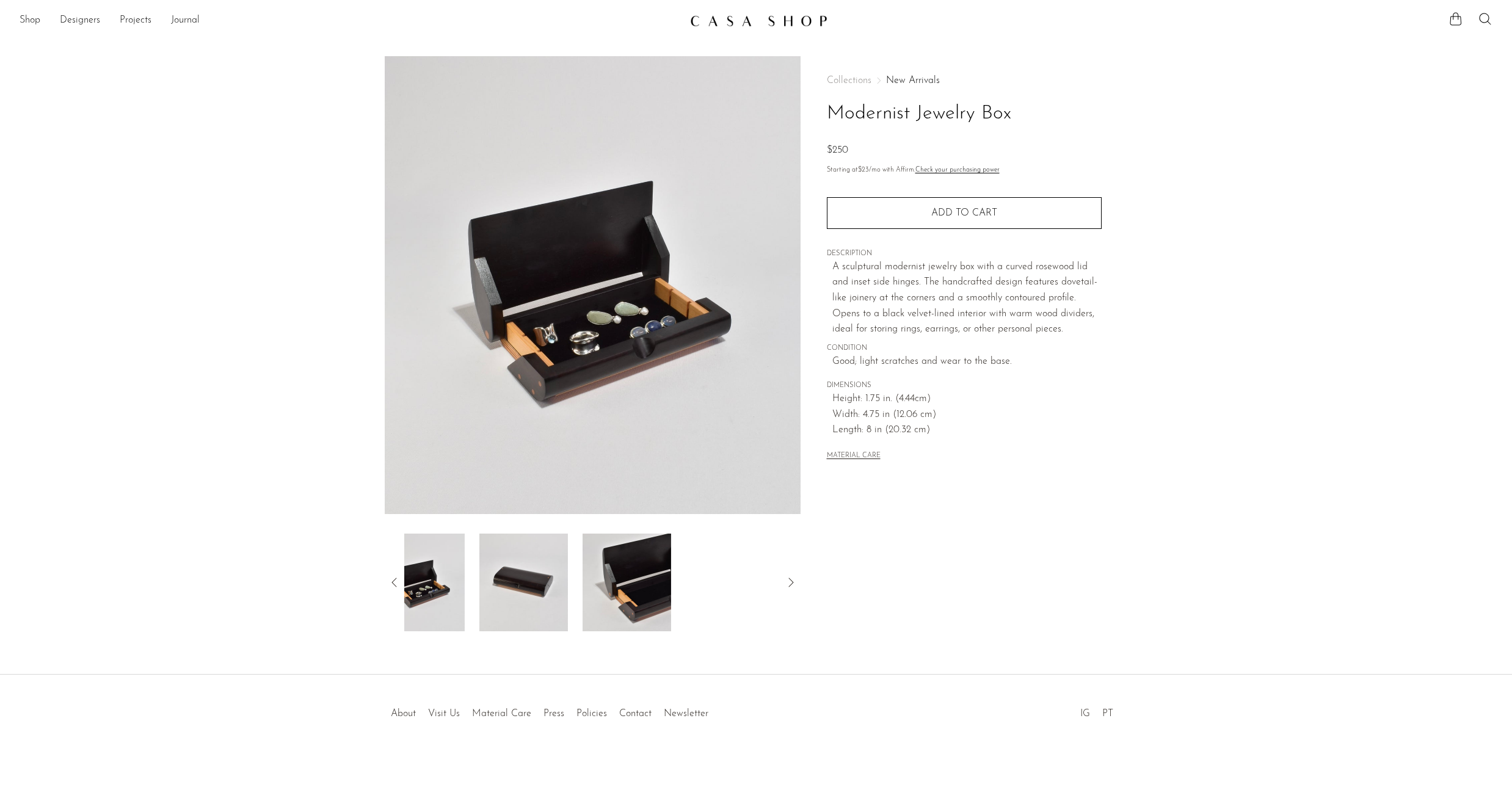
click at [395, 581] on icon at bounding box center [395, 582] width 14 height 14
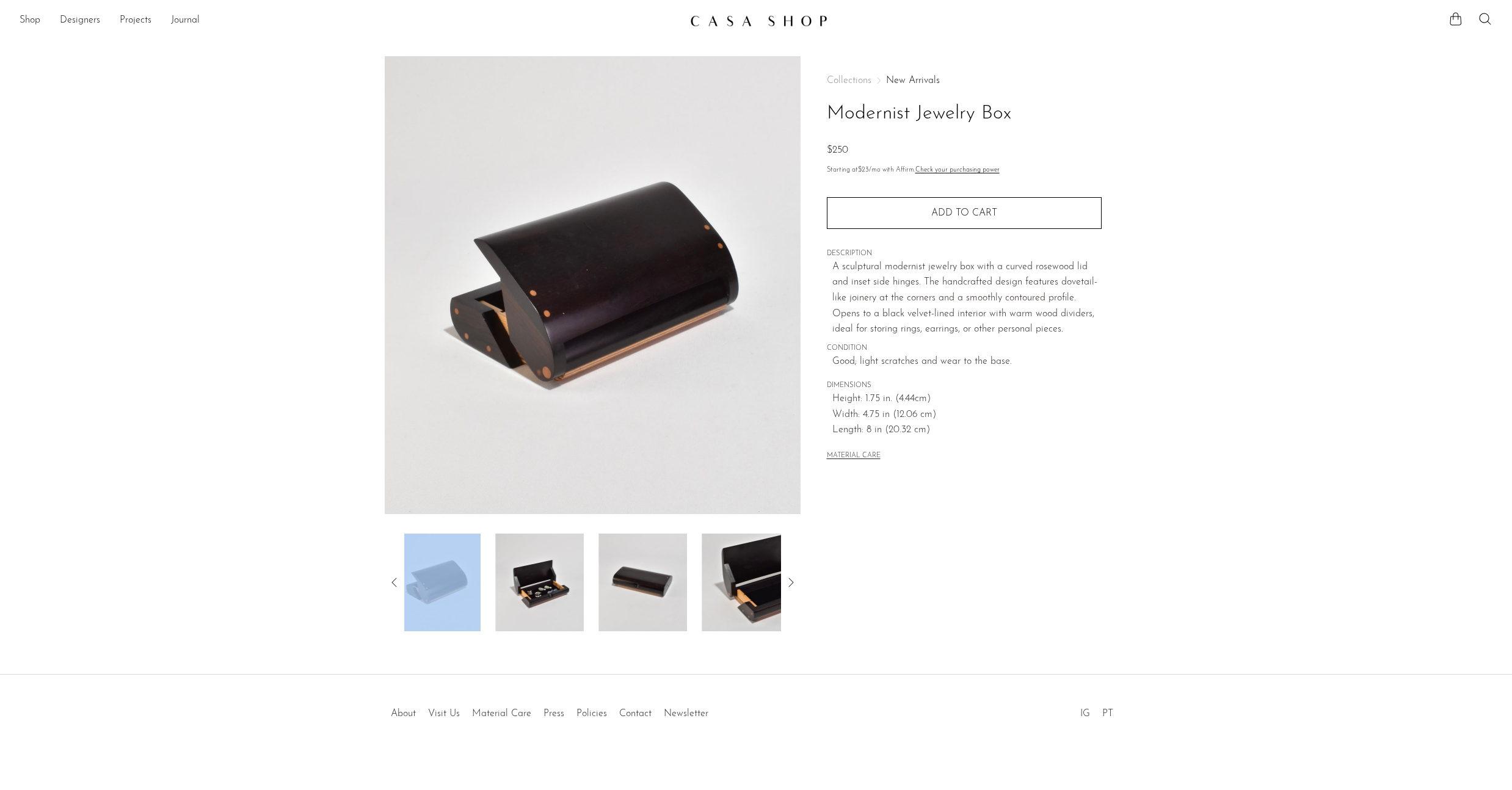
click at [395, 581] on icon at bounding box center [395, 582] width 14 height 14
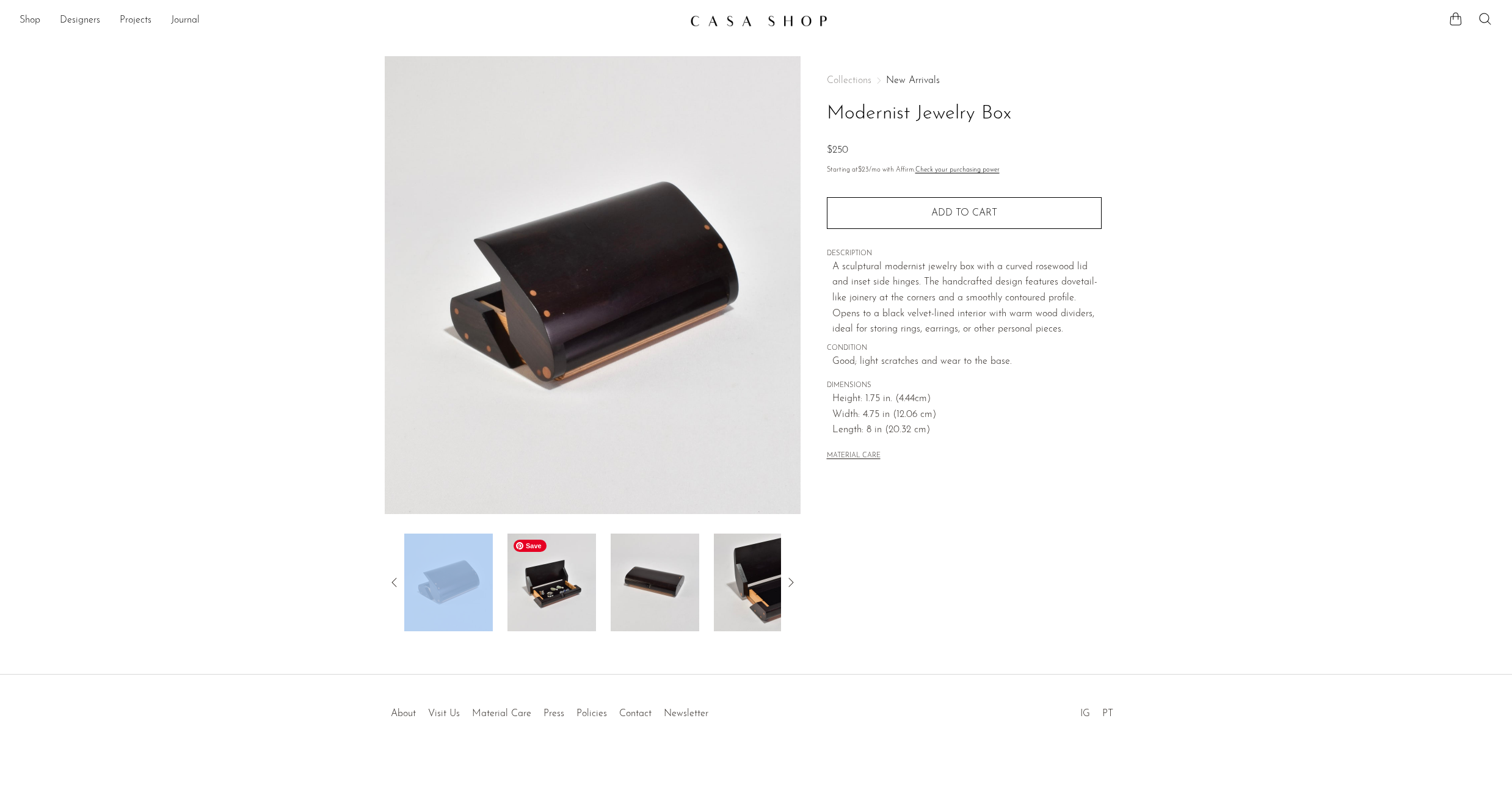
click at [518, 578] on img at bounding box center [551, 582] width 89 height 98
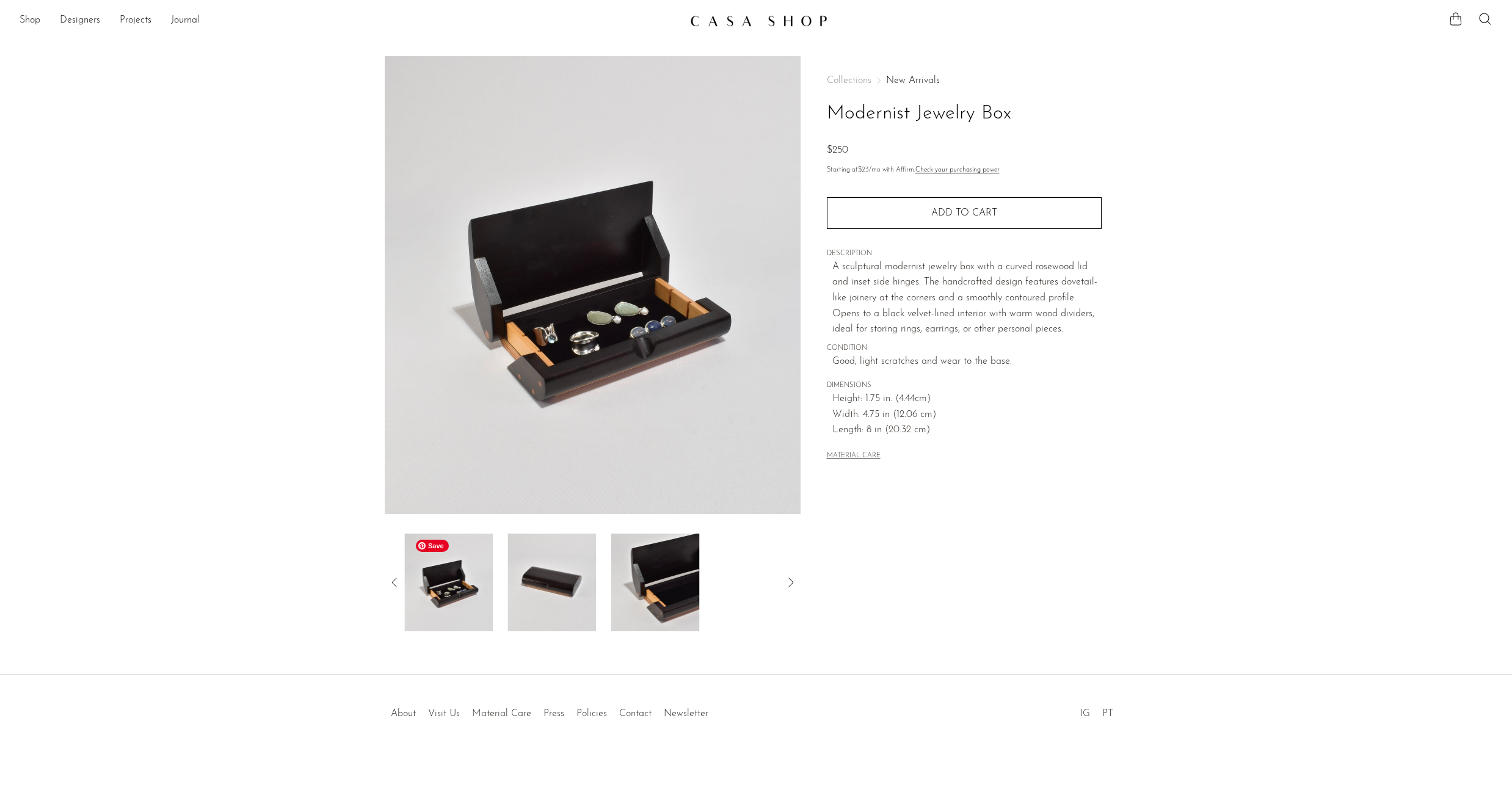
scroll to position [1, 0]
click at [389, 579] on icon at bounding box center [395, 582] width 14 height 14
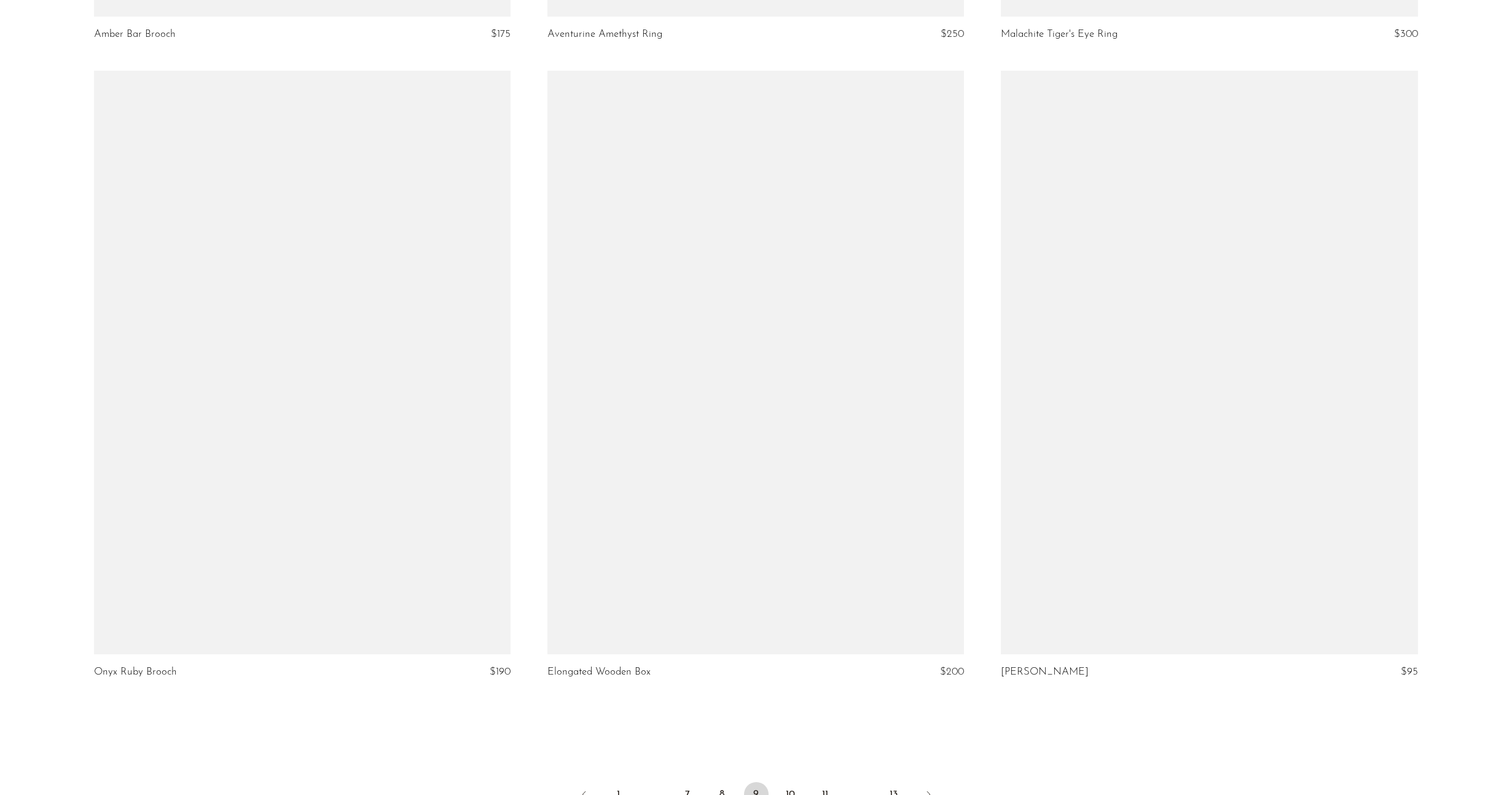
scroll to position [7079, 0]
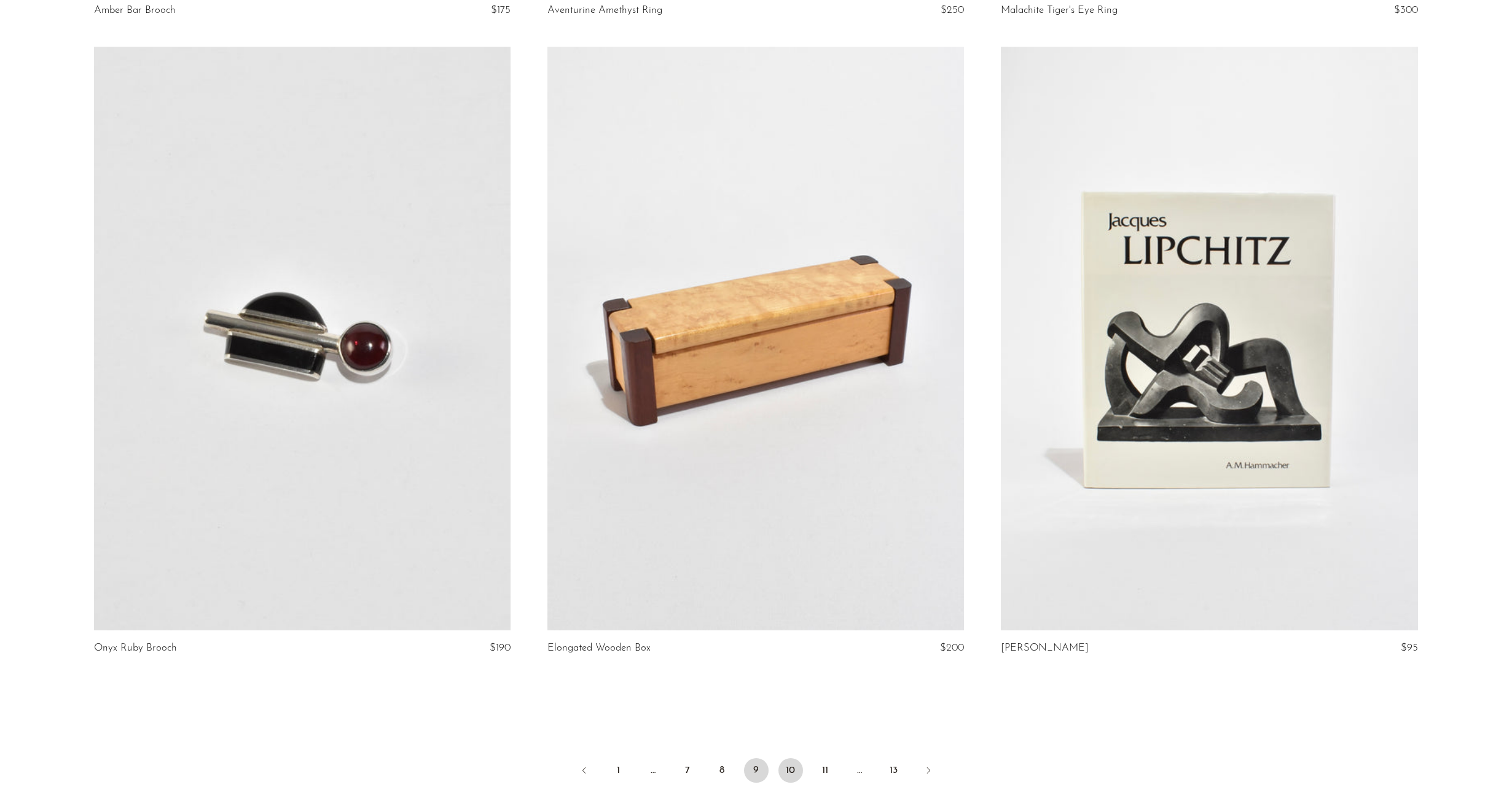
drag, startPoint x: 806, startPoint y: 772, endPoint x: 798, endPoint y: 772, distance: 8.0
click at [798, 772] on ul "1 … 7 8 9 10 11 … 13" at bounding box center [756, 771] width 786 height 37
click at [795, 771] on link "10" at bounding box center [790, 770] width 24 height 24
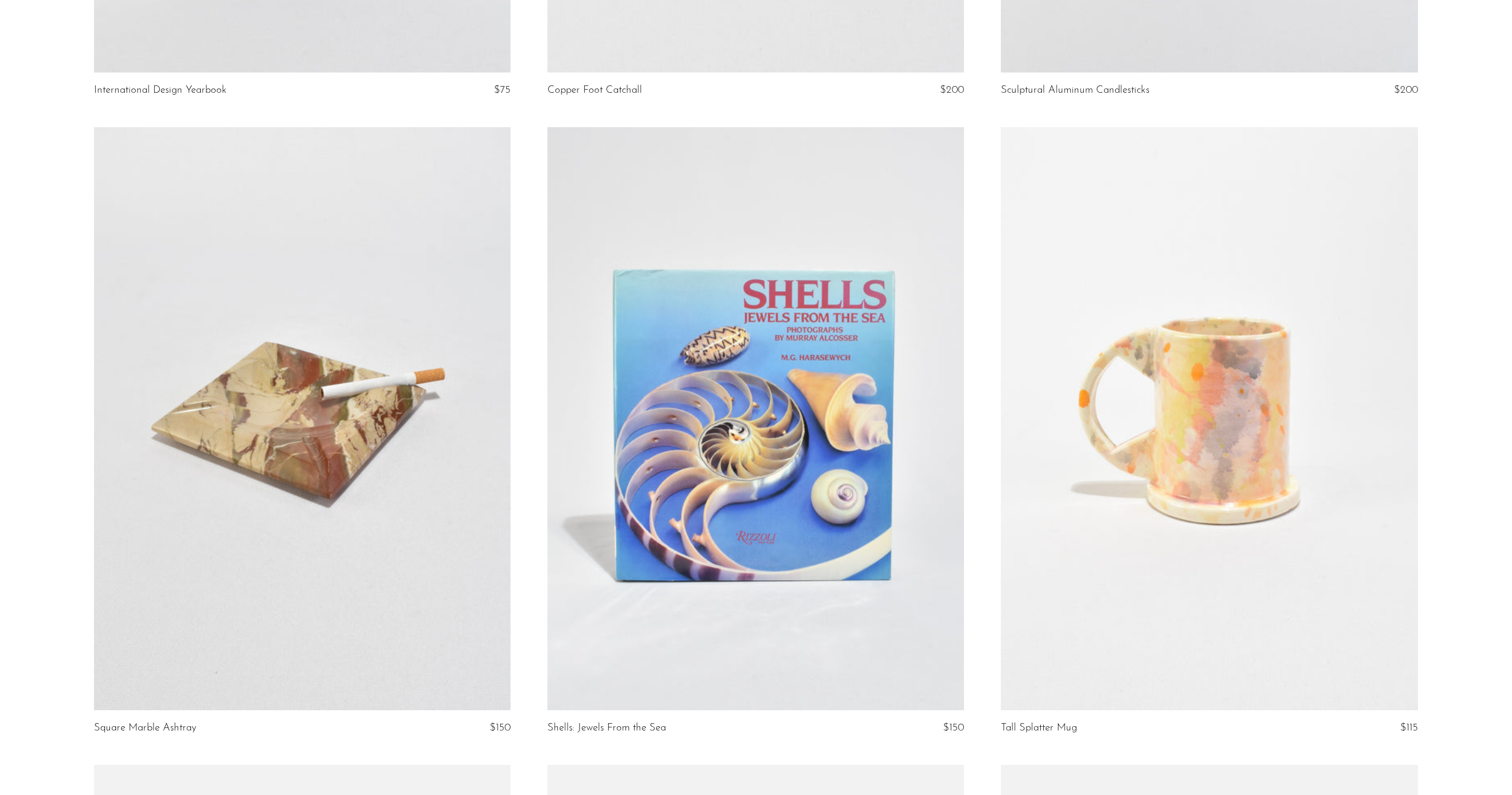
scroll to position [653, 0]
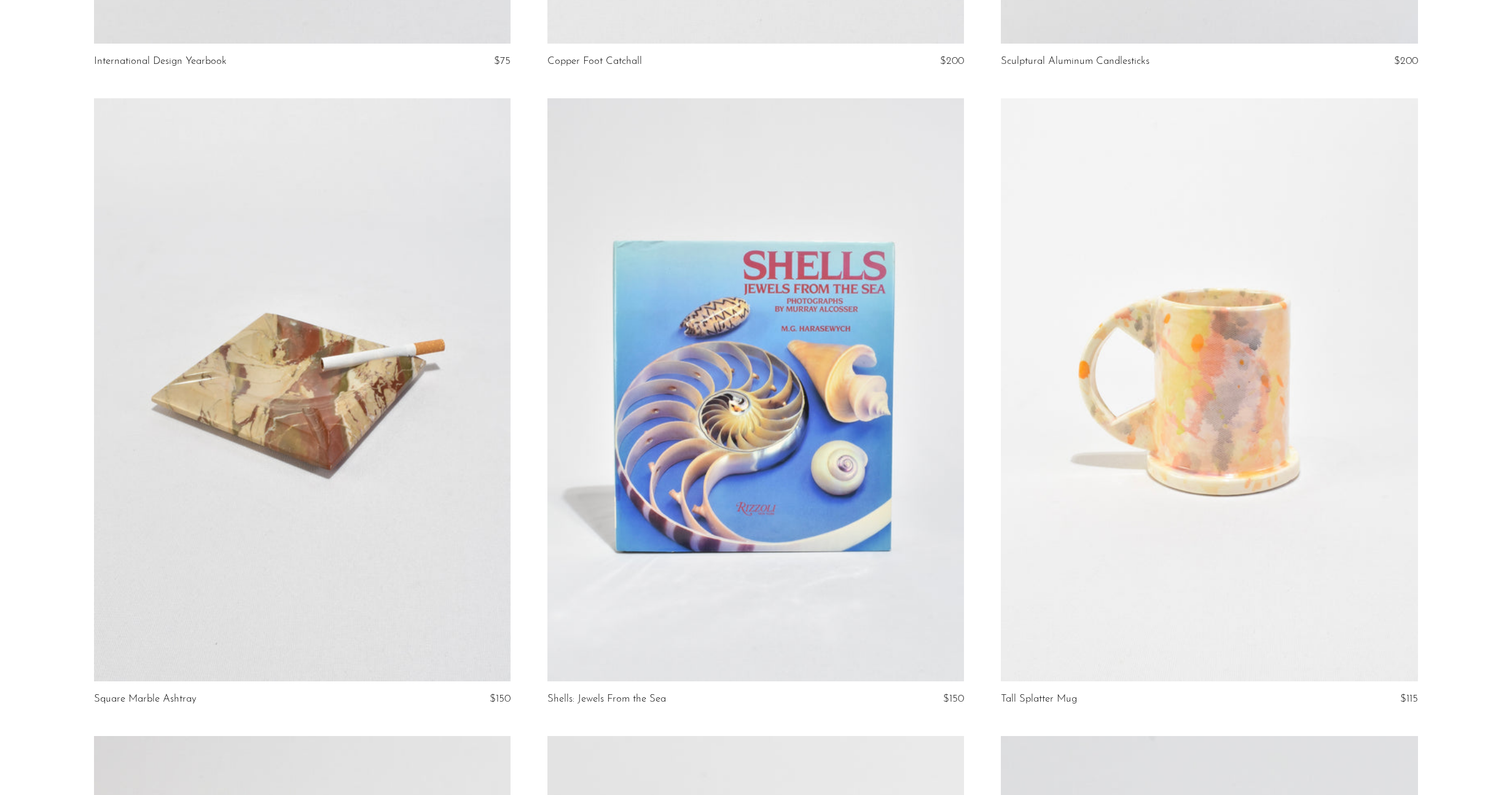
click at [850, 502] on link at bounding box center [756, 390] width 417 height 583
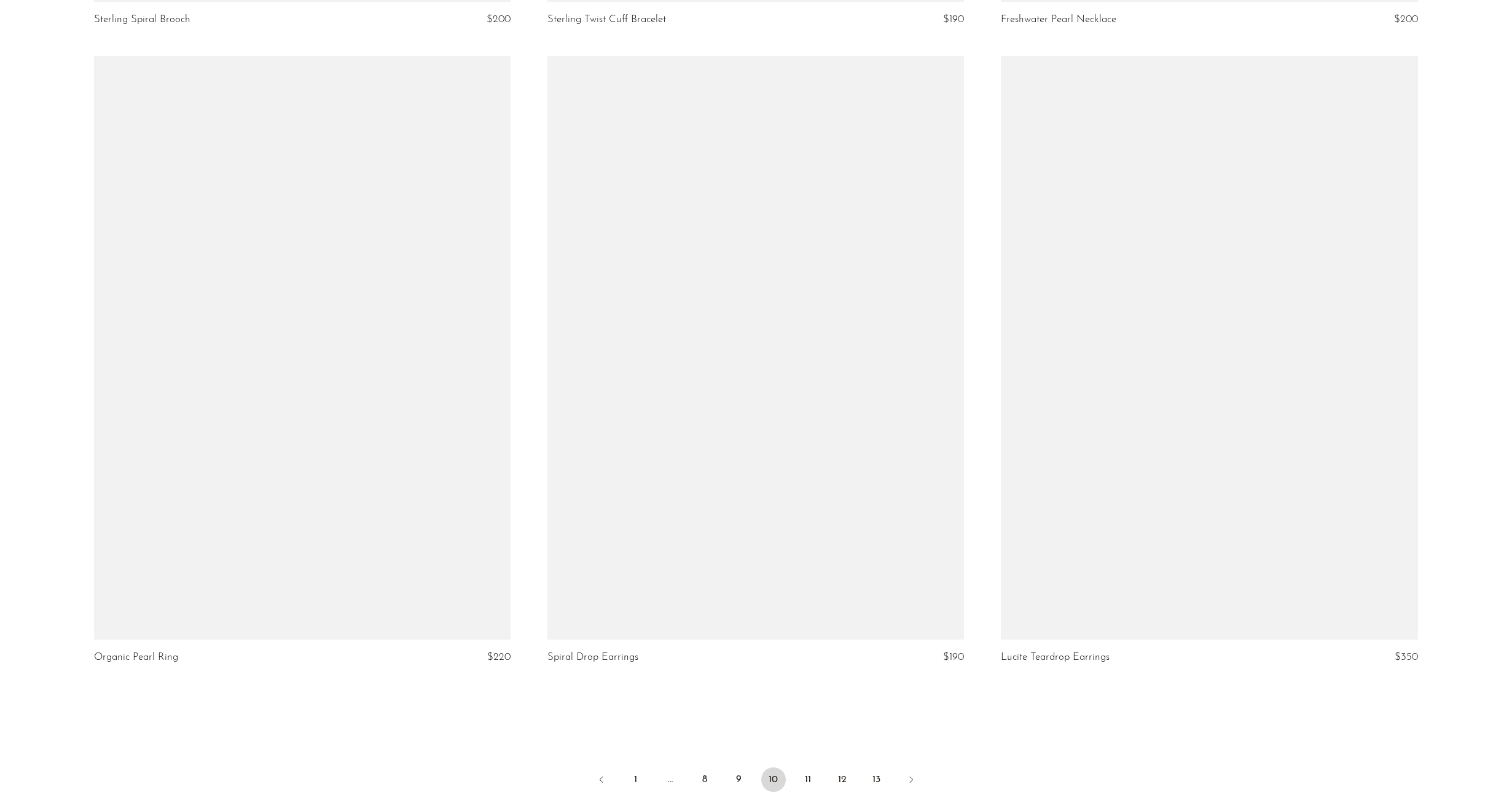
scroll to position [7255, 0]
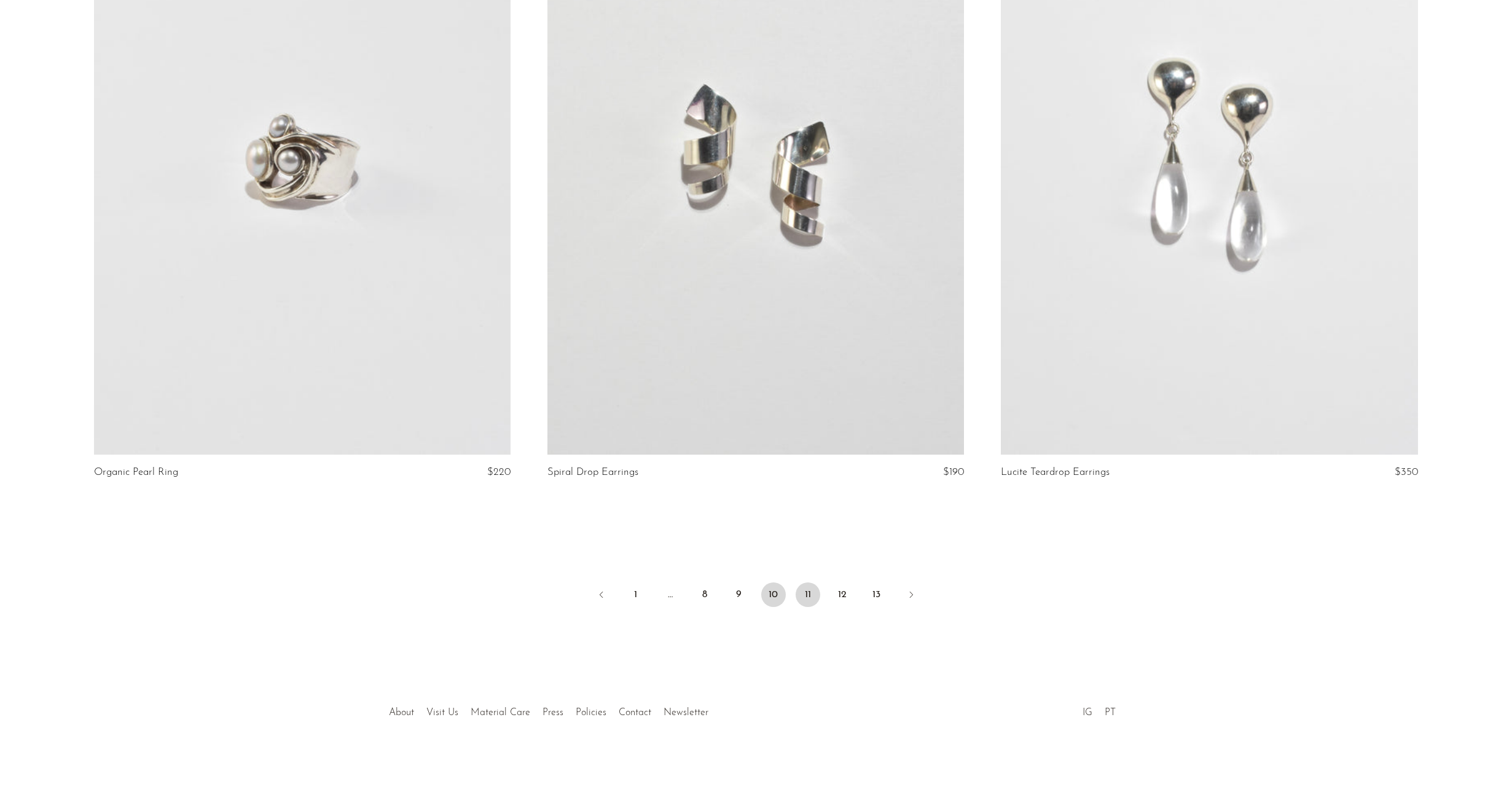
click at [806, 594] on link "11" at bounding box center [808, 594] width 24 height 24
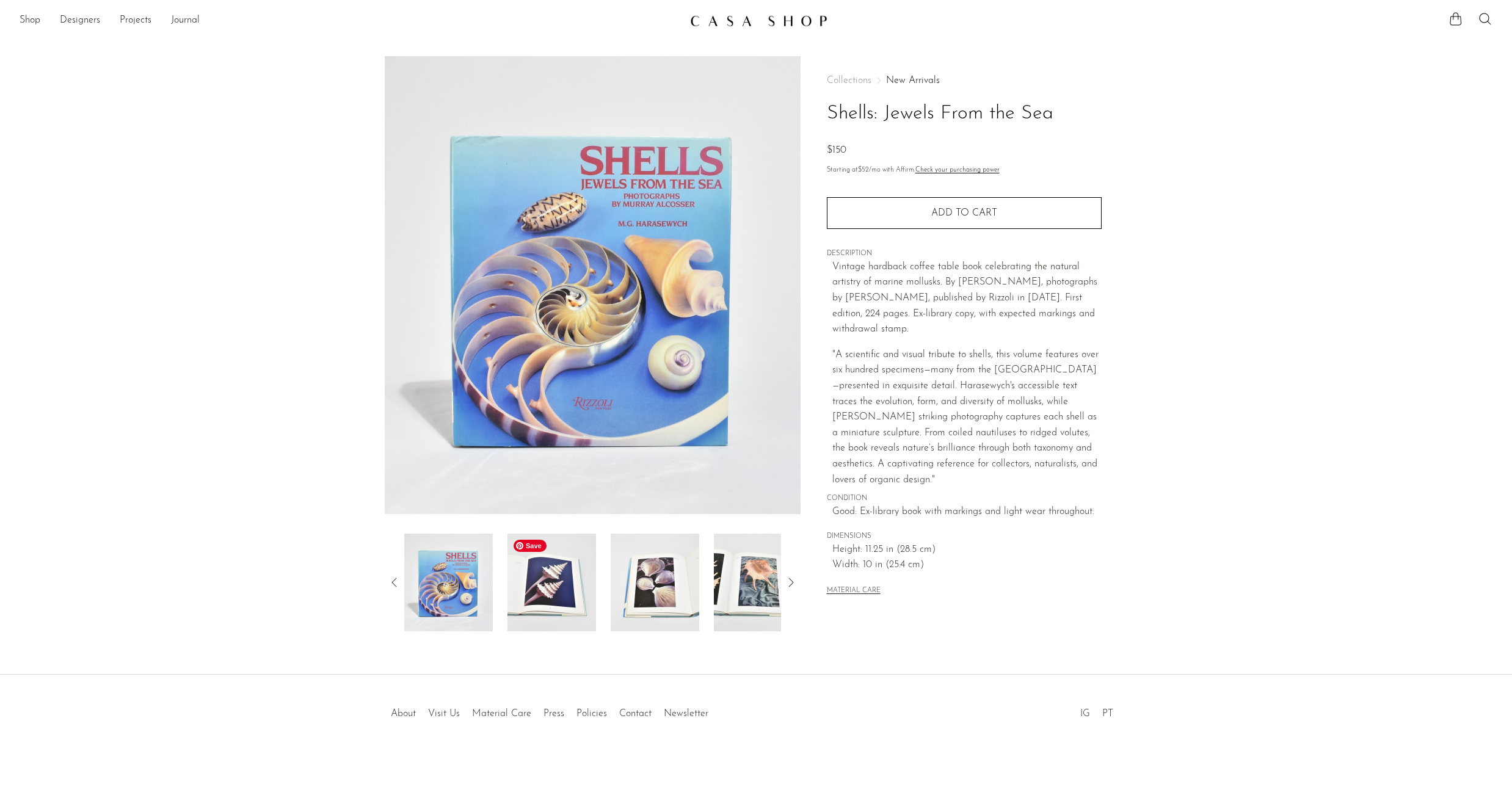
click at [565, 601] on img at bounding box center [551, 582] width 89 height 98
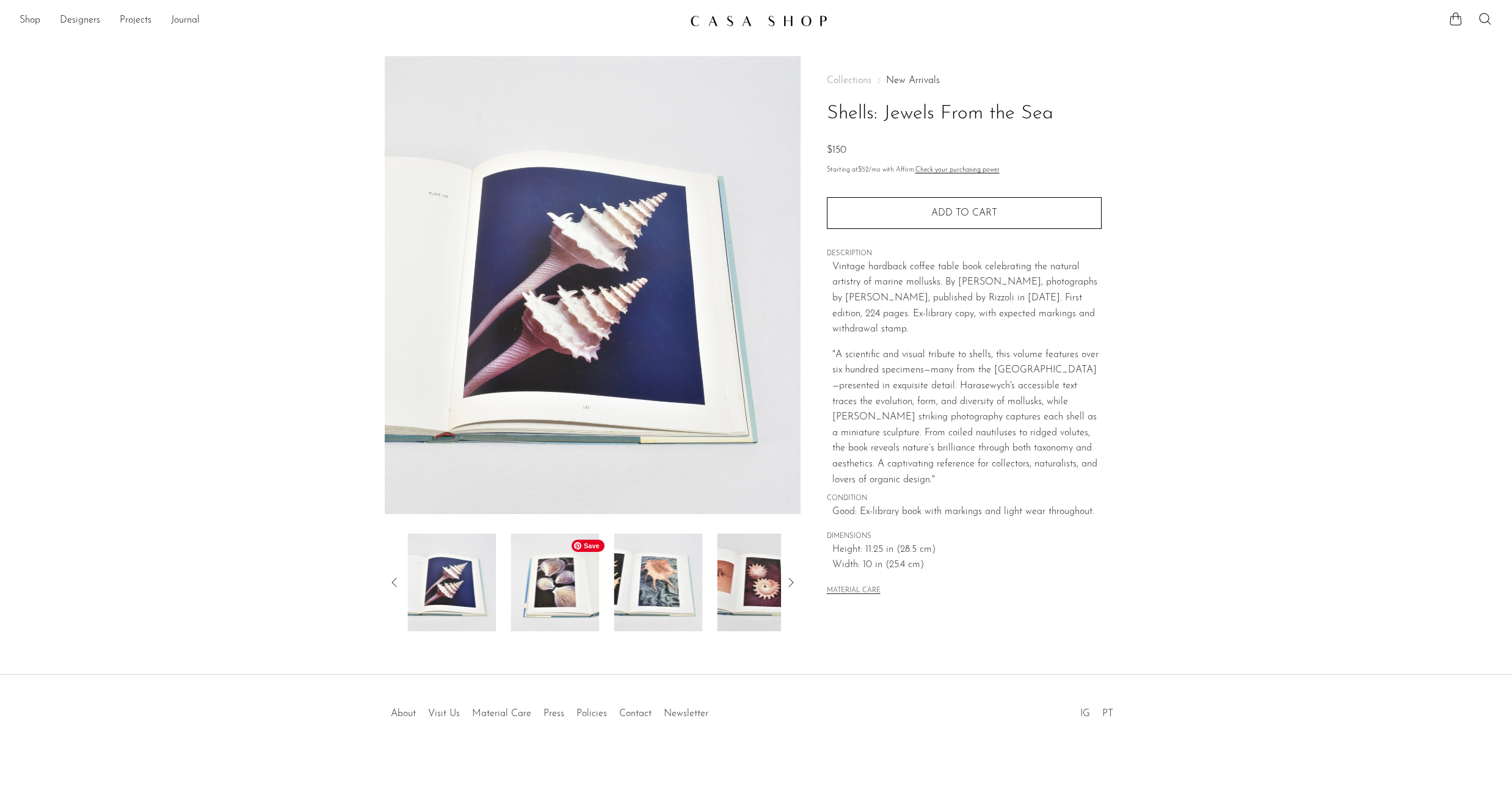
click at [570, 601] on img at bounding box center [554, 582] width 89 height 98
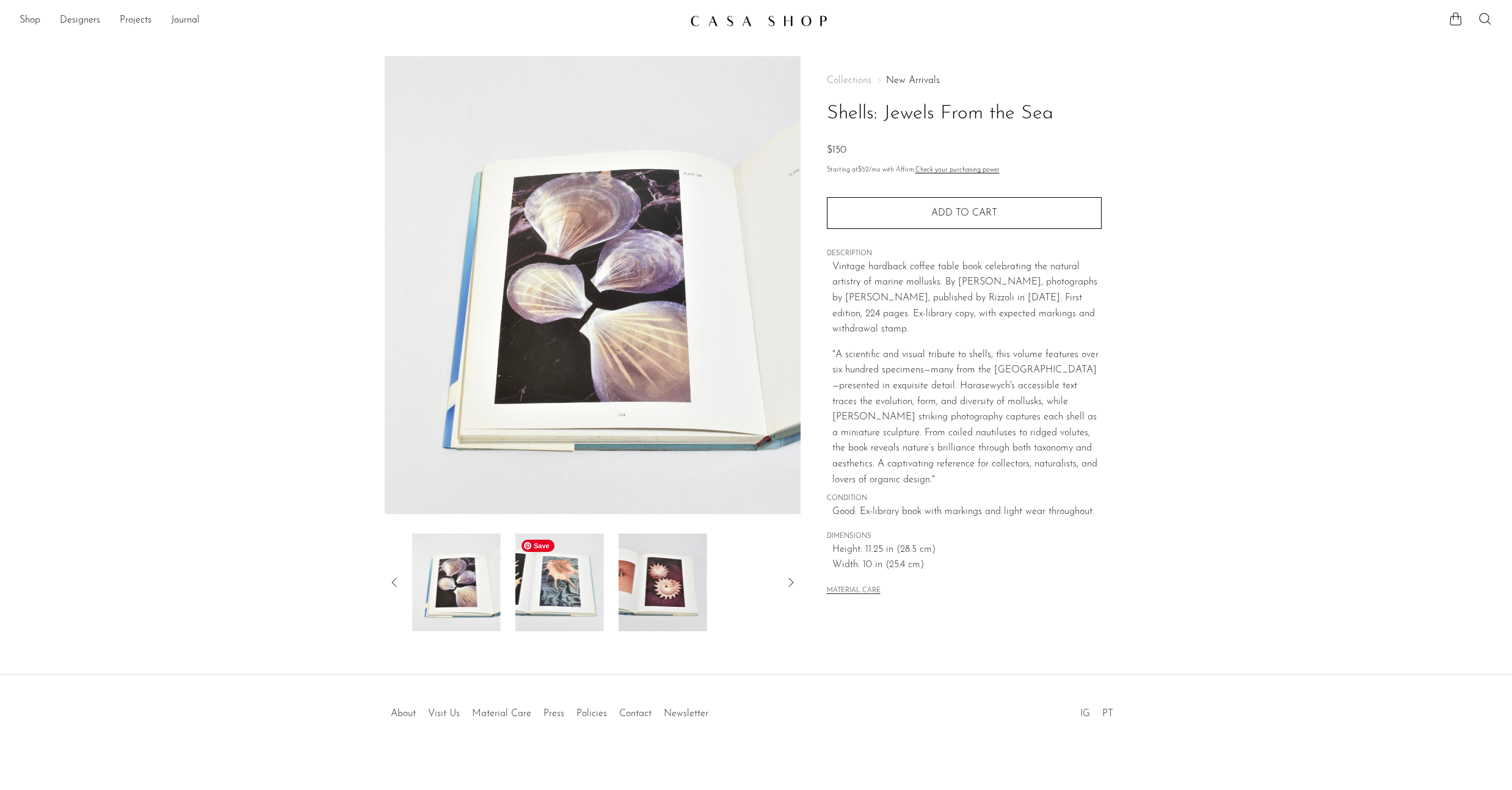
click at [570, 601] on img at bounding box center [560, 582] width 89 height 98
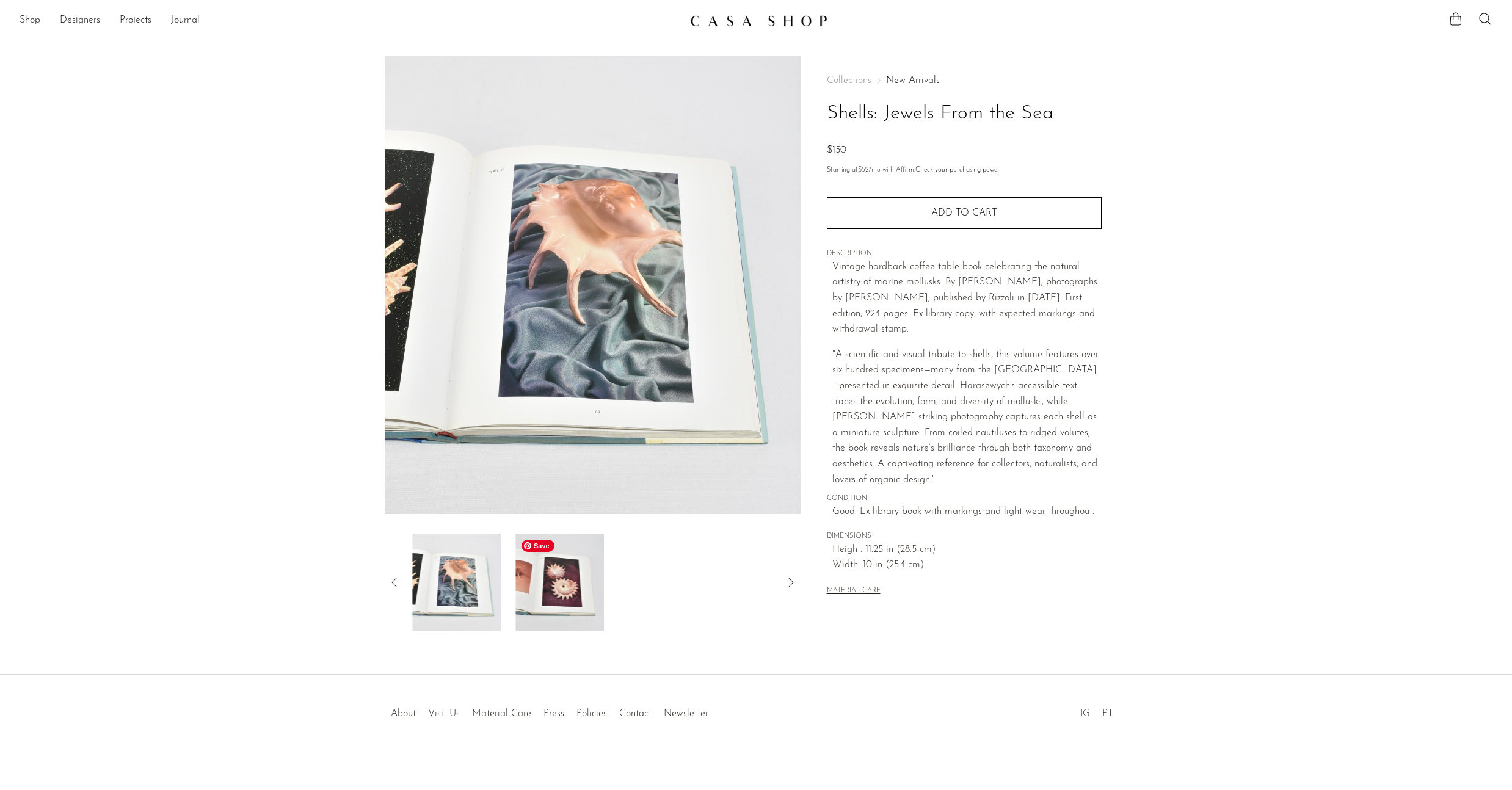
click at [570, 601] on img at bounding box center [560, 582] width 89 height 98
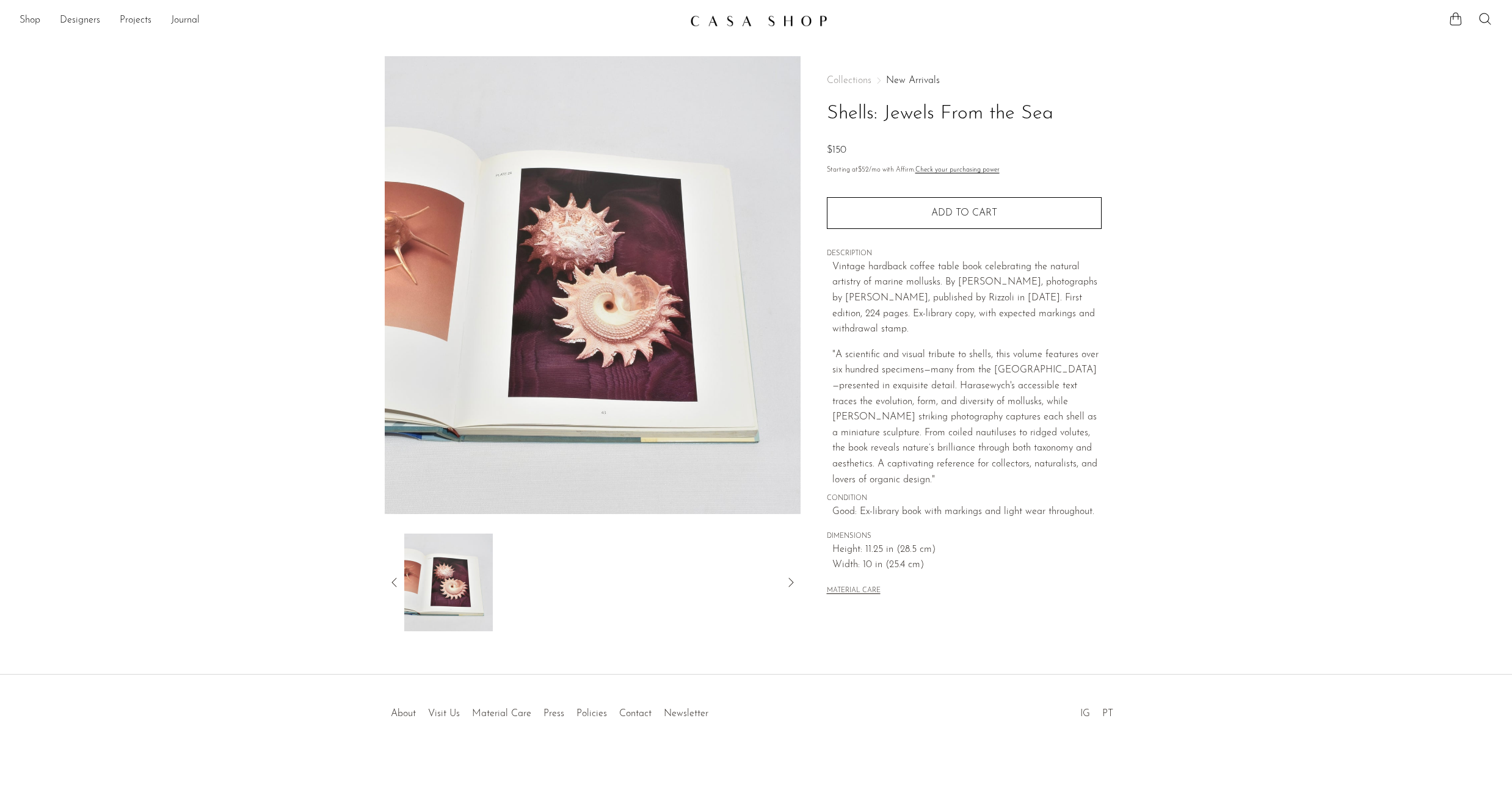
scroll to position [1, 0]
click at [1459, 18] on icon at bounding box center [1456, 18] width 14 height 14
click at [1448, 81] on link "Continue shopping" at bounding box center [1440, 85] width 115 height 30
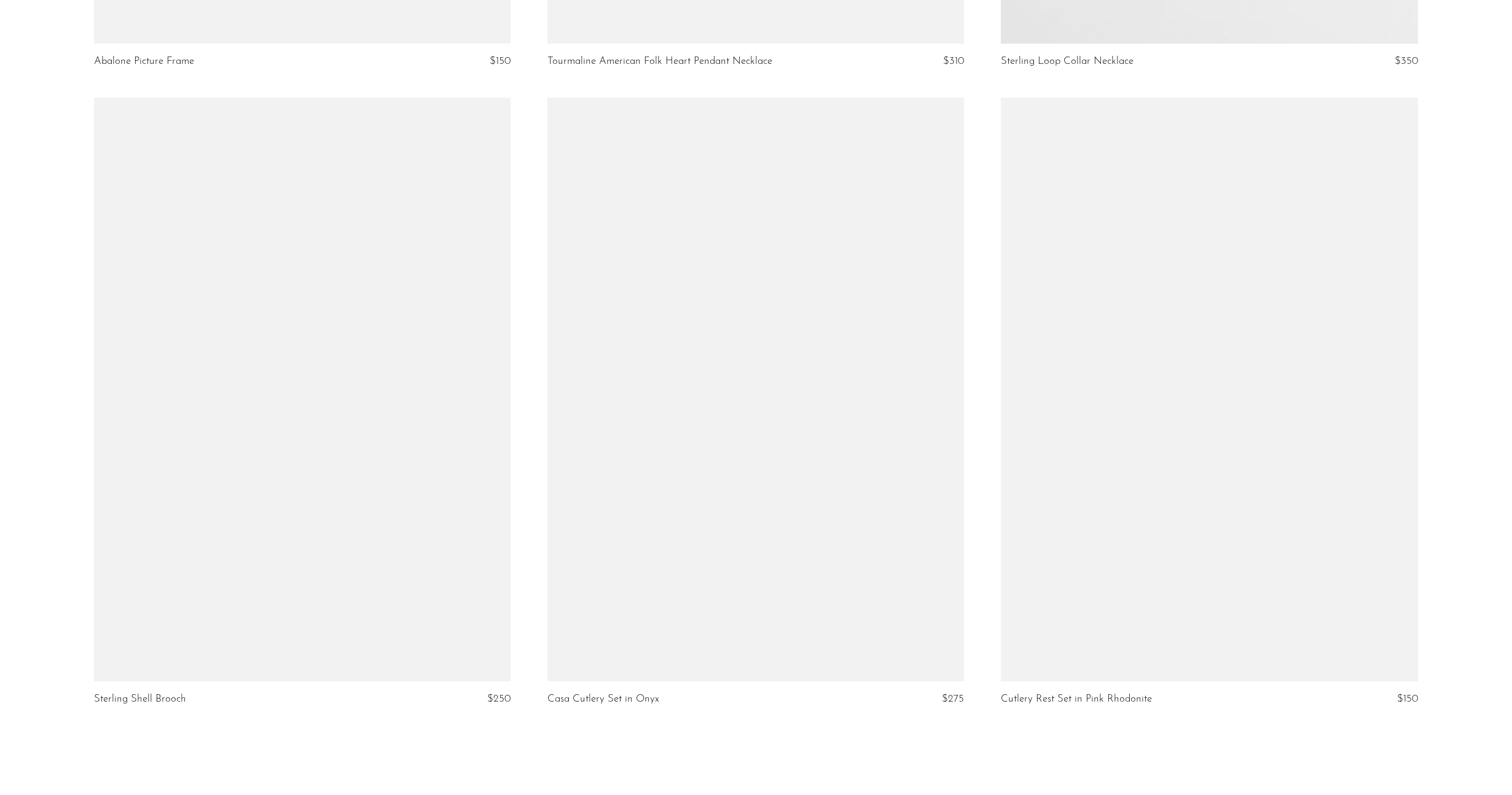
scroll to position [7172, 0]
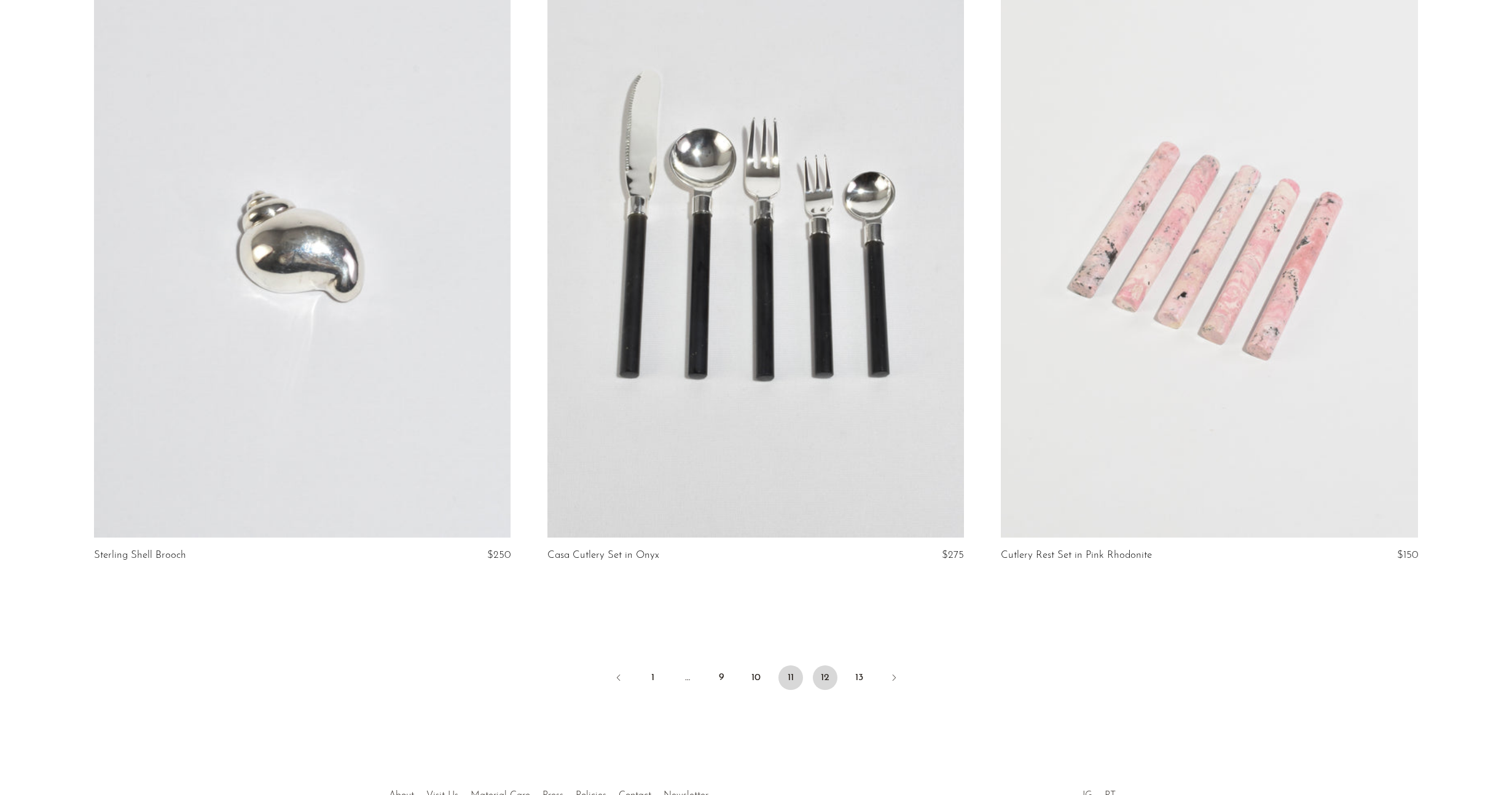
click at [830, 683] on link "12" at bounding box center [825, 677] width 24 height 24
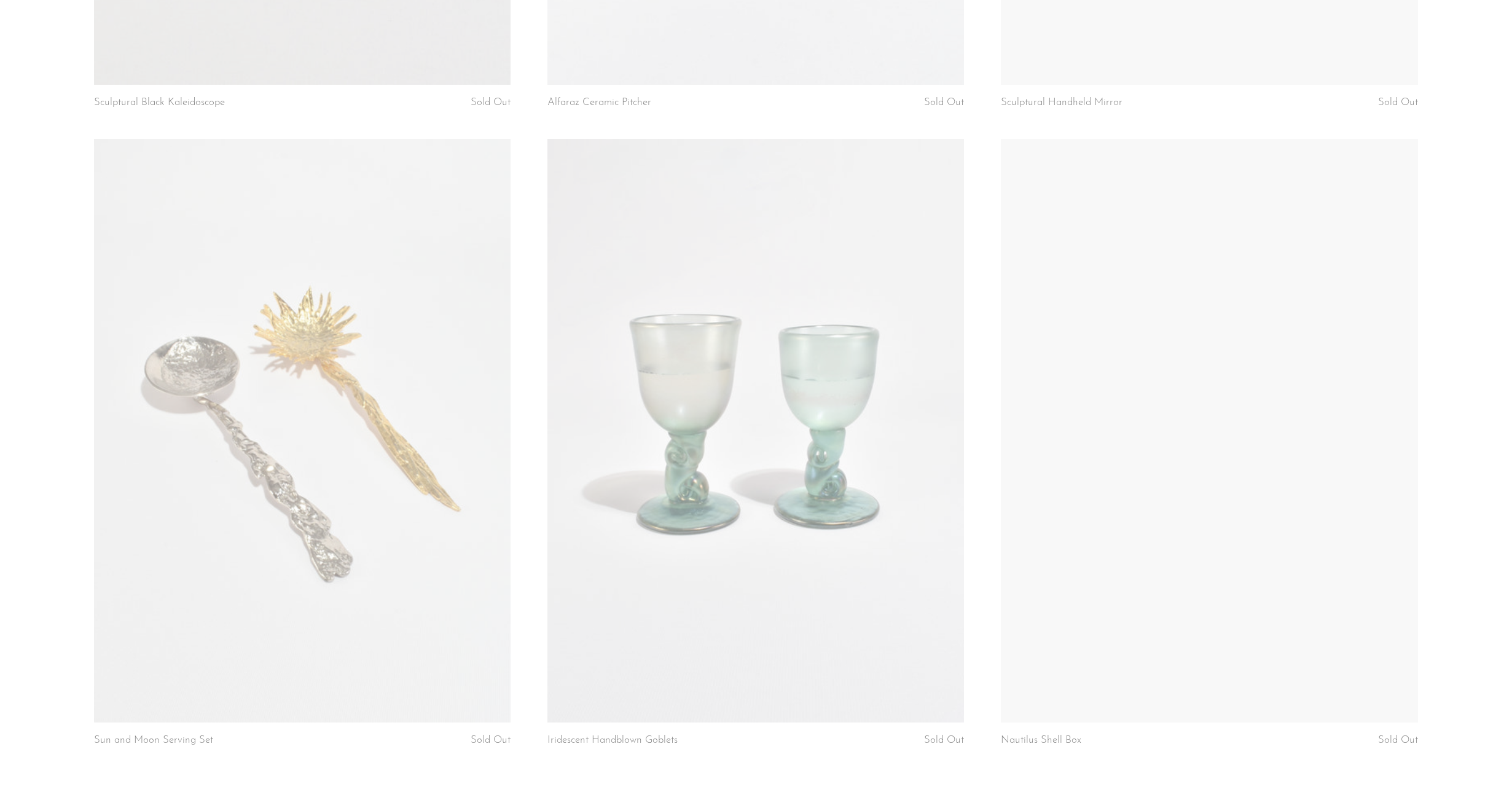
scroll to position [7255, 0]
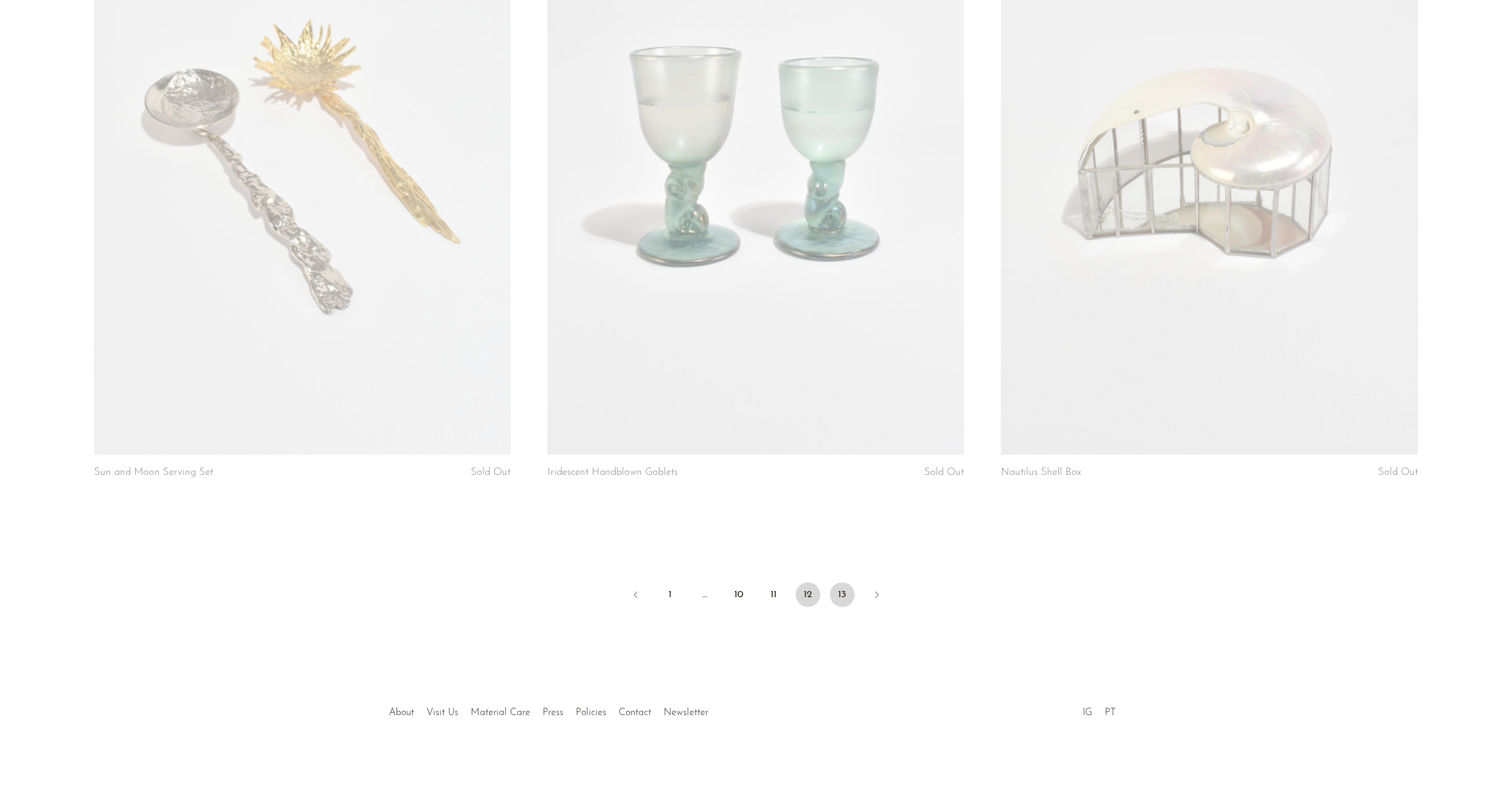
click at [843, 596] on link "13" at bounding box center [842, 594] width 24 height 24
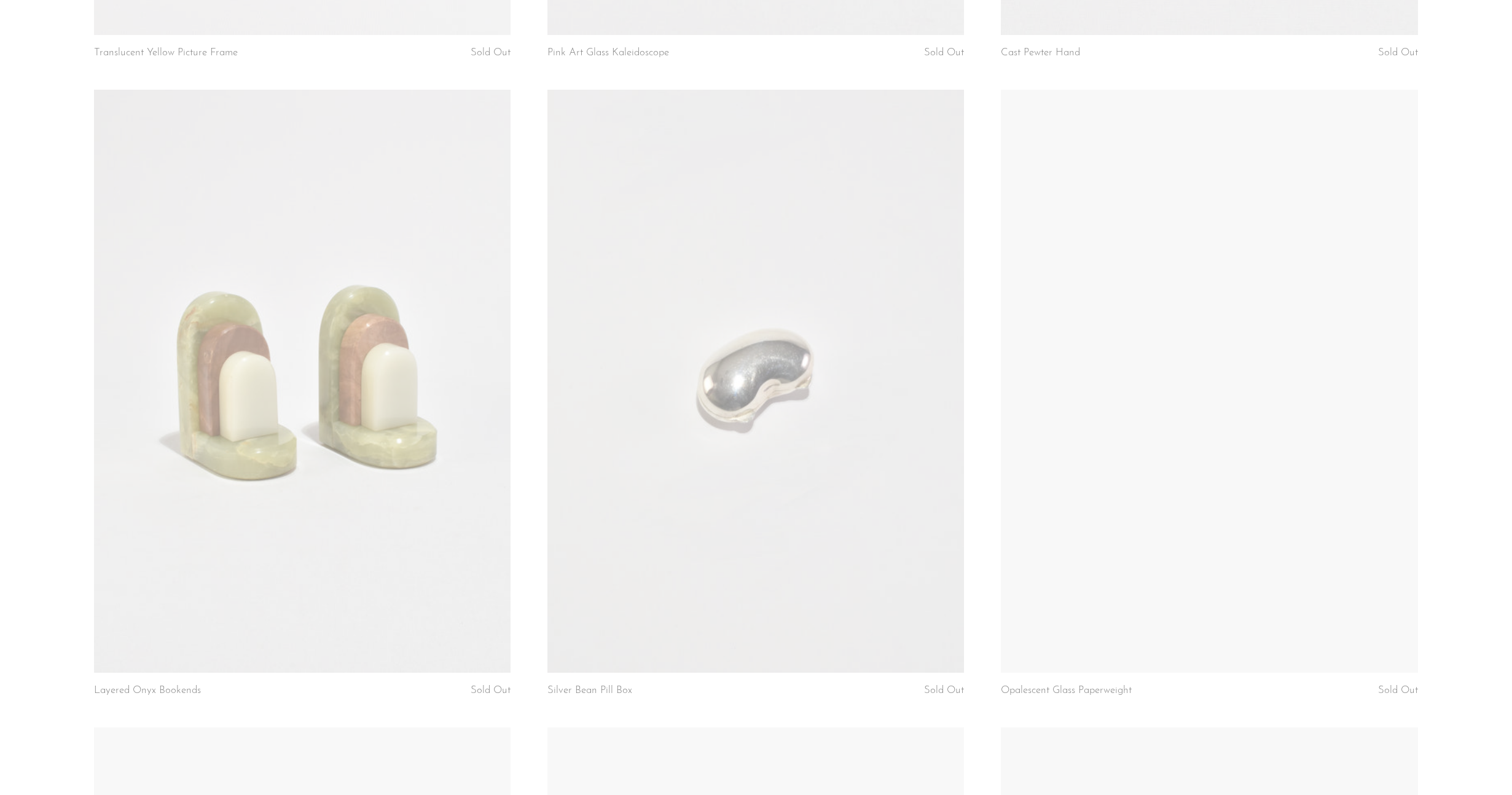
scroll to position [3579, 0]
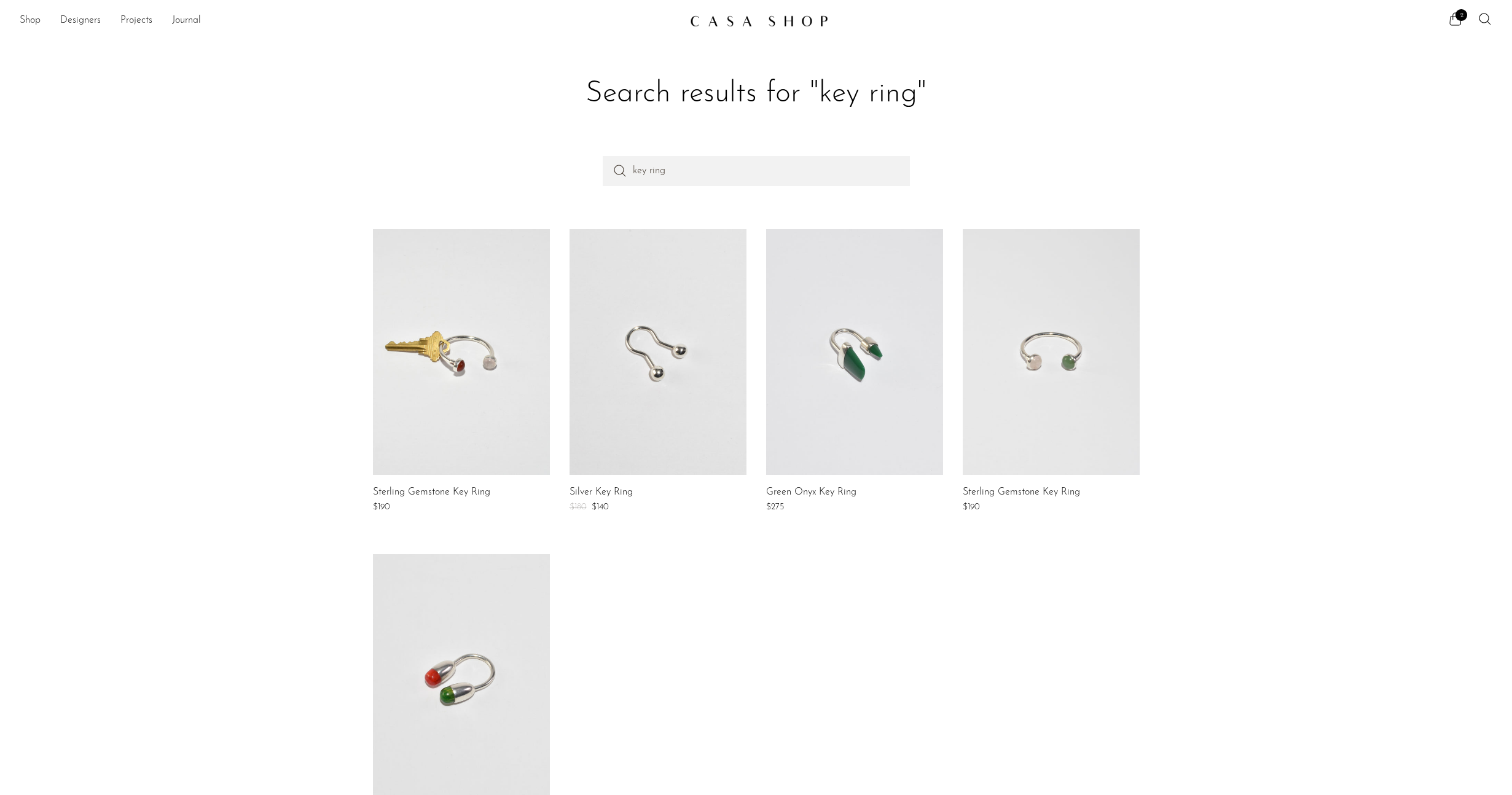
click at [828, 357] on link at bounding box center [855, 351] width 177 height 246
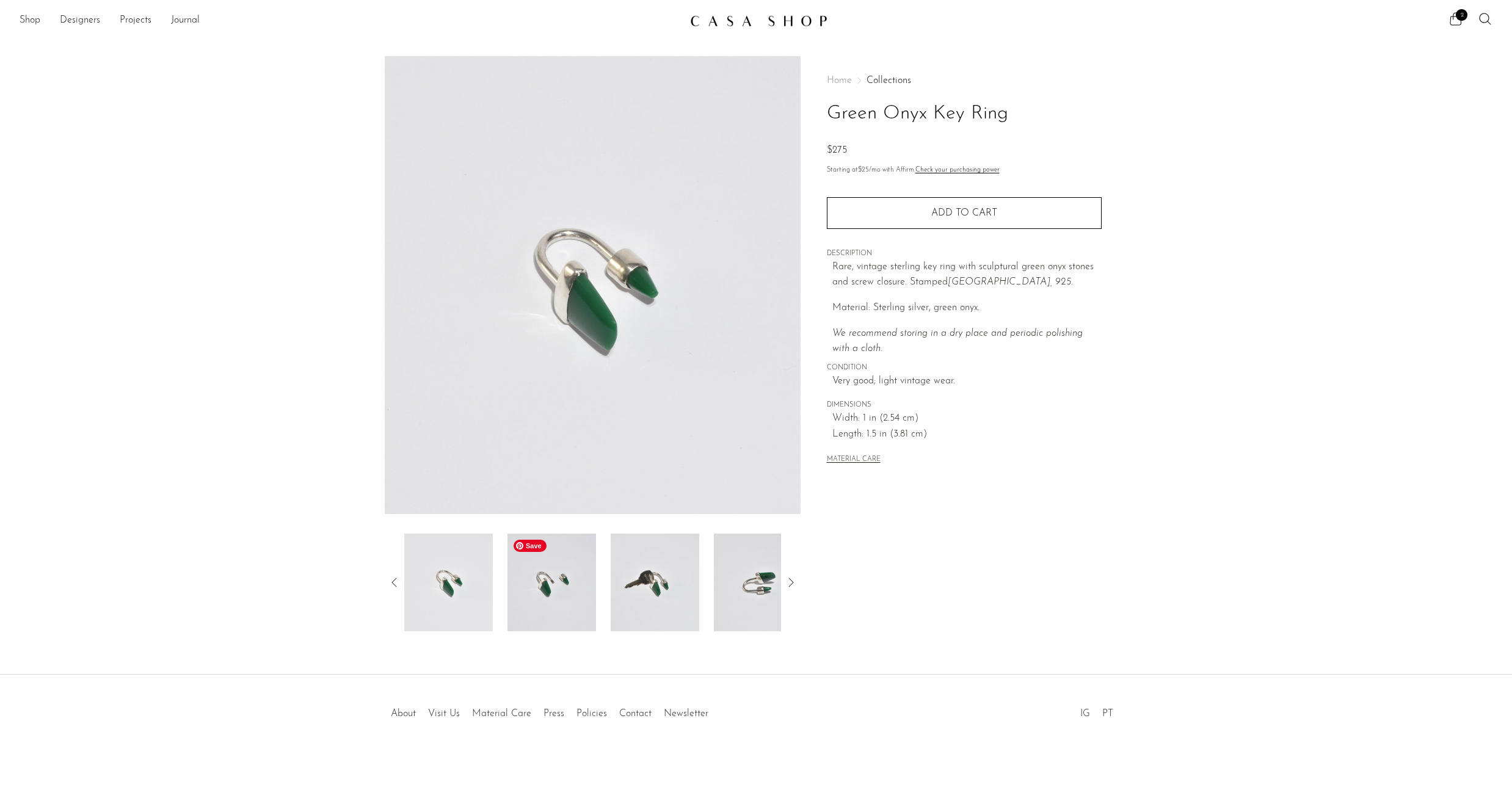
click at [577, 583] on img at bounding box center [551, 582] width 89 height 98
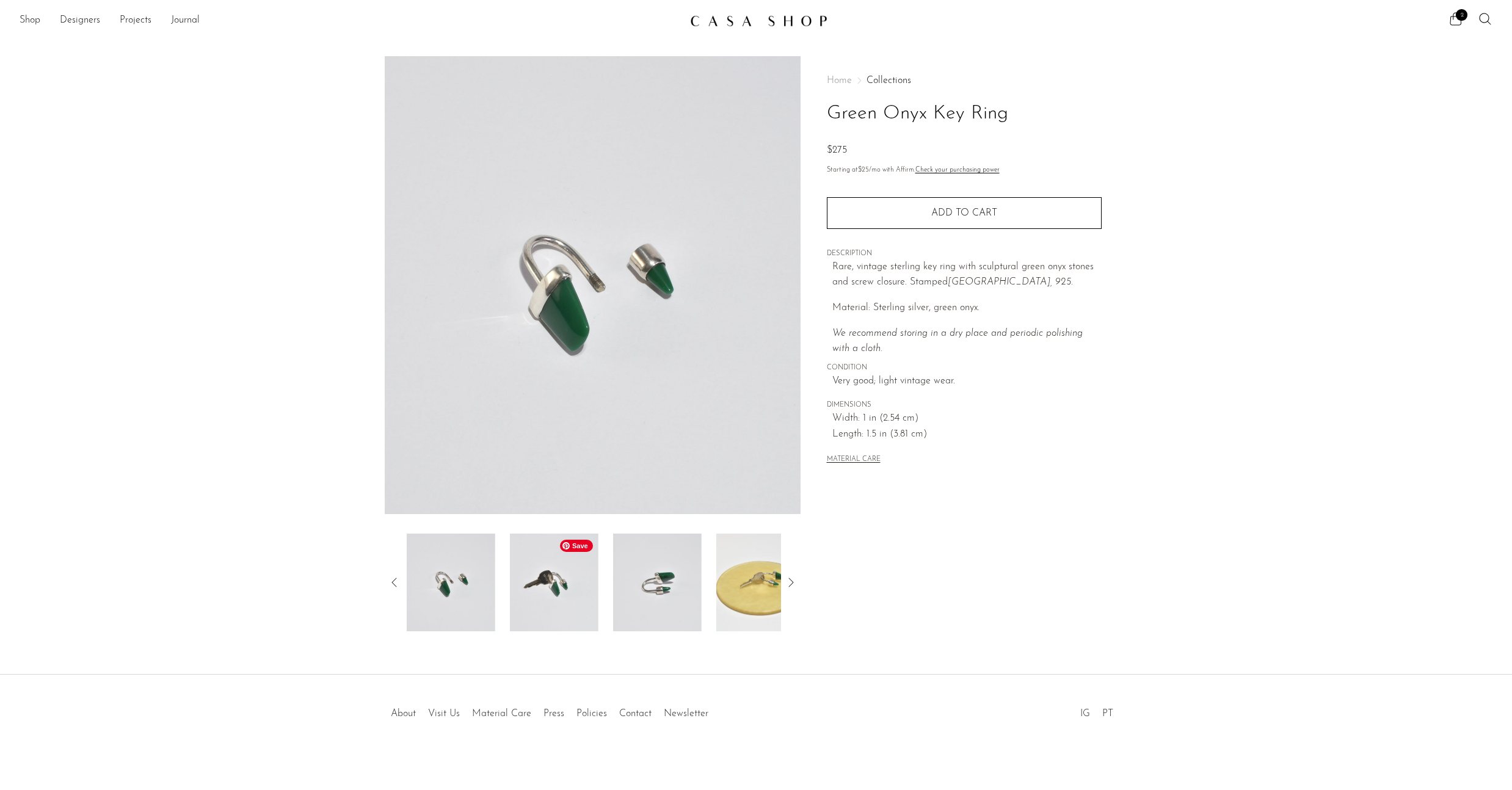
click at [591, 584] on img at bounding box center [554, 582] width 89 height 98
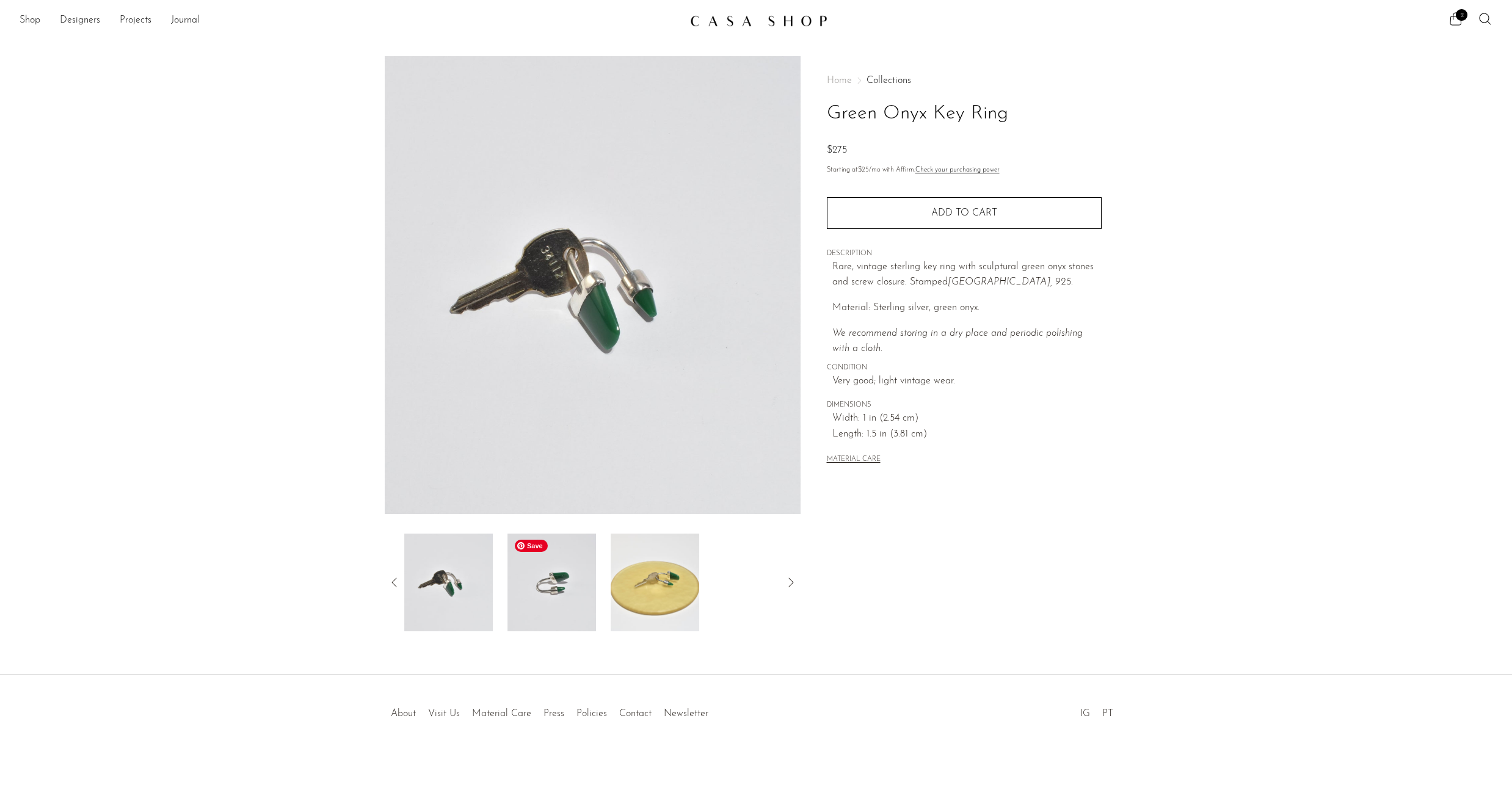
click at [587, 601] on img at bounding box center [551, 582] width 89 height 98
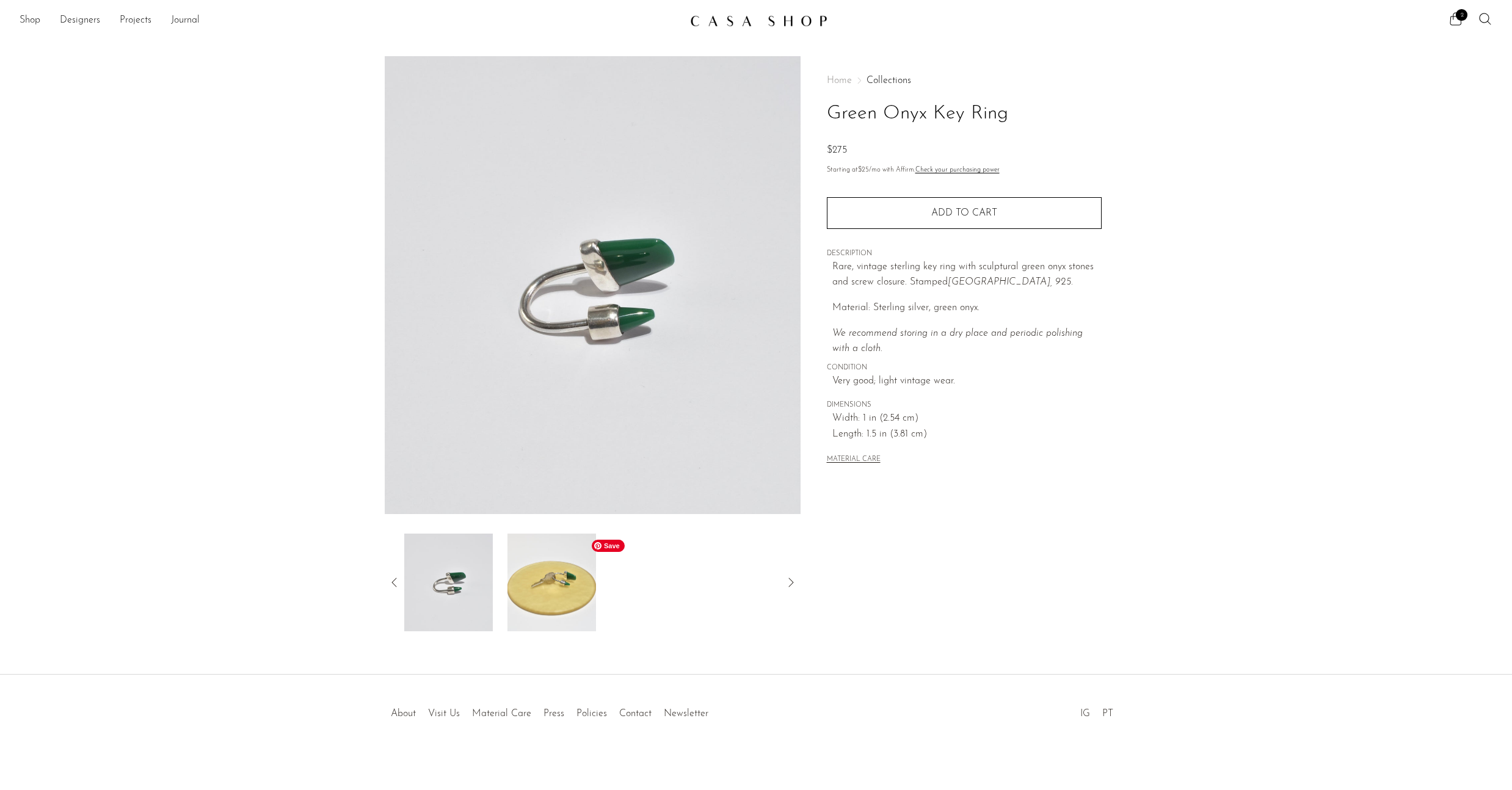
click at [566, 594] on img at bounding box center [551, 582] width 89 height 98
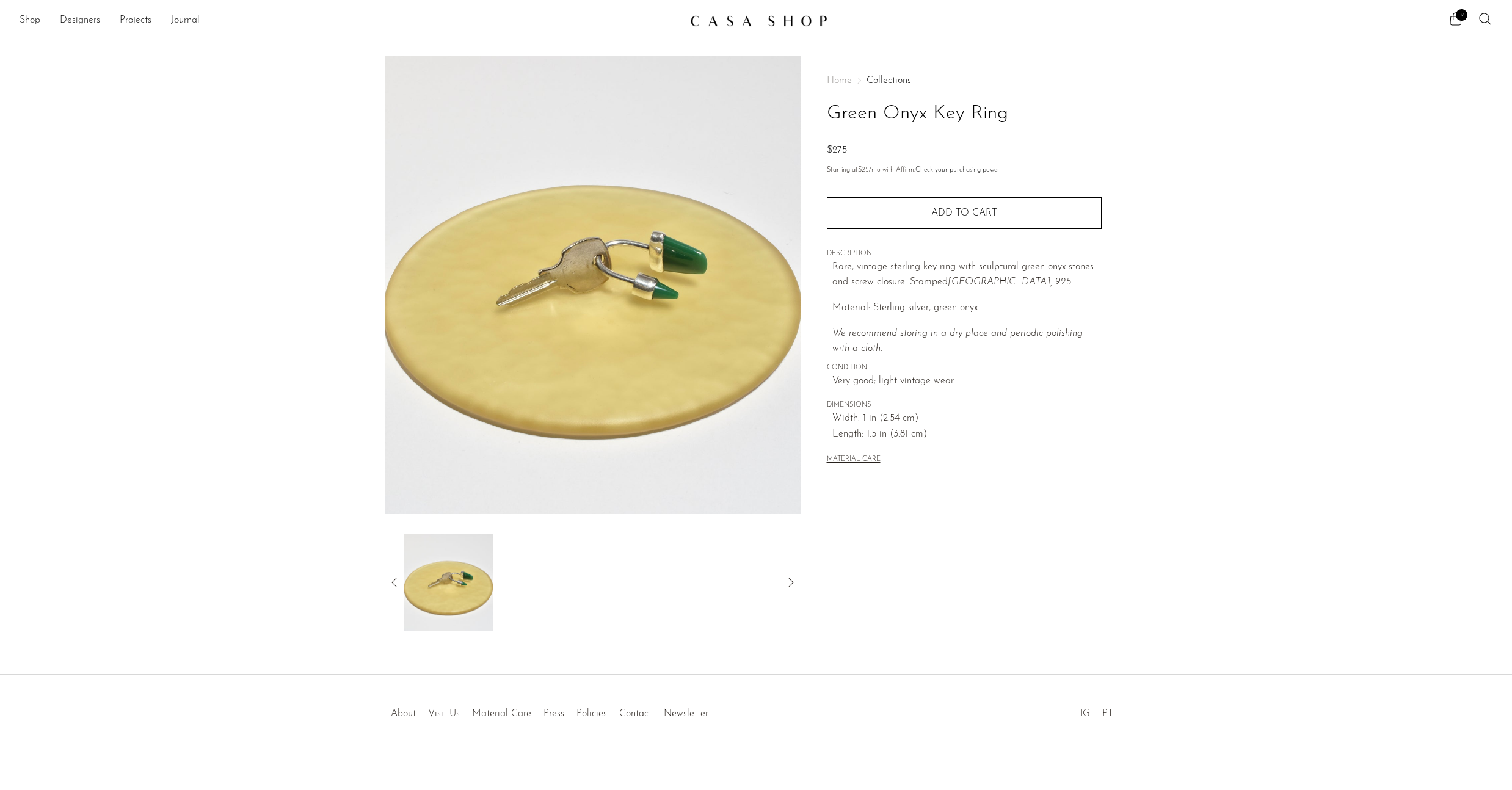
click at [391, 575] on icon at bounding box center [395, 582] width 14 height 14
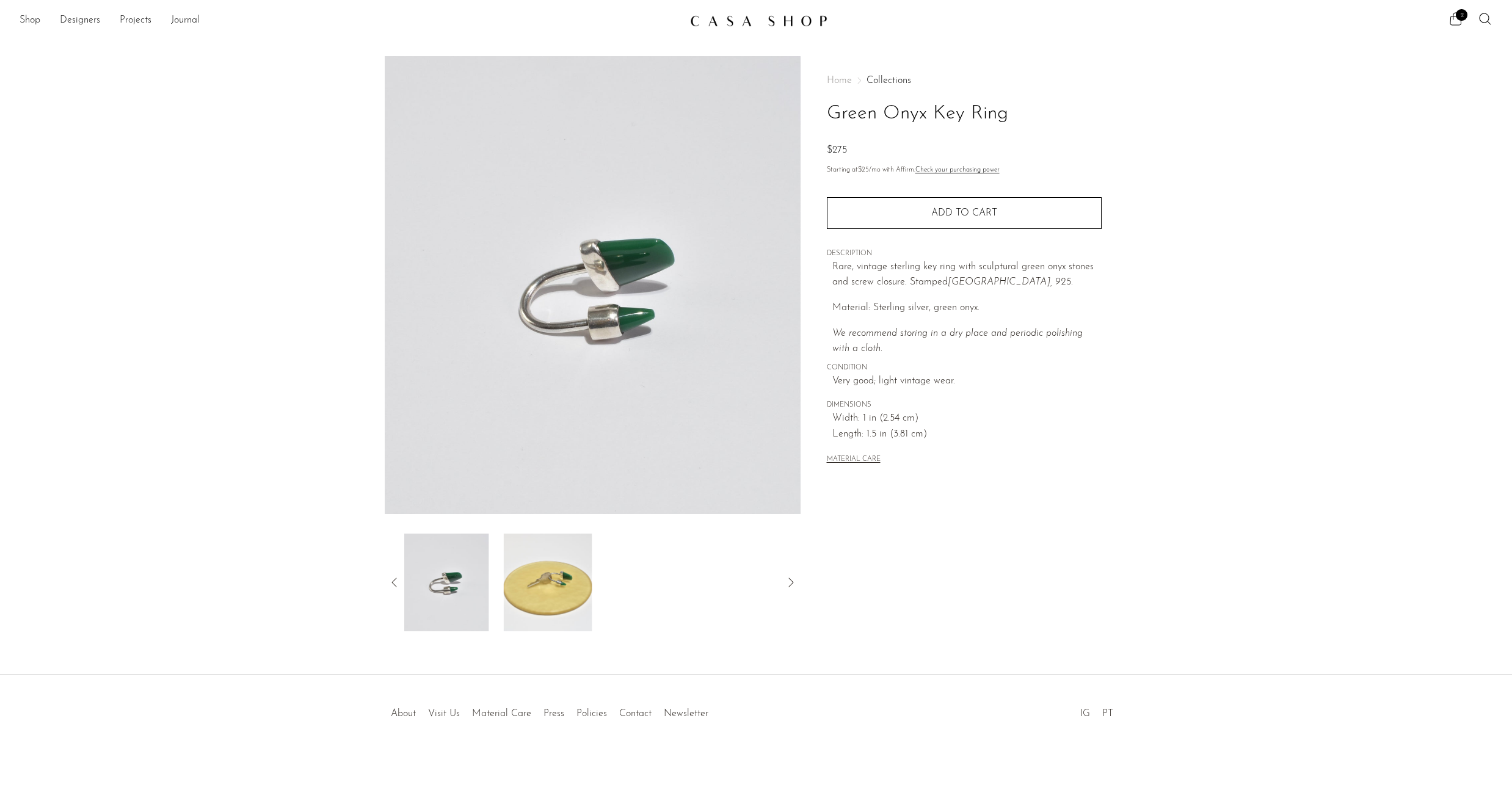
click at [393, 575] on icon at bounding box center [395, 582] width 14 height 14
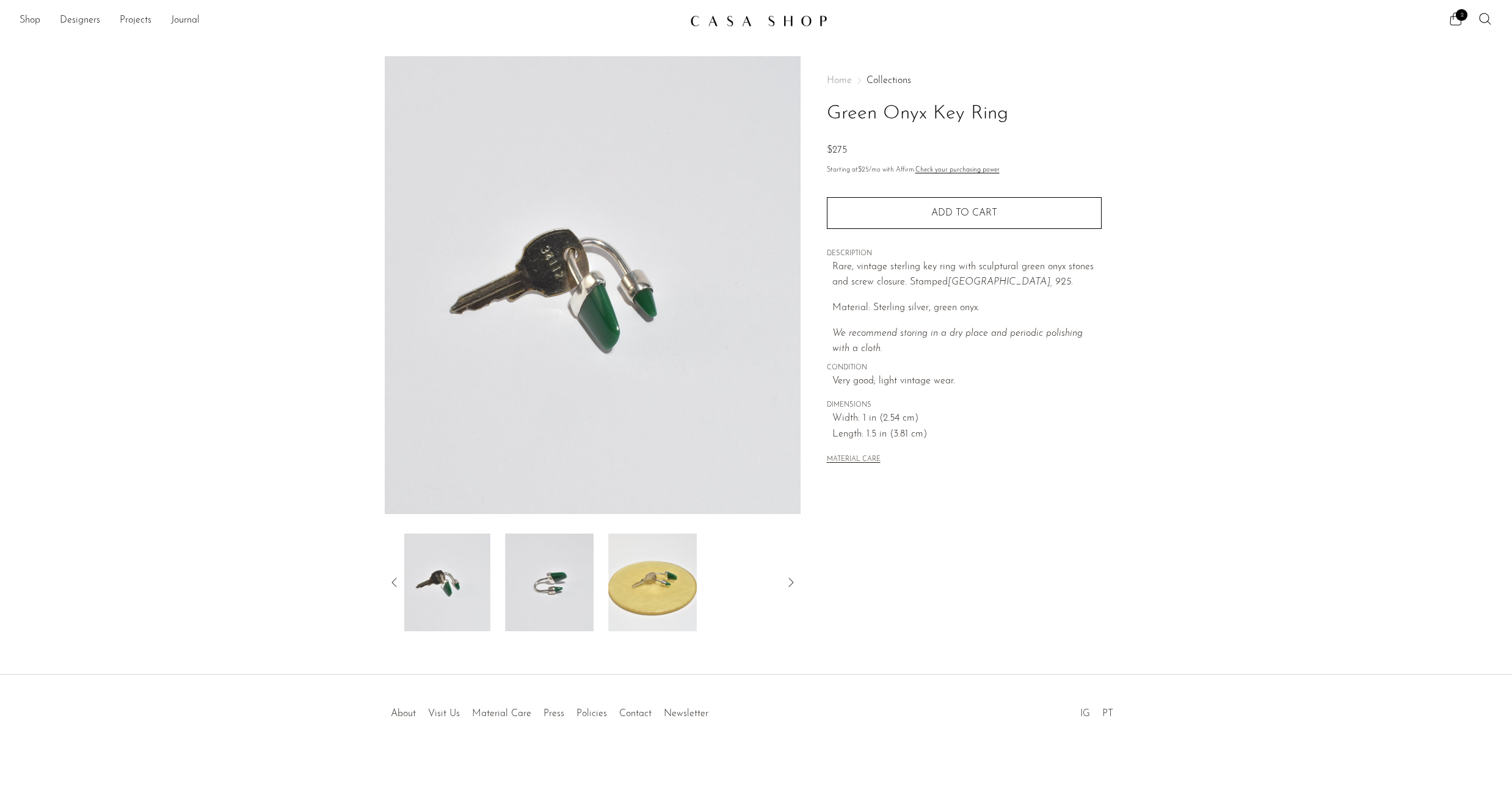
click at [392, 575] on icon at bounding box center [395, 582] width 14 height 14
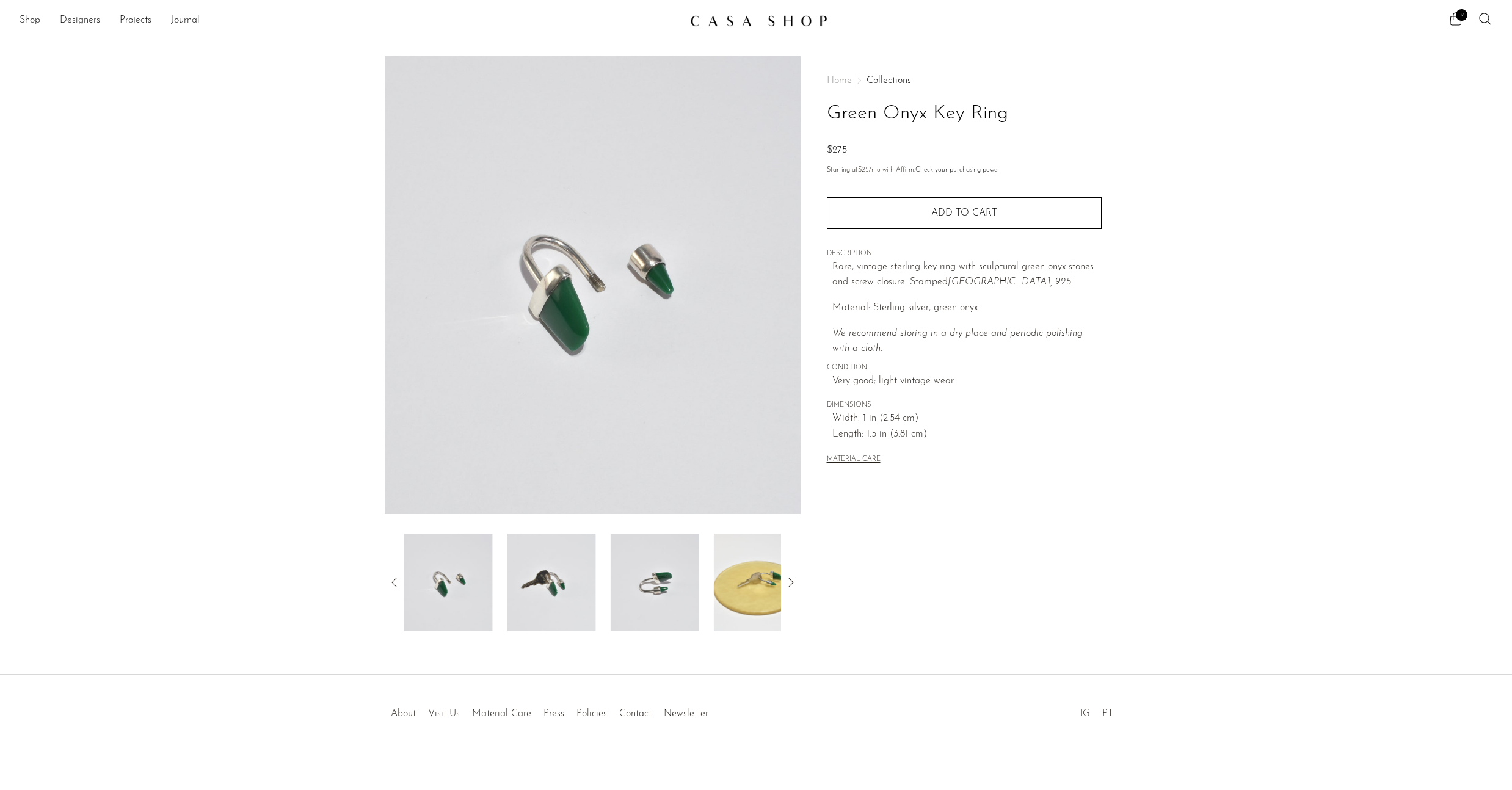
click at [392, 575] on icon at bounding box center [395, 582] width 14 height 14
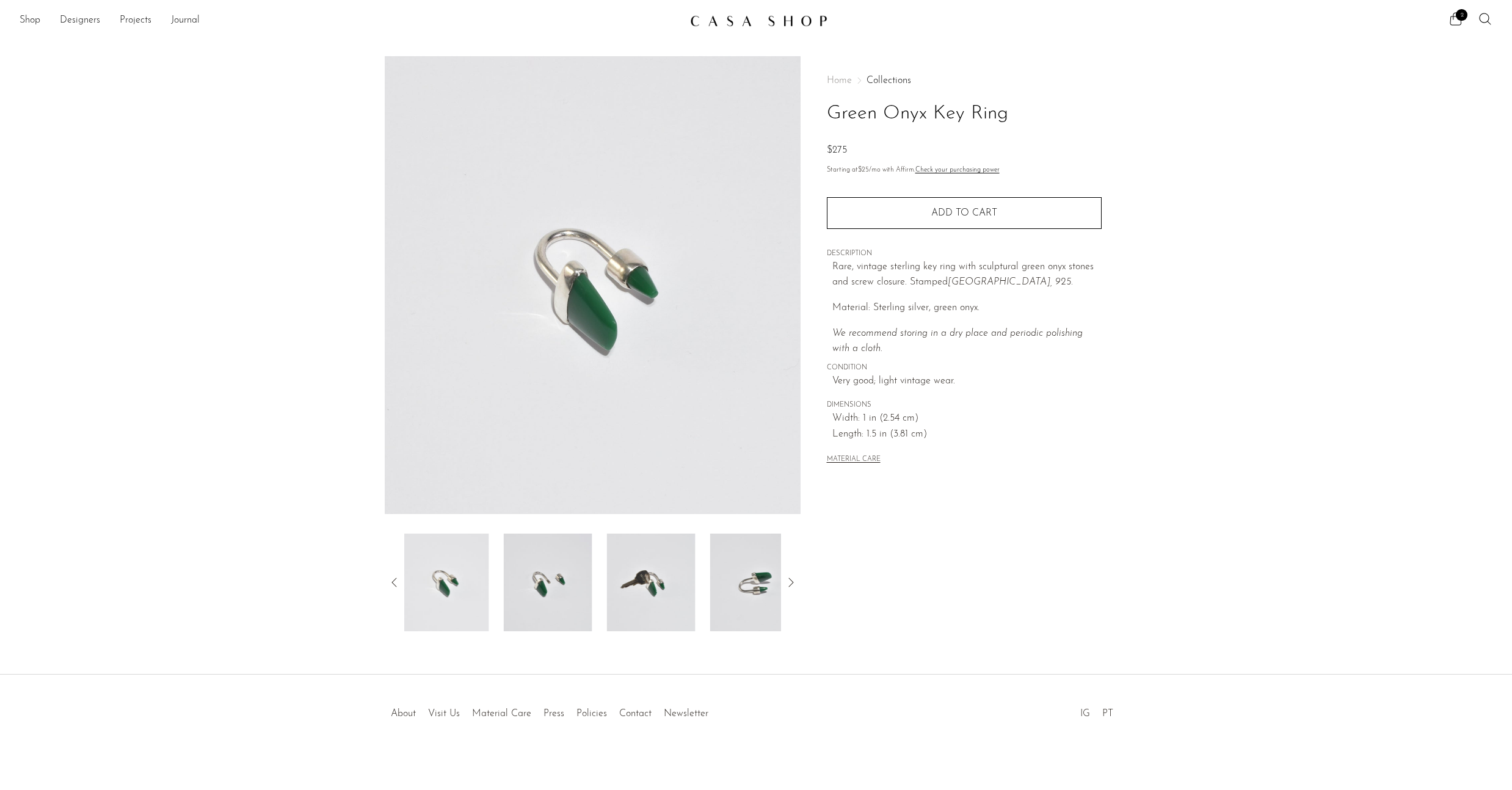
click at [392, 575] on icon at bounding box center [395, 582] width 14 height 14
click at [699, 582] on div at bounding box center [593, 582] width 377 height 98
click at [651, 592] on img at bounding box center [654, 582] width 89 height 98
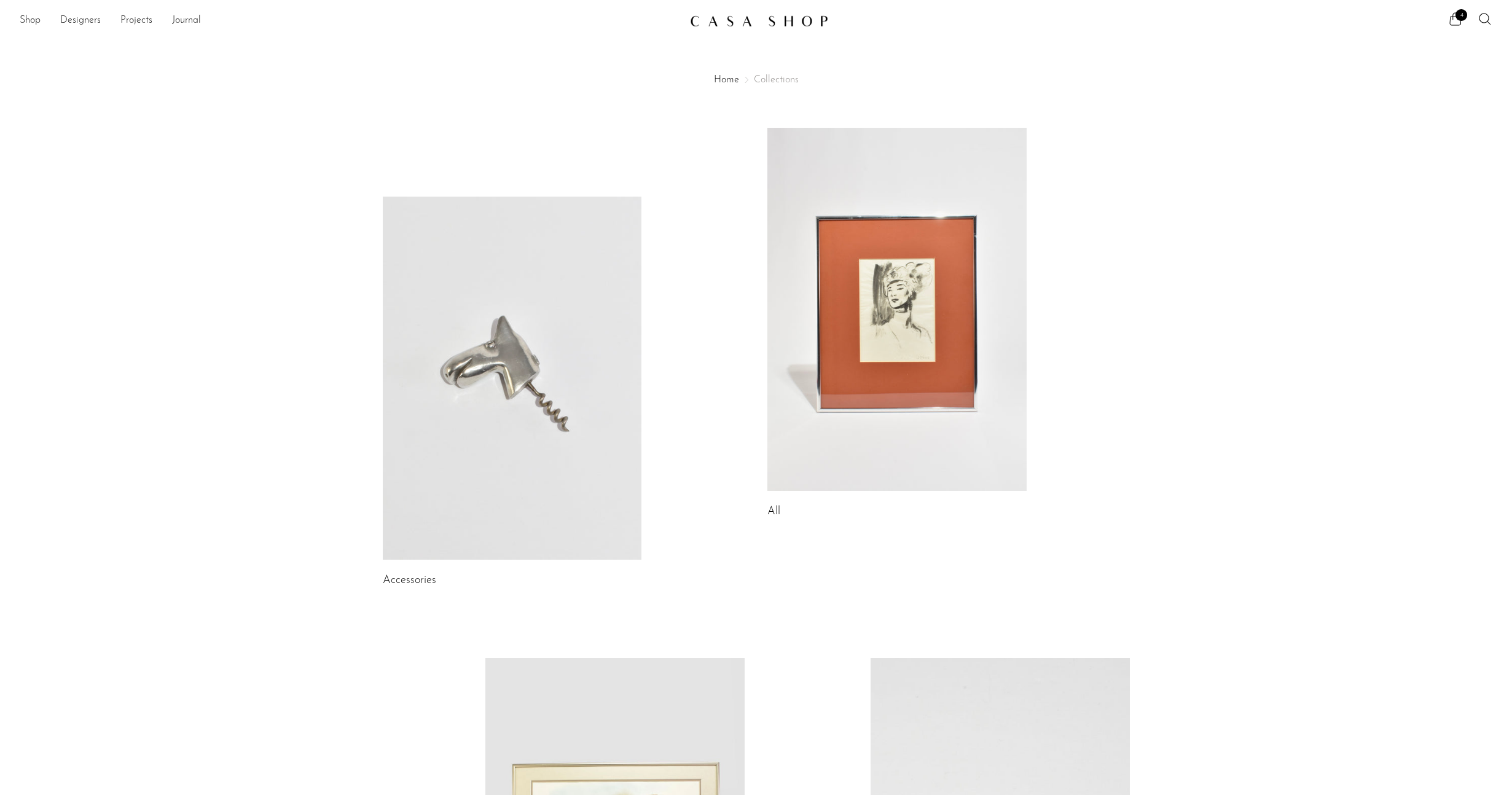
click at [1467, 10] on div "Shop Featured New Arrivals Bestsellers Coming Soon Jewelry Jewelry All Earrings…" at bounding box center [756, 21] width 1512 height 23
click at [1452, 24] on icon at bounding box center [1455, 19] width 14 height 14
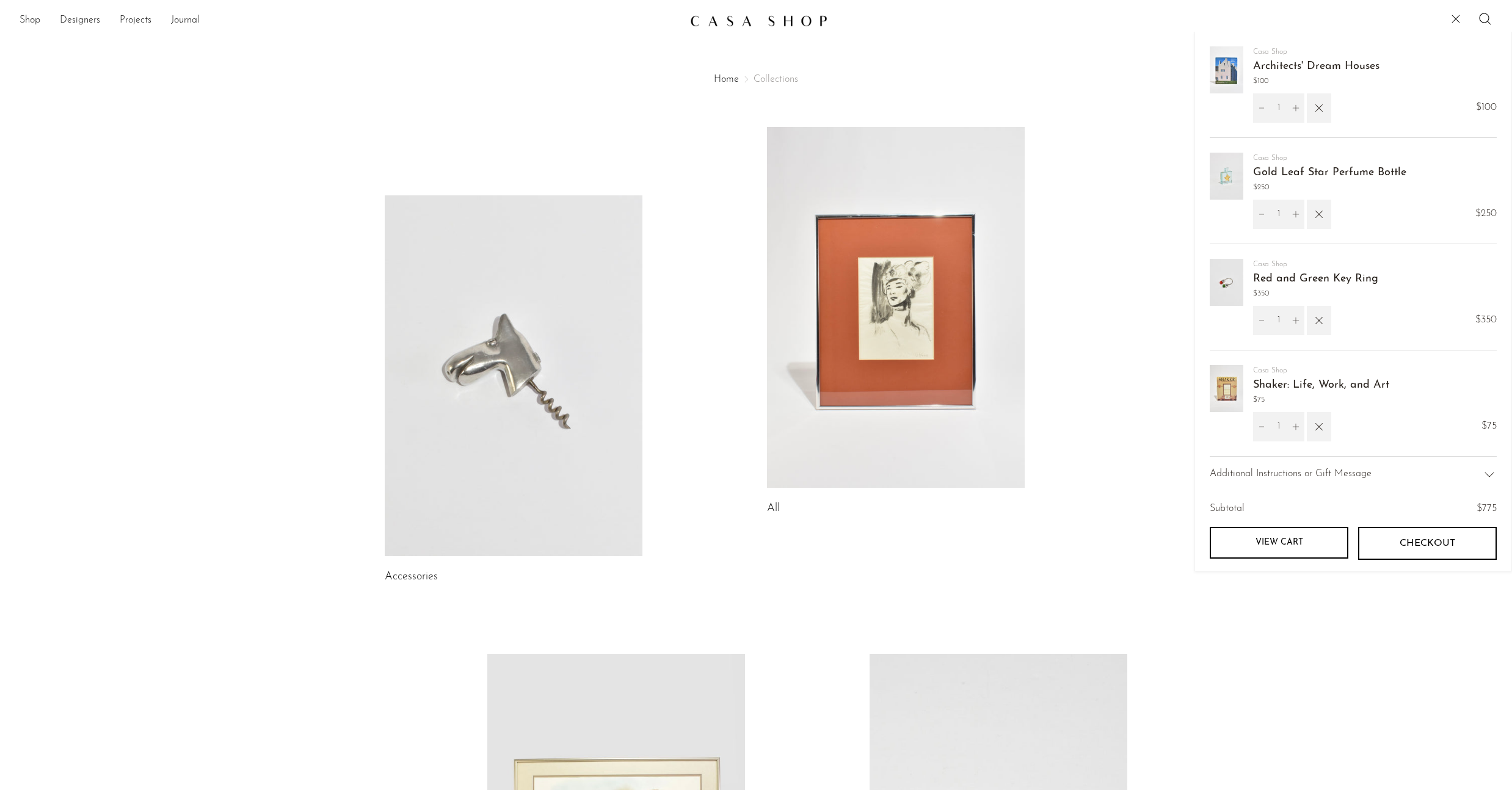
click at [998, 349] on link at bounding box center [896, 307] width 258 height 361
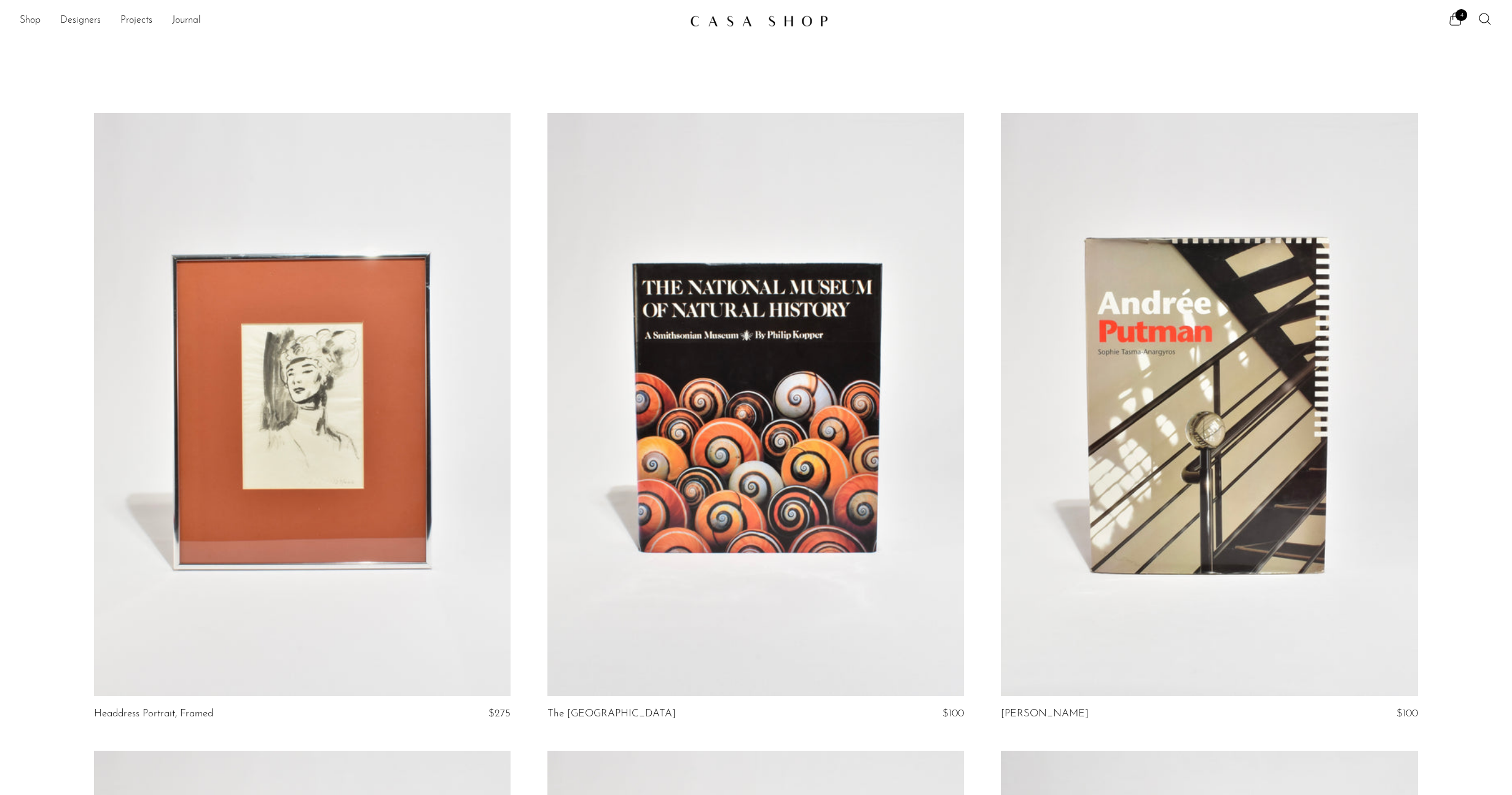
click at [222, 426] on link at bounding box center [302, 405] width 417 height 583
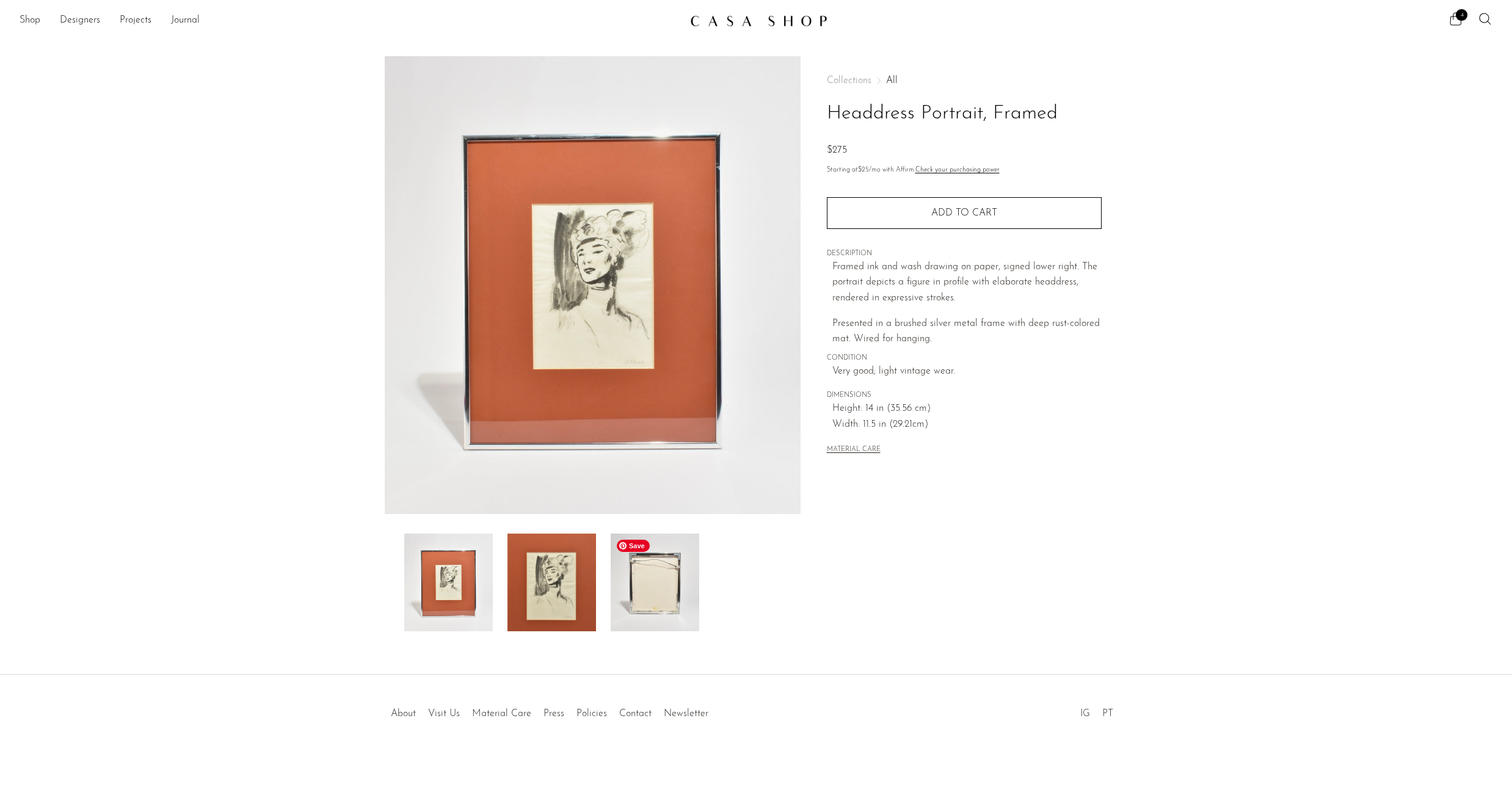
click at [677, 598] on img at bounding box center [654, 582] width 89 height 98
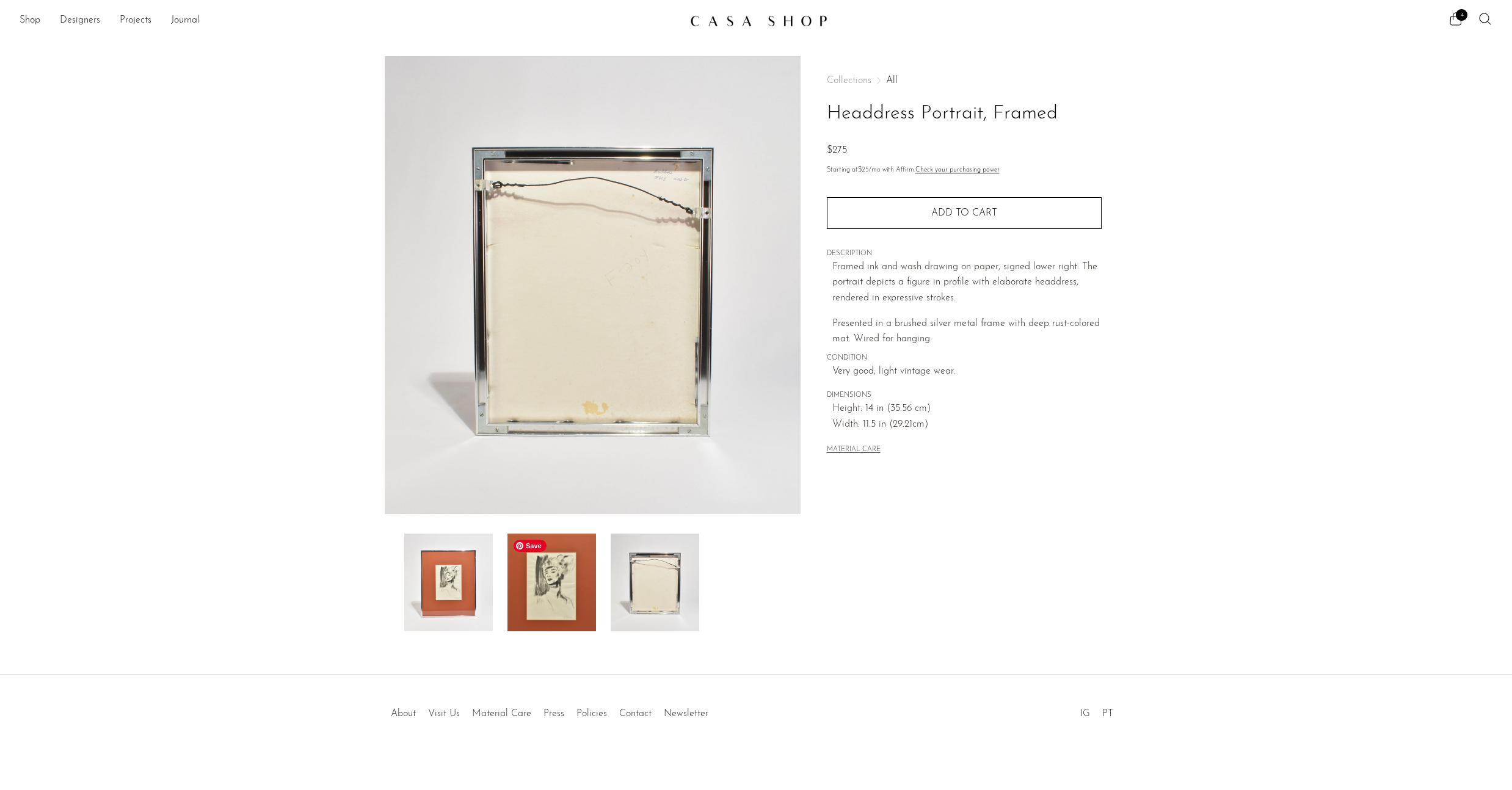
click at [571, 595] on img at bounding box center [551, 582] width 89 height 98
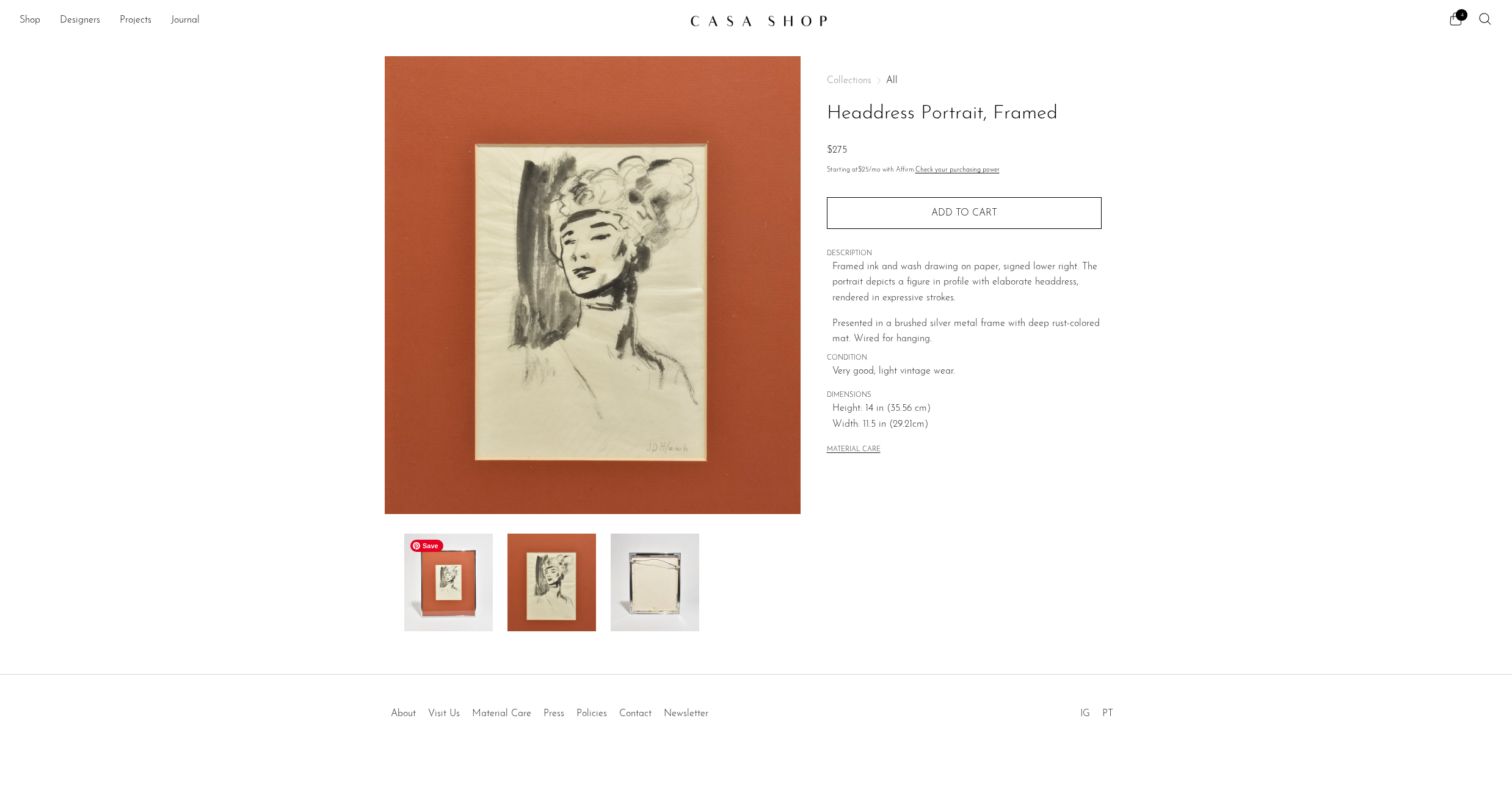
click at [458, 584] on img at bounding box center [448, 582] width 89 height 98
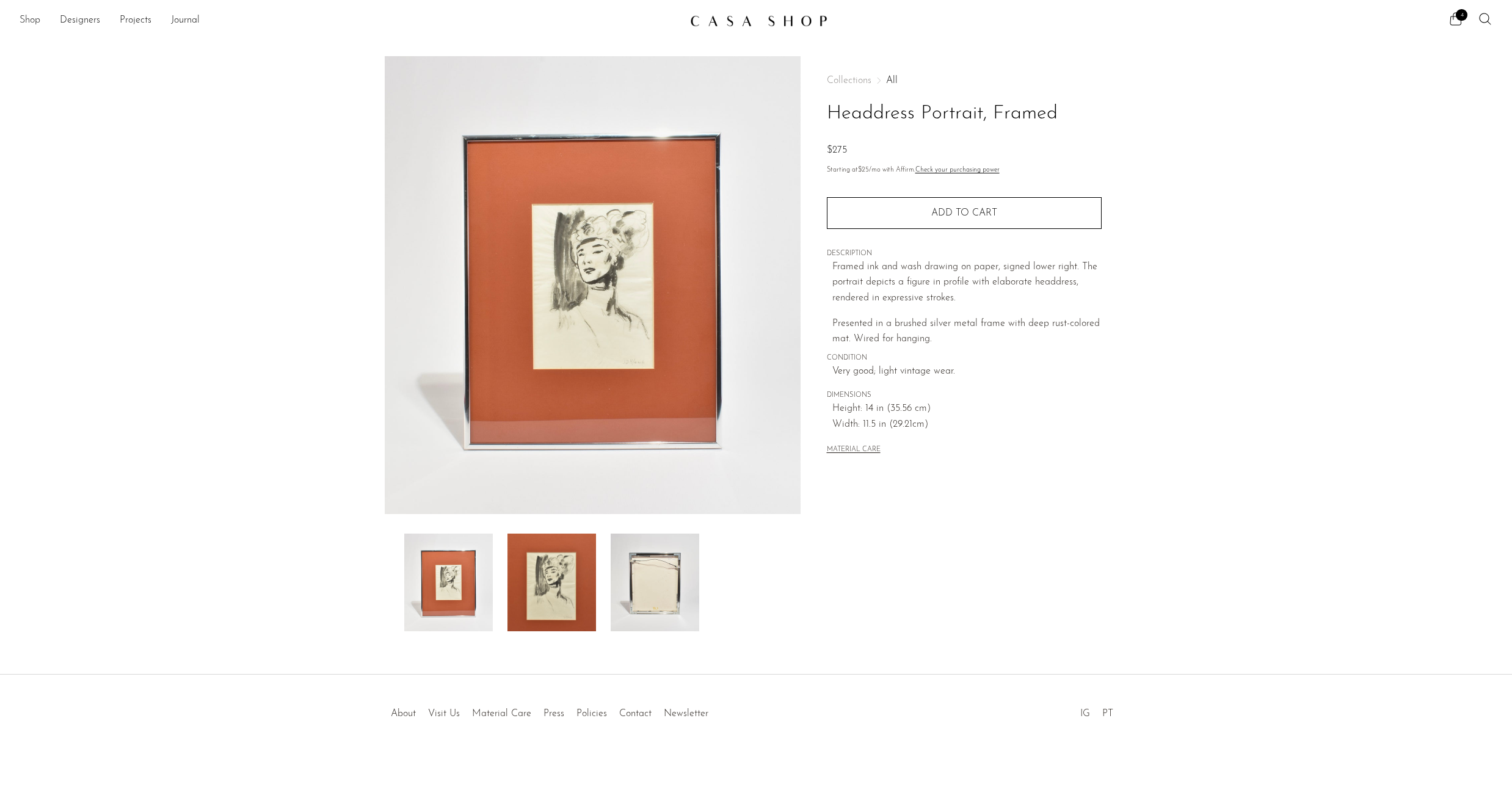
click at [30, 16] on link "Shop" at bounding box center [30, 21] width 21 height 16
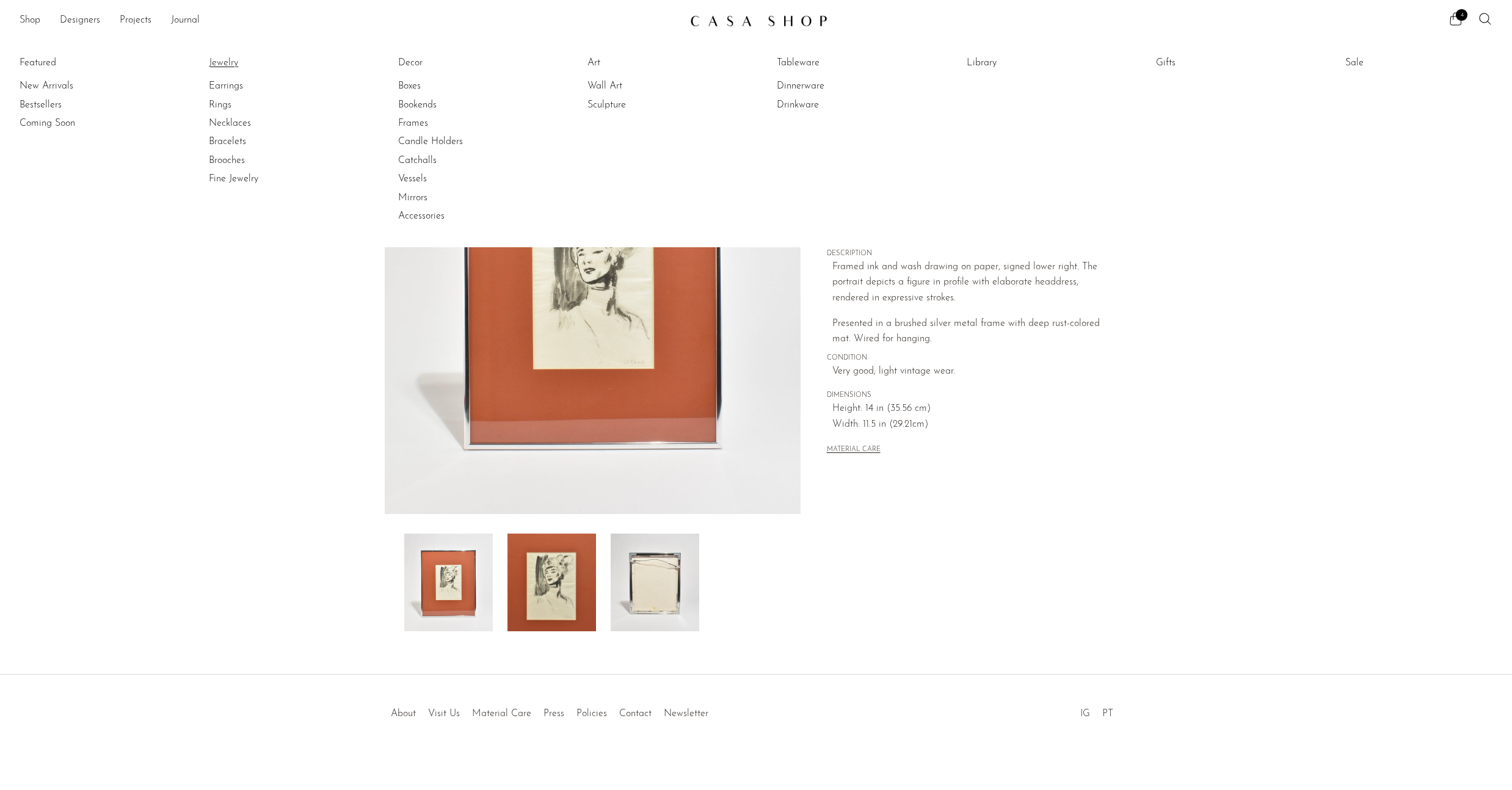
click at [218, 60] on link "Jewelry" at bounding box center [254, 63] width 91 height 13
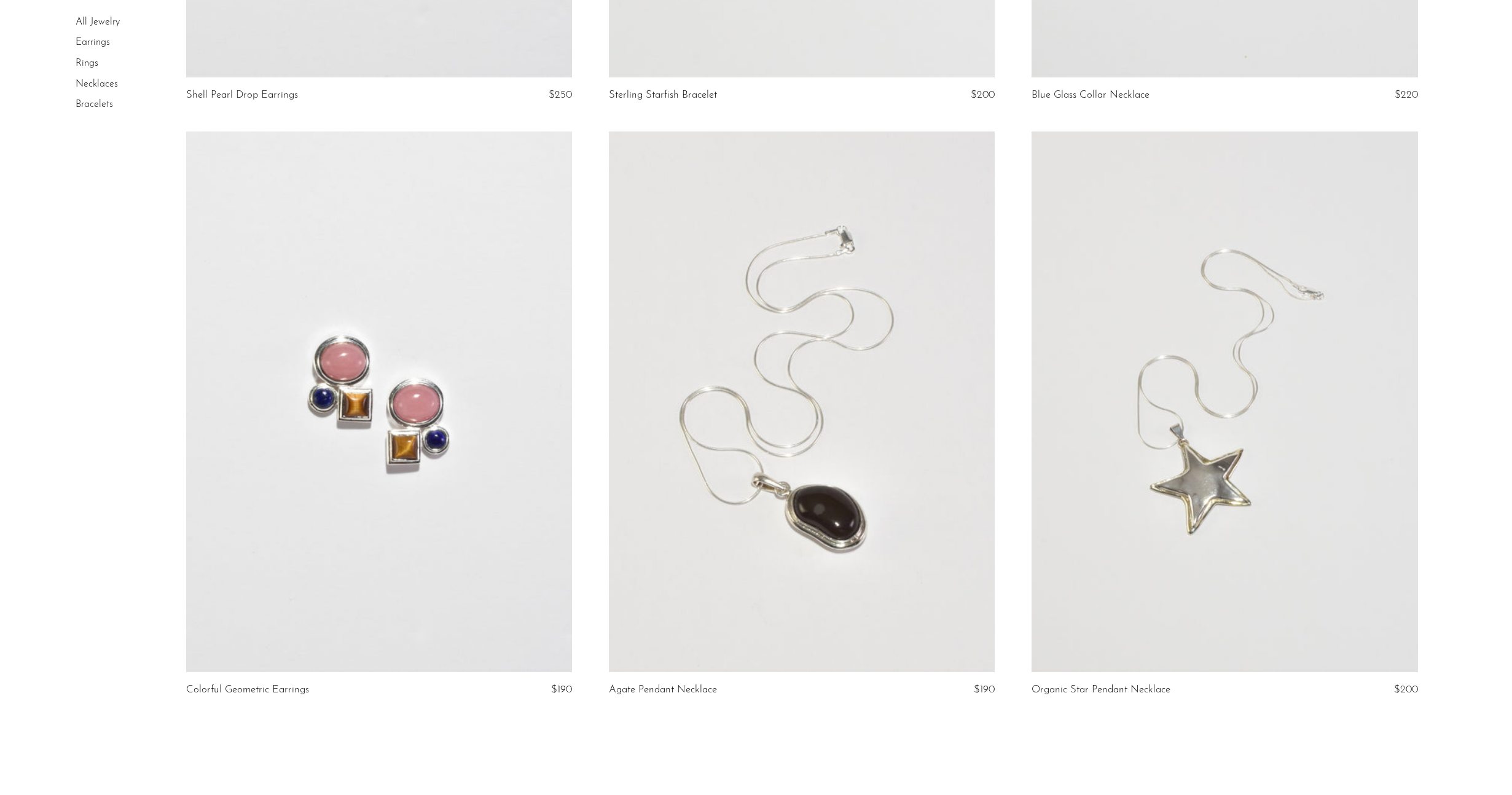
scroll to position [6739, 0]
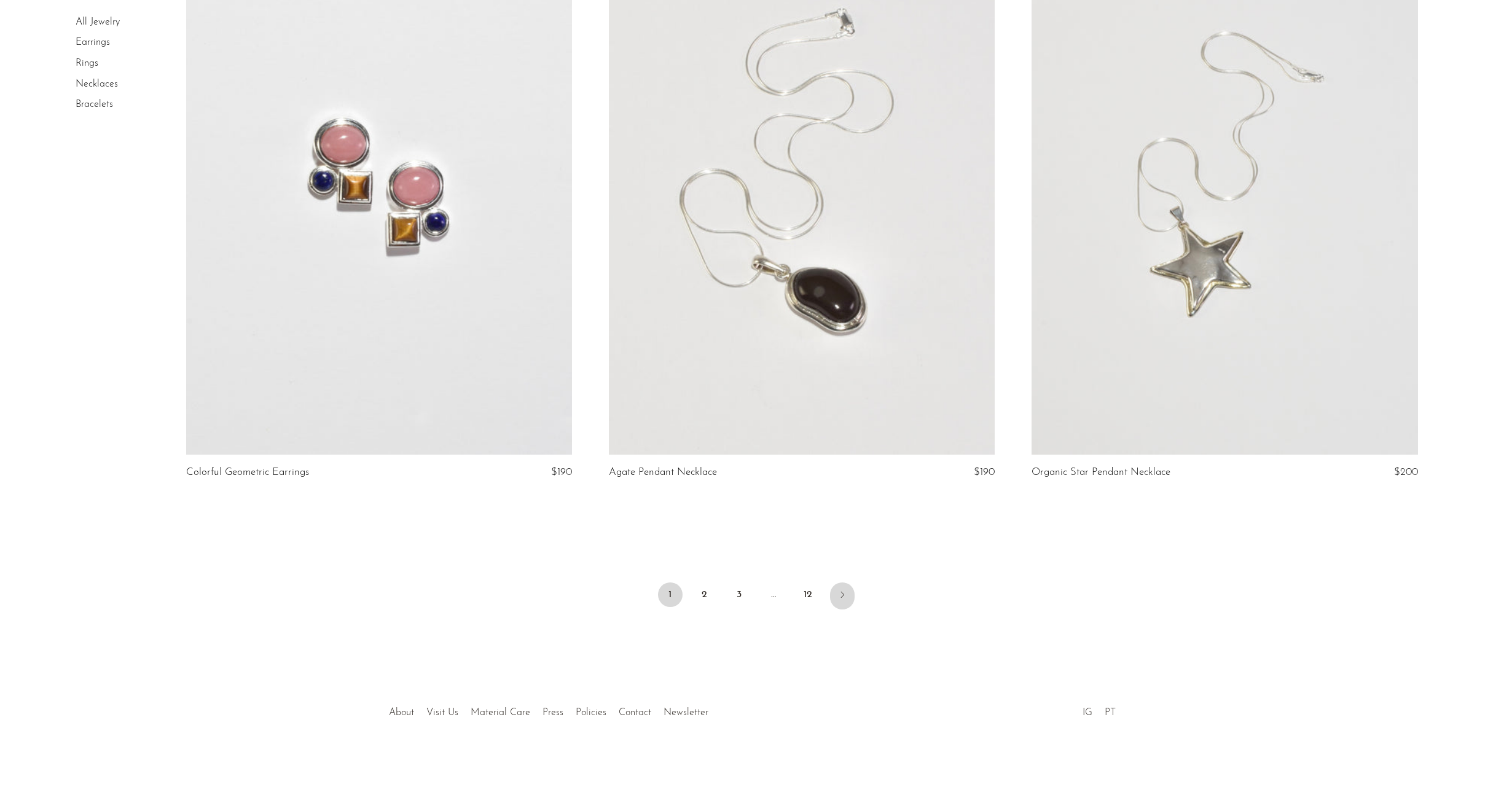
click at [839, 592] on icon "Next" at bounding box center [842, 594] width 10 height 10
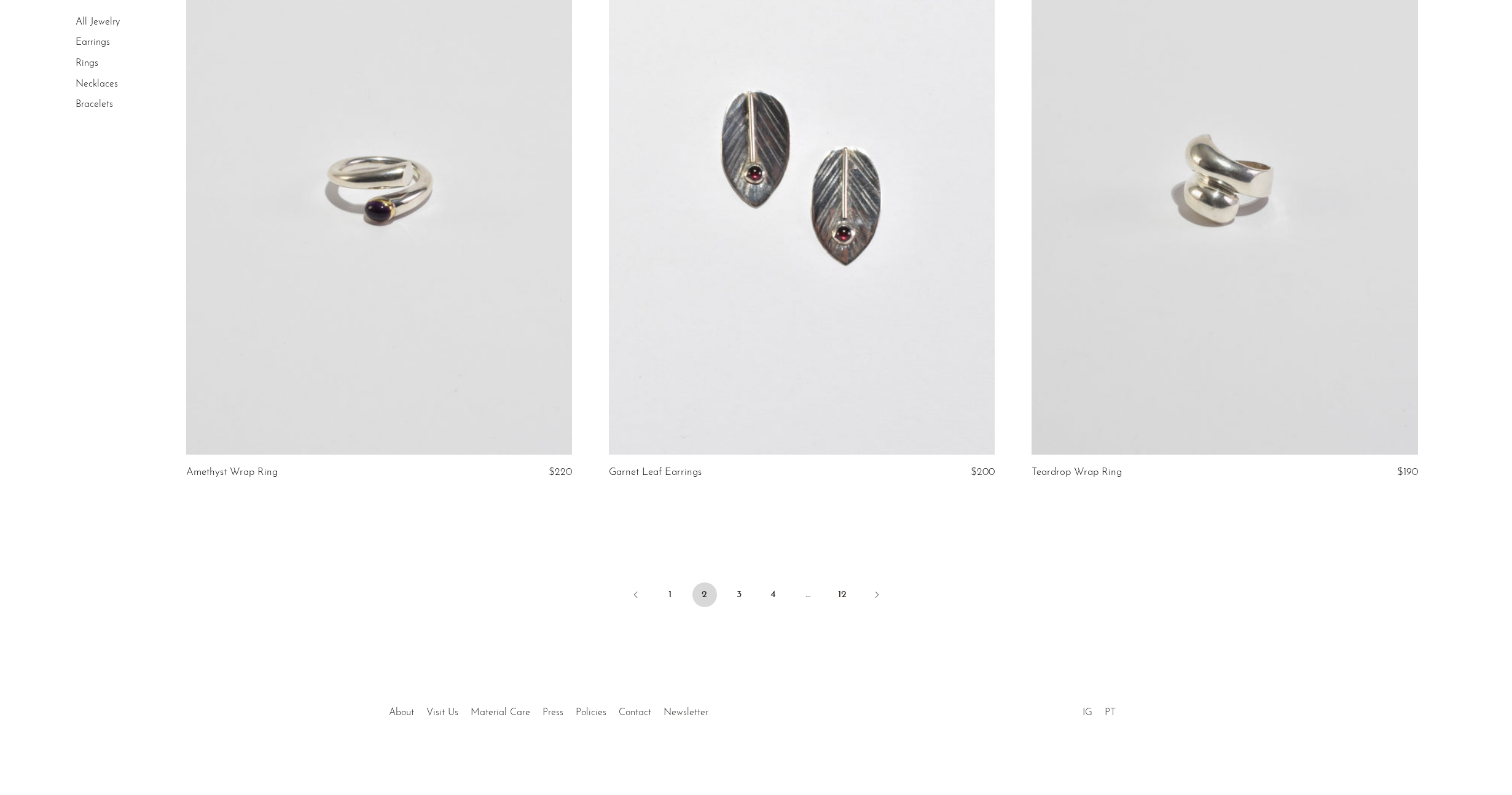
scroll to position [6739, 0]
click at [746, 592] on link "3" at bounding box center [738, 594] width 24 height 24
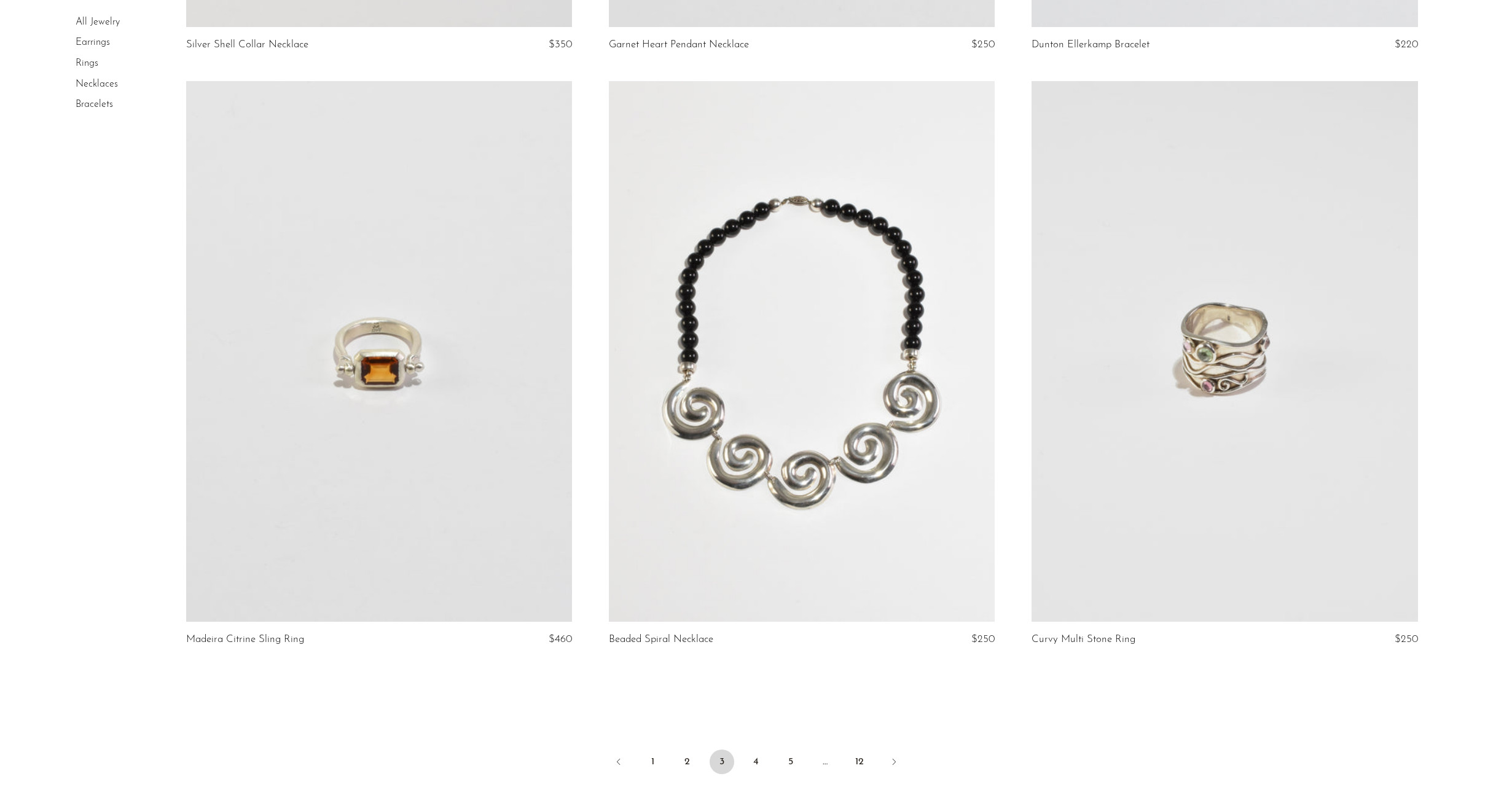
scroll to position [6768, 0]
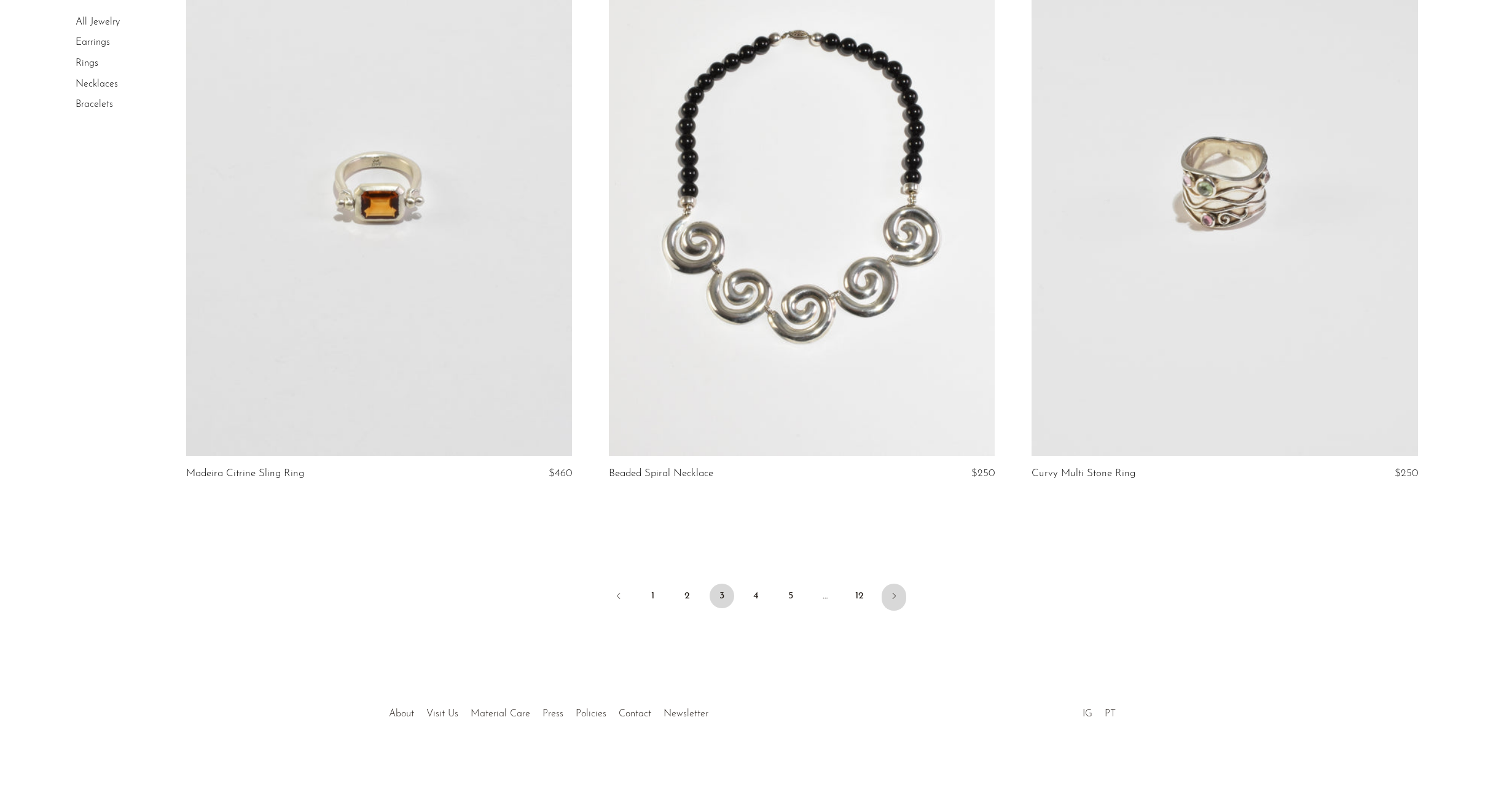
click at [892, 594] on icon "Next" at bounding box center [893, 595] width 10 height 10
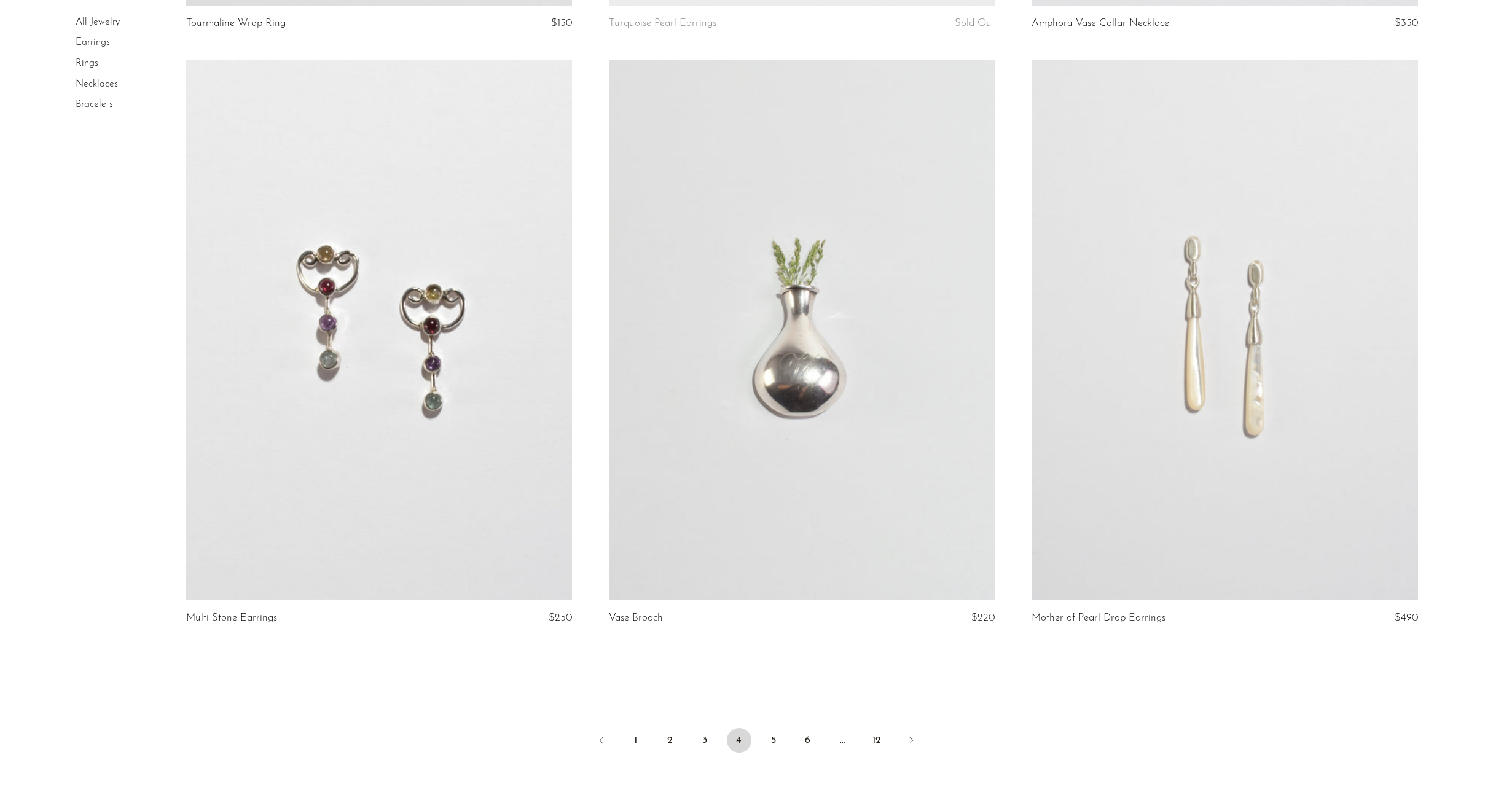
scroll to position [6688, 0]
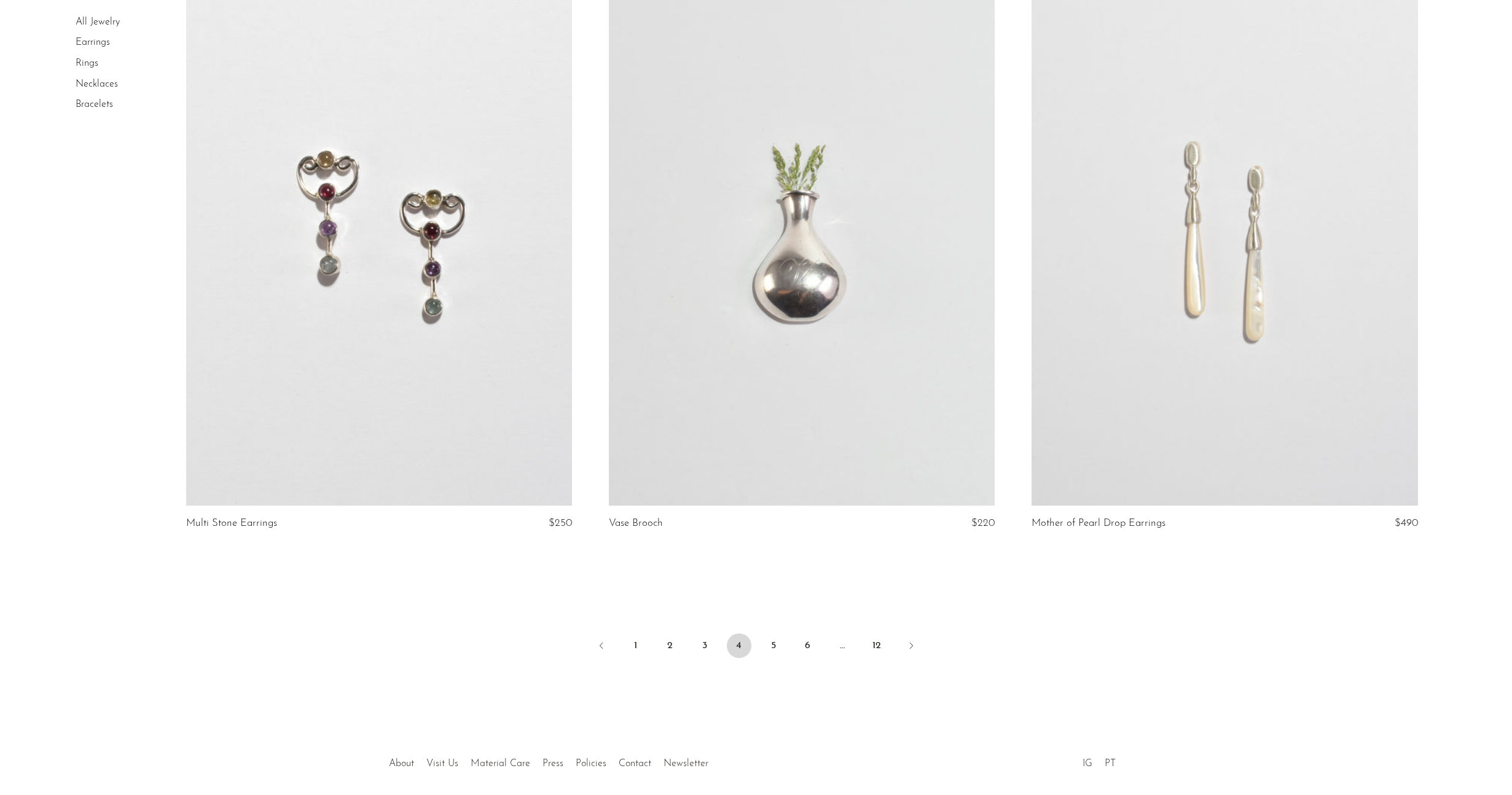
click at [602, 57] on article "Vase Brooch $220" at bounding box center [801, 262] width 422 height 594
click at [767, 653] on link "5" at bounding box center [773, 645] width 24 height 24
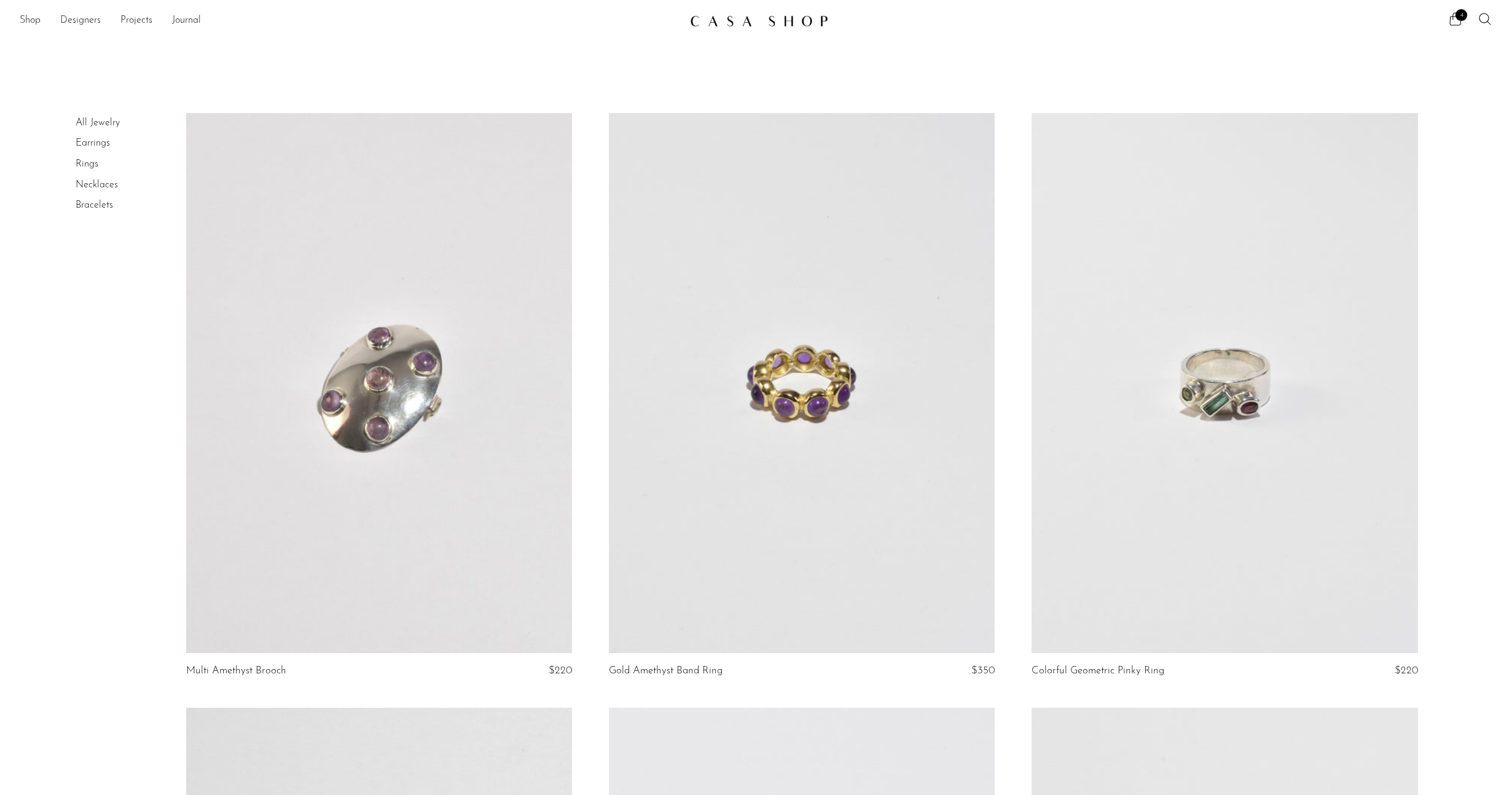
drag, startPoint x: 761, startPoint y: 16, endPoint x: 789, endPoint y: 18, distance: 28.1
